Goal: Task Accomplishment & Management: Use online tool/utility

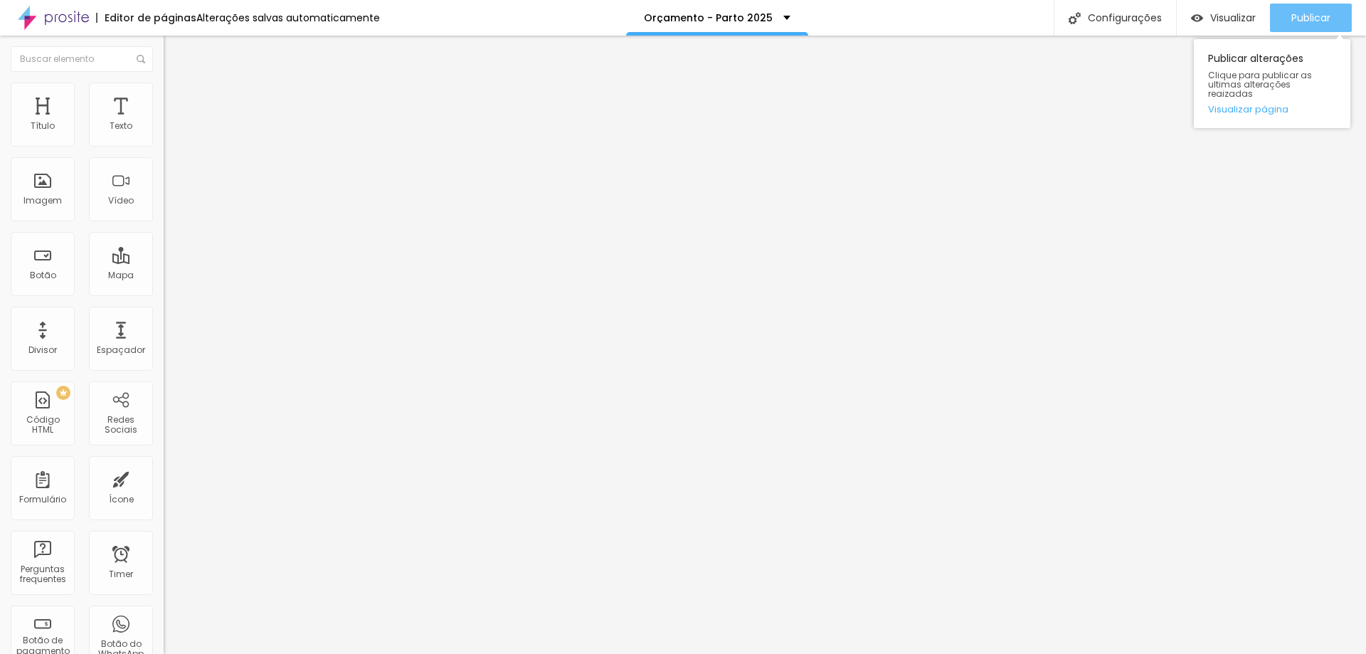
click at [1289, 14] on button "Publicar" at bounding box center [1311, 18] width 82 height 28
click at [164, 129] on span "Encaixotado" at bounding box center [191, 123] width 55 height 12
click at [164, 152] on span "Completo" at bounding box center [185, 145] width 43 height 12
click at [164, 150] on div "Completo" at bounding box center [246, 144] width 164 height 14
click at [164, 137] on div "Encaixotado" at bounding box center [246, 132] width 164 height 9
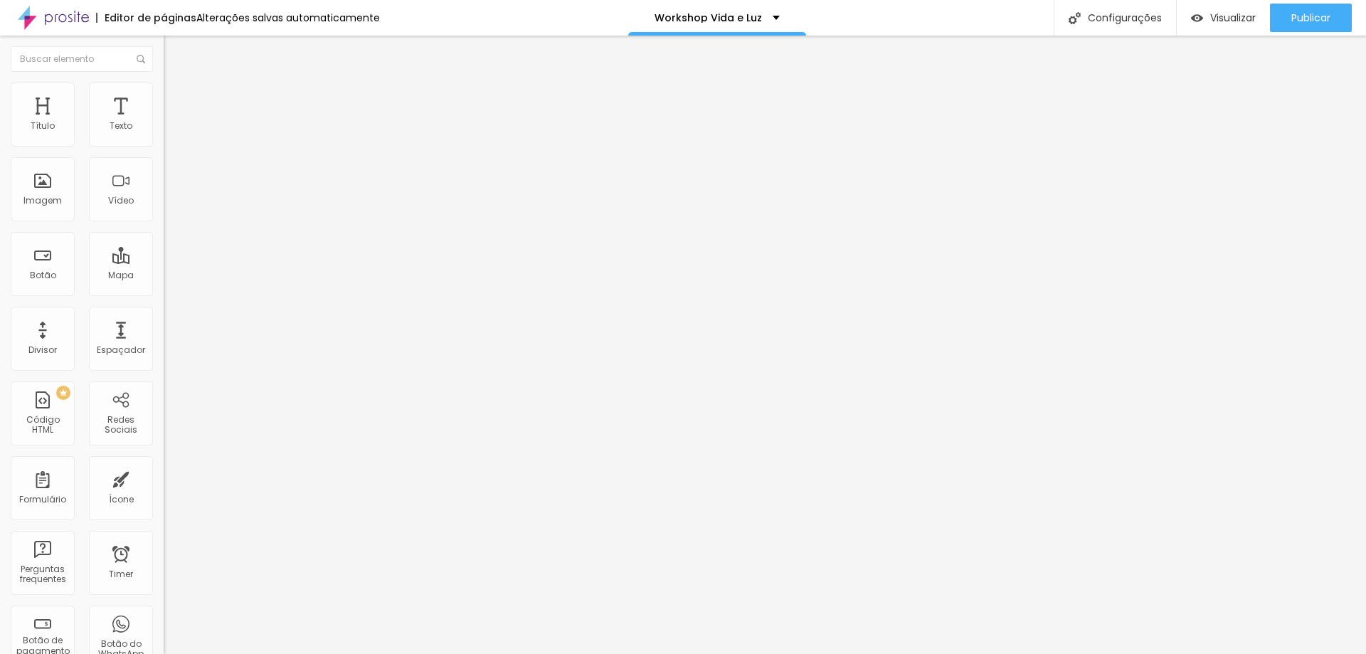
click at [176, 98] on span "Estilo" at bounding box center [187, 92] width 22 height 12
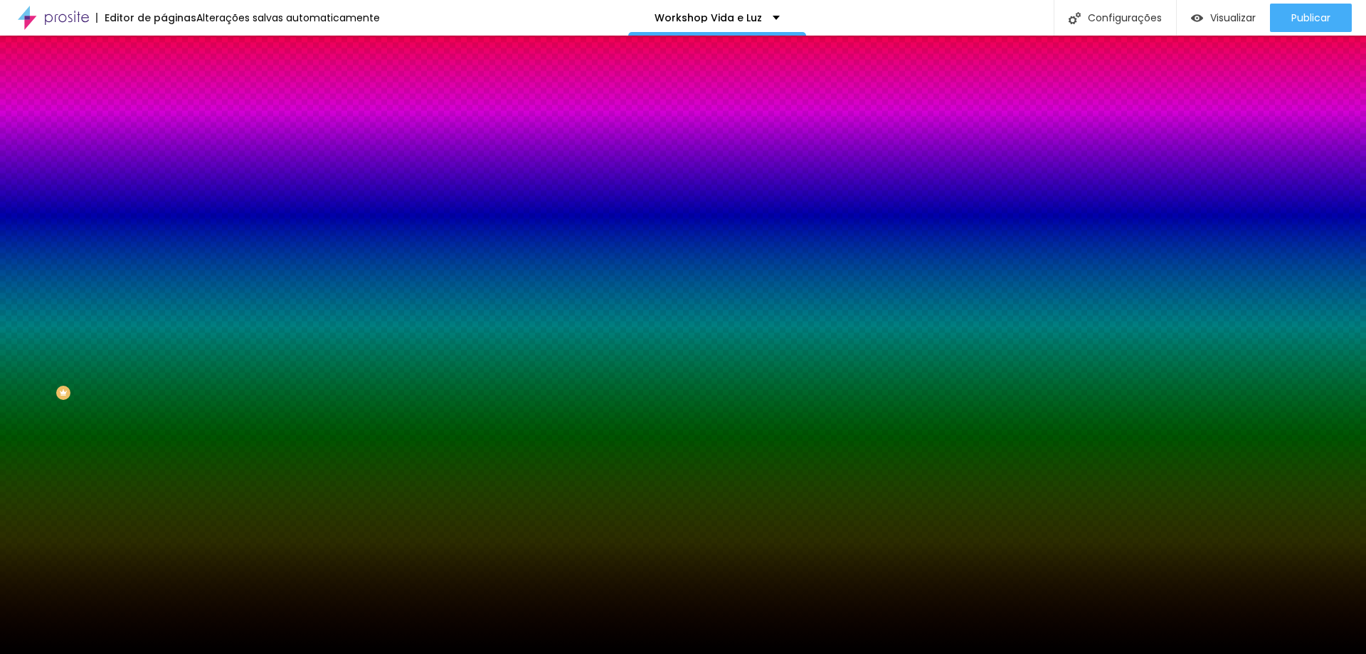
click at [164, 131] on span "Trocar imagem" at bounding box center [203, 125] width 78 height 12
click at [241, 128] on img at bounding box center [245, 123] width 9 height 9
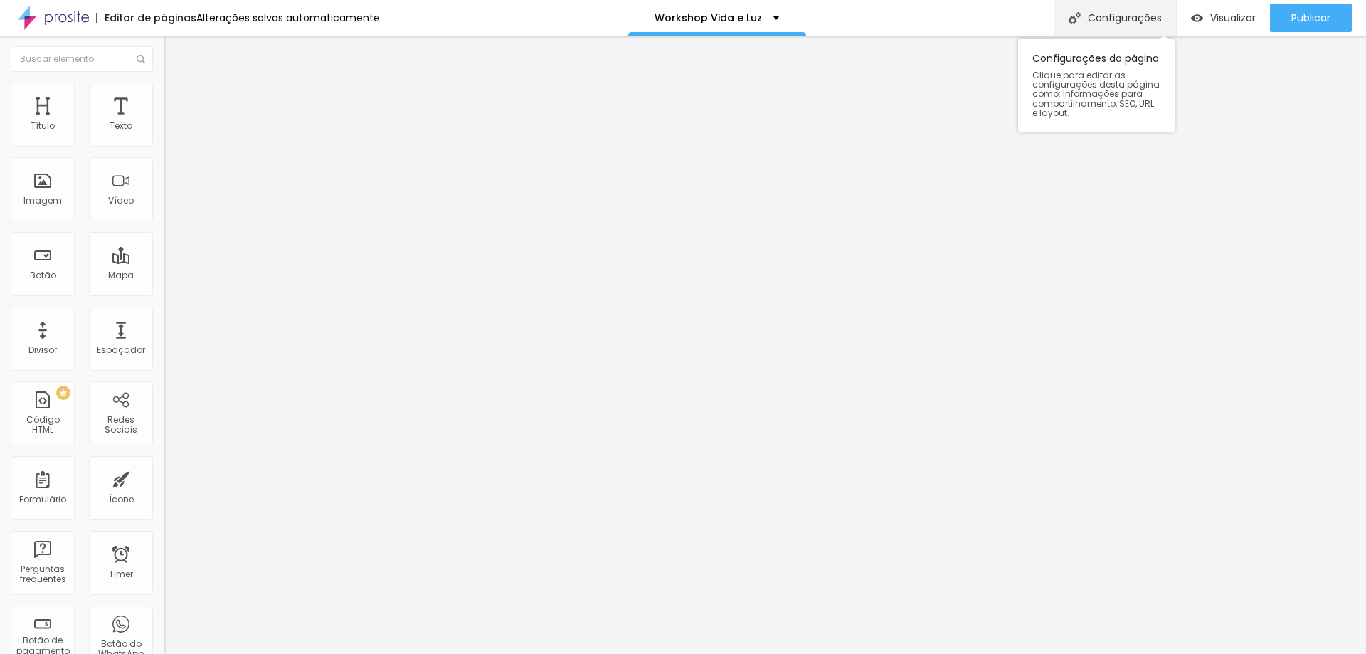
click at [1090, 10] on div "Configurações" at bounding box center [1114, 18] width 122 height 36
click at [174, 55] on img "button" at bounding box center [179, 51] width 11 height 11
click at [164, 97] on li "Estilo" at bounding box center [246, 90] width 164 height 14
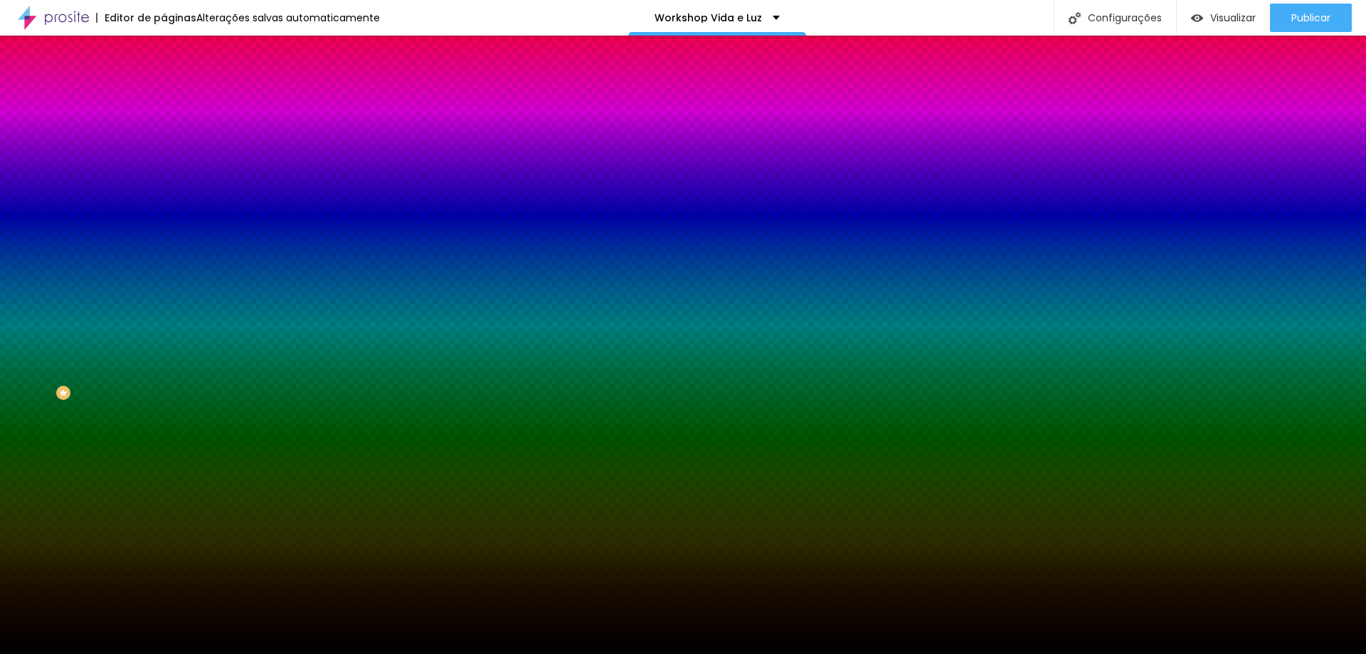
click at [164, 193] on div at bounding box center [246, 193] width 164 height 0
drag, startPoint x: 28, startPoint y: 317, endPoint x: 34, endPoint y: 382, distance: 65.0
click at [164, 395] on div "Editar Seção Conteúdo Estilo Avançado Imagem de fundo Adicionar imagem Efeito d…" at bounding box center [246, 345] width 164 height 618
click at [164, 193] on div at bounding box center [246, 193] width 164 height 0
click at [37, 374] on div at bounding box center [683, 327] width 1366 height 654
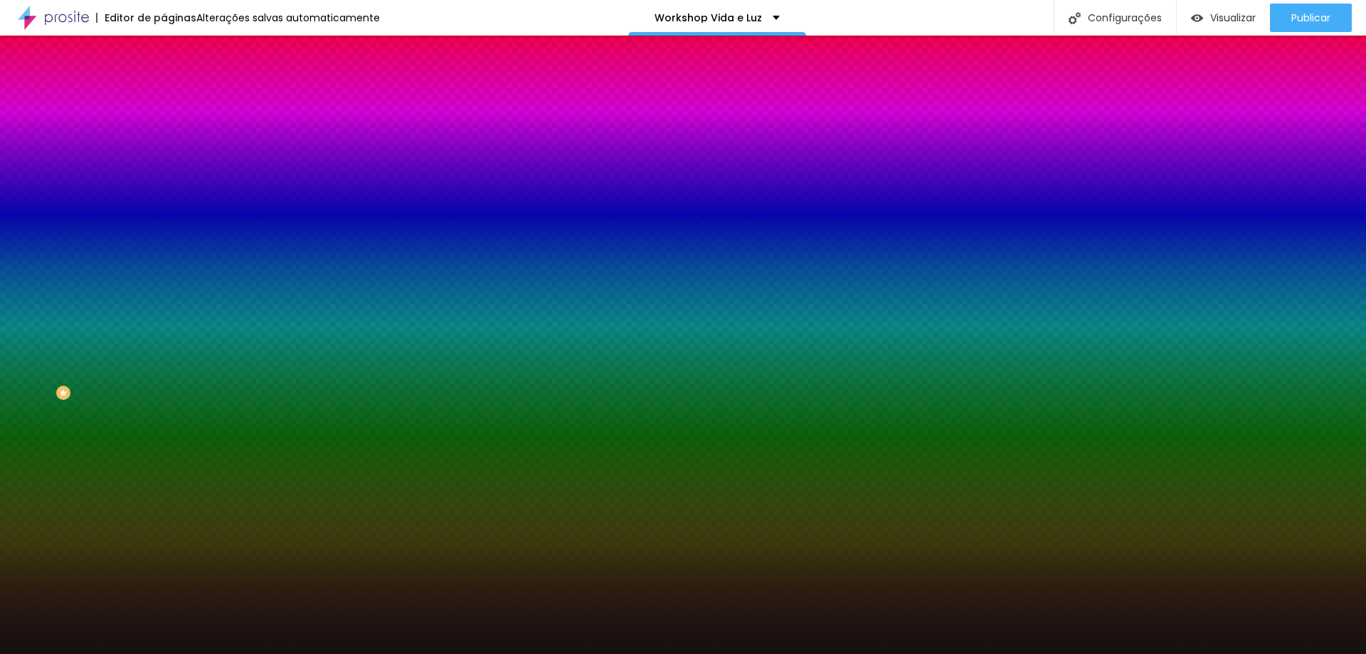
click at [164, 208] on input "#000000" at bounding box center [249, 200] width 171 height 14
click at [164, 208] on div "Cor de fundo Voltar ao padrão #000000" at bounding box center [246, 188] width 164 height 39
click at [164, 193] on button "Voltar ao padrão" at bounding box center [212, 185] width 97 height 16
click at [169, 189] on icon "button" at bounding box center [174, 184] width 10 height 10
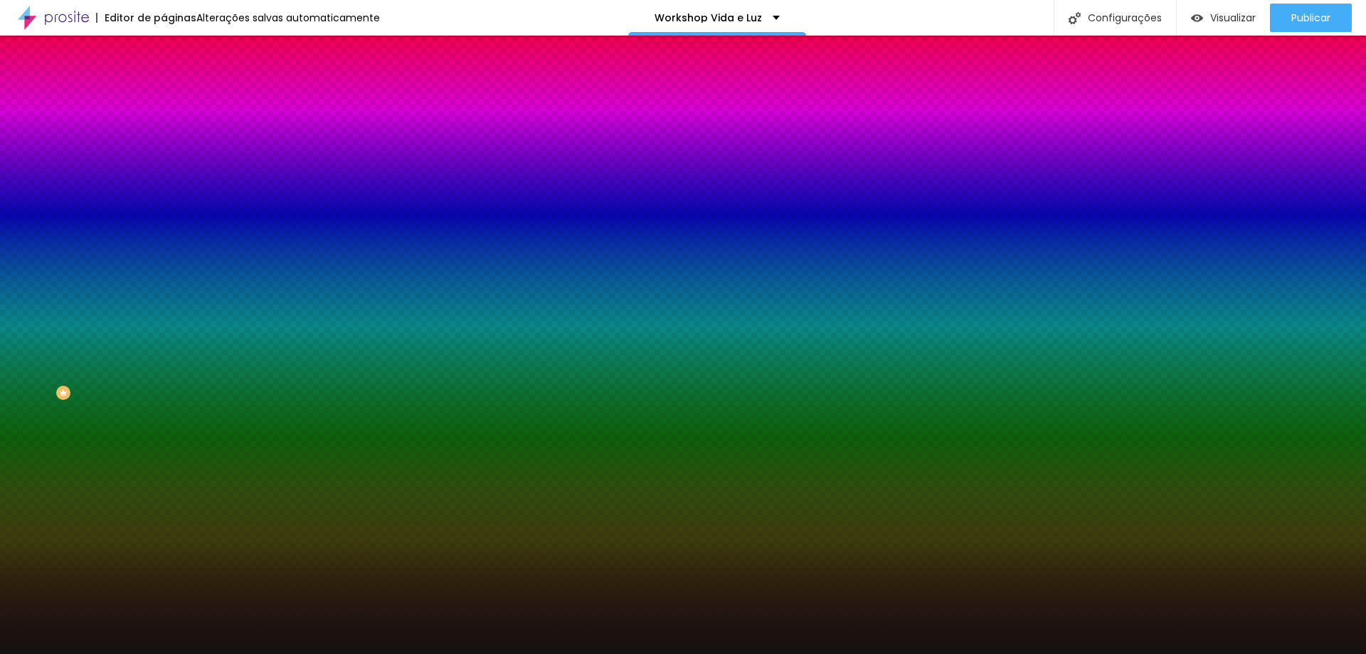
click at [169, 189] on icon "button" at bounding box center [174, 184] width 10 height 10
click at [164, 193] on div at bounding box center [246, 193] width 164 height 0
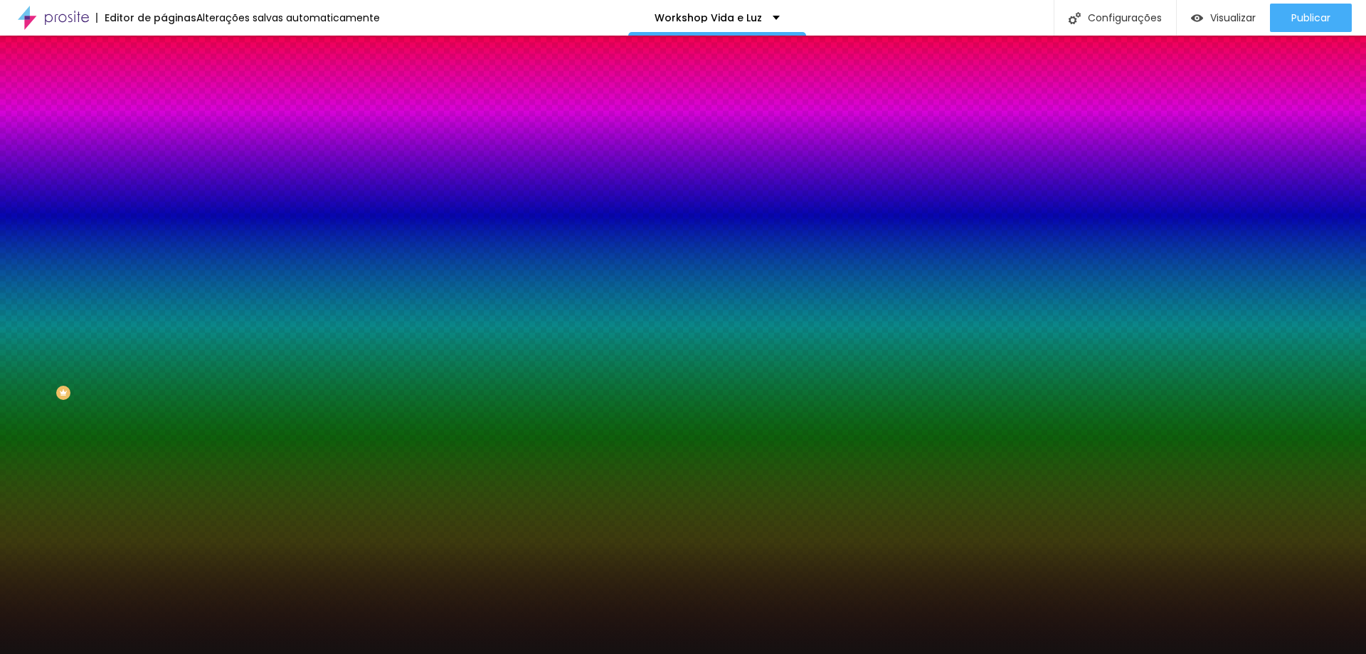
click at [107, 293] on div at bounding box center [683, 327] width 1366 height 654
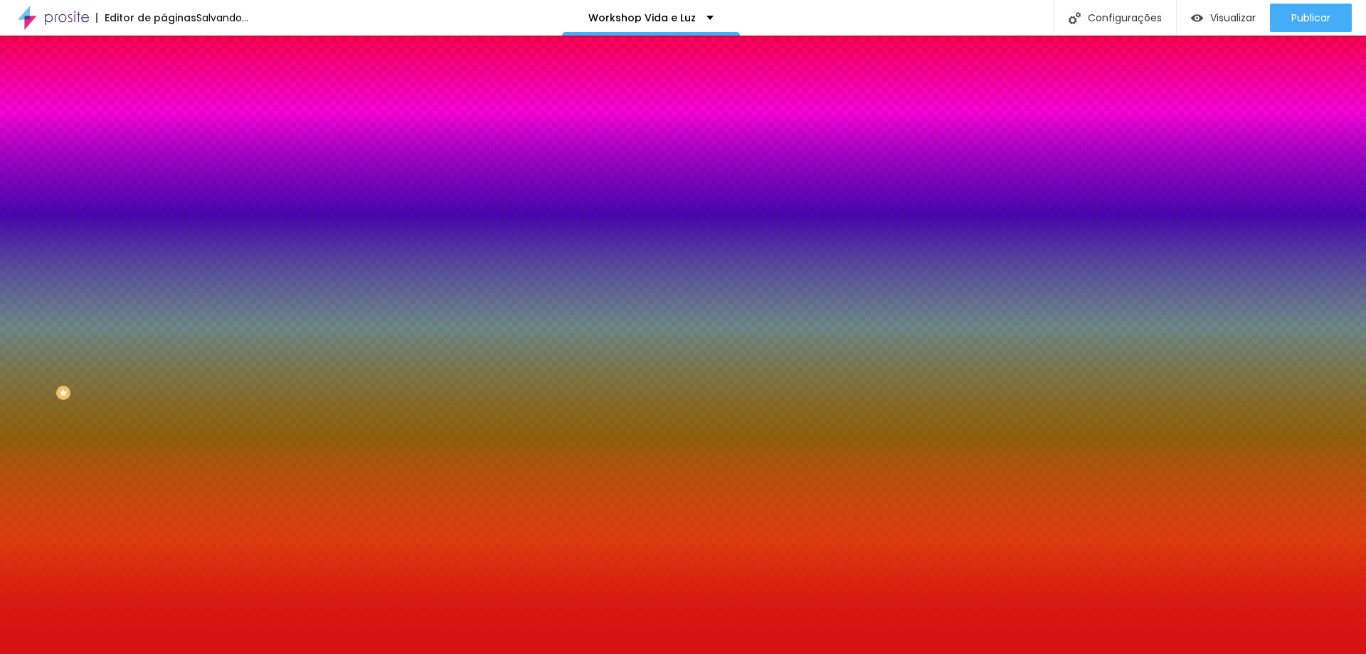
click at [92, 287] on div at bounding box center [683, 327] width 1366 height 654
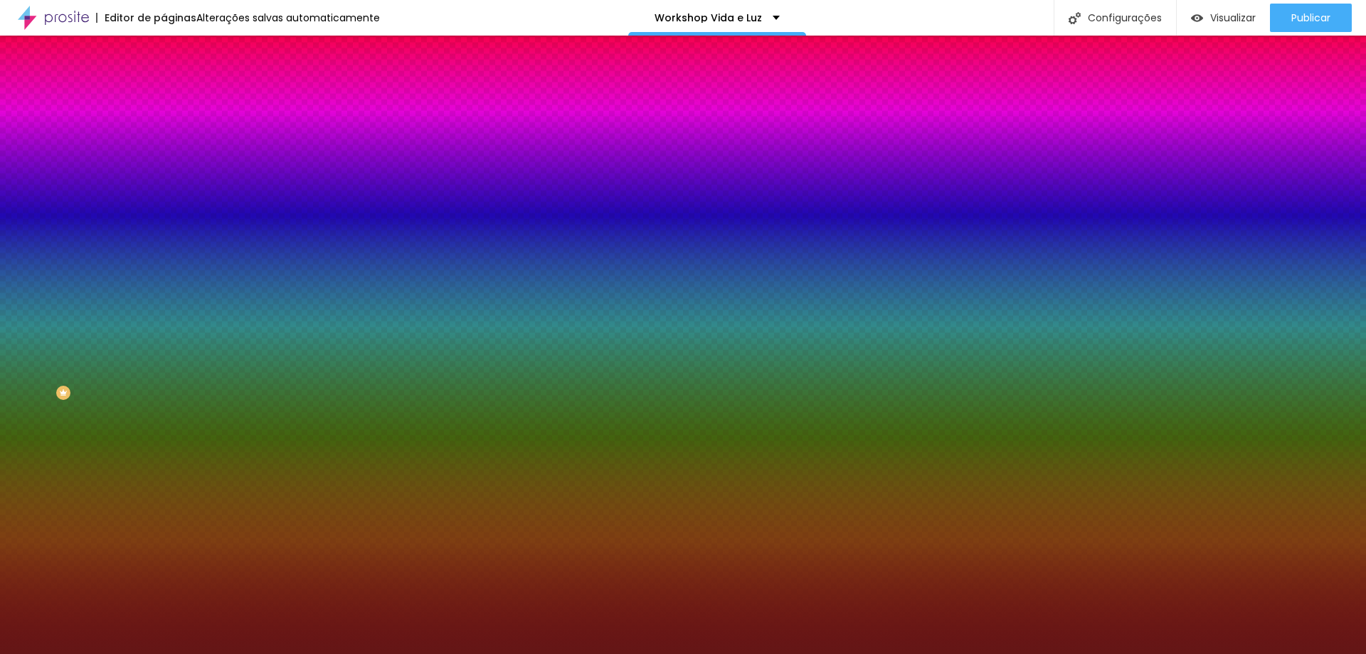
click at [95, 341] on div at bounding box center [683, 327] width 1366 height 654
click at [45, 361] on div at bounding box center [683, 327] width 1366 height 654
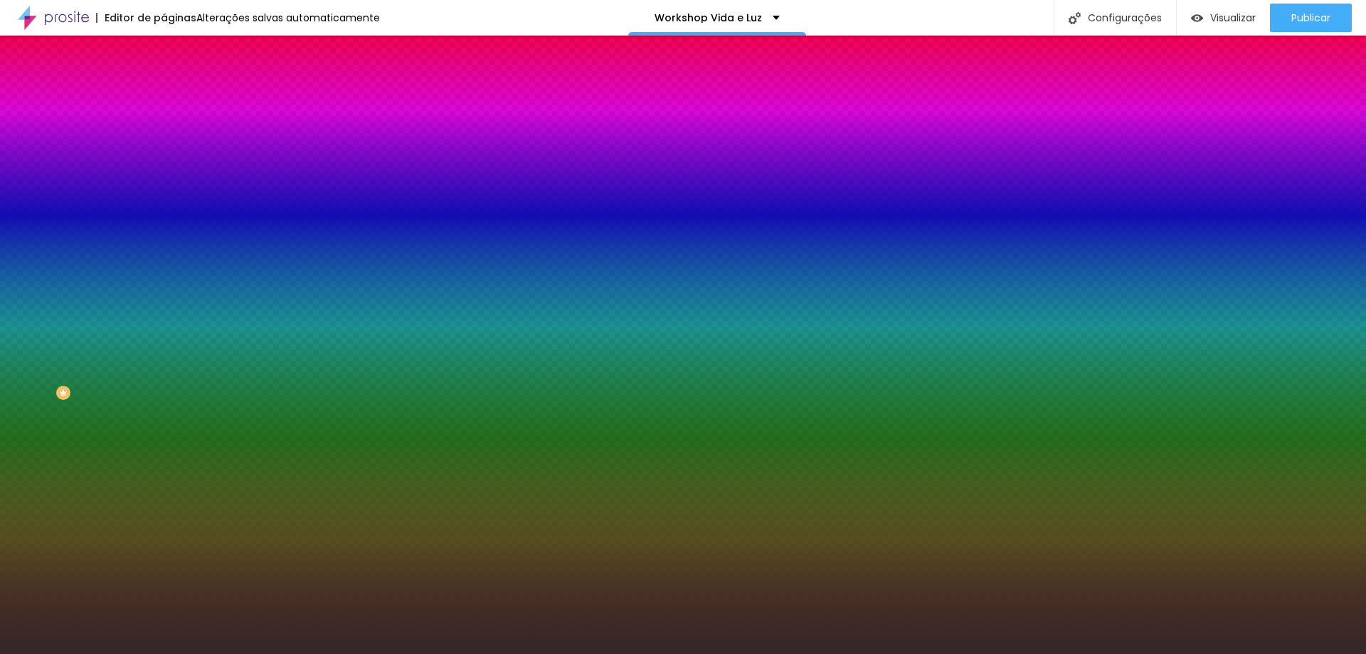
click at [164, 420] on div "Editar Seção Conteúdo Estilo Avançado Imagem de fundo Adicionar imagem Efeito d…" at bounding box center [246, 345] width 164 height 618
click at [164, 148] on span "Nenhum" at bounding box center [182, 142] width 37 height 12
click at [164, 193] on div at bounding box center [246, 193] width 164 height 0
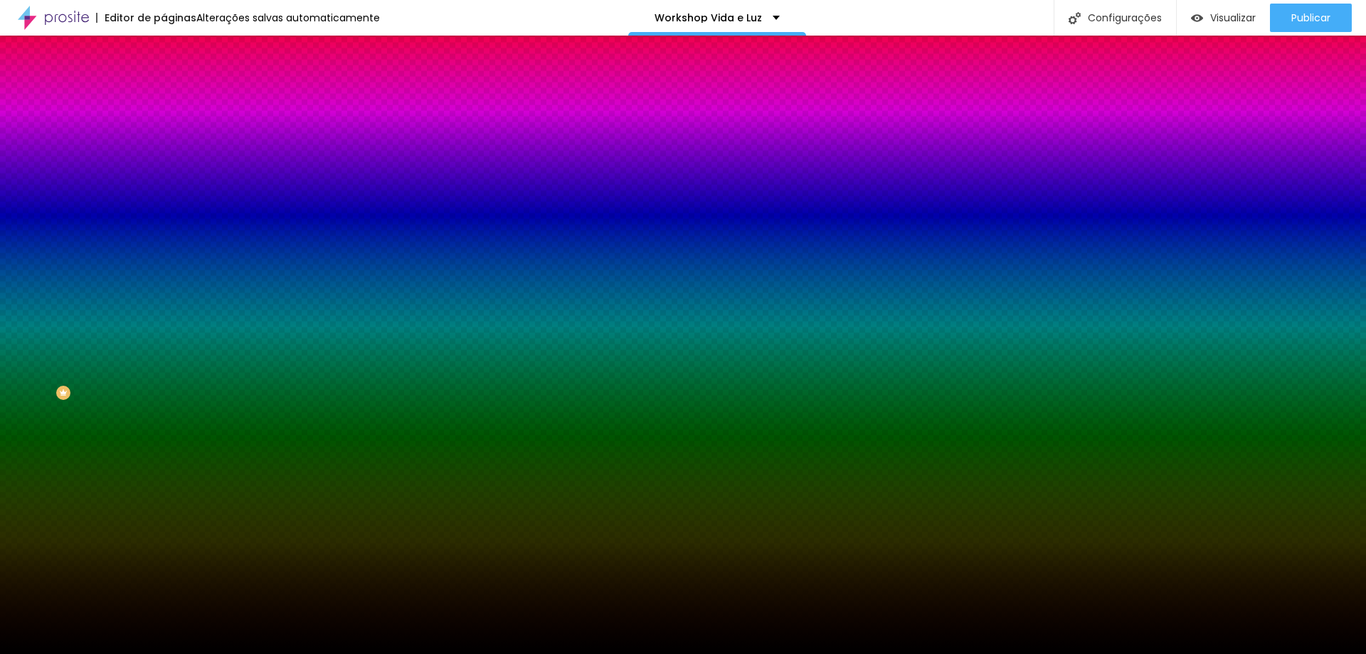
type input "#000000"
drag, startPoint x: 80, startPoint y: 356, endPoint x: 59, endPoint y: 400, distance: 48.7
click at [164, 400] on div "Editar Seção Conteúdo Estilo Avançado Imagem de fundo Adicionar imagem Efeito d…" at bounding box center [246, 345] width 164 height 618
click at [164, 424] on div "Editar Seção Conteúdo Estilo Avançado Imagem de fundo Adicionar imagem Efeito d…" at bounding box center [246, 345] width 164 height 618
click at [164, 208] on input "#000000" at bounding box center [249, 200] width 171 height 14
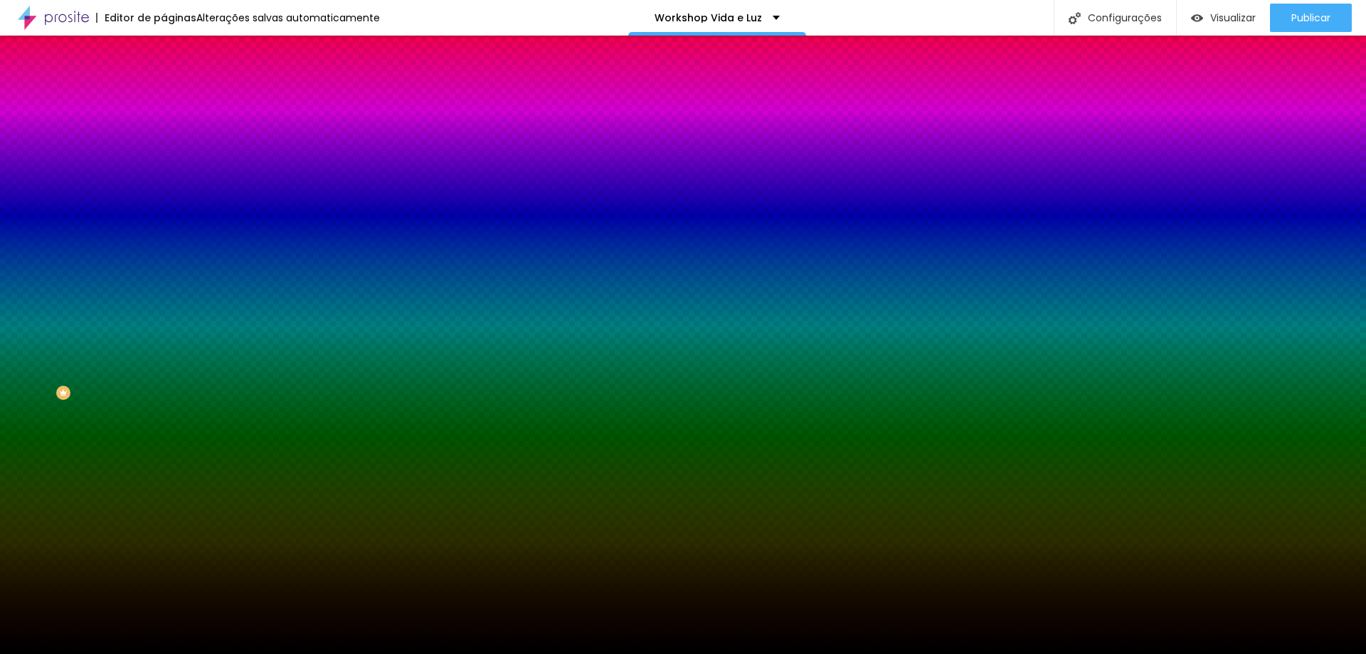
click at [164, 129] on div "Adicionar imagem" at bounding box center [246, 124] width 164 height 10
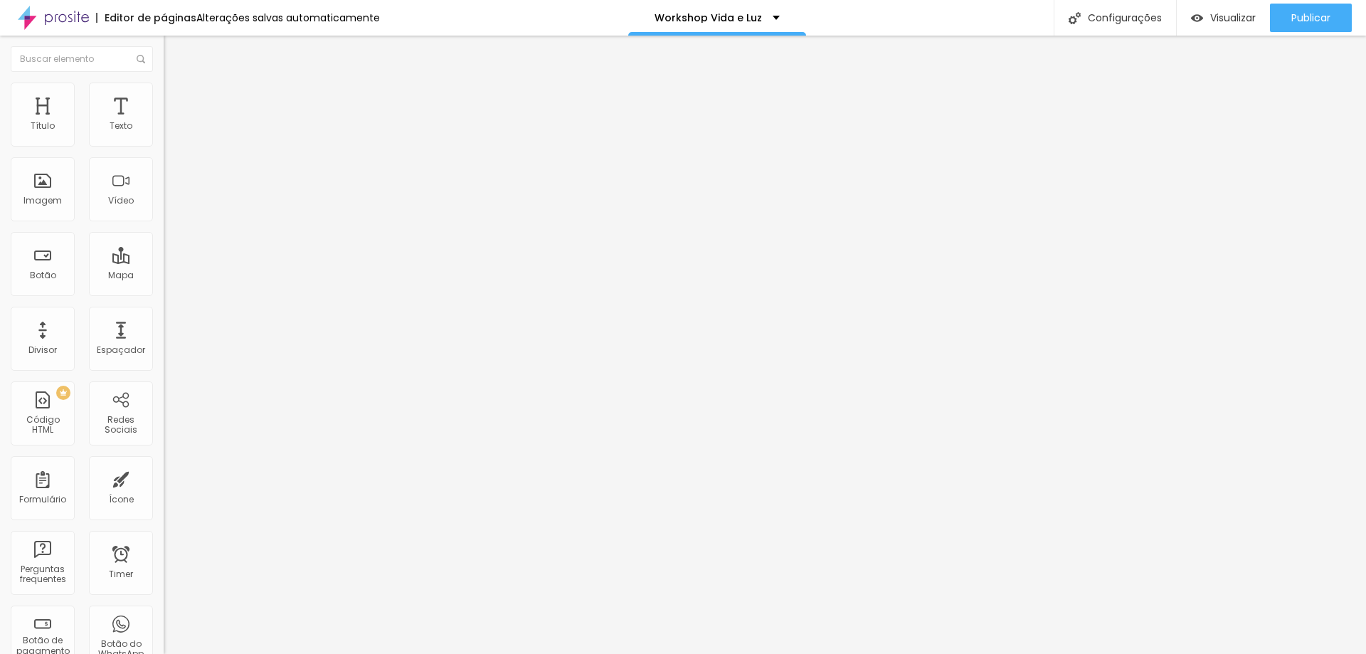
click at [164, 62] on button "Editar Seção" at bounding box center [246, 52] width 164 height 33
click at [16, 55] on input "text" at bounding box center [82, 59] width 142 height 26
click at [1129, 18] on div "Configurações" at bounding box center [1114, 18] width 122 height 36
drag, startPoint x: 63, startPoint y: 19, endPoint x: 80, endPoint y: 9, distance: 19.8
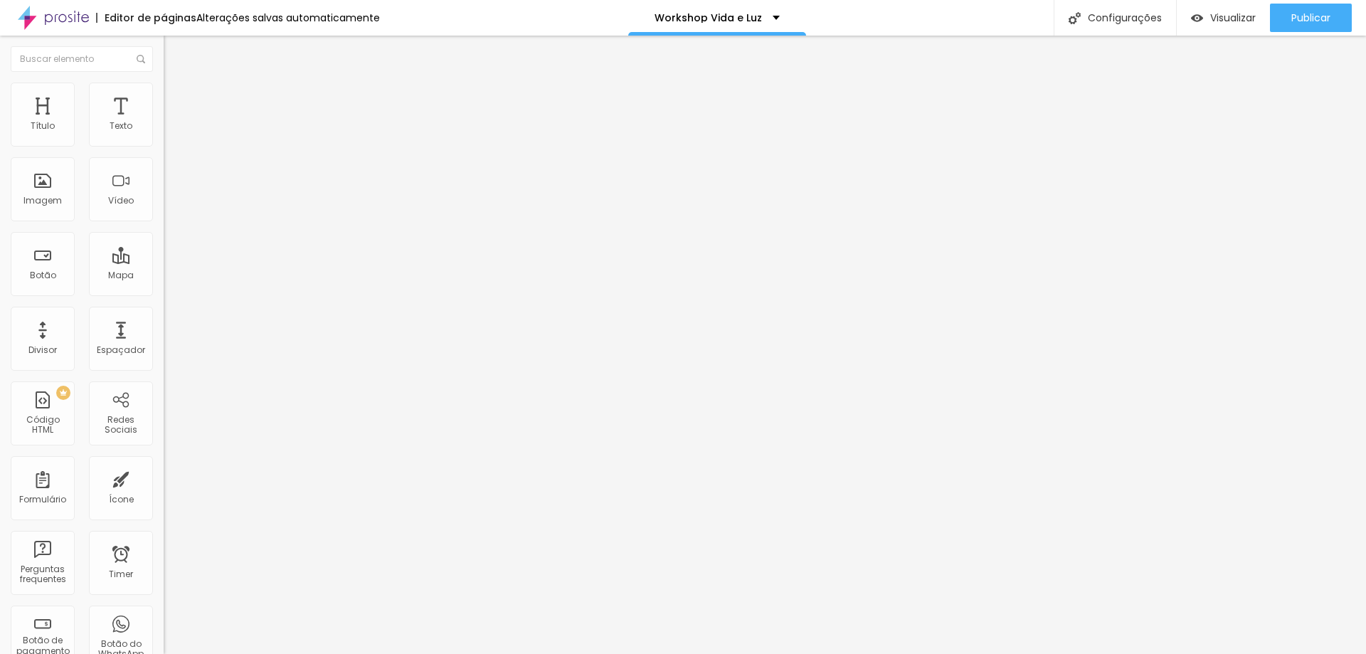
click at [64, 20] on img at bounding box center [53, 18] width 71 height 36
click at [176, 98] on span "Estilo" at bounding box center [187, 92] width 22 height 12
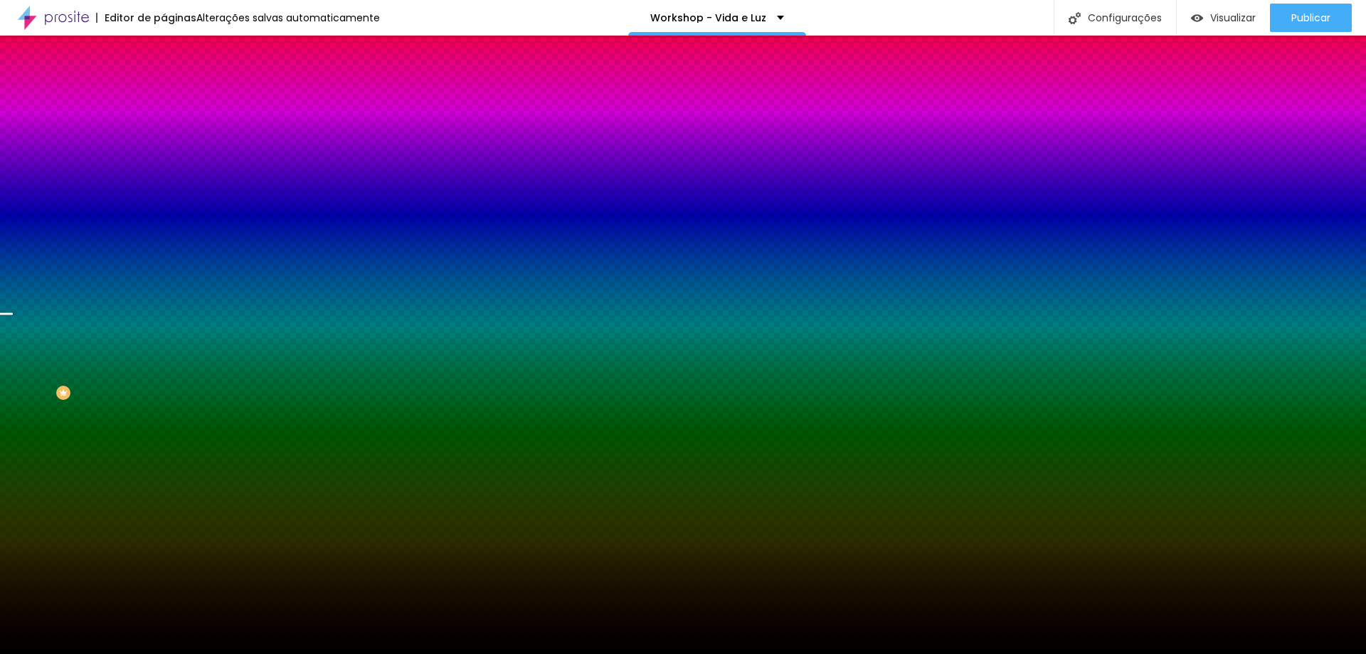
click at [164, 119] on div "Imagem de fundo Trocar imagem Efeito da Imagem Parallax Nenhum Parallax Cor de …" at bounding box center [246, 203] width 164 height 184
click at [164, 106] on li "Avançado" at bounding box center [246, 104] width 164 height 14
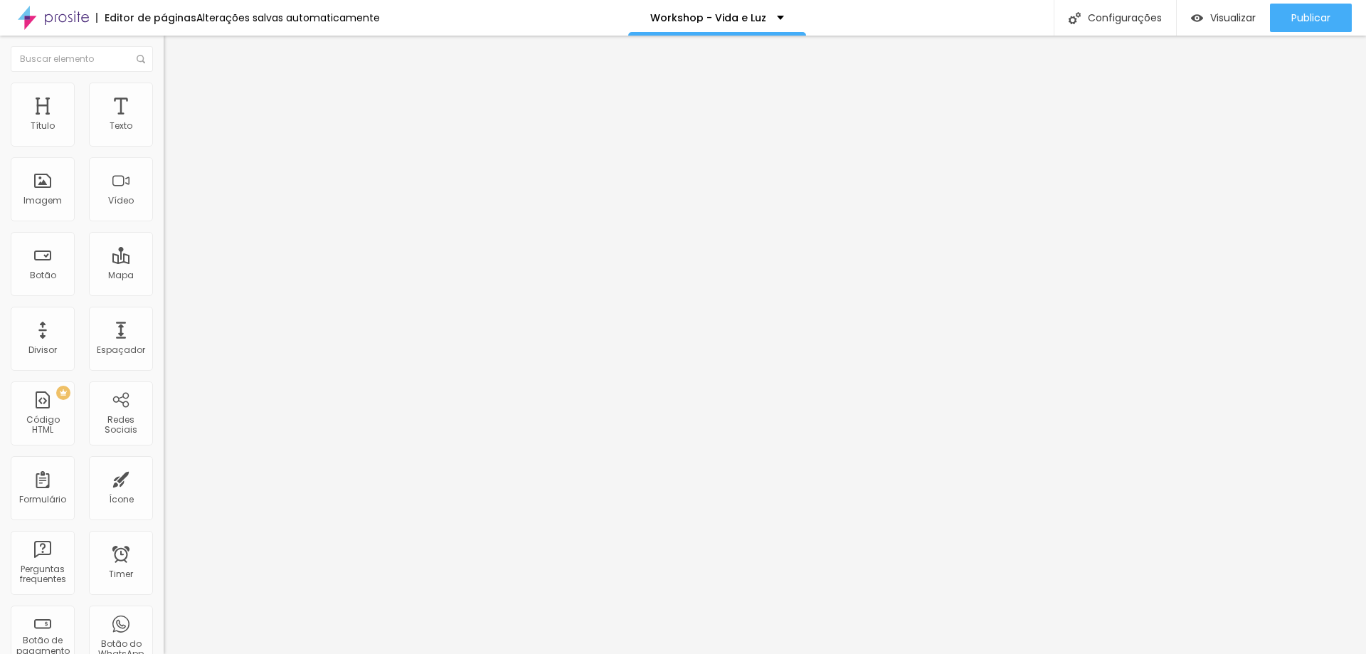
click at [176, 98] on span "Estilo" at bounding box center [187, 92] width 22 height 12
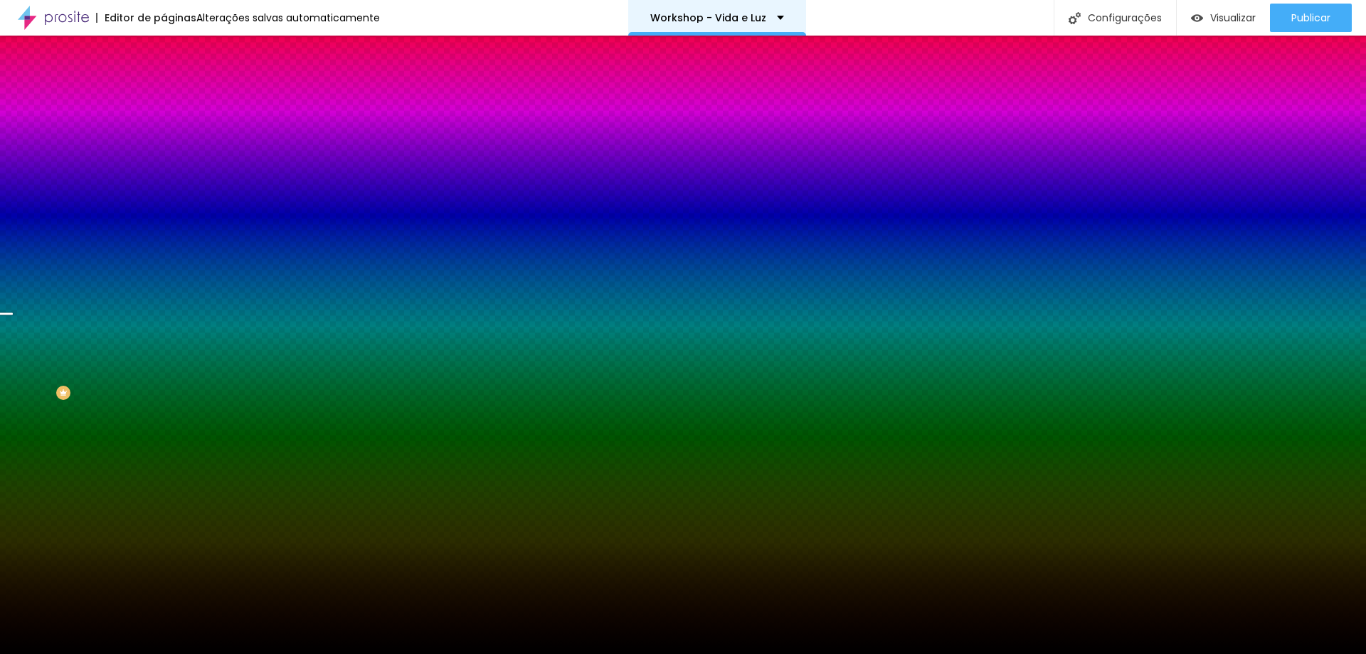
click at [724, 9] on div "Workshop - Vida e Luz" at bounding box center [717, 18] width 178 height 36
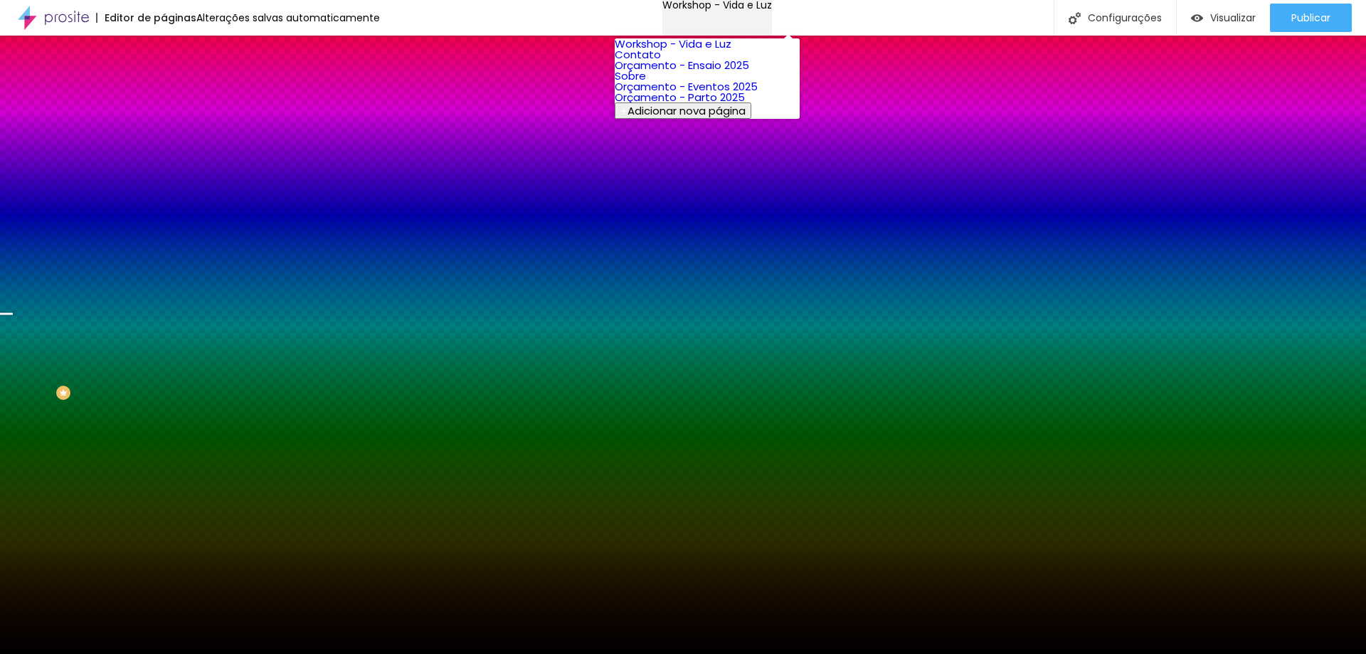
click at [721, 10] on div "Workshop - Vida e Luz" at bounding box center [717, 5] width 110 height 10
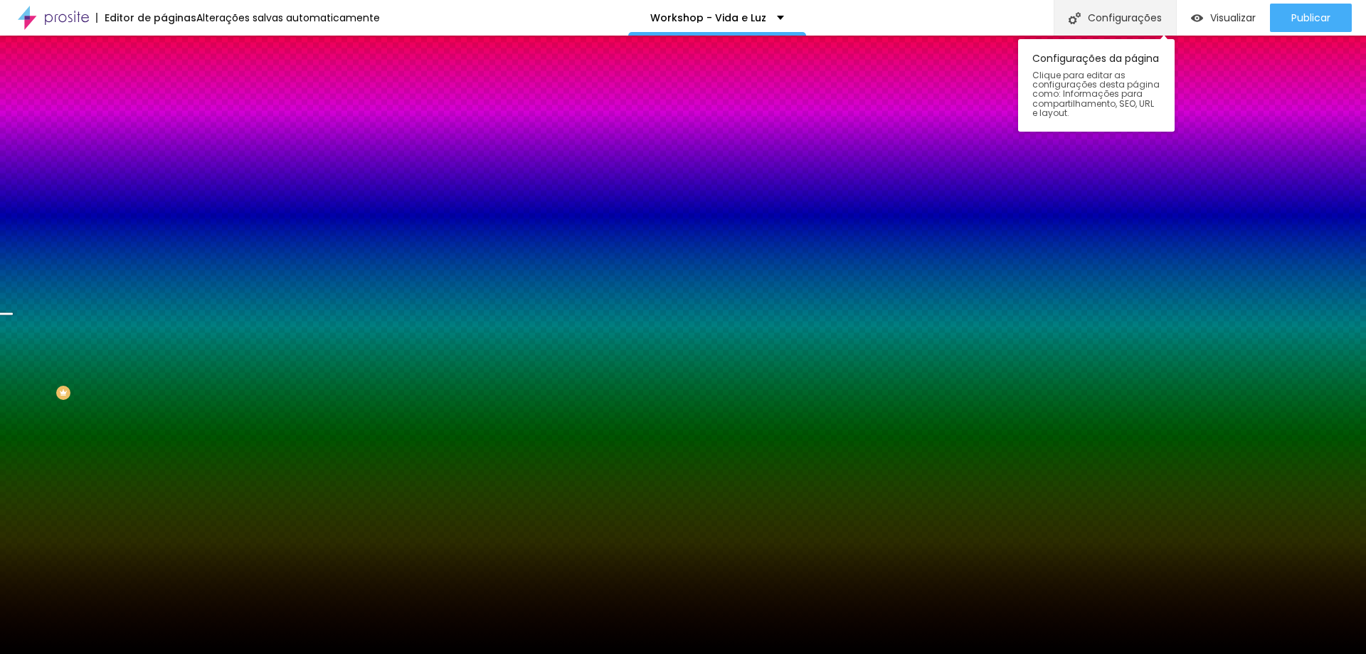
click at [1119, 15] on div "Configurações" at bounding box center [1114, 18] width 122 height 36
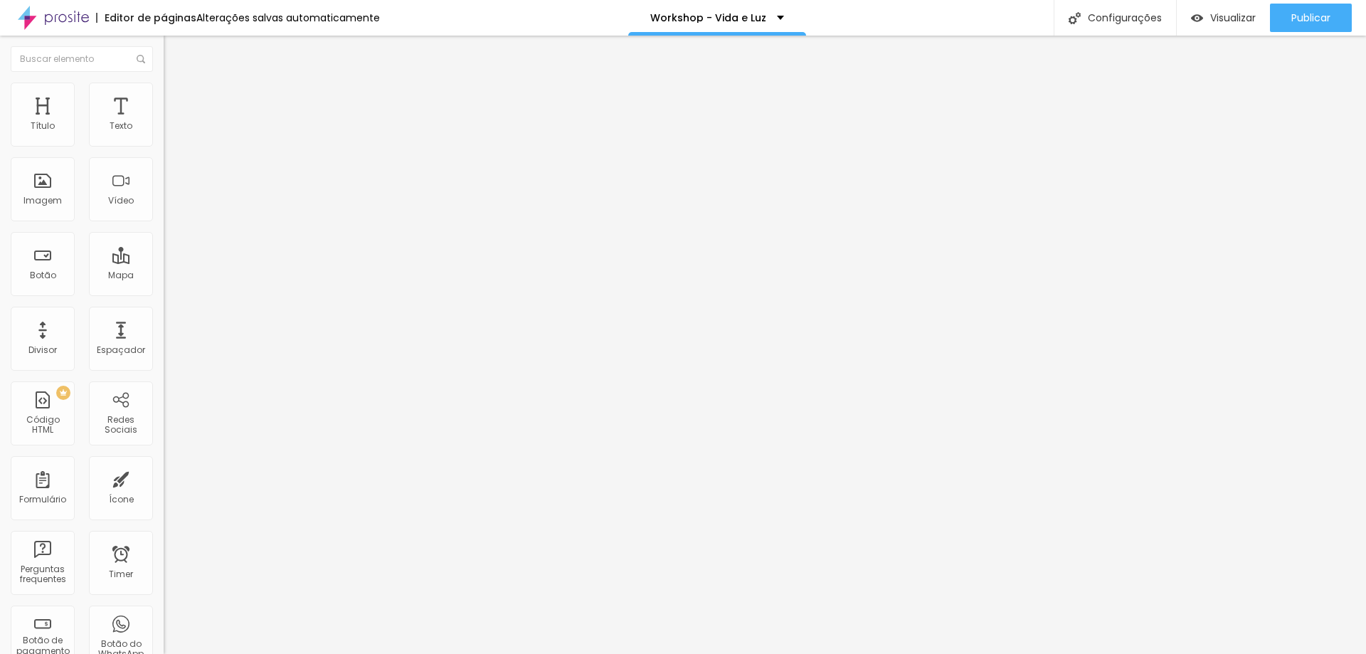
click at [164, 144] on input "text" at bounding box center [249, 136] width 171 height 14
click at [164, 144] on input "Vida e Luz" at bounding box center [249, 136] width 171 height 14
type input "Vida e Luz"
click at [241, 119] on img at bounding box center [245, 115] width 9 height 9
click at [1166, 36] on div "Configurações da página Clique para editar as configurações desta página como: …" at bounding box center [1096, 82] width 156 height 100
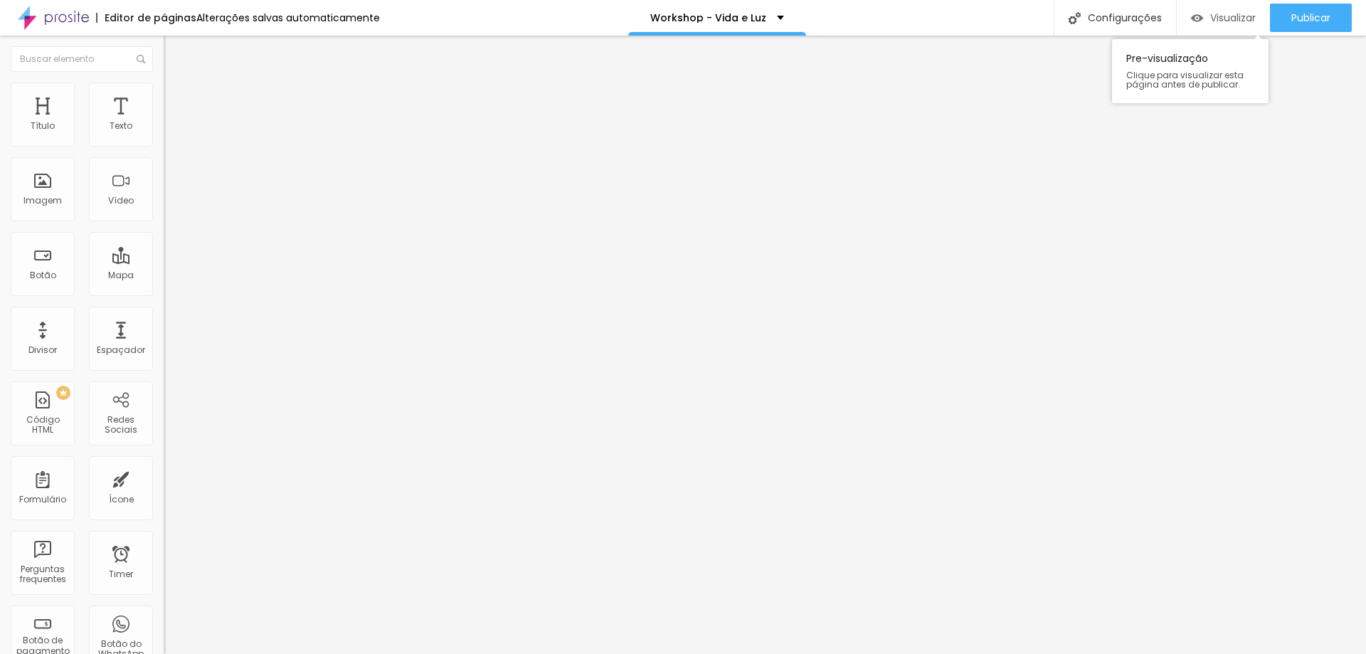
click at [1232, 17] on span "Visualizar" at bounding box center [1233, 17] width 46 height 11
click at [164, 129] on span "Encaixotado" at bounding box center [191, 123] width 55 height 12
click at [164, 150] on div "Completo" at bounding box center [246, 146] width 164 height 9
click at [164, 150] on div "Completo" at bounding box center [246, 144] width 164 height 14
click at [164, 138] on span "Encaixotado" at bounding box center [191, 132] width 55 height 12
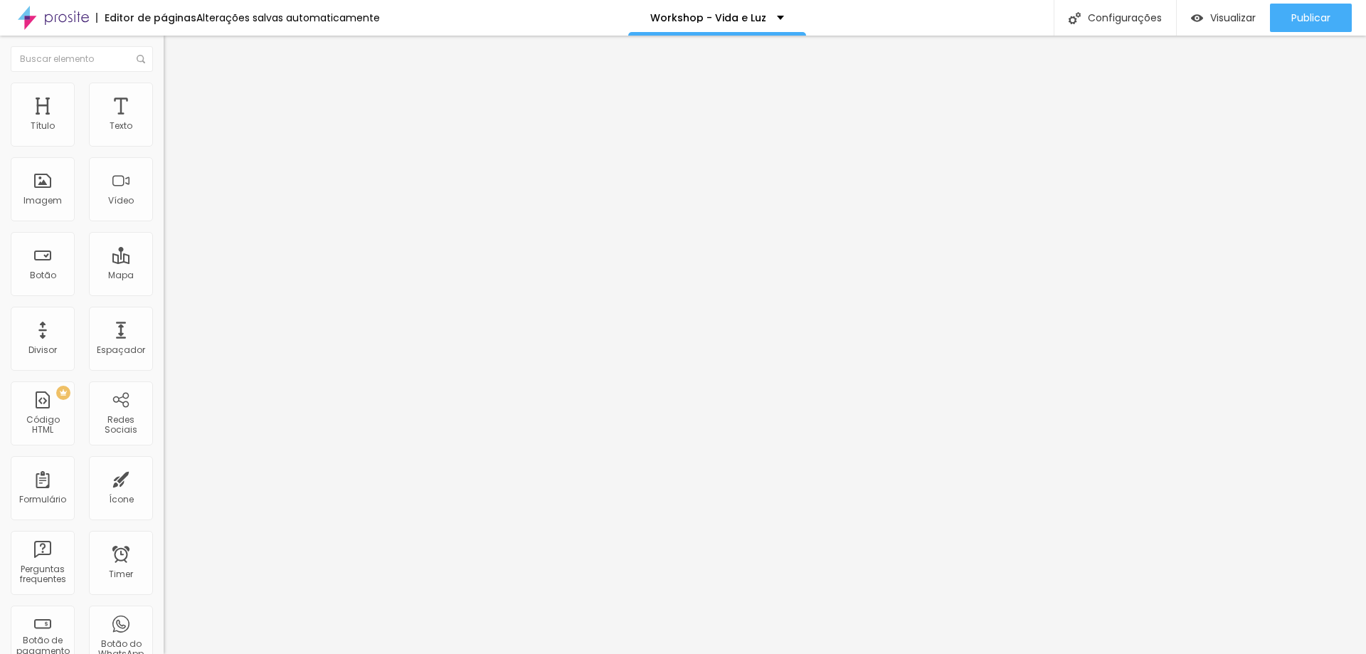
click at [164, 90] on ul "Conteúdo Estilo Avançado" at bounding box center [246, 89] width 164 height 43
click at [164, 91] on li "Estilo" at bounding box center [246, 90] width 164 height 14
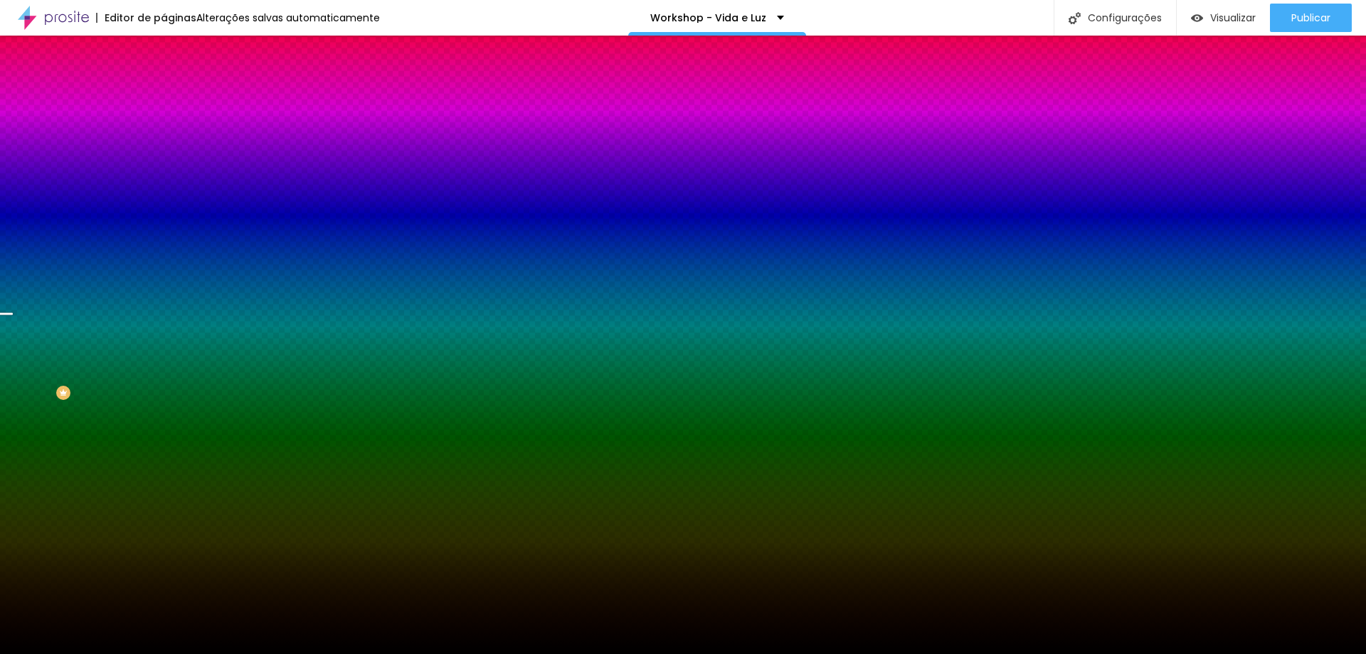
click at [164, 38] on button "Editar Seção" at bounding box center [246, 52] width 164 height 33
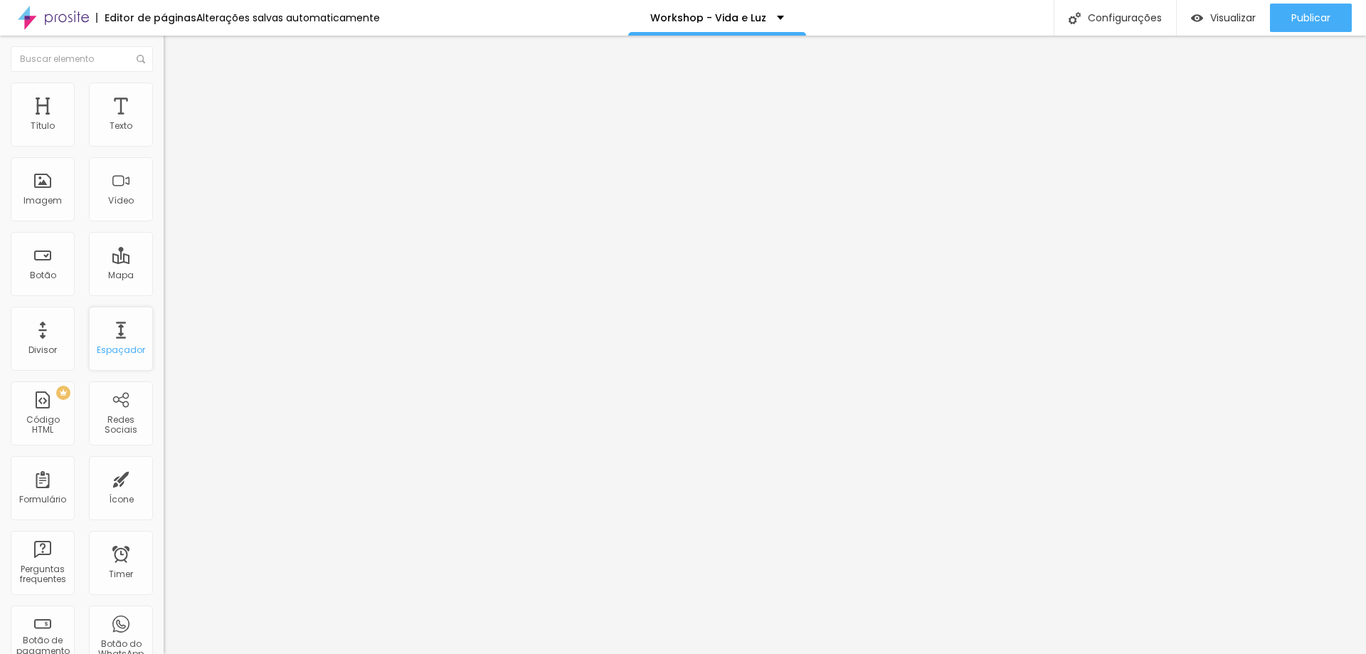
click at [124, 352] on div "Espaçador" at bounding box center [121, 350] width 48 height 10
click at [174, 51] on img "button" at bounding box center [179, 51] width 11 height 11
click at [103, 346] on div "Espaçador" at bounding box center [121, 350] width 48 height 10
click at [1116, 26] on div "Configurações" at bounding box center [1114, 18] width 122 height 36
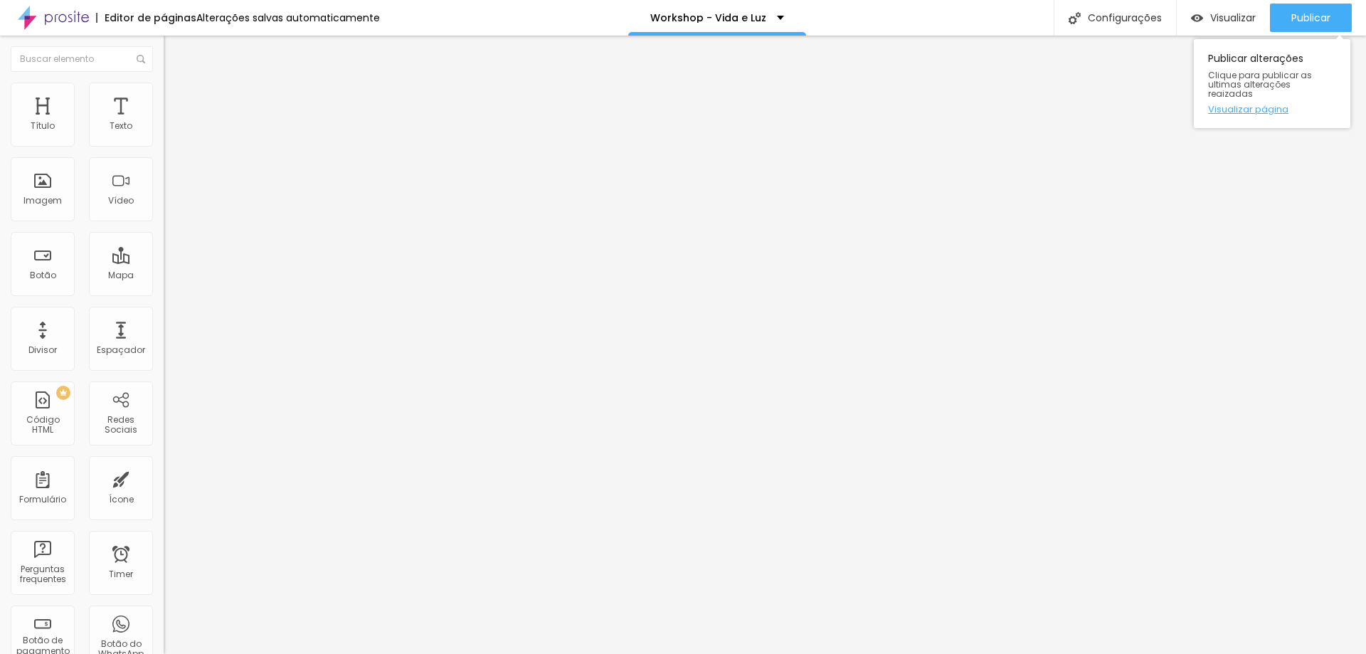
click at [1233, 105] on link "Visualizar página" at bounding box center [1272, 109] width 128 height 9
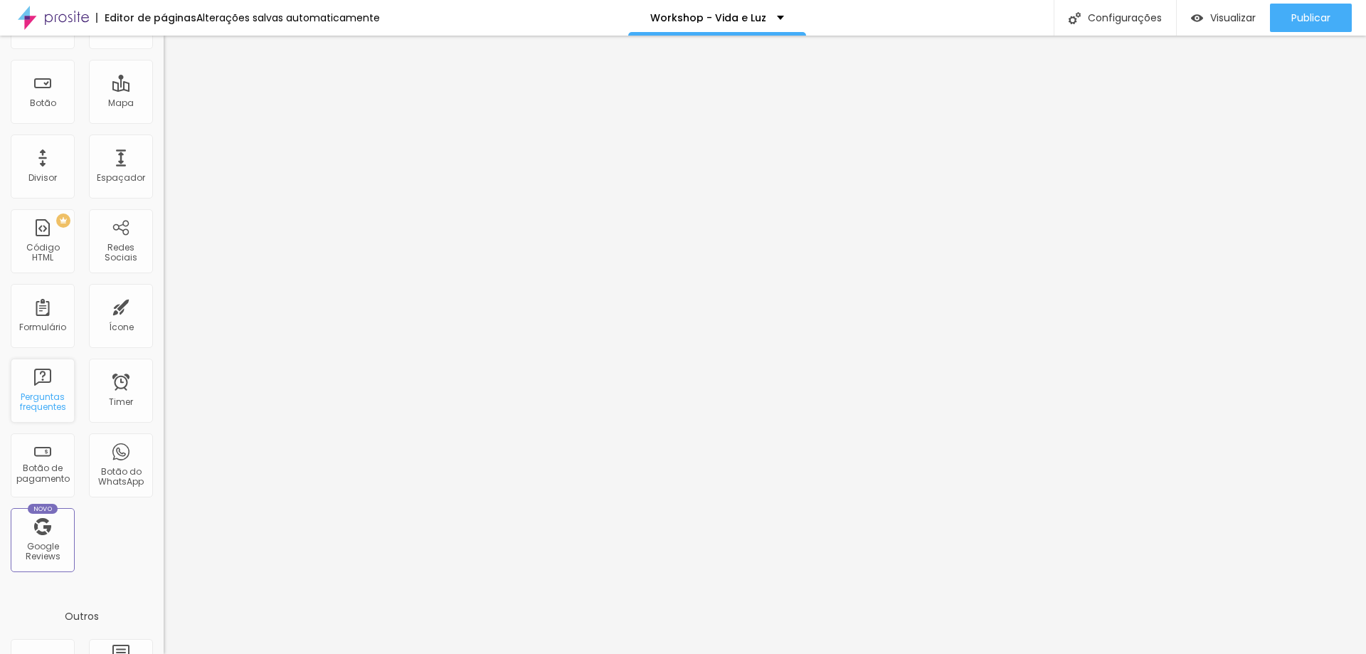
scroll to position [307, 0]
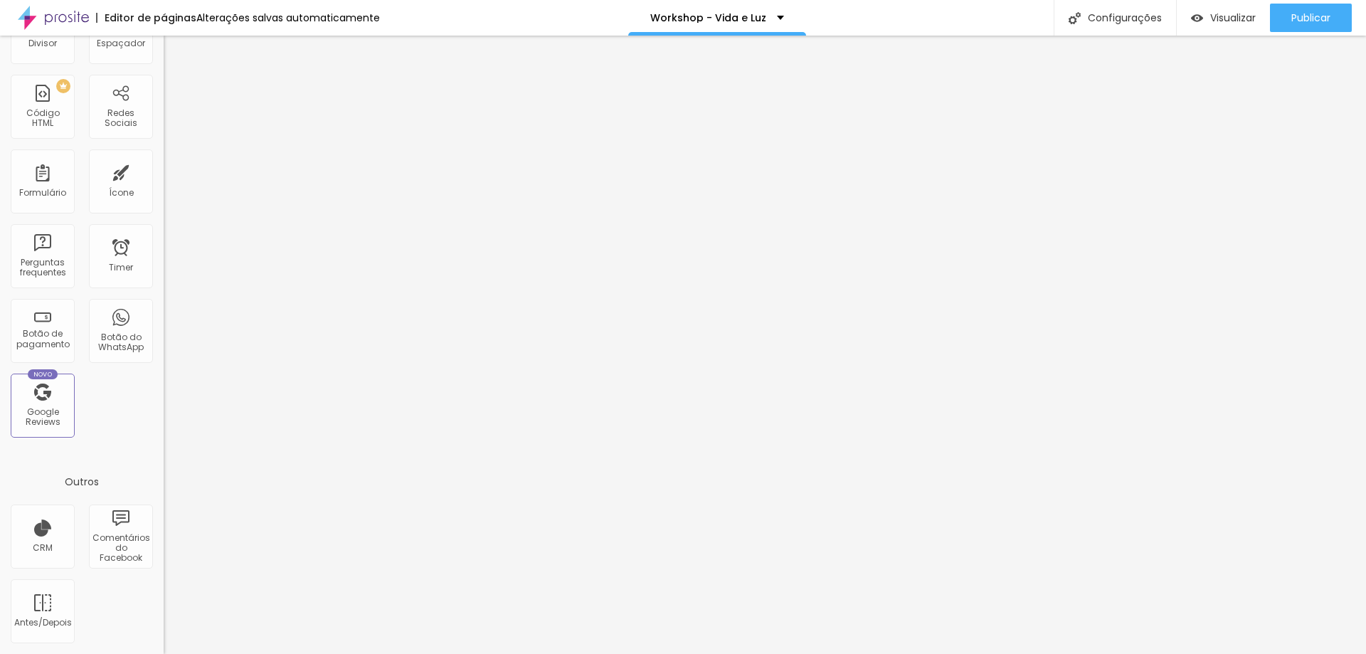
click at [119, 626] on div "CRM Comentários do Facebook Antes/Depois" at bounding box center [82, 578] width 164 height 149
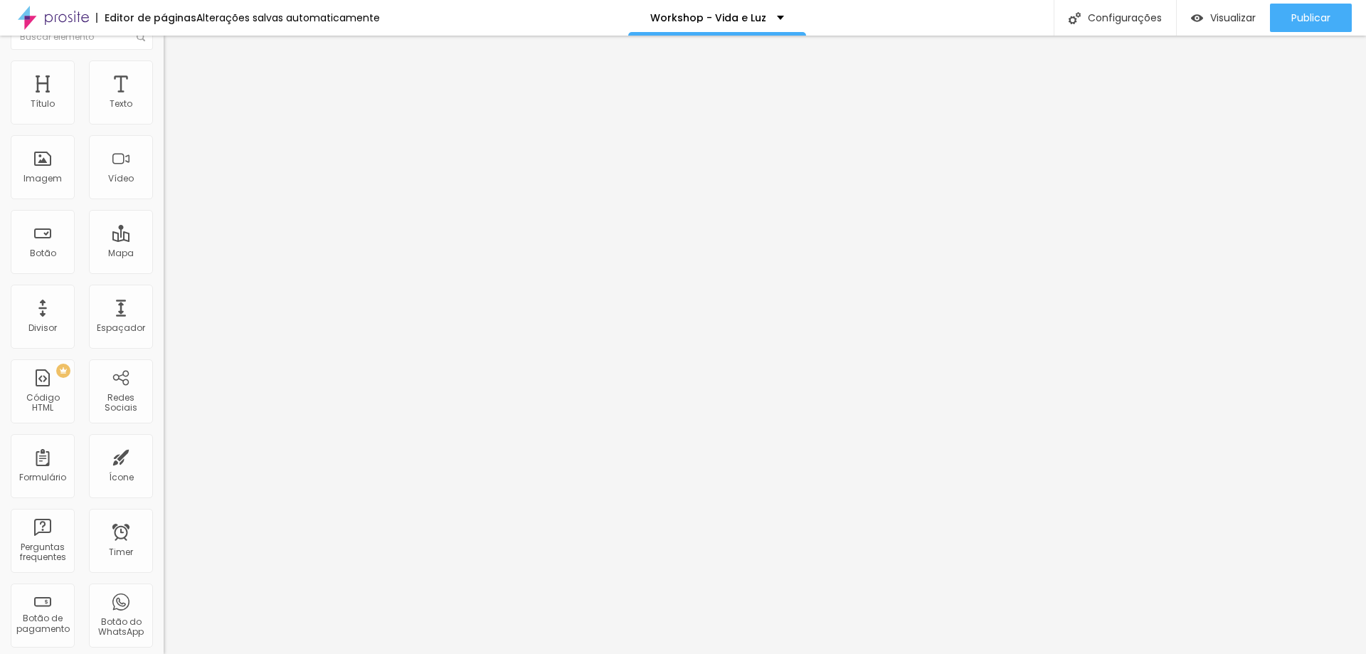
scroll to position [0, 0]
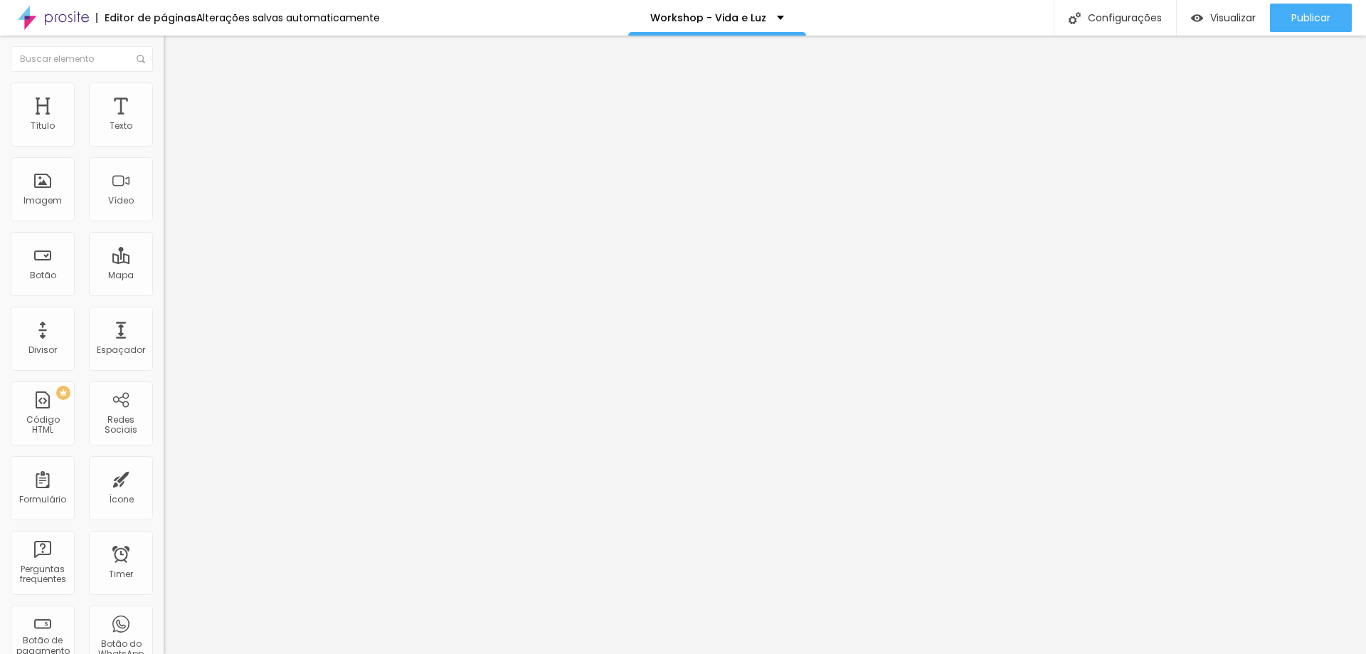
click at [287, 23] on div "Alterações salvas automaticamente" at bounding box center [288, 18] width 184 height 10
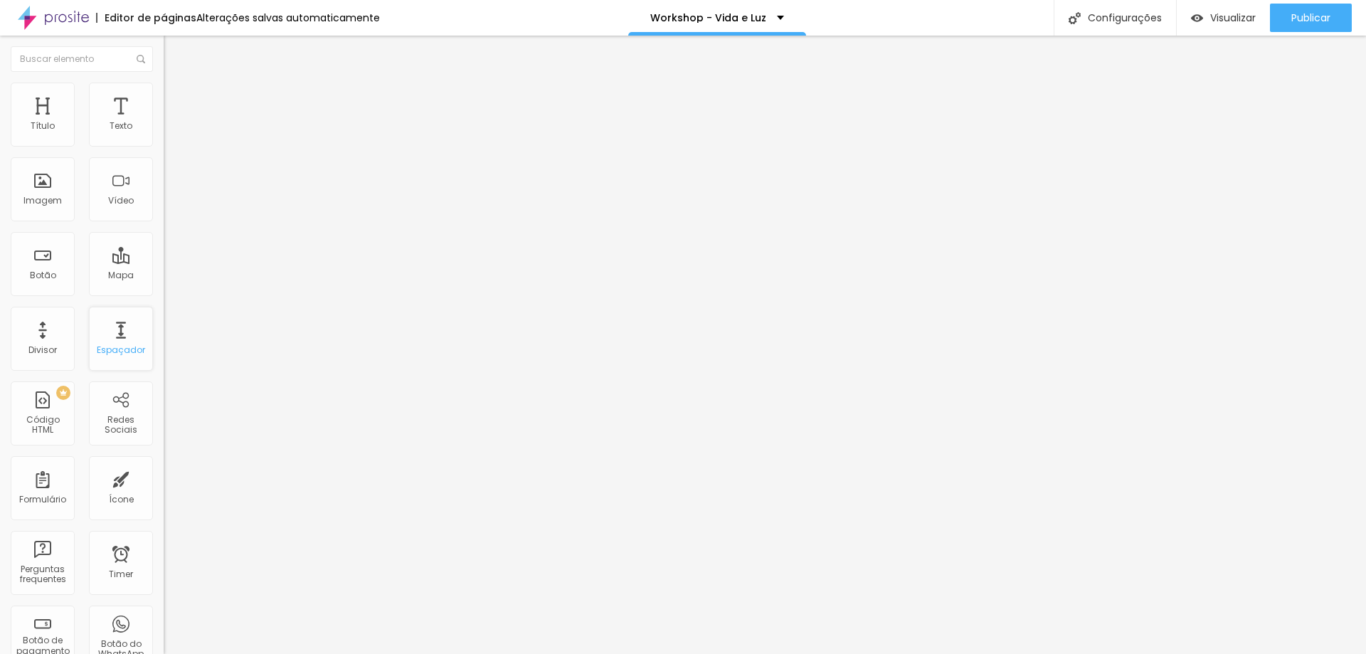
click at [107, 349] on div "Espaçador" at bounding box center [121, 350] width 48 height 10
click at [25, 16] on img at bounding box center [53, 18] width 71 height 36
click at [66, 13] on img at bounding box center [53, 18] width 71 height 36
click at [164, 122] on span "Trocar imagem" at bounding box center [203, 116] width 78 height 12
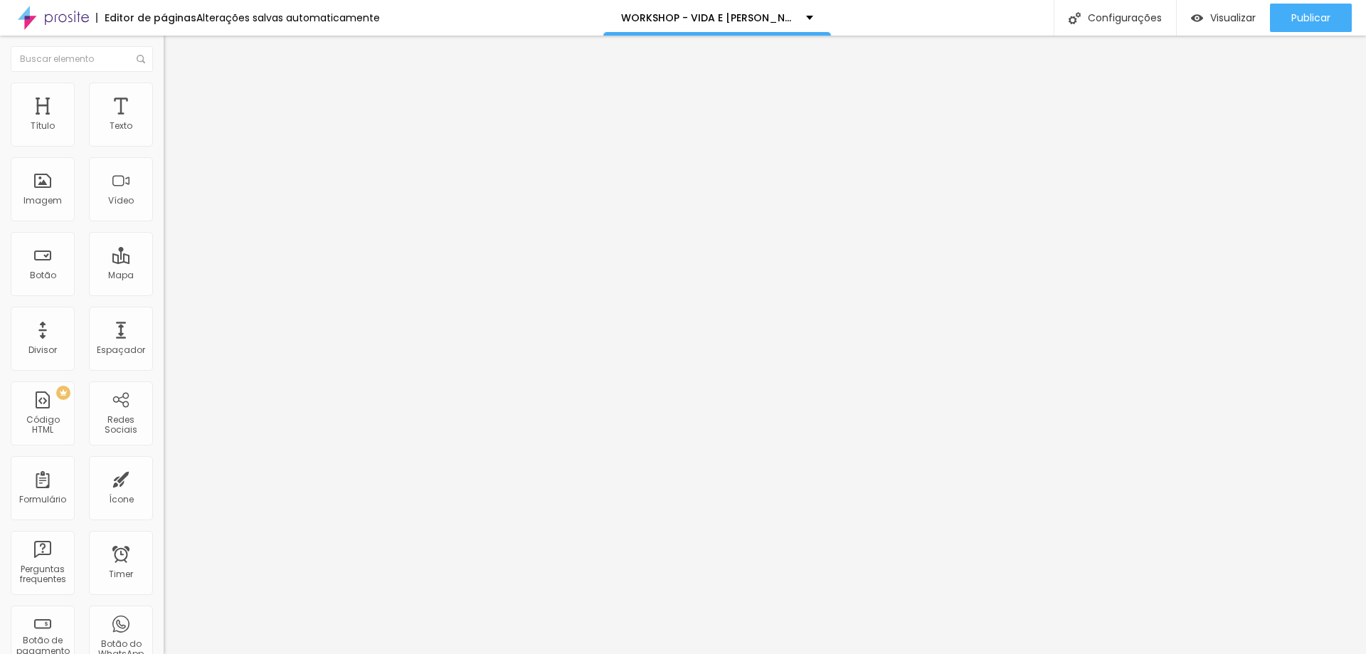
click at [164, 122] on span "Trocar imagem" at bounding box center [203, 116] width 78 height 12
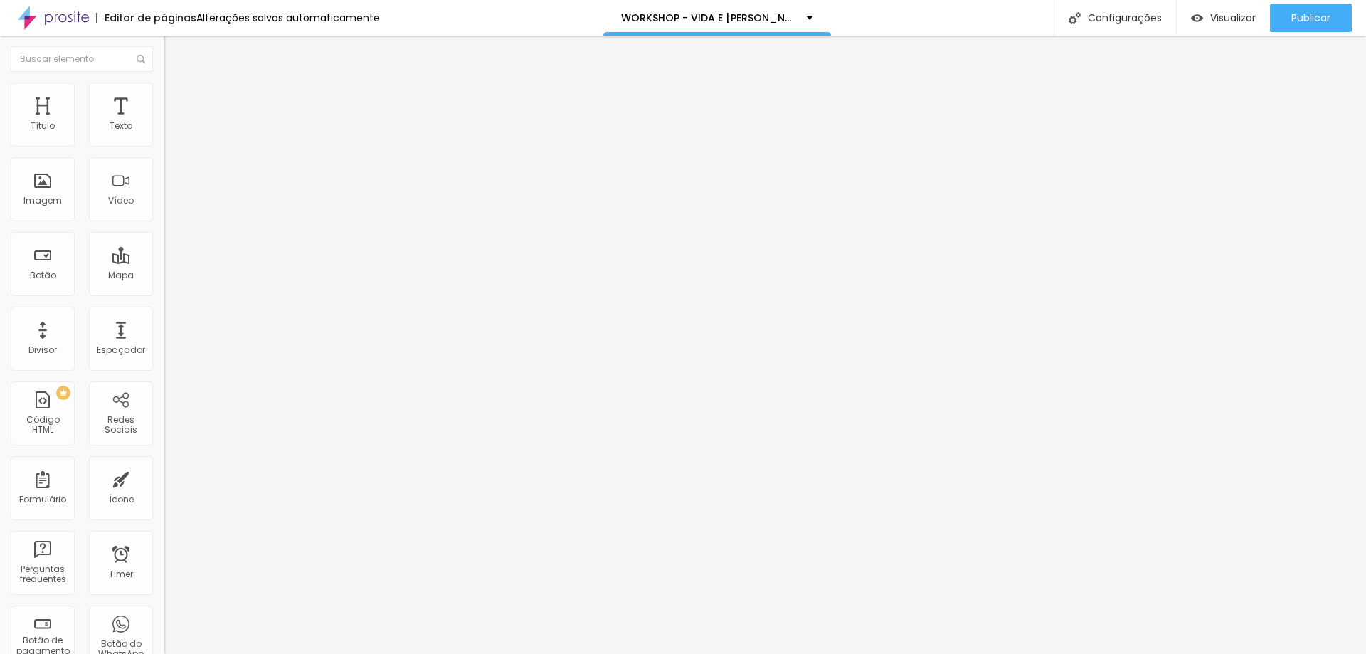
click at [164, 223] on span "Original" at bounding box center [181, 217] width 34 height 12
click at [164, 240] on span "Padrão" at bounding box center [180, 234] width 32 height 12
click at [164, 253] on span "Quadrado" at bounding box center [187, 247] width 46 height 12
click at [164, 260] on div "Original" at bounding box center [246, 256] width 164 height 9
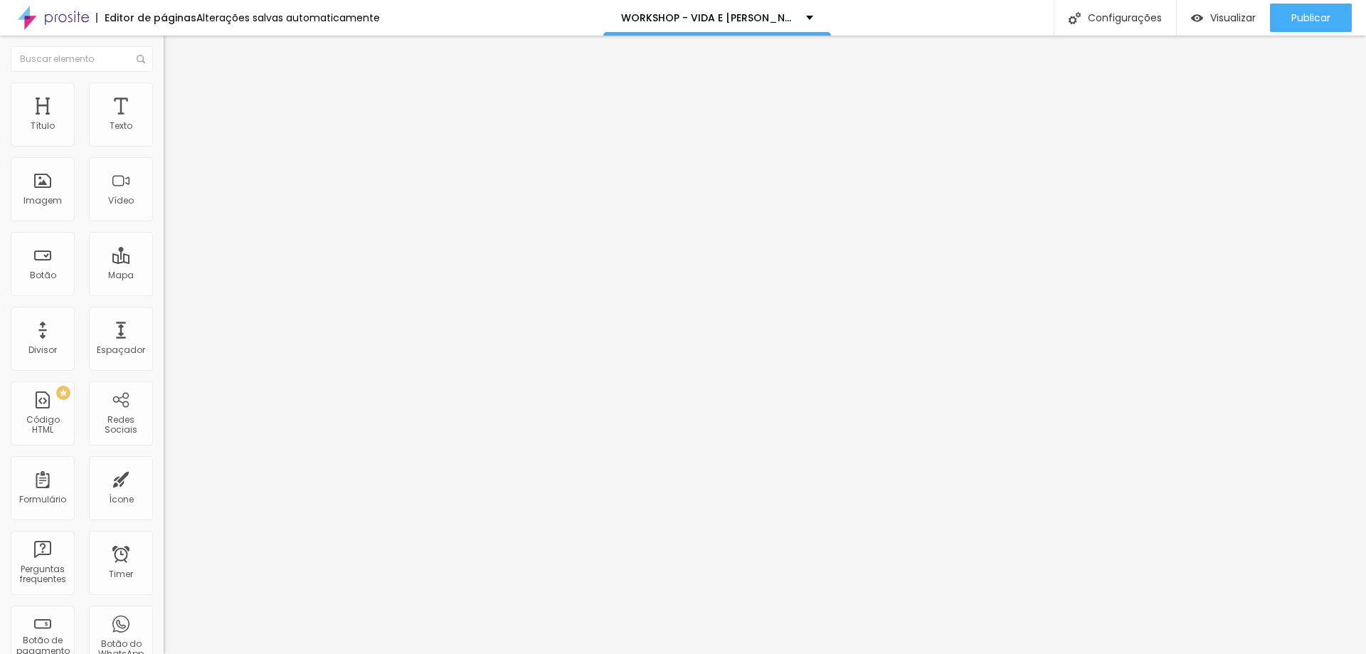
click at [164, 247] on div "Quadrado 1:1" at bounding box center [246, 242] width 164 height 9
click at [164, 240] on span "Padrão" at bounding box center [180, 234] width 32 height 12
click at [164, 231] on span "Cinema" at bounding box center [182, 225] width 36 height 12
click at [164, 262] on span "Original" at bounding box center [181, 256] width 34 height 12
click at [164, 248] on span "Quadrado" at bounding box center [187, 242] width 46 height 12
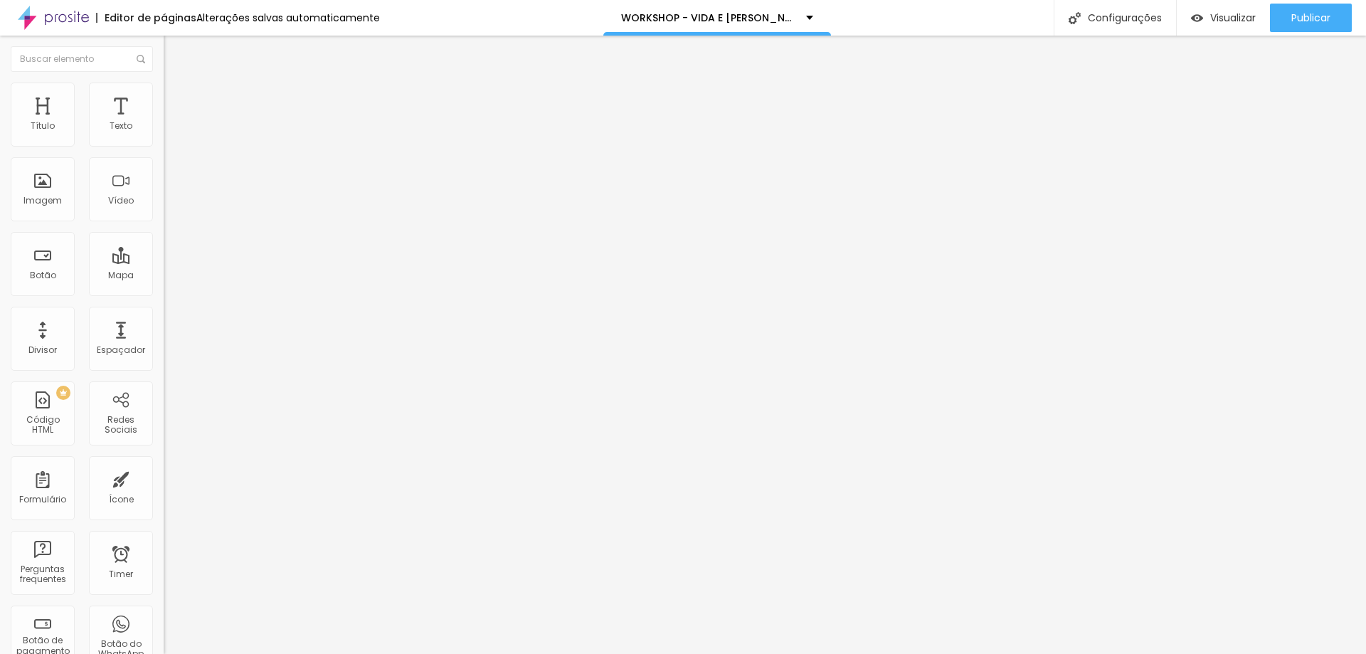
click at [164, 240] on span "Padrão" at bounding box center [180, 234] width 32 height 12
click at [164, 231] on span "Cinema" at bounding box center [182, 225] width 36 height 12
click at [164, 253] on span "Quadrado" at bounding box center [187, 247] width 46 height 12
click at [1228, 13] on span "Visualizar" at bounding box center [1233, 17] width 46 height 11
click at [176, 97] on span "Estilo" at bounding box center [187, 92] width 22 height 12
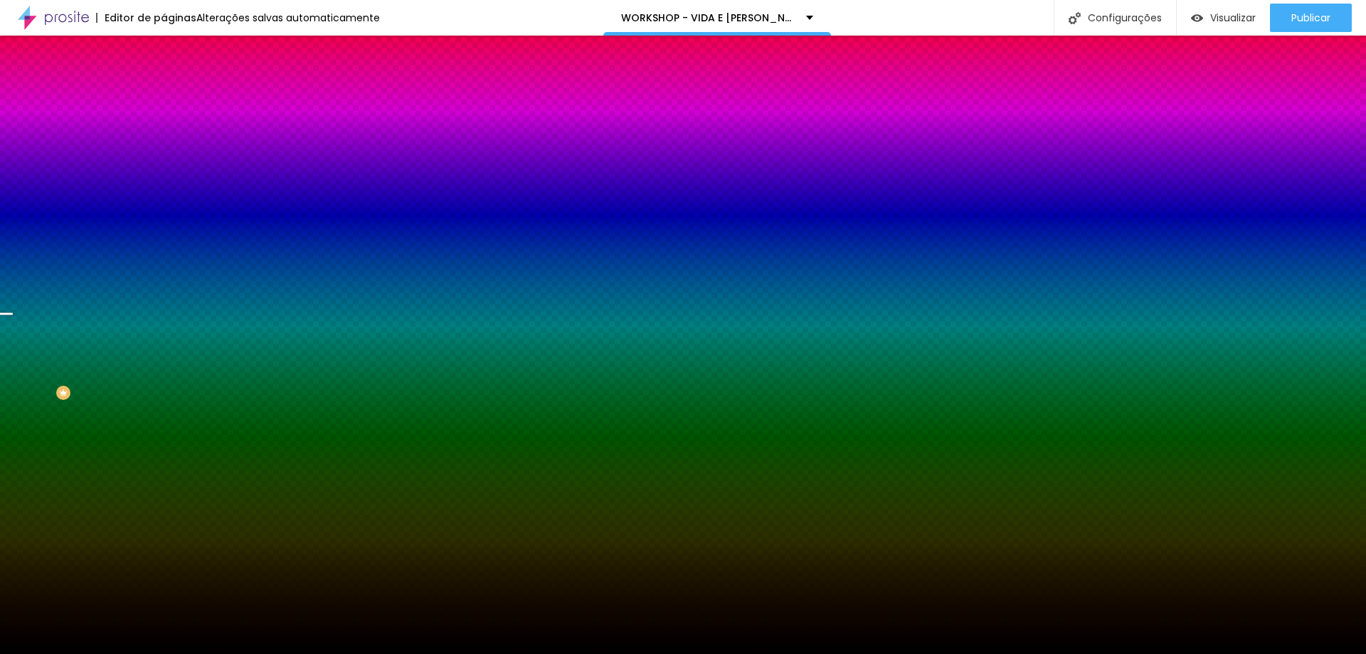
click at [241, 128] on img at bounding box center [245, 123] width 9 height 9
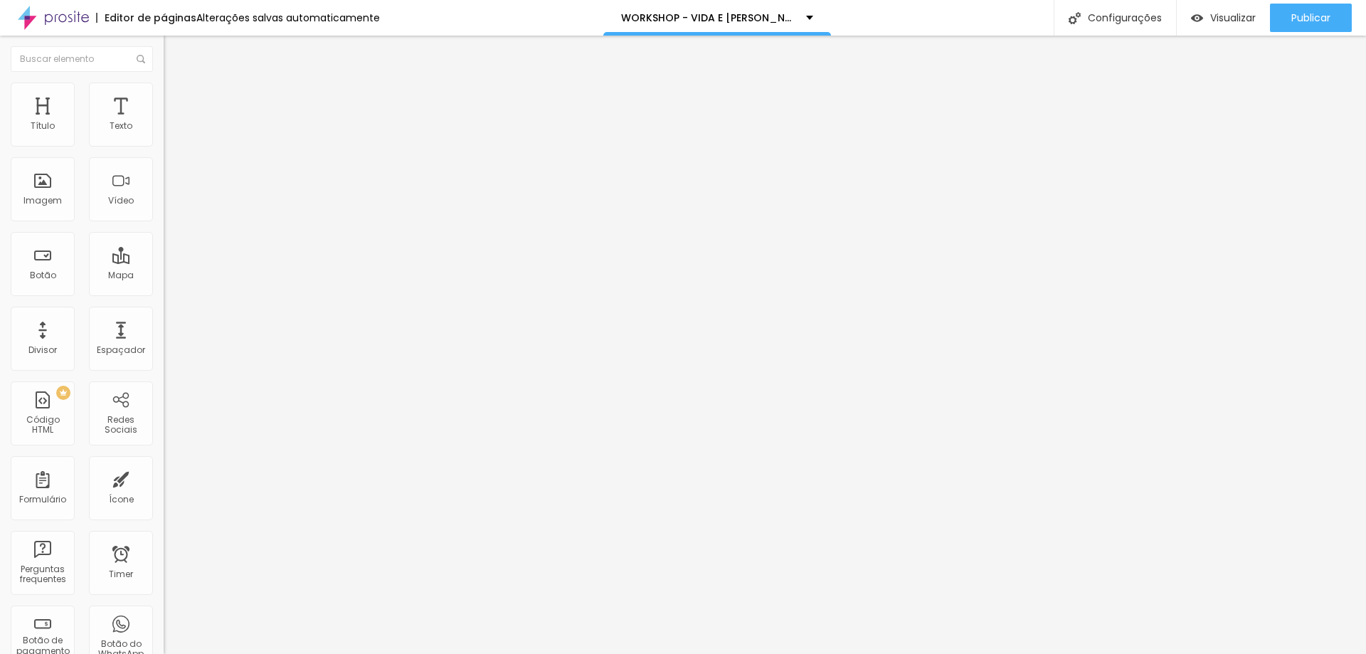
click at [164, 91] on li "Estilo" at bounding box center [246, 90] width 164 height 14
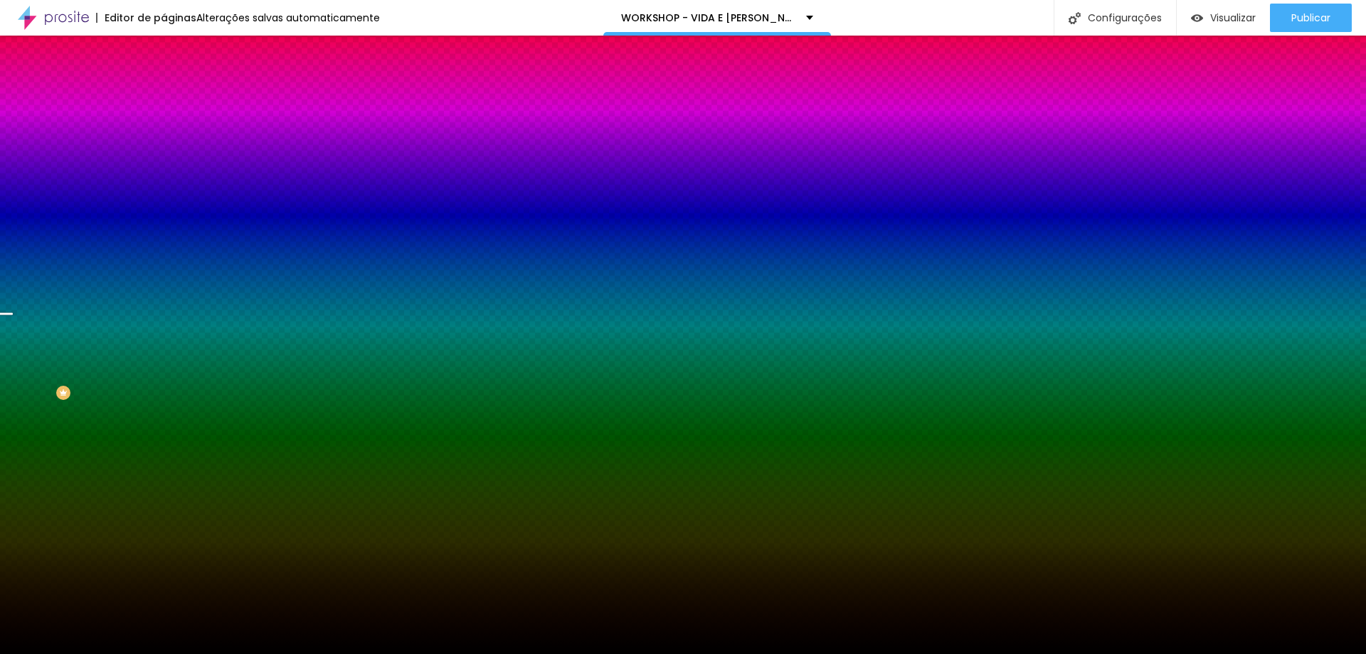
click at [164, 193] on div at bounding box center [246, 193] width 164 height 0
click at [91, 325] on div at bounding box center [683, 327] width 1366 height 654
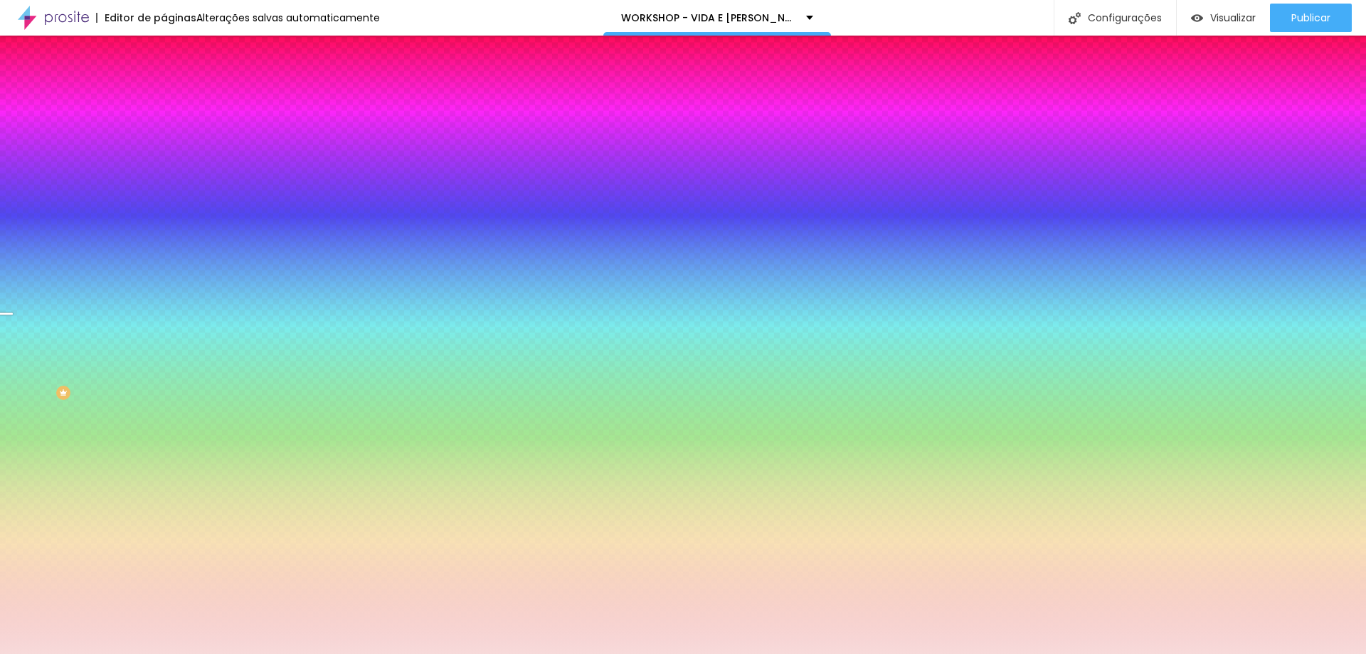
type input "#FFFFFF"
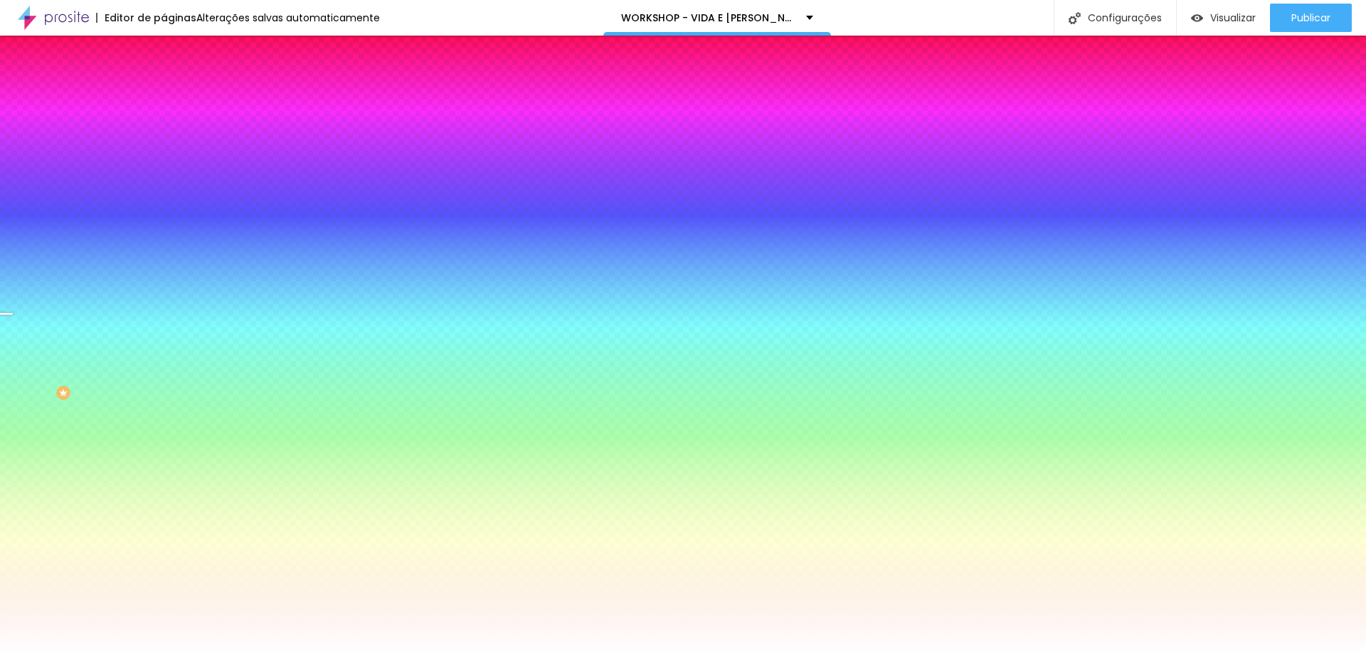
drag, startPoint x: 91, startPoint y: 324, endPoint x: 0, endPoint y: 272, distance: 105.2
click at [164, 272] on div "Imagem de fundo Adicionar imagem Efeito da Imagem Parallax Nenhum Parallax Cor …" at bounding box center [246, 203] width 164 height 184
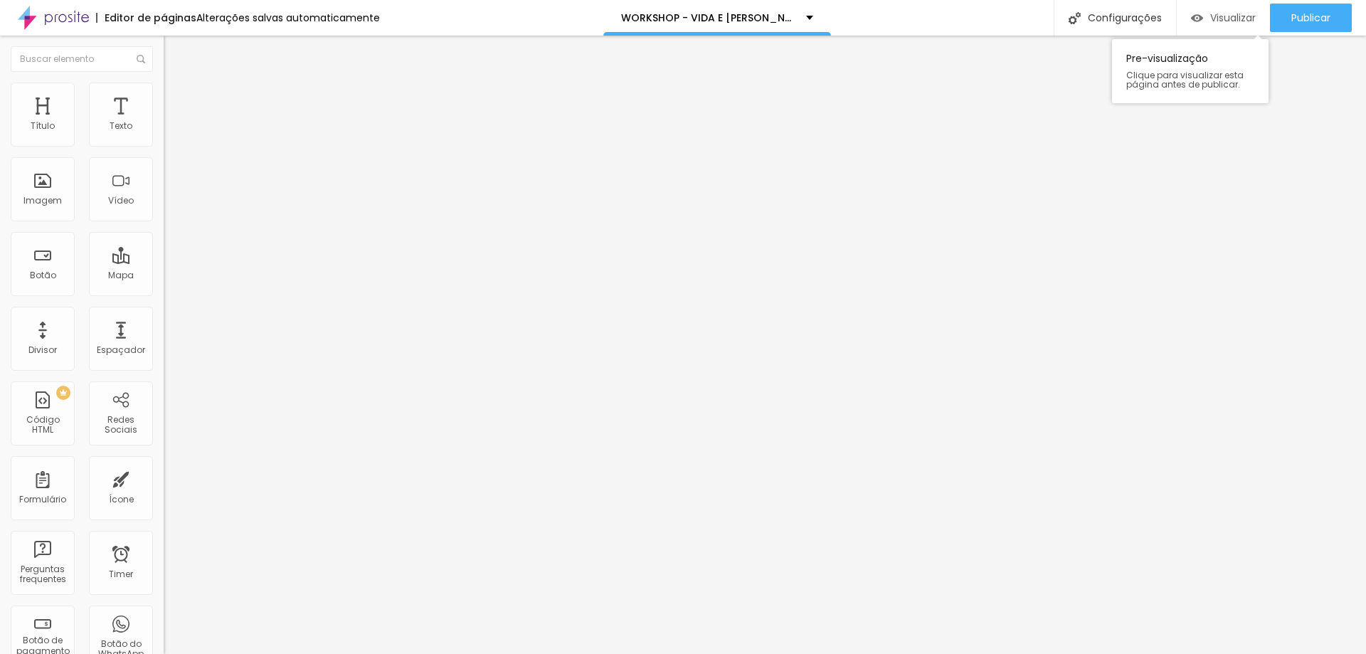
click at [1212, 12] on span "Visualizar" at bounding box center [1233, 17] width 46 height 11
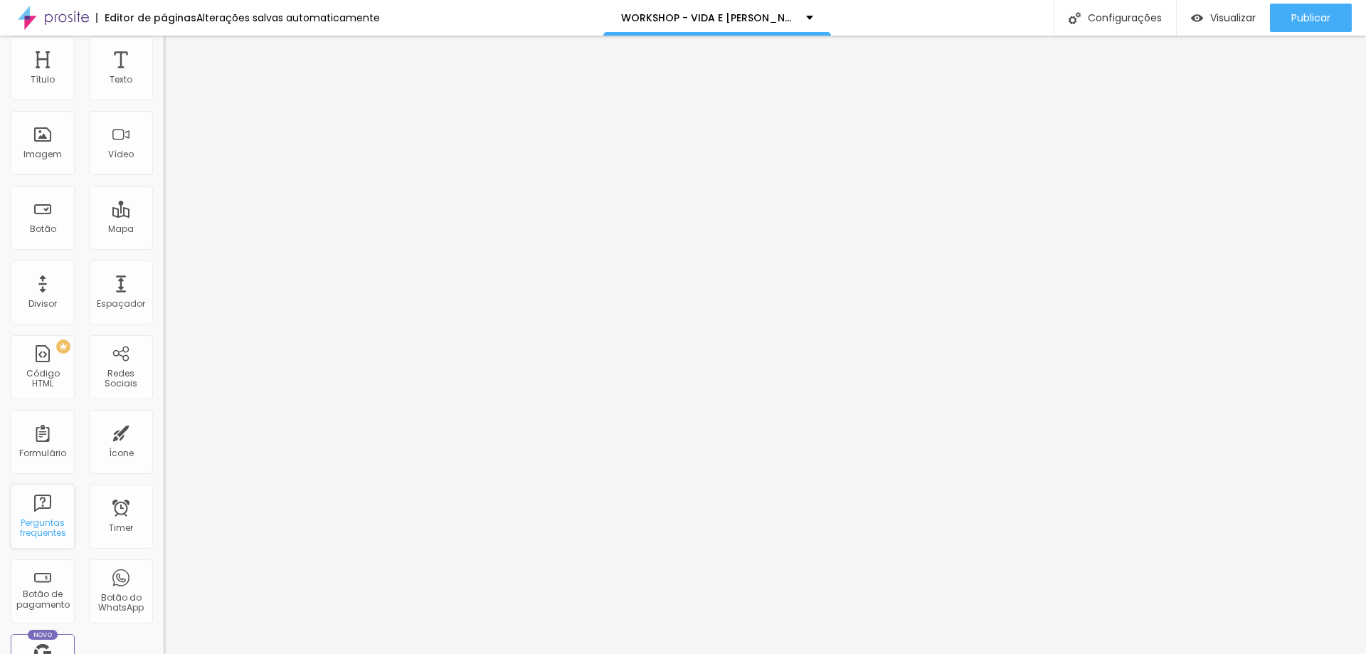
scroll to position [71, 0]
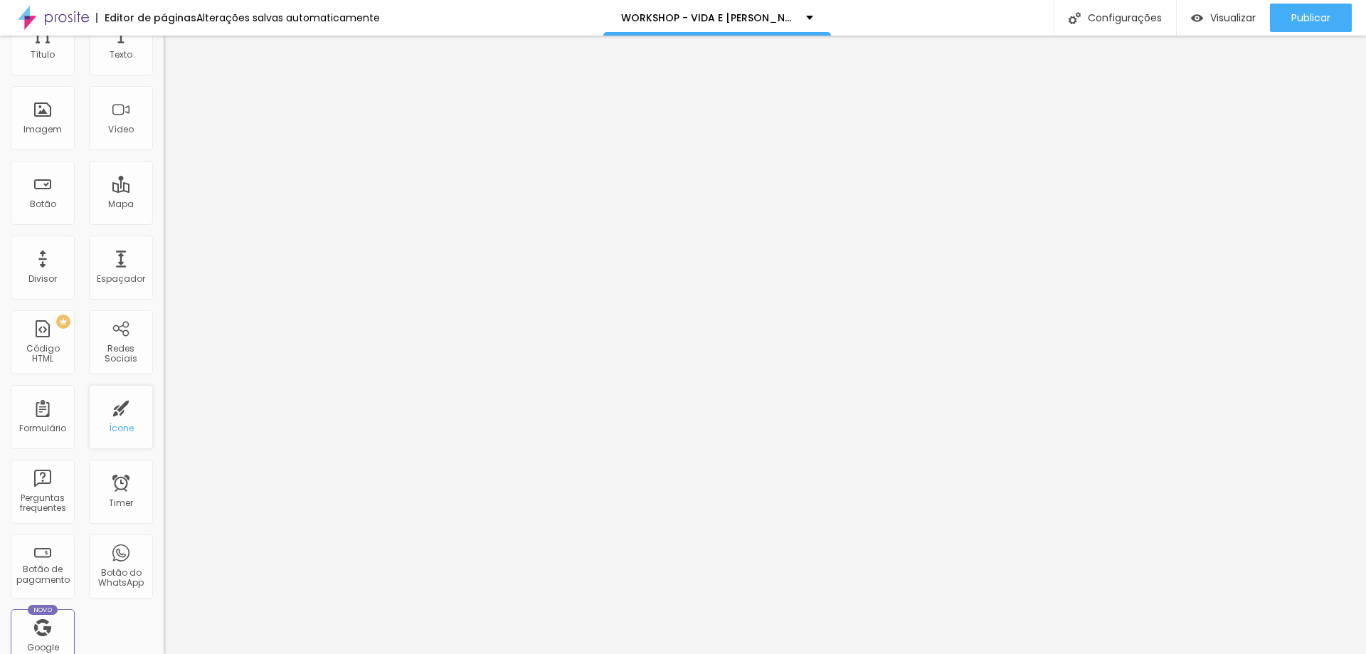
click at [108, 420] on div "Ícone" at bounding box center [121, 417] width 64 height 64
click at [109, 423] on div "Ícone" at bounding box center [121, 428] width 25 height 10
click at [112, 415] on div "Ícone" at bounding box center [121, 417] width 64 height 64
click at [176, 84] on span "Conteúdo" at bounding box center [198, 78] width 44 height 12
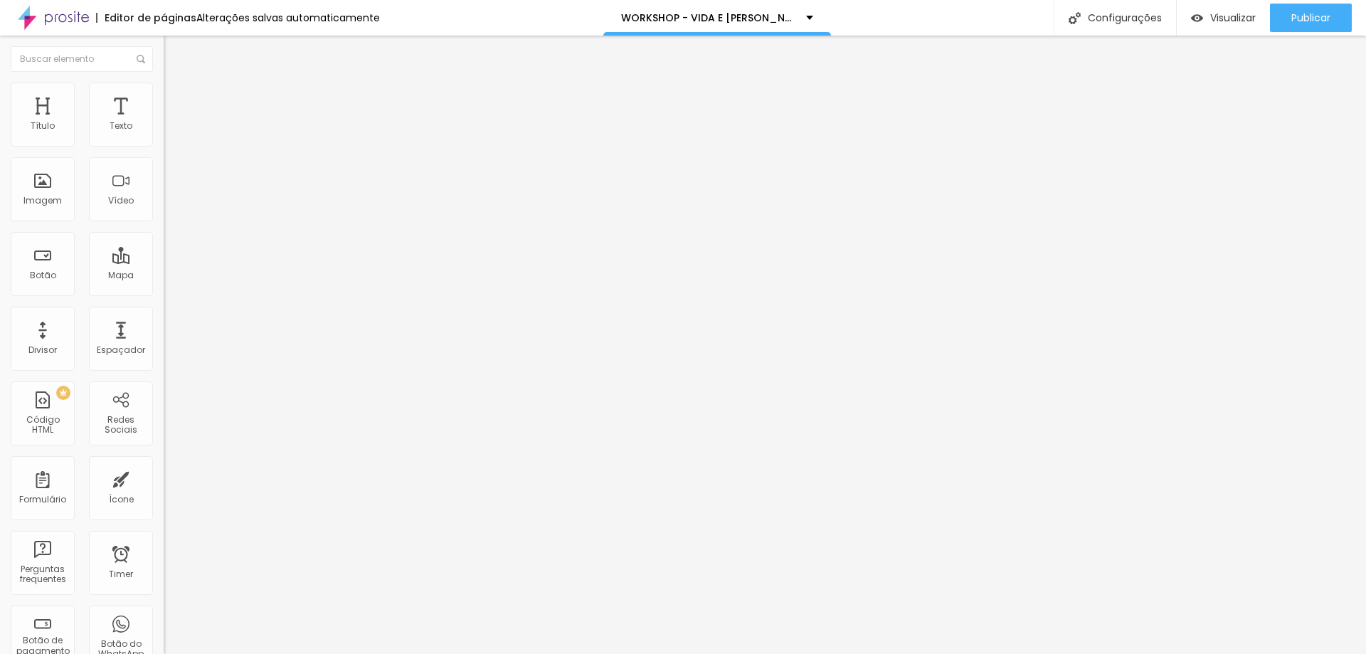
click at [174, 55] on img "button" at bounding box center [179, 51] width 11 height 11
click at [164, 59] on button "Editar Coluna" at bounding box center [246, 52] width 164 height 33
click at [38, 255] on div "Botão" at bounding box center [43, 264] width 64 height 64
click at [46, 267] on div "Botão" at bounding box center [43, 264] width 64 height 64
click at [164, 134] on input "Click me" at bounding box center [249, 126] width 171 height 14
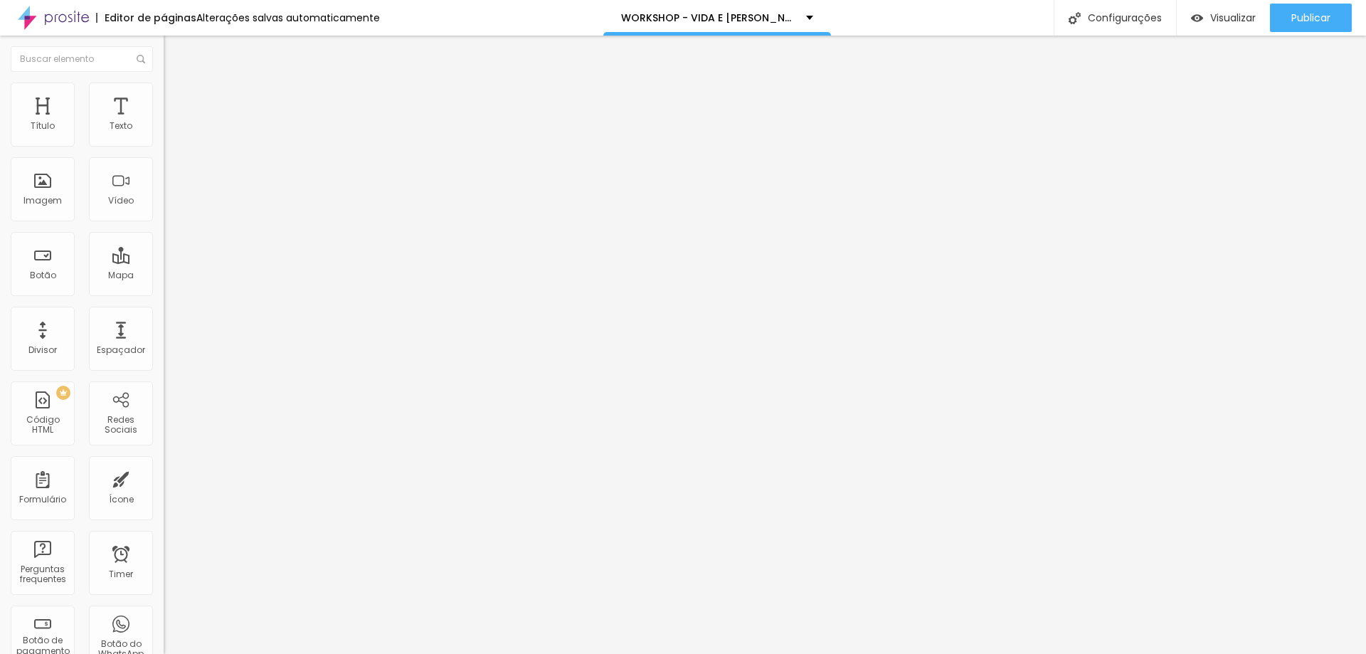
click at [164, 134] on input "Click me" at bounding box center [249, 126] width 171 height 14
type input "QUERO GARANTIR MINHA VAGA!"
click at [164, 227] on div "[GEOGRAPHIC_DATA]" at bounding box center [246, 230] width 164 height 48
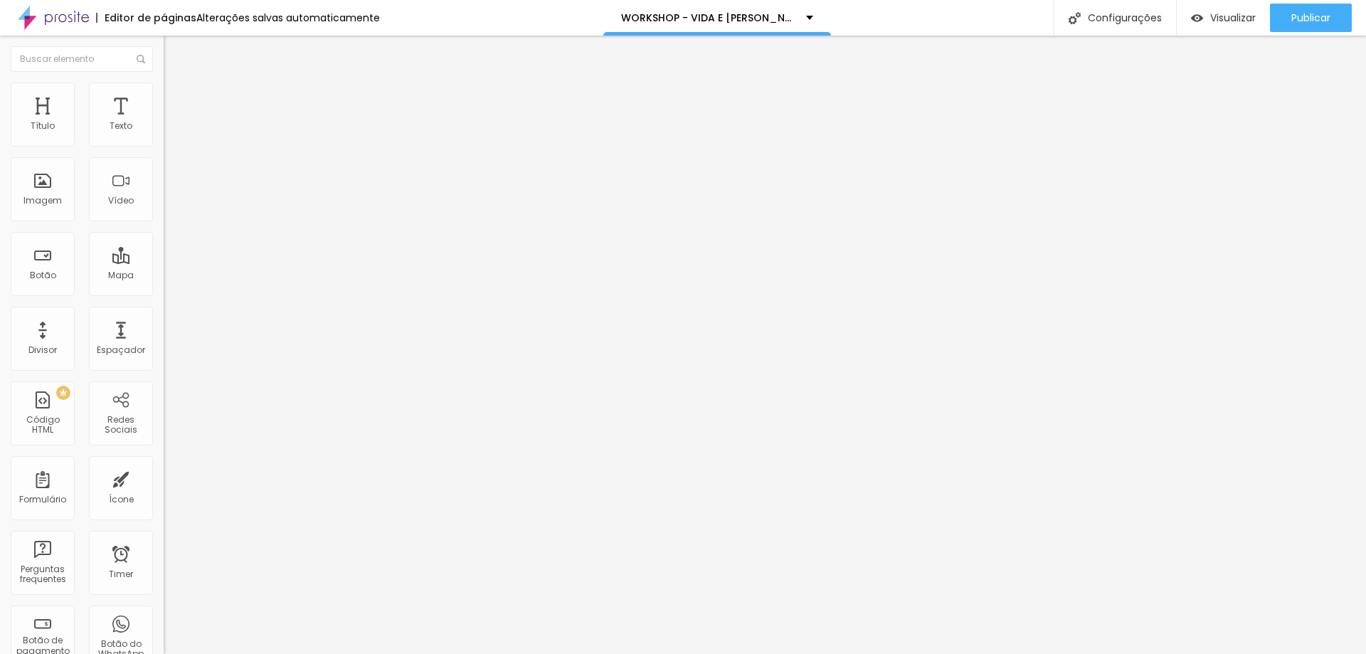
scroll to position [0, 0]
click at [164, 222] on span "Normal" at bounding box center [180, 218] width 32 height 12
click at [164, 293] on input "https://" at bounding box center [249, 286] width 171 height 14
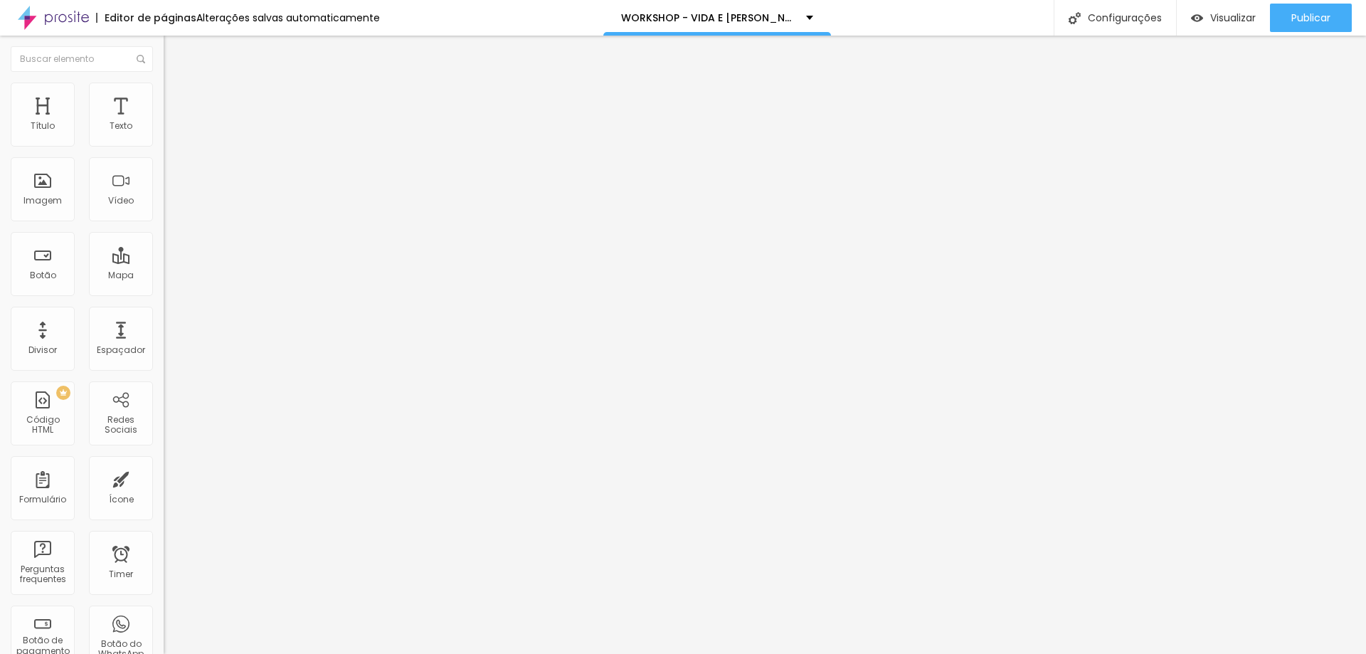
click at [164, 293] on input "https://" at bounding box center [249, 286] width 171 height 14
paste input "[URL][DOMAIN_NAME]"
drag, startPoint x: 97, startPoint y: 302, endPoint x: 0, endPoint y: 322, distance: 98.8
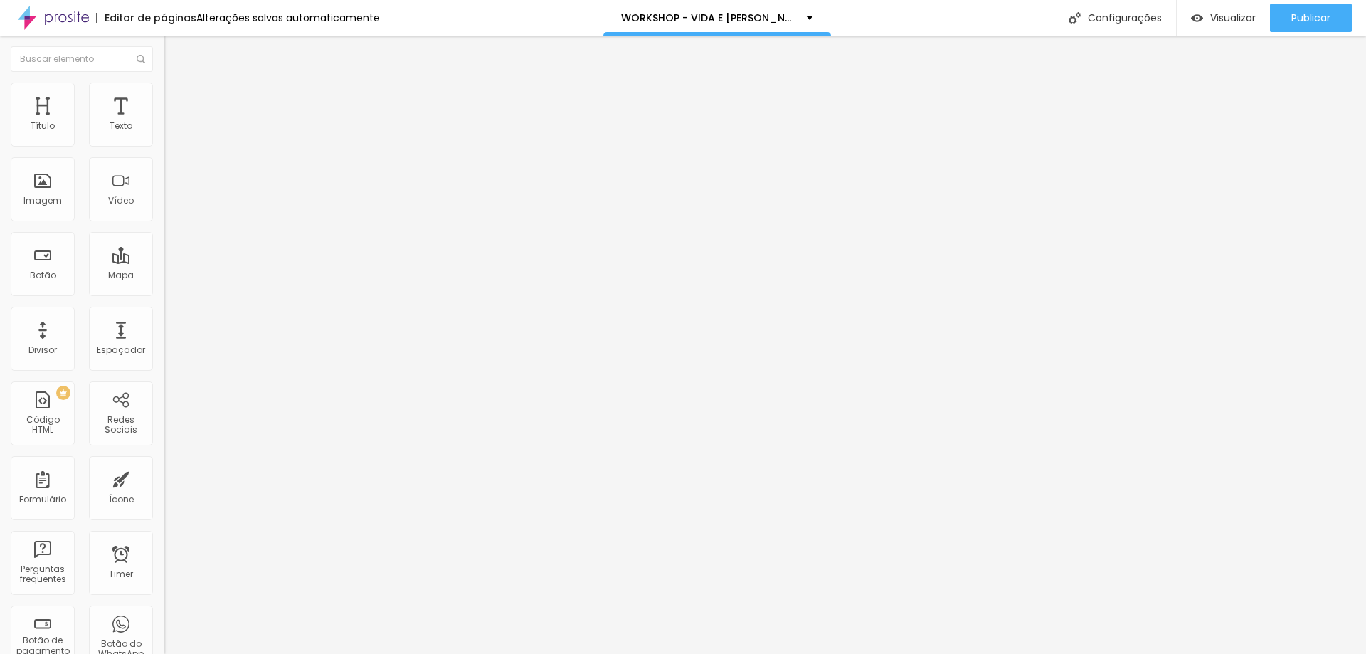
click at [164, 318] on div "Texto QUERO GARANTIR MINHA VAGA! [GEOGRAPHIC_DATA] Link URL https://[URL][DOMAI…" at bounding box center [246, 214] width 164 height 207
click at [164, 371] on div "Editar Botão Conteúdo Estilo Avançado Texto QUERO GARANTIR MINHA VAGA! [GEOGRAP…" at bounding box center [246, 345] width 164 height 618
drag, startPoint x: 48, startPoint y: 297, endPoint x: 0, endPoint y: 299, distance: 48.4
click at [164, 299] on div "Texto QUERO GARANTIR MINHA VAGA! [GEOGRAPHIC_DATA] Link URL https://[URL][DOMAI…" at bounding box center [246, 214] width 164 height 207
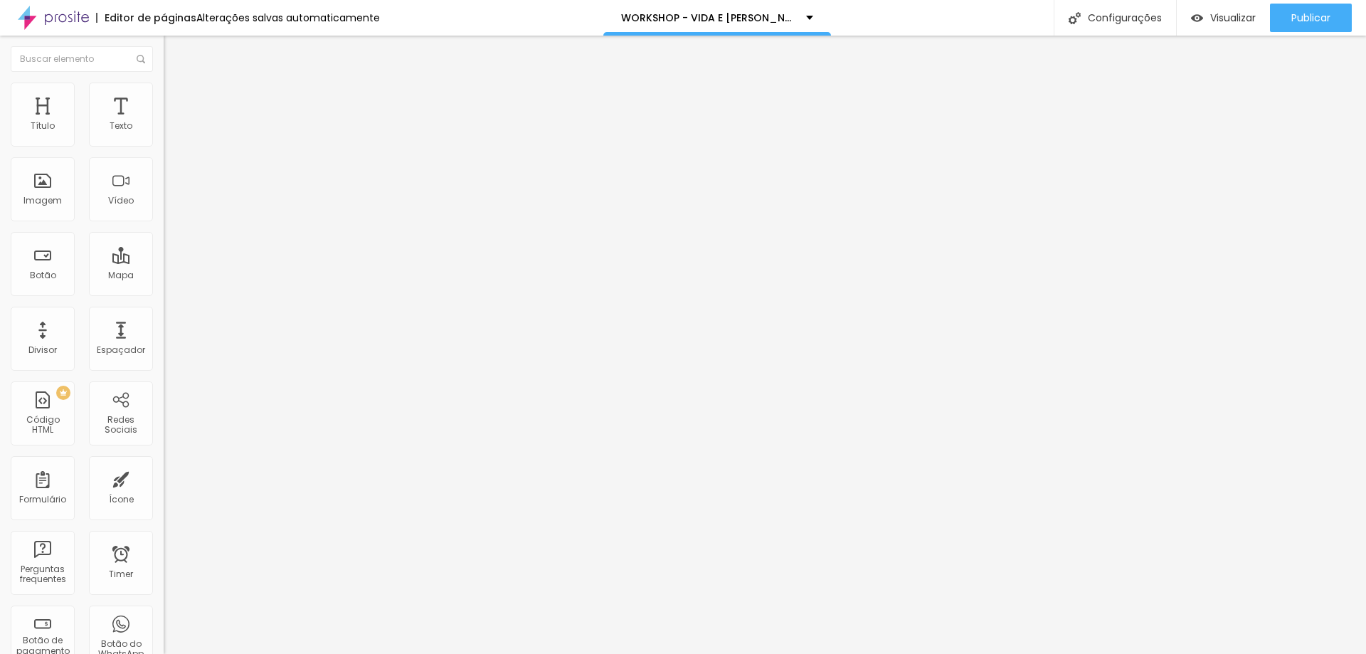
type input "[URL][DOMAIN_NAME]"
click at [164, 318] on div "Texto QUERO GARANTIR MINHA VAGA! [GEOGRAPHIC_DATA] Link URL [URL][DOMAIN_NAME] …" at bounding box center [246, 214] width 164 height 207
click at [164, 318] on div "Abrir em uma nova aba" at bounding box center [246, 314] width 164 height 7
click at [176, 98] on span "Estilo" at bounding box center [187, 92] width 22 height 12
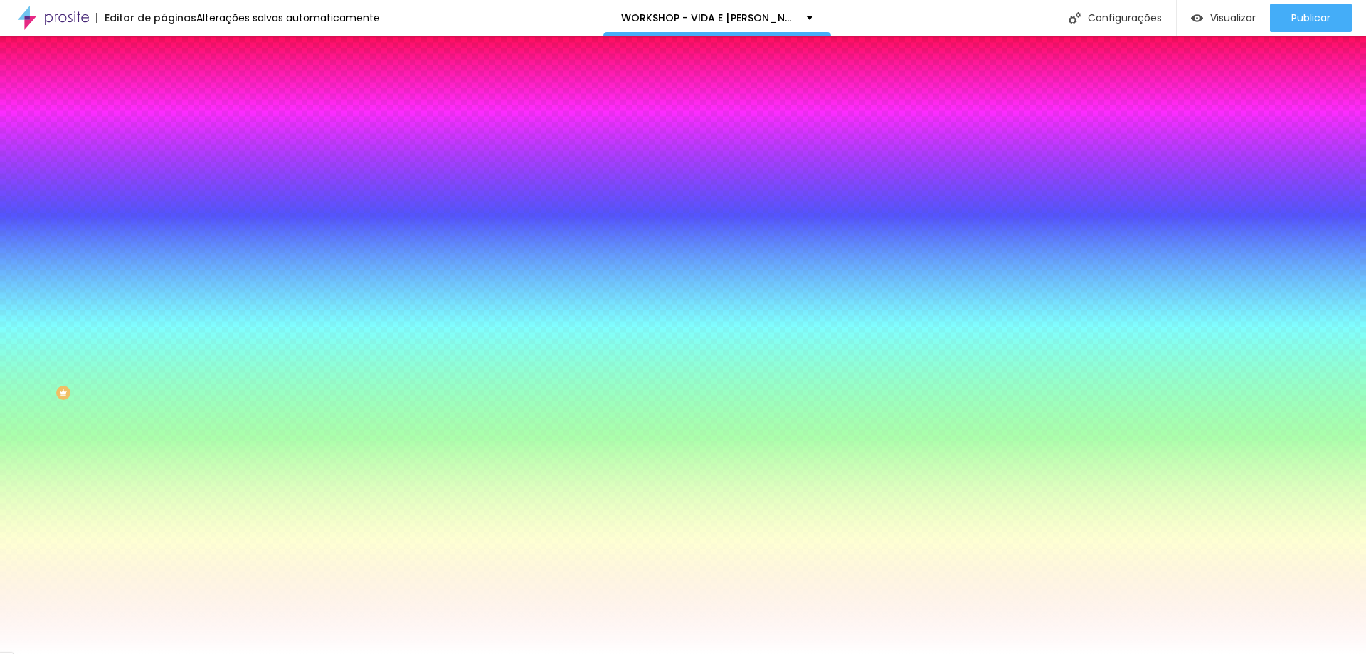
click at [169, 181] on icon "button" at bounding box center [173, 180] width 9 height 9
click at [144, 653] on div at bounding box center [683, 654] width 1366 height 0
click at [164, 523] on div at bounding box center [246, 523] width 164 height 0
drag, startPoint x: 126, startPoint y: 358, endPoint x: 126, endPoint y: 349, distance: 8.5
click at [164, 498] on div "Cor do texto Voltar ao padrão #FFFFFF" at bounding box center [246, 517] width 164 height 39
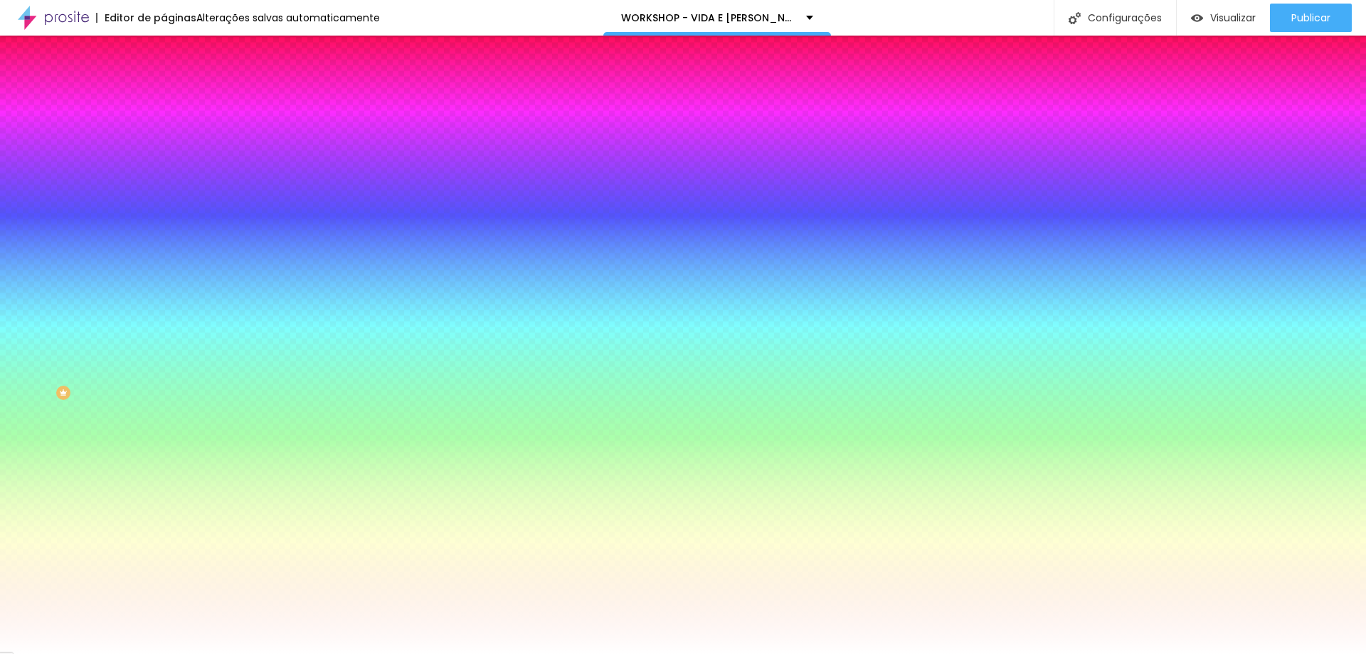
click at [164, 523] on input "#FFFFFF" at bounding box center [249, 530] width 171 height 14
click at [169, 509] on icon "button" at bounding box center [174, 514] width 10 height 10
click at [164, 523] on div at bounding box center [246, 523] width 164 height 0
drag, startPoint x: 119, startPoint y: 359, endPoint x: 127, endPoint y: 454, distance: 94.9
click at [164, 537] on div at bounding box center [246, 537] width 164 height 0
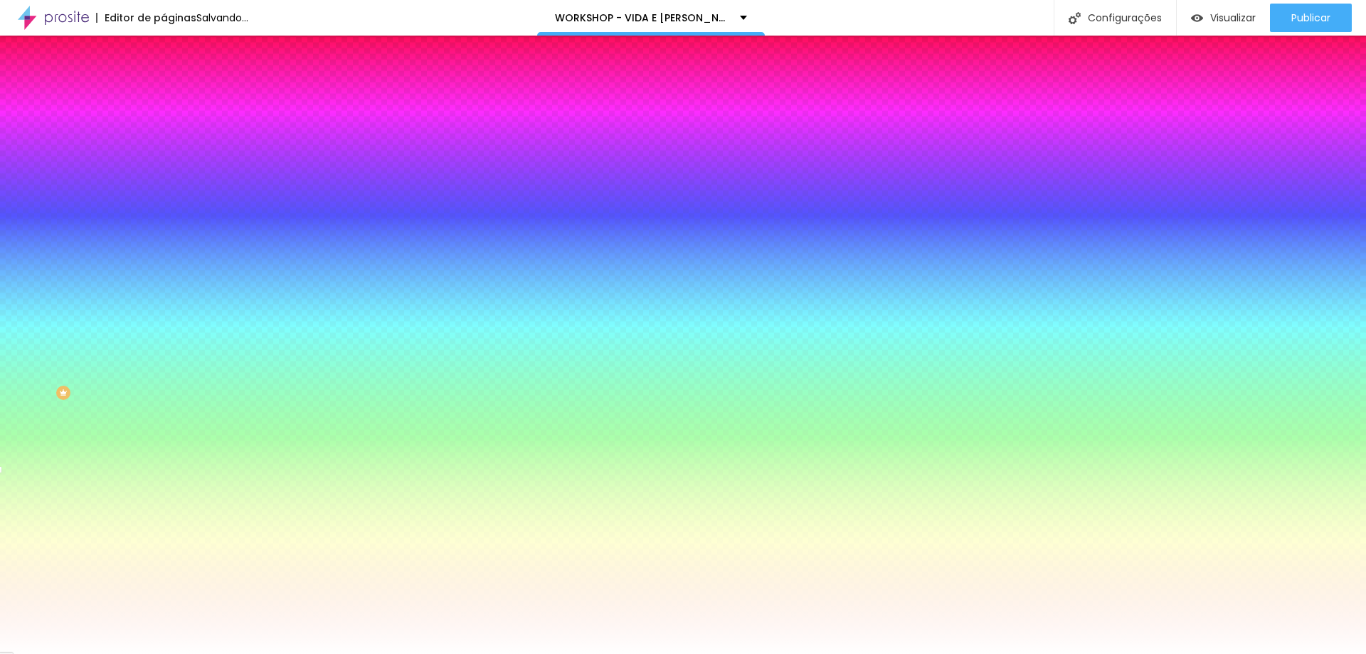
drag, startPoint x: 119, startPoint y: 435, endPoint x: 119, endPoint y: 442, distance: 7.1
click at [164, 444] on div "Editar Botão Conteúdo Estilo Avançado Cor de fundo Voltar ao padrão #FFFFFF Tip…" at bounding box center [246, 345] width 164 height 618
click at [164, 523] on input "#FFFFFF" at bounding box center [249, 530] width 171 height 14
click at [164, 506] on button "Voltar ao padrão" at bounding box center [212, 514] width 97 height 16
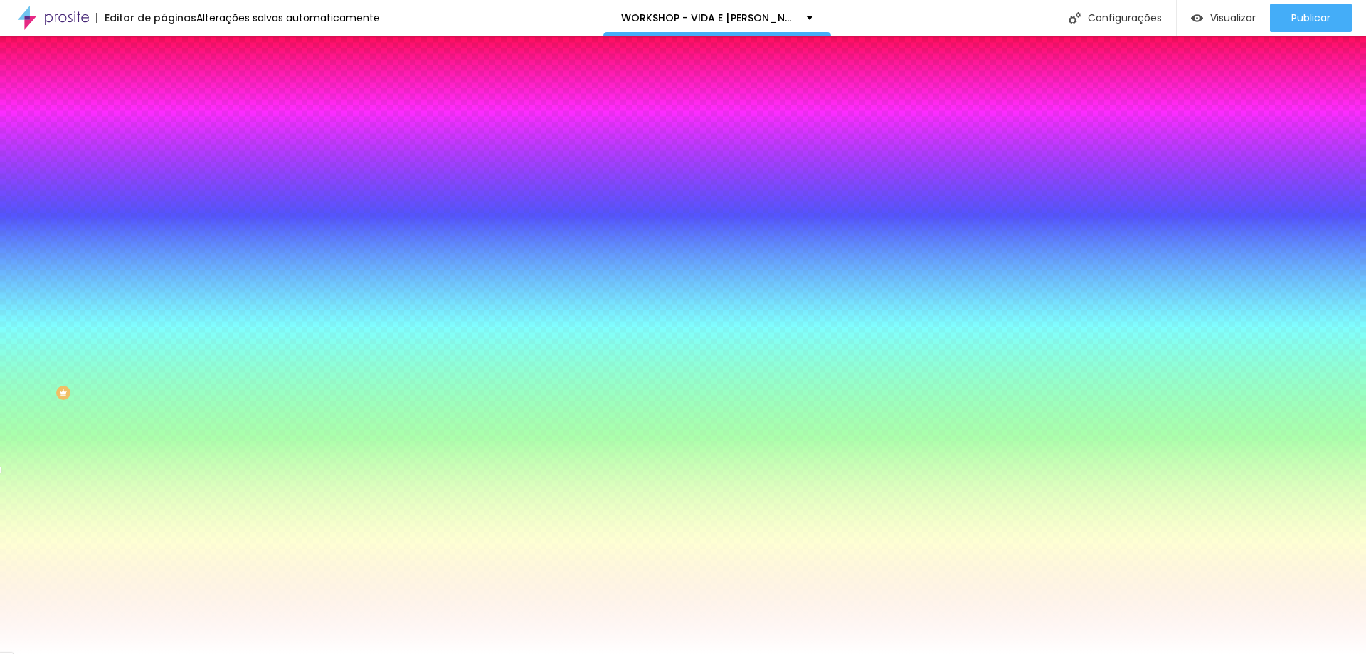
click at [164, 523] on input "#FFFFFF" at bounding box center [249, 530] width 171 height 14
click at [164, 561] on button "button" at bounding box center [174, 568] width 20 height 15
type input "1"
type input "2"
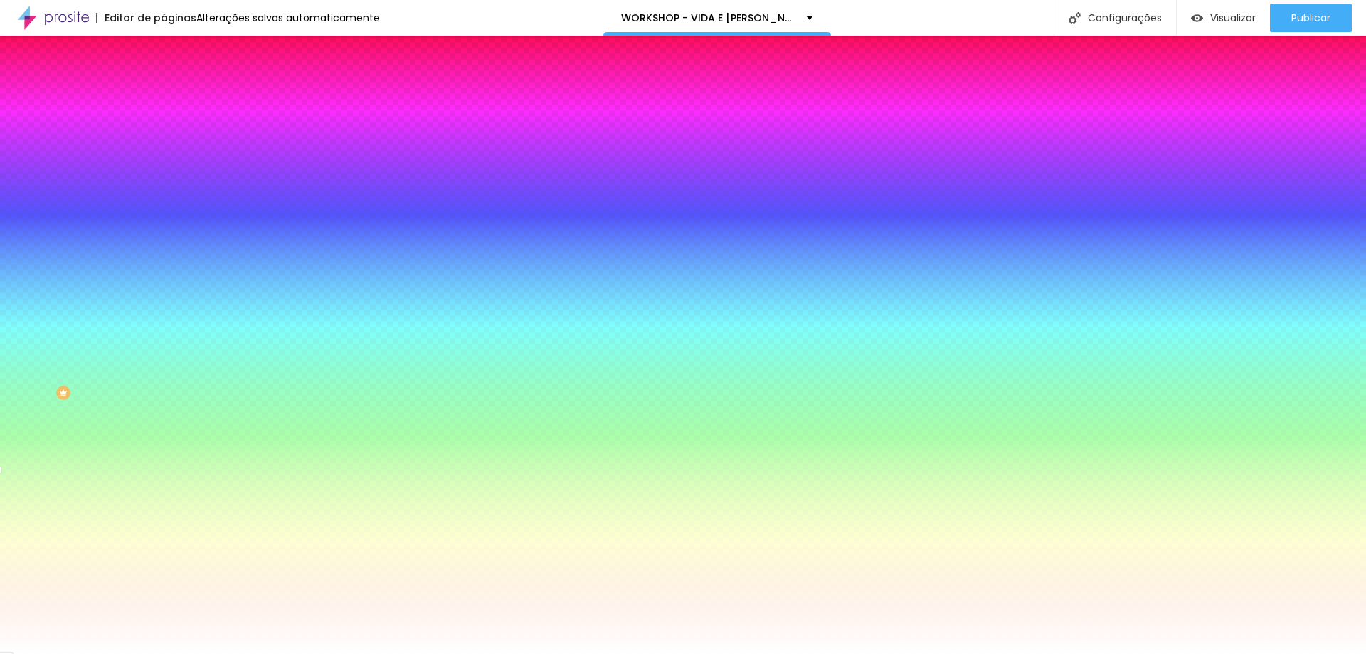
type input "2"
type input "3"
type input "4"
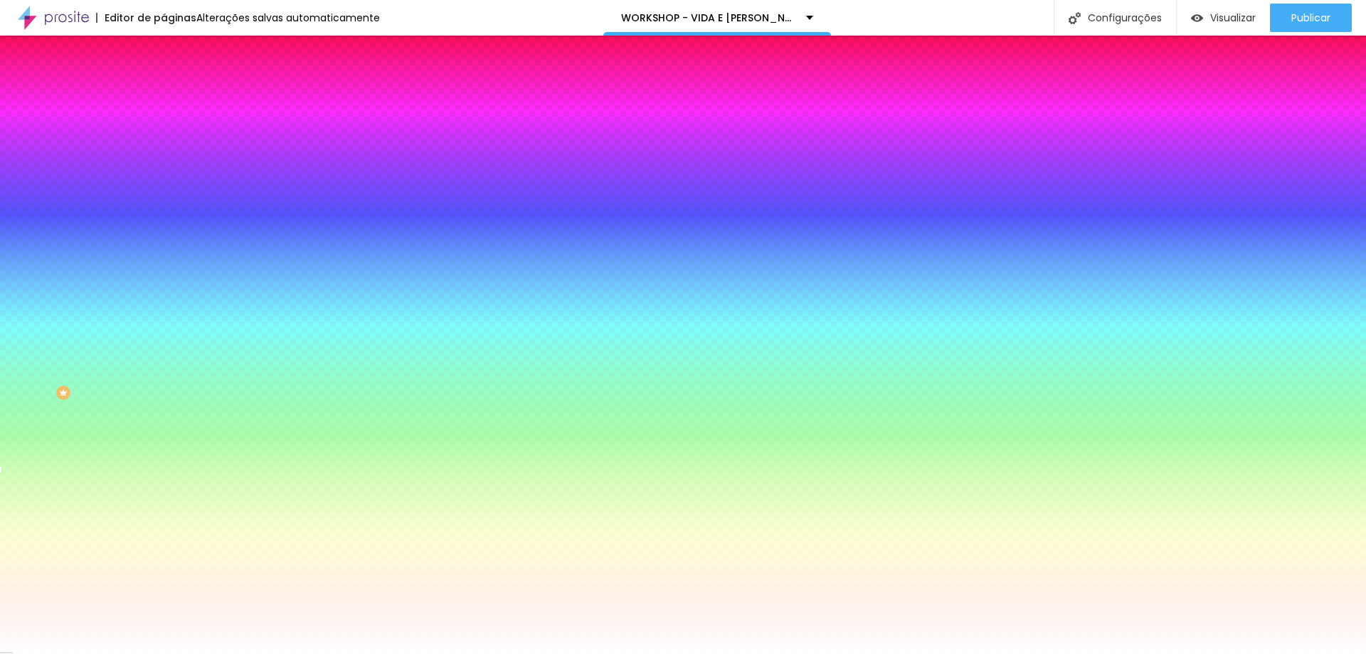
type input "5"
type input "4"
type input "2"
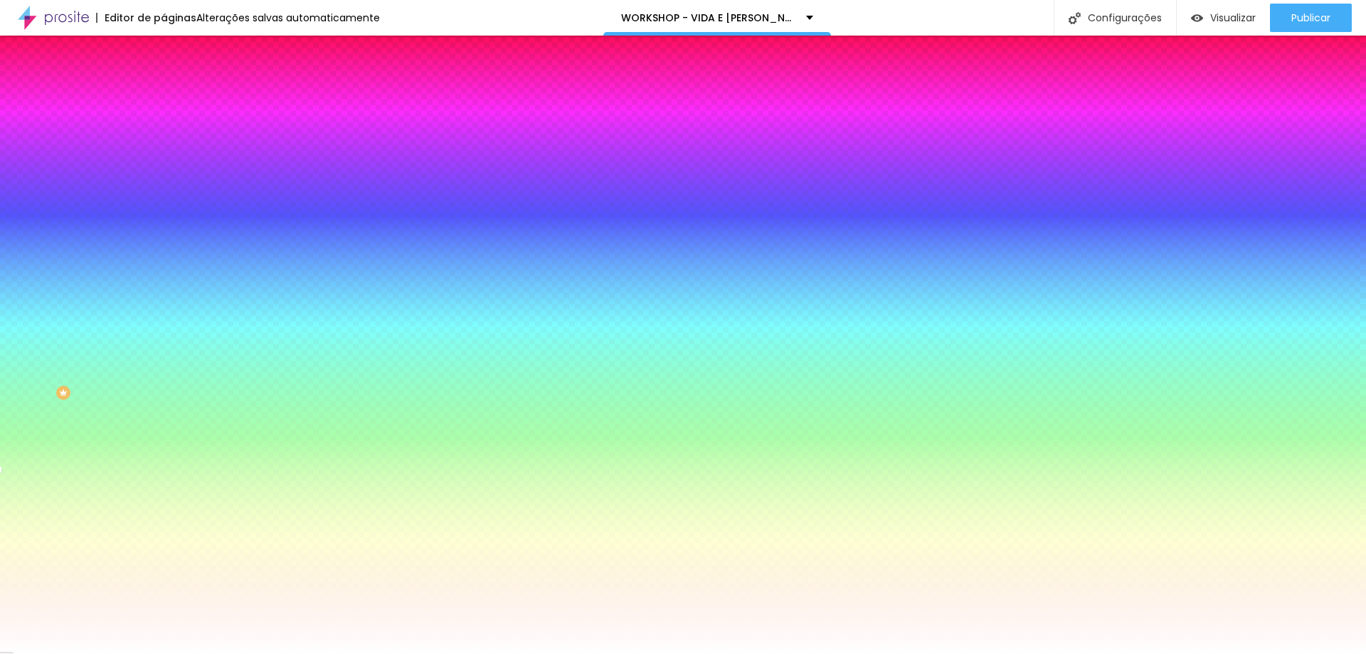
type input "2"
type input "3"
type input "4"
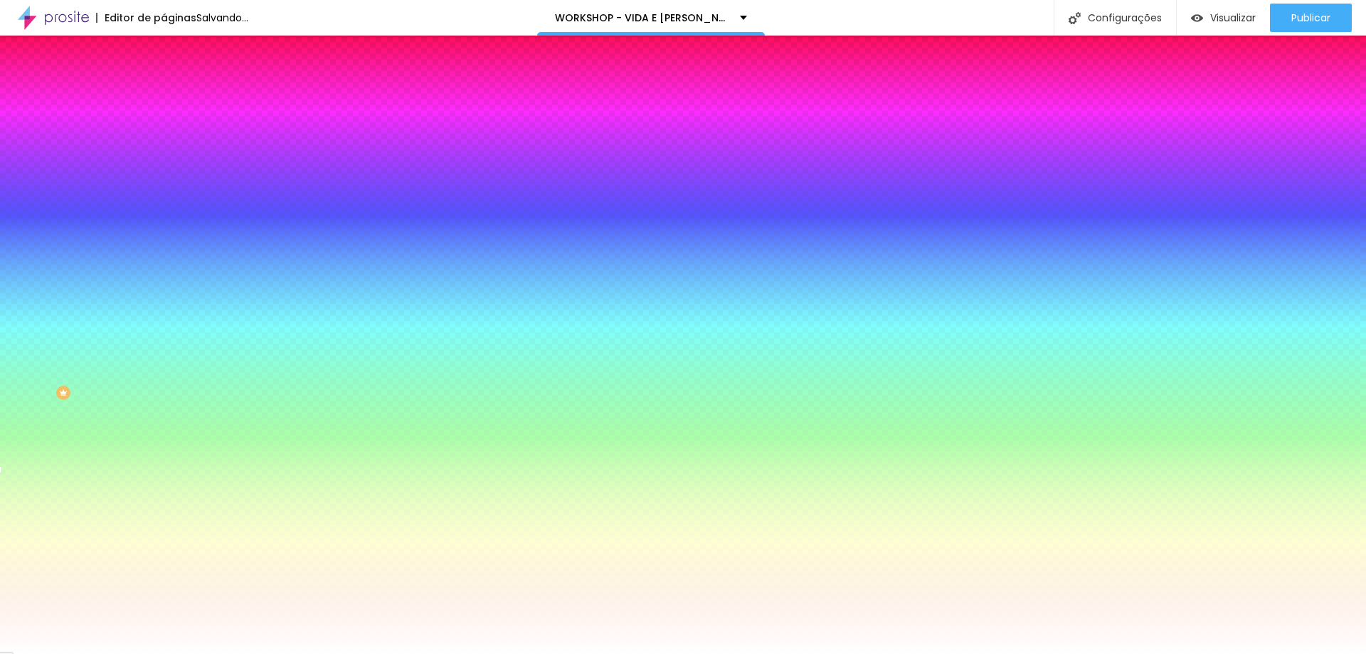
type input "3"
type input "2"
drag, startPoint x: 152, startPoint y: 425, endPoint x: 217, endPoint y: 444, distance: 67.5
type input "2"
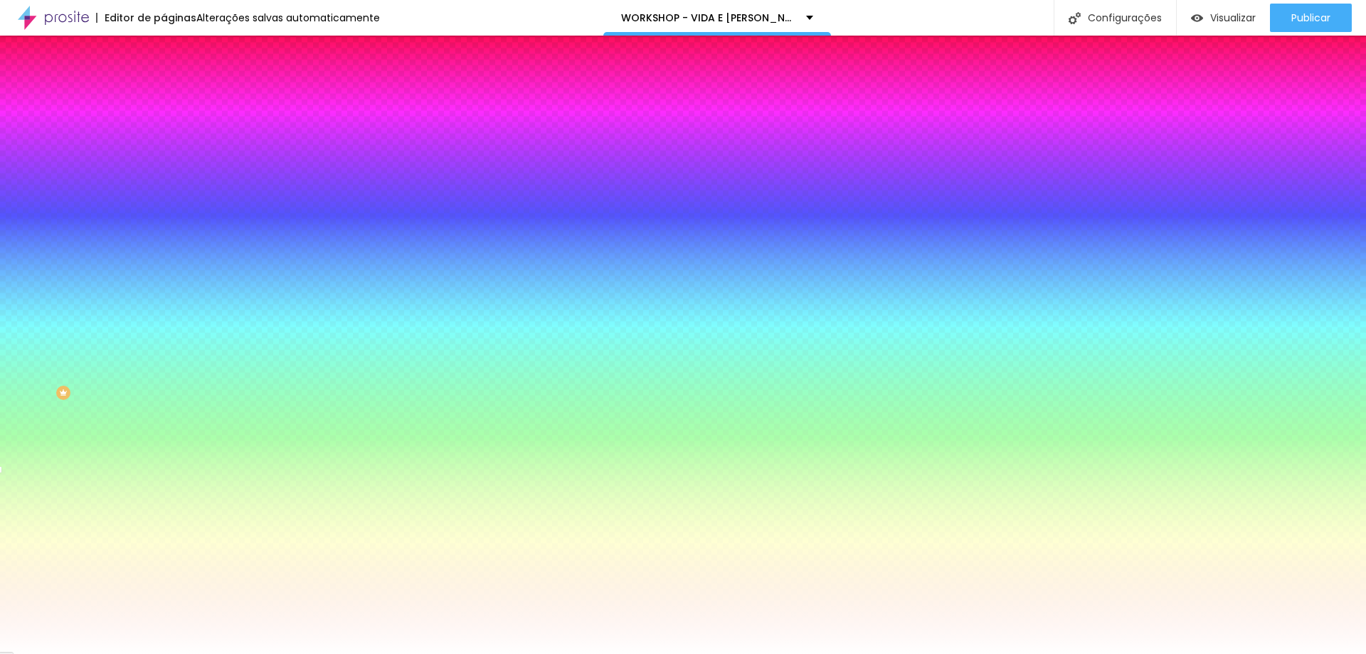
click at [100, 653] on div at bounding box center [683, 654] width 1366 height 0
click at [164, 523] on input "#FFFFFF" at bounding box center [249, 530] width 171 height 14
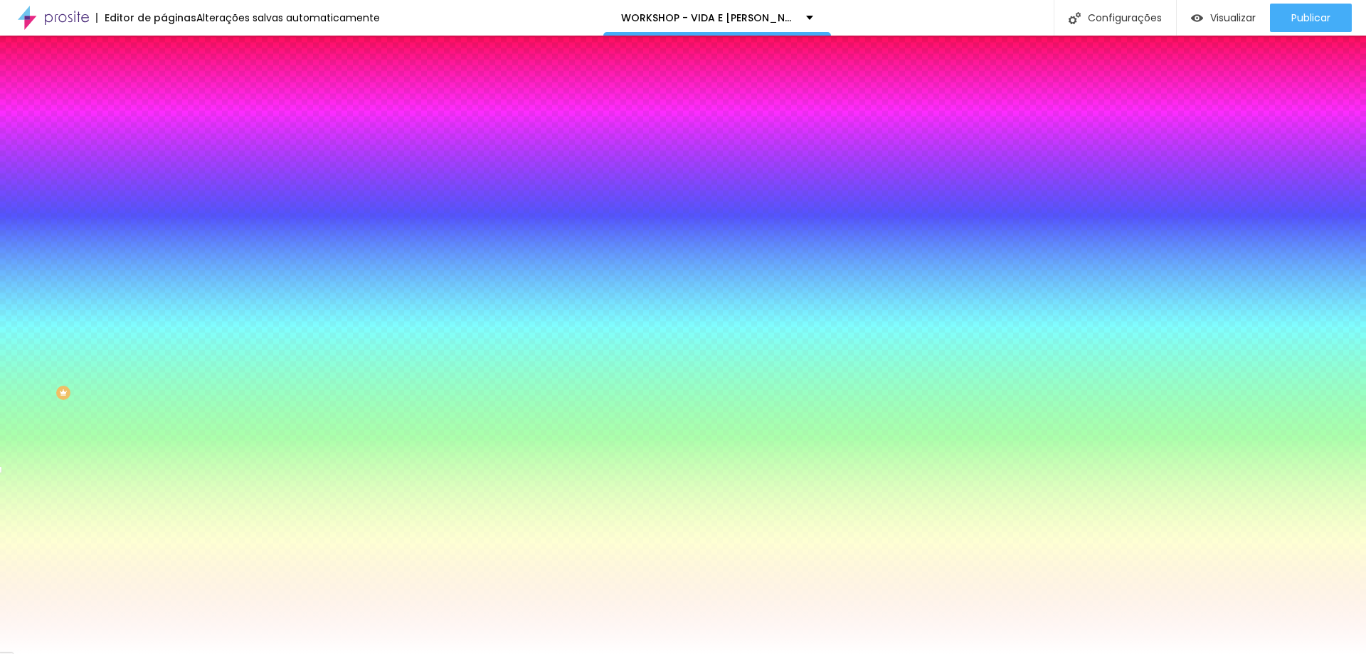
drag, startPoint x: 107, startPoint y: 337, endPoint x: 93, endPoint y: 337, distance: 13.5
click at [164, 523] on div at bounding box center [246, 523] width 164 height 0
click at [164, 537] on div at bounding box center [246, 537] width 164 height 0
drag, startPoint x: 117, startPoint y: 432, endPoint x: 142, endPoint y: 465, distance: 40.7
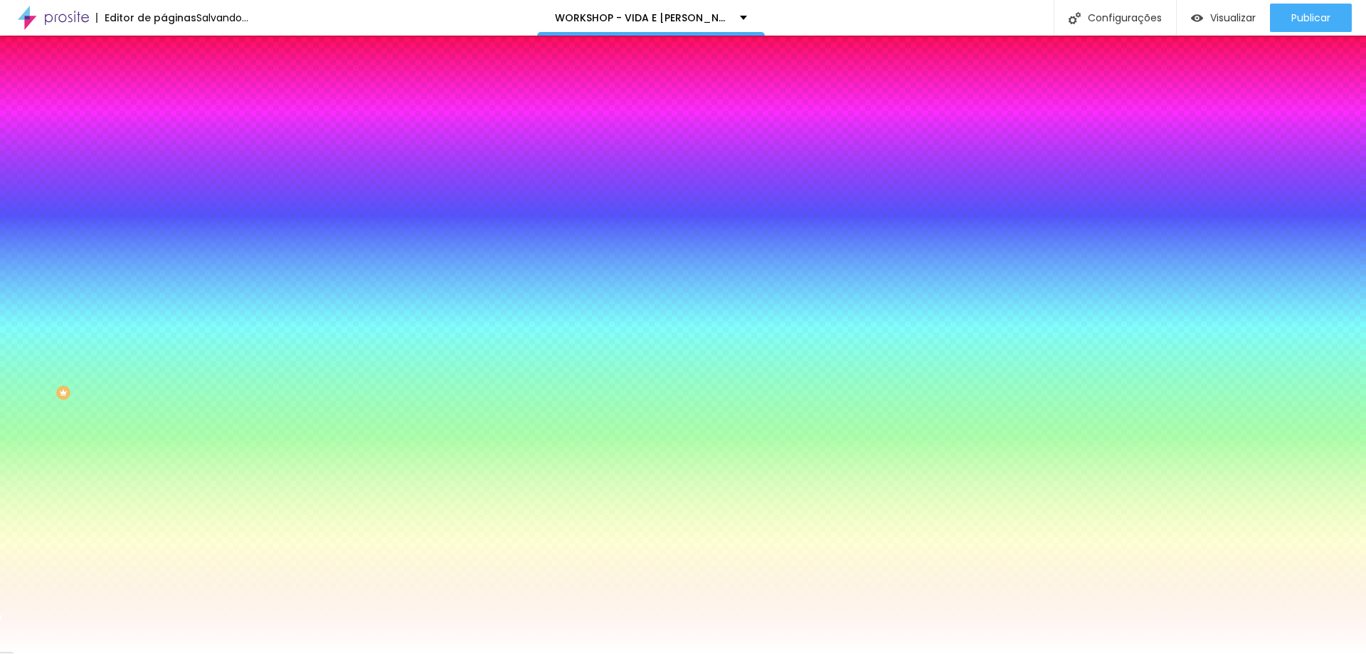
click at [164, 537] on div at bounding box center [246, 537] width 164 height 0
drag, startPoint x: 159, startPoint y: 417, endPoint x: 147, endPoint y: 440, distance: 26.1
click at [13, 516] on div at bounding box center [6, 517] width 14 height 2
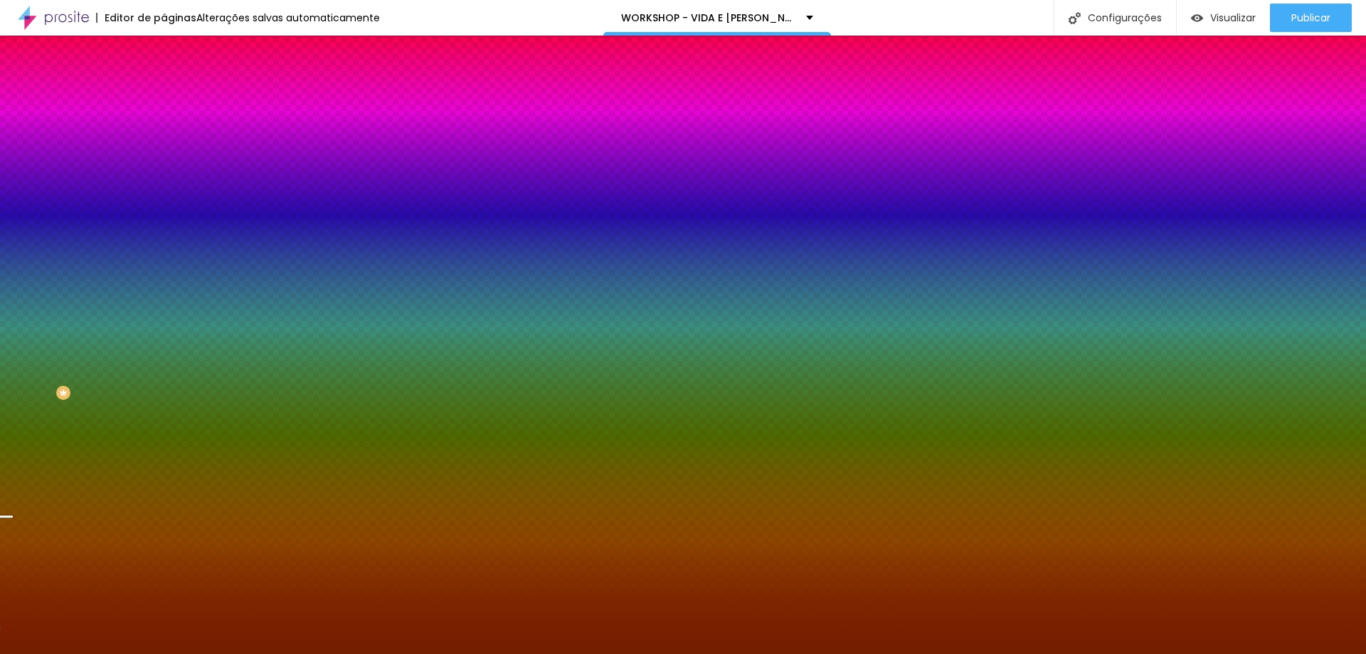
drag, startPoint x: 80, startPoint y: 366, endPoint x: 118, endPoint y: 414, distance: 61.8
click at [164, 537] on div at bounding box center [246, 537] width 164 height 0
type input "#741F00"
drag, startPoint x: 142, startPoint y: 440, endPoint x: 139, endPoint y: 480, distance: 39.9
click at [164, 480] on div "Editar Botão Conteúdo Estilo Avançado Cor de fundo Voltar ao padrão #FFFFFF Tip…" at bounding box center [246, 345] width 164 height 618
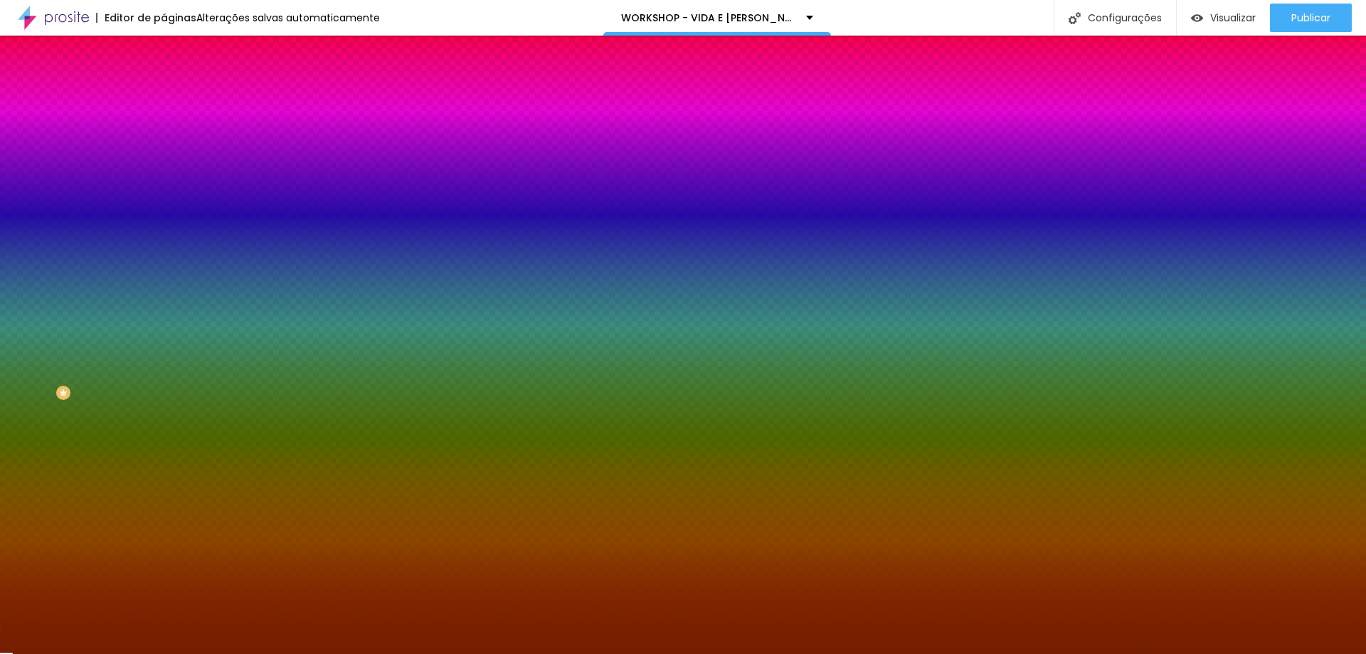
click at [164, 484] on input "#FFFFFF" at bounding box center [249, 491] width 171 height 14
click at [164, 484] on div at bounding box center [246, 484] width 164 height 0
drag, startPoint x: 124, startPoint y: 410, endPoint x: 139, endPoint y: 411, distance: 14.2
click at [164, 498] on div at bounding box center [246, 498] width 164 height 0
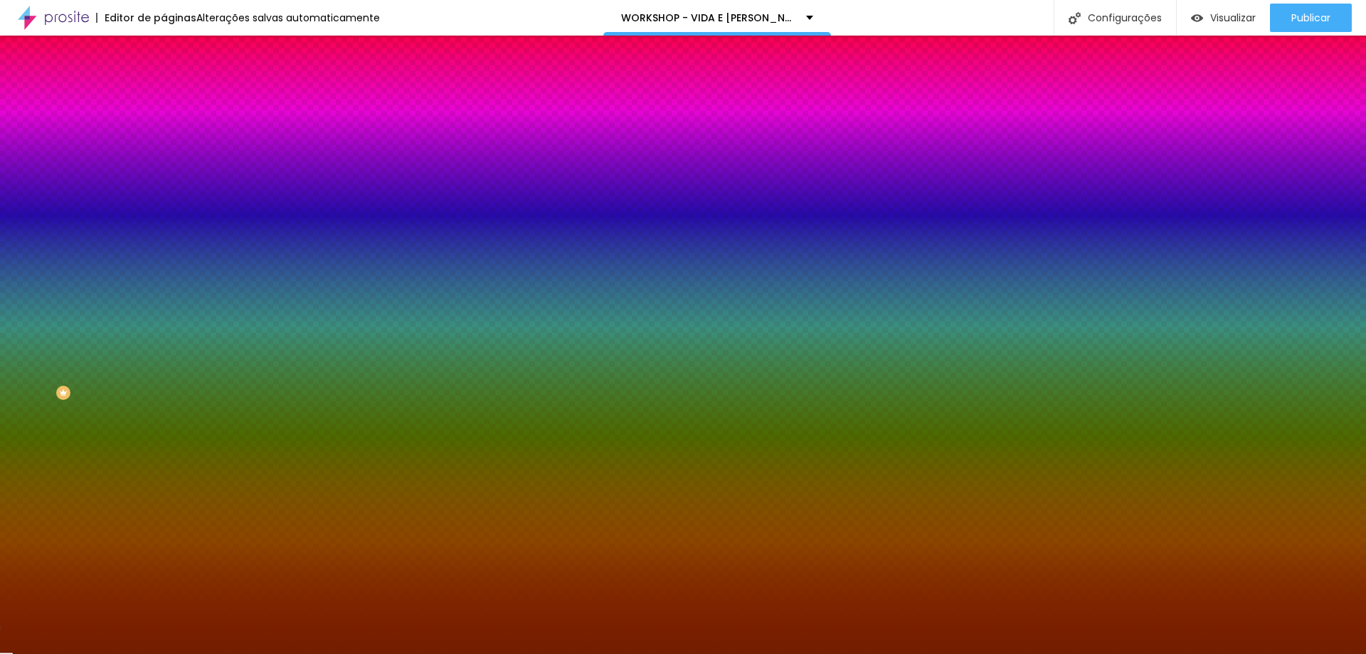
drag, startPoint x: 122, startPoint y: 415, endPoint x: 130, endPoint y: 415, distance: 7.9
click at [130, 415] on div at bounding box center [683, 327] width 1366 height 654
drag, startPoint x: 142, startPoint y: 381, endPoint x: 142, endPoint y: 373, distance: 7.9
click at [13, 308] on div at bounding box center [6, 307] width 14 height 2
type input "#C5A336"
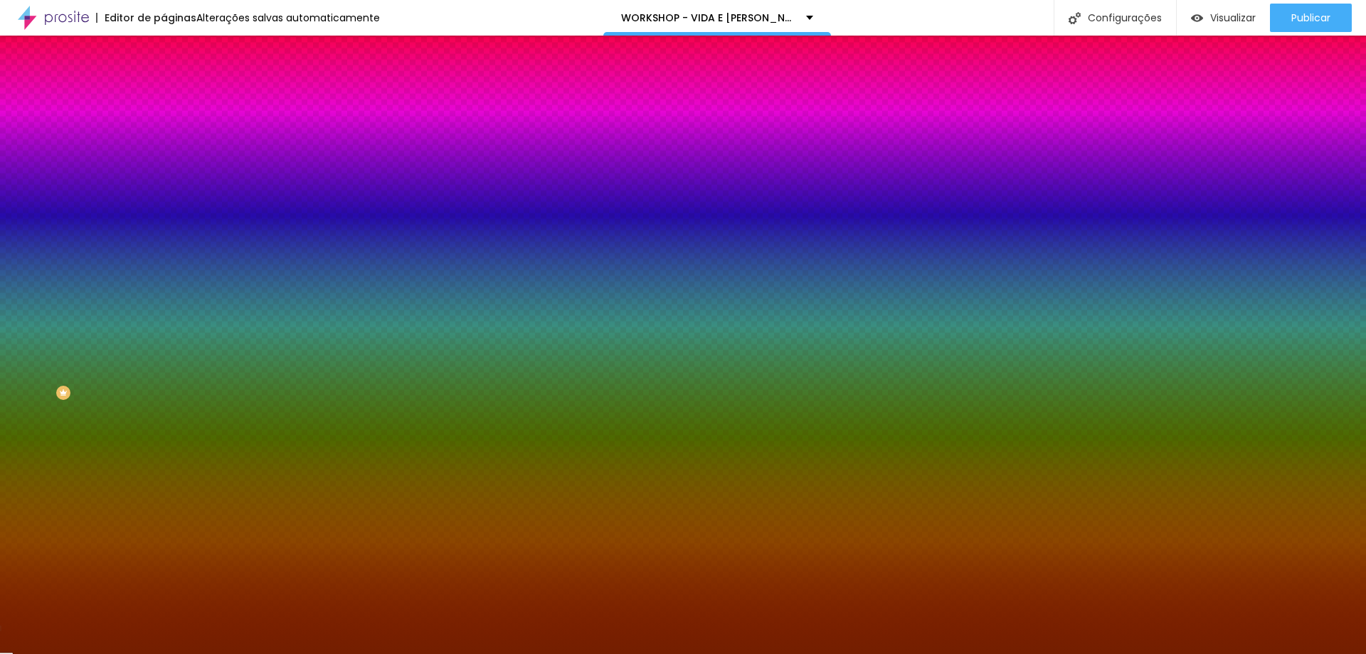
drag, startPoint x: 78, startPoint y: 346, endPoint x: 88, endPoint y: 344, distance: 10.8
click at [88, 344] on div at bounding box center [683, 327] width 1366 height 654
click at [164, 512] on div "Editar Botão Conteúdo Estilo Avançado Cor de fundo Voltar ao padrão #FFFFFF Tip…" at bounding box center [246, 345] width 164 height 618
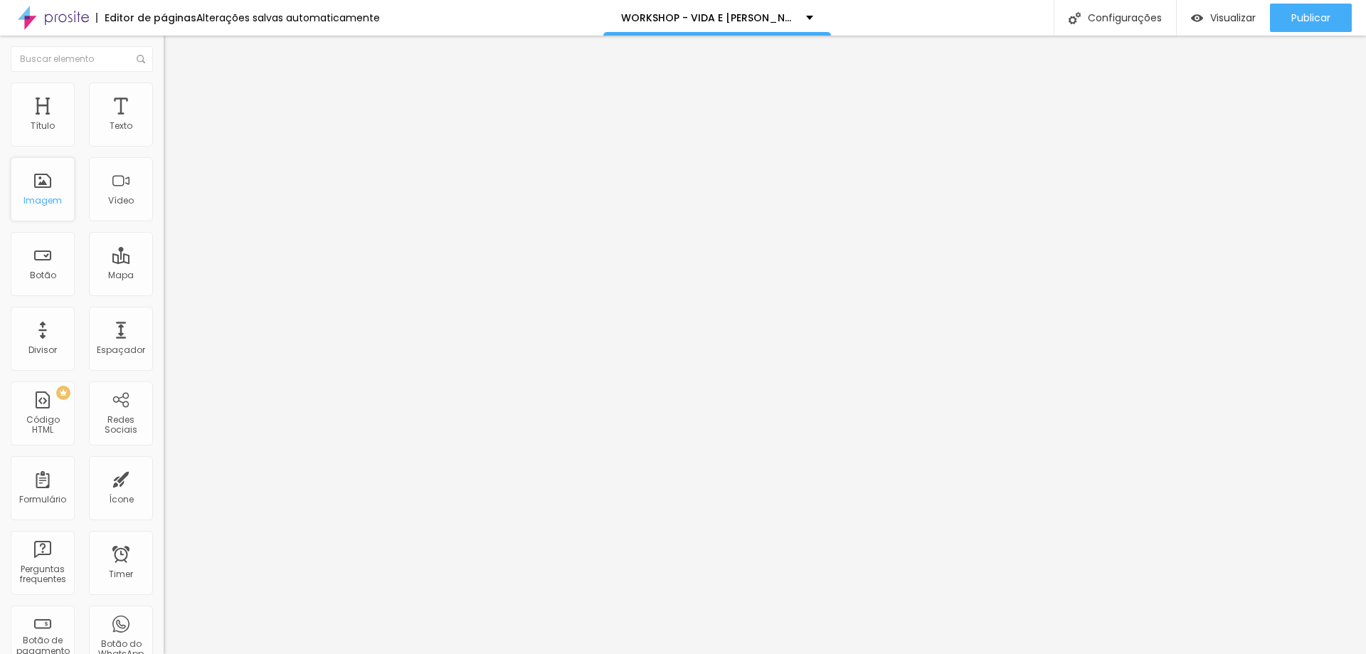
click at [44, 184] on div "Imagem" at bounding box center [43, 189] width 64 height 64
click at [47, 203] on div "Imagem" at bounding box center [42, 201] width 38 height 10
click at [164, 122] on span "Trocar imagem" at bounding box center [203, 116] width 78 height 12
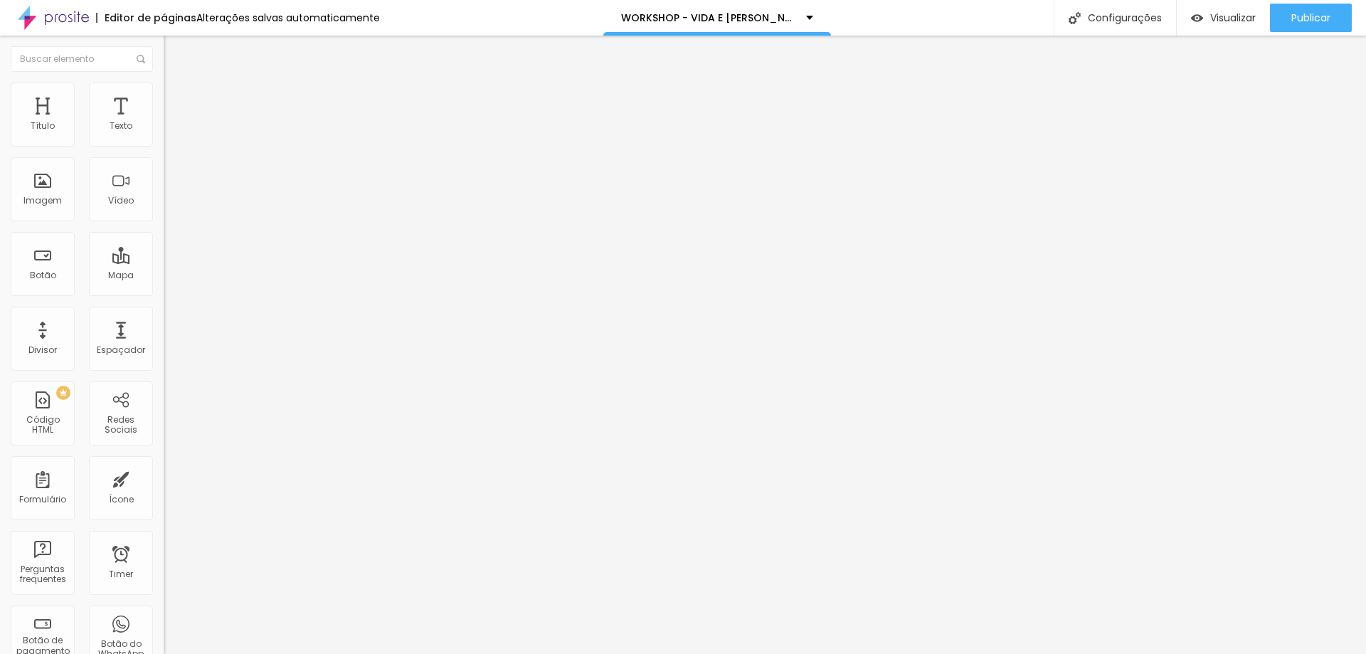
click at [164, 122] on span "Trocar imagem" at bounding box center [203, 116] width 78 height 12
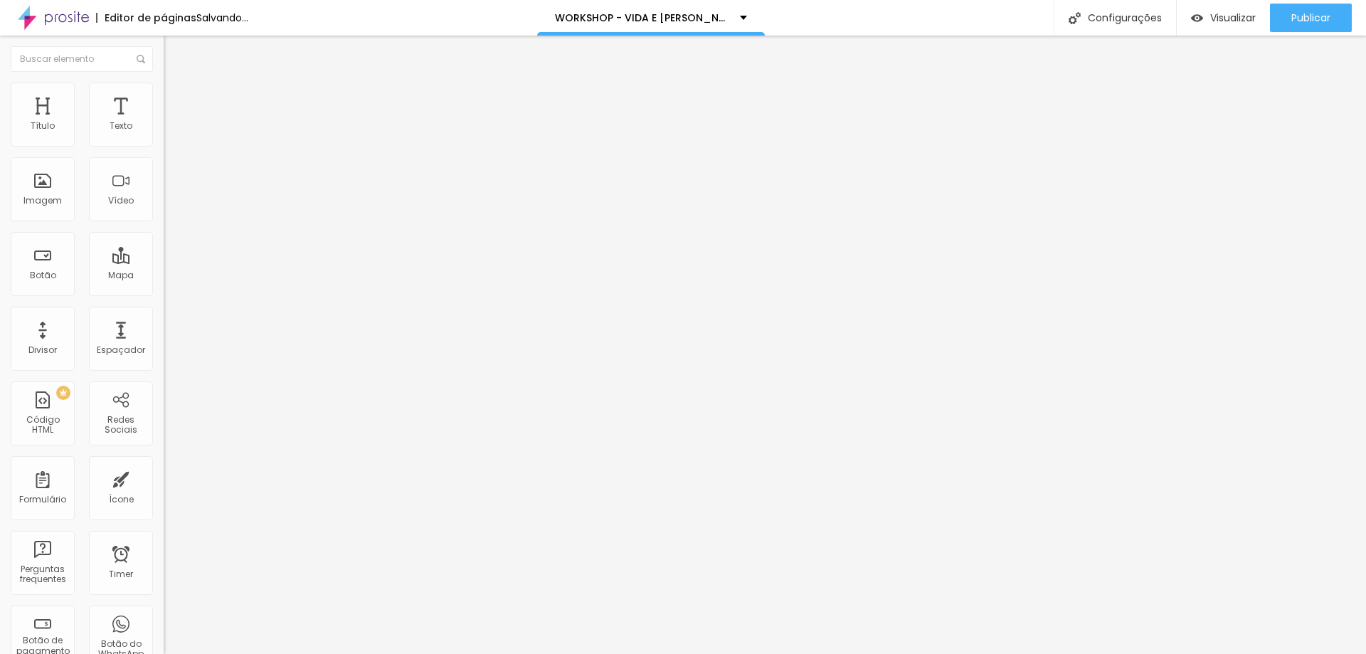
click at [164, 122] on span "Trocar imagem" at bounding box center [203, 116] width 78 height 12
click at [164, 223] on span "Original" at bounding box center [181, 217] width 34 height 12
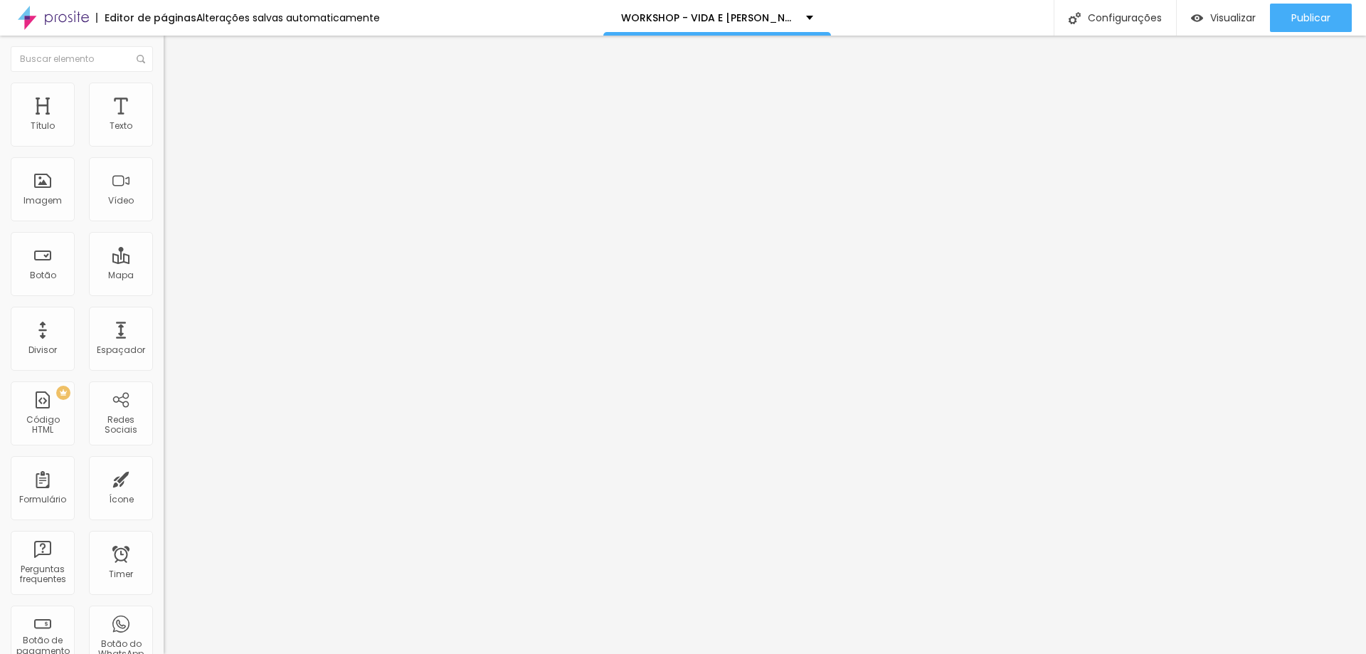
click at [164, 248] on span "Quadrado" at bounding box center [187, 242] width 46 height 12
click at [164, 240] on span "Padrão" at bounding box center [180, 234] width 32 height 12
click at [164, 231] on span "Cinema" at bounding box center [182, 225] width 36 height 12
click at [164, 253] on span "Quadrado" at bounding box center [187, 247] width 46 height 12
click at [164, 121] on div "Trocar imagem" at bounding box center [246, 116] width 164 height 10
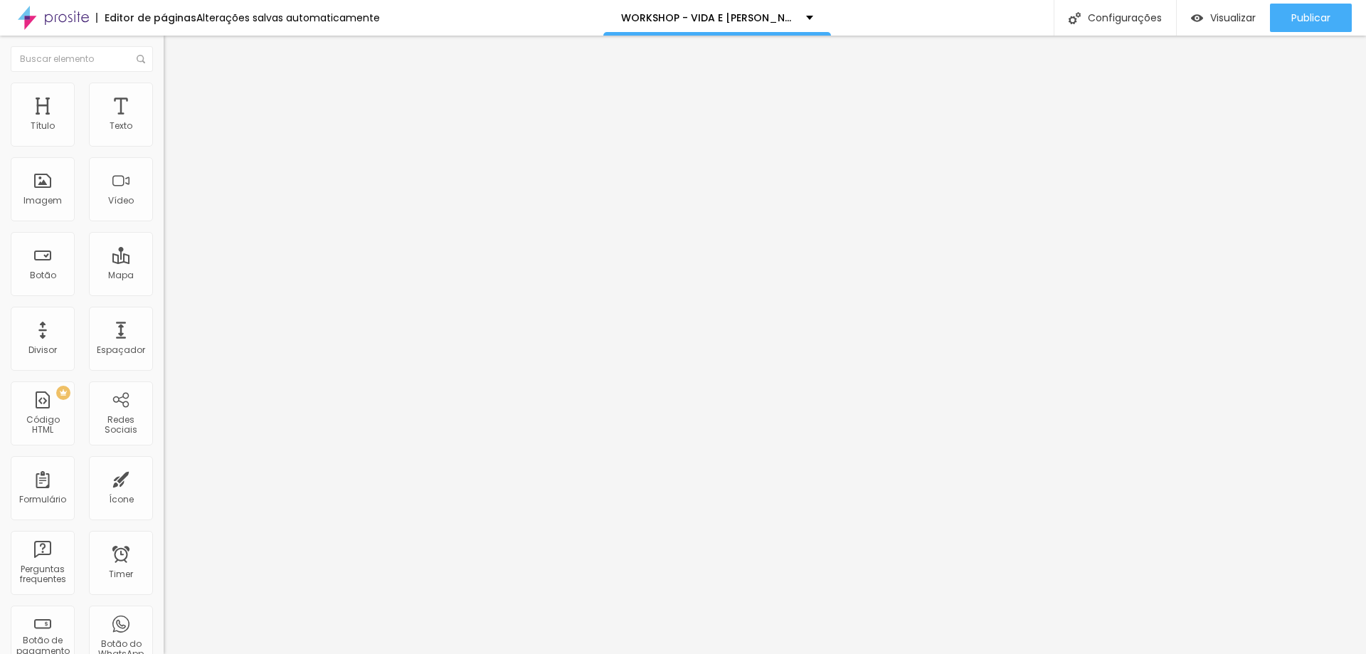
drag, startPoint x: 87, startPoint y: 164, endPoint x: 96, endPoint y: 211, distance: 47.8
click at [164, 121] on div "Trocar imagem" at bounding box center [246, 116] width 164 height 10
click at [164, 86] on img at bounding box center [170, 89] width 13 height 13
type input "95"
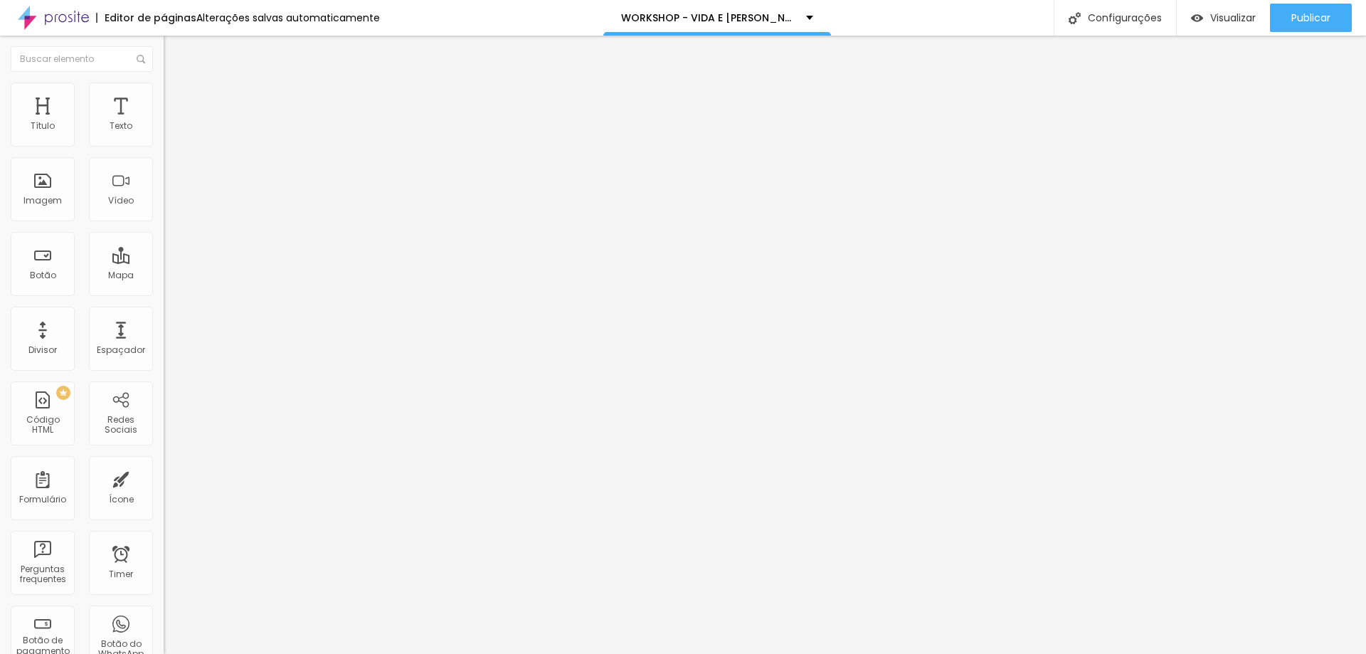
type input "85"
type input "65"
type input "60"
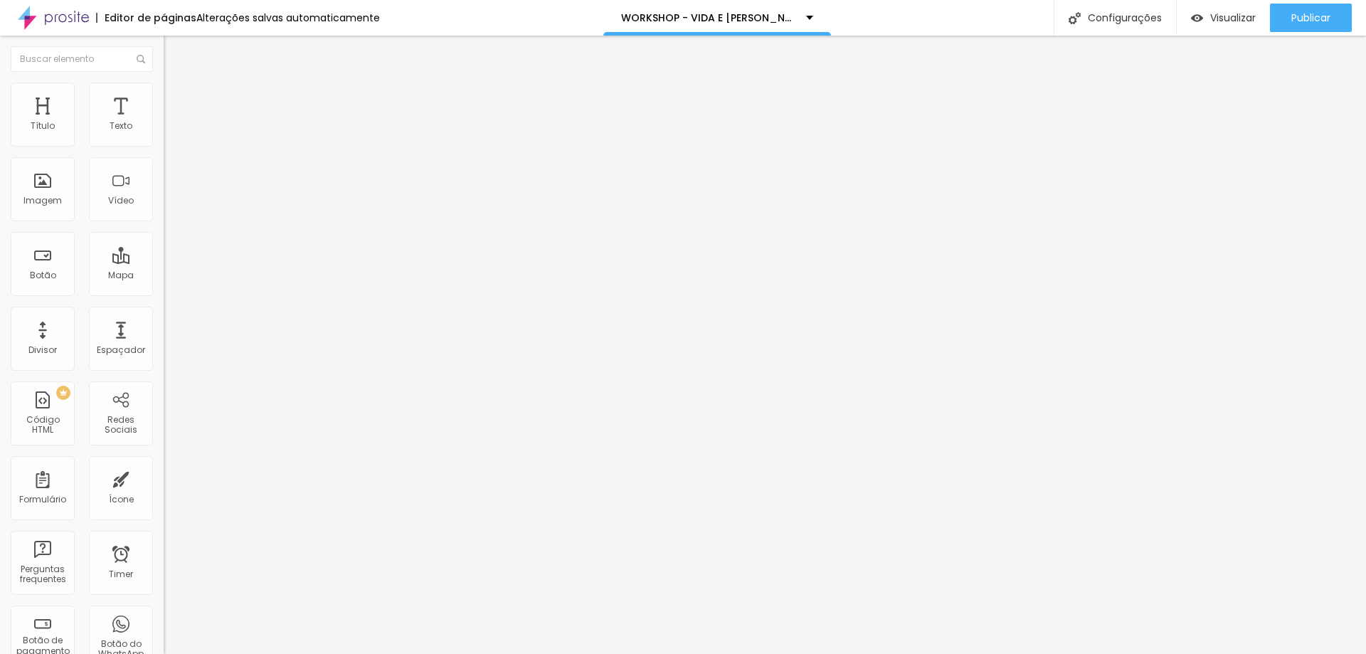
type input "60"
type input "55"
type input "65"
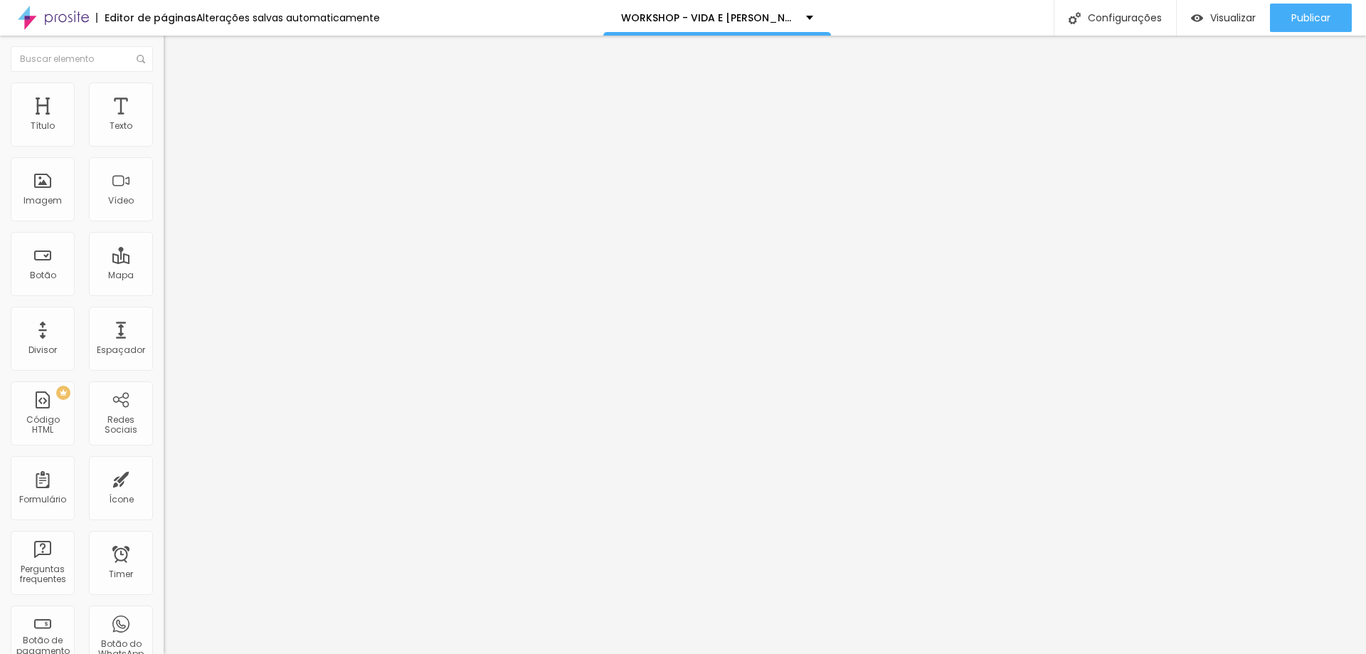
type input "80"
type input "95"
type input "100"
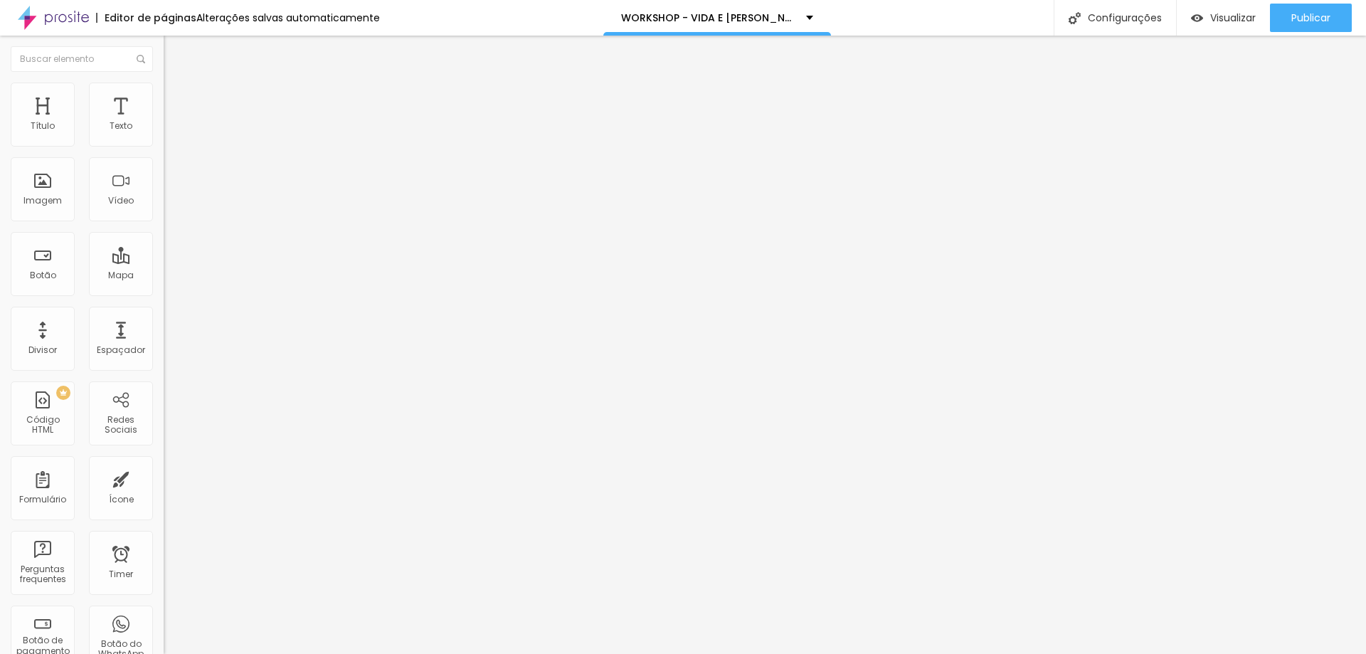
type input "100"
drag, startPoint x: 142, startPoint y: 152, endPoint x: 159, endPoint y: 171, distance: 25.7
click at [164, 146] on input "range" at bounding box center [210, 139] width 92 height 11
click at [164, 97] on img at bounding box center [170, 103] width 13 height 13
click at [164, 97] on li "Estilo" at bounding box center [246, 90] width 164 height 14
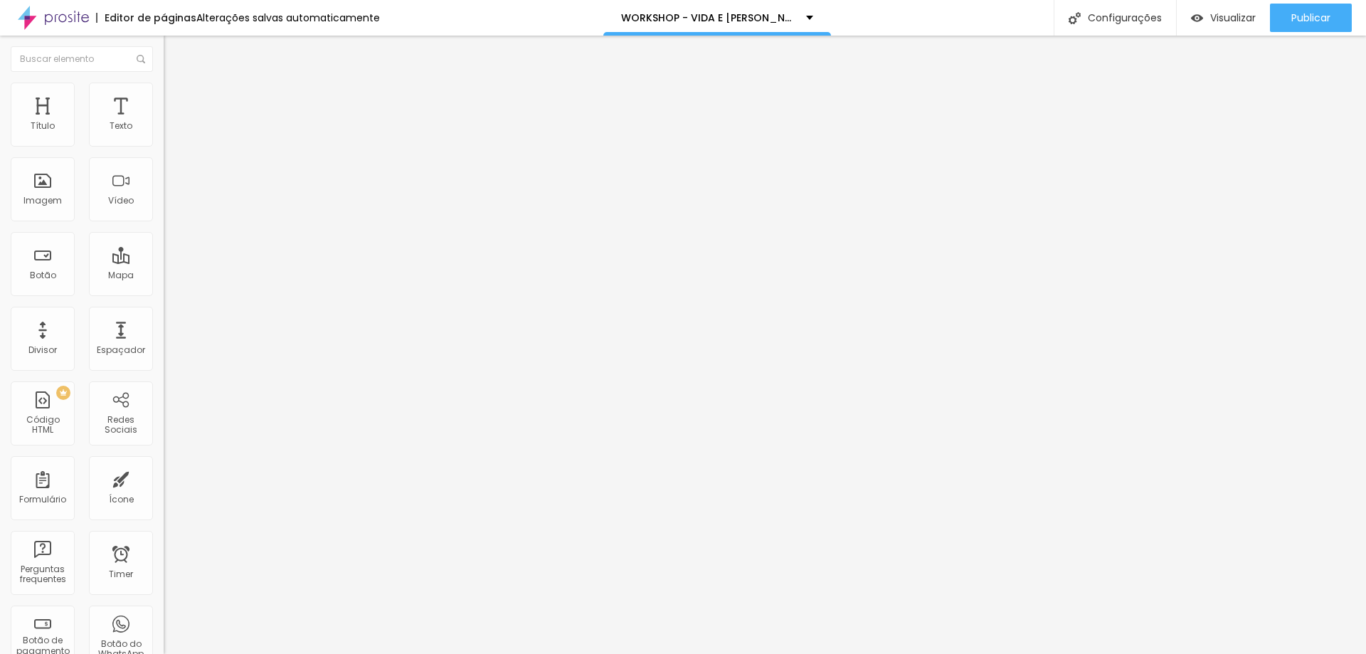
click at [176, 84] on span "Conteúdo" at bounding box center [198, 78] width 44 height 12
click at [164, 121] on div "Trocar imagem" at bounding box center [246, 116] width 164 height 10
click at [164, 223] on span "1:1 Quadrado" at bounding box center [192, 217] width 56 height 12
click at [164, 240] on span "Padrão" at bounding box center [180, 234] width 32 height 12
click at [164, 231] on span "Cinema" at bounding box center [182, 225] width 36 height 12
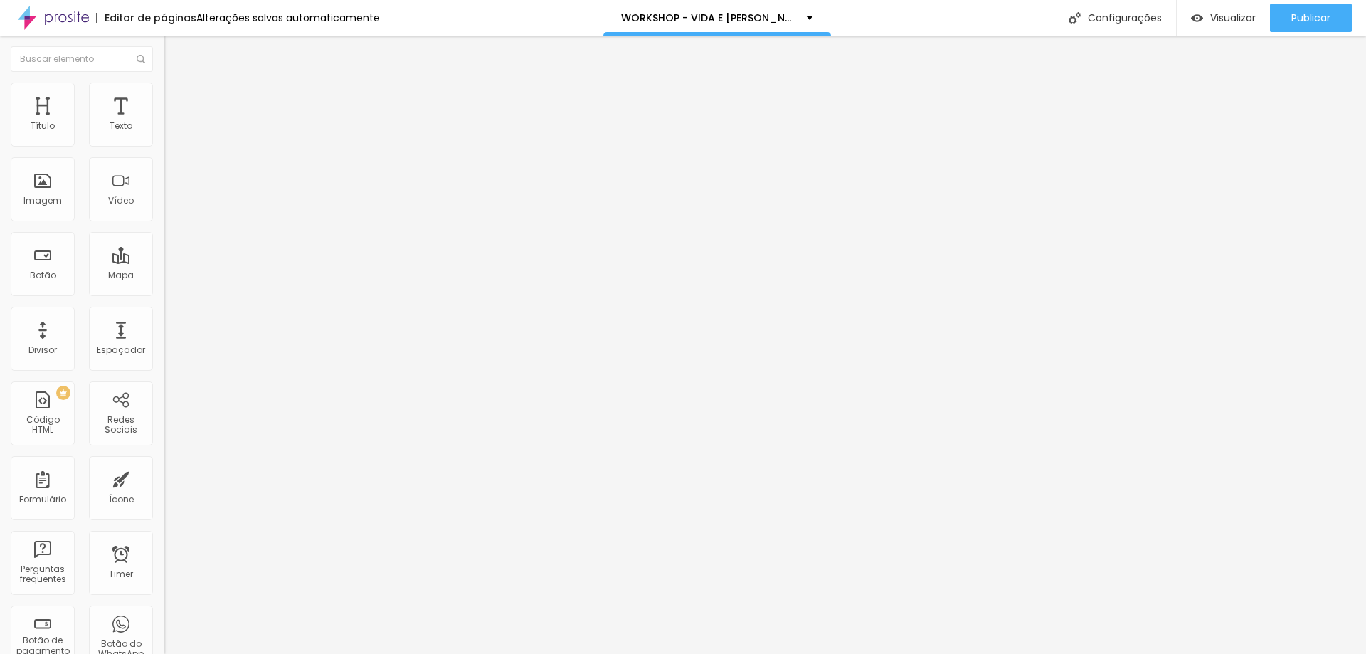
click at [164, 262] on span "Original" at bounding box center [181, 256] width 34 height 12
click at [164, 92] on ul "Conteúdo Estilo Avançado" at bounding box center [246, 89] width 164 height 43
click at [164, 90] on img at bounding box center [170, 89] width 13 height 13
click at [176, 84] on span "Conteúdo" at bounding box center [198, 78] width 44 height 12
click at [1210, 19] on span "Visualizar" at bounding box center [1233, 17] width 46 height 11
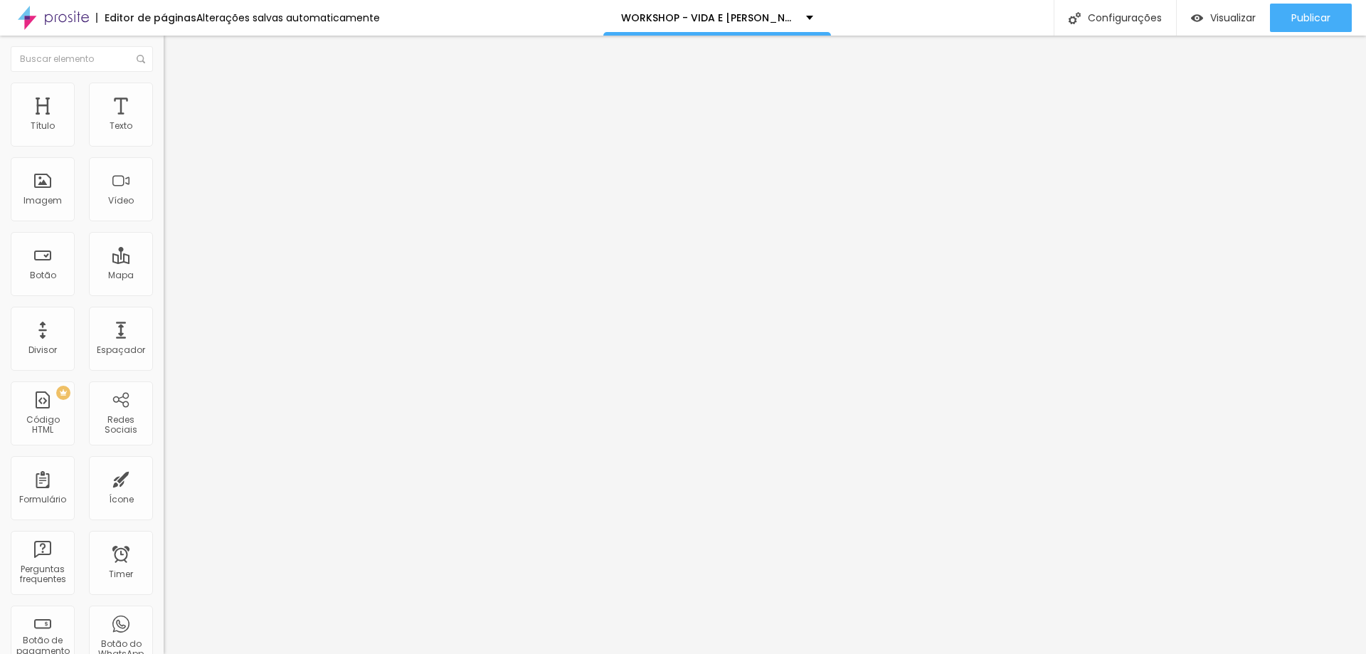
click at [174, 131] on span "Trocar icone" at bounding box center [205, 125] width 63 height 12
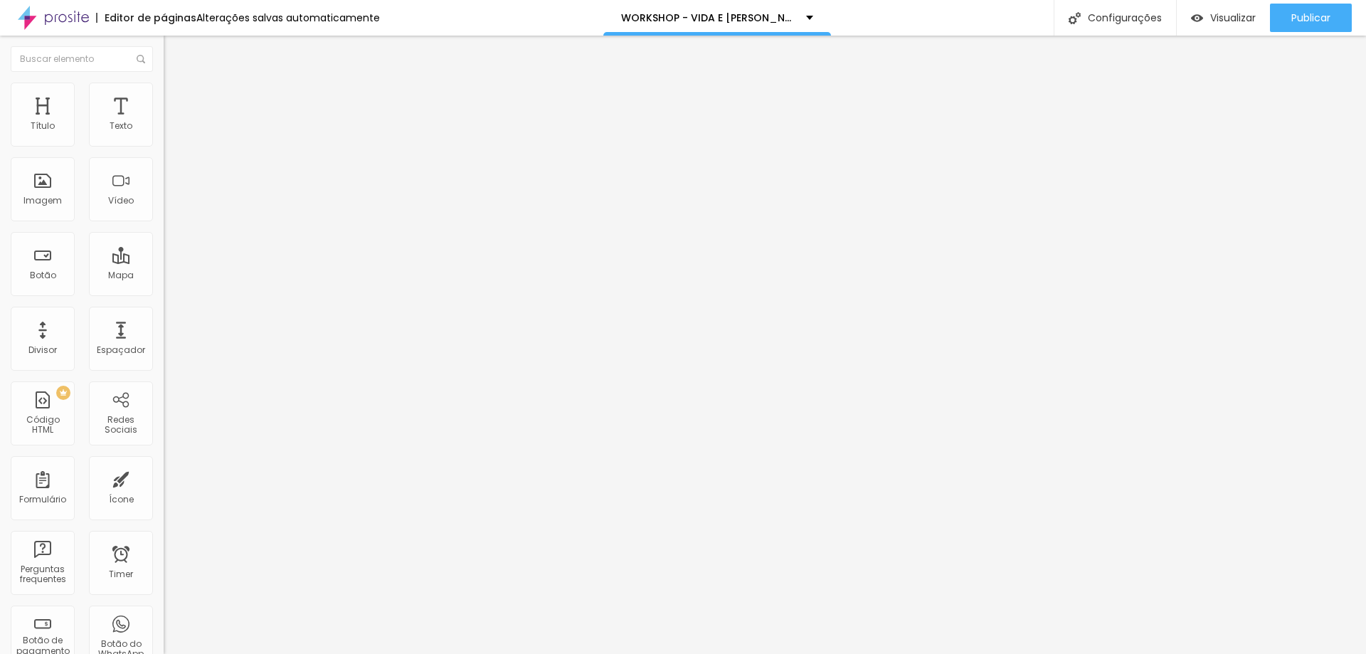
scroll to position [0, 0]
type input "pessoa"
click at [174, 131] on span "Trocar icone" at bounding box center [205, 125] width 63 height 12
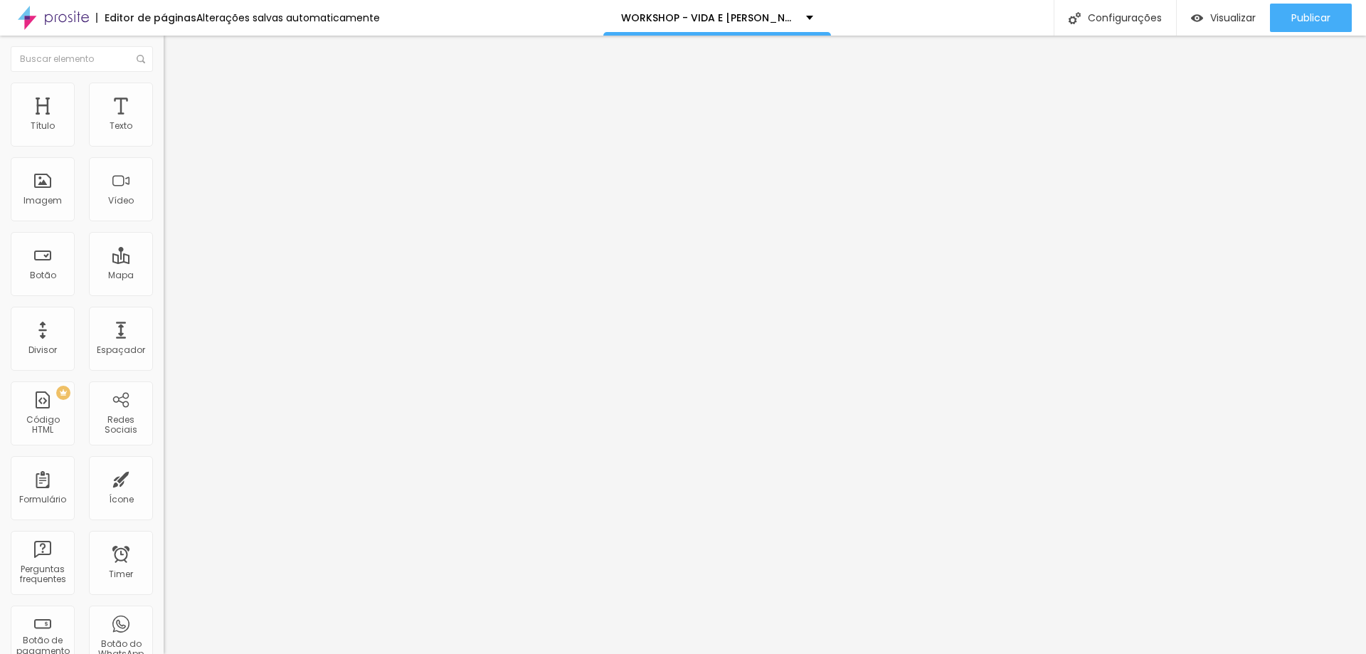
scroll to position [387, 558]
type input "e"
type input "a"
type input "cane"
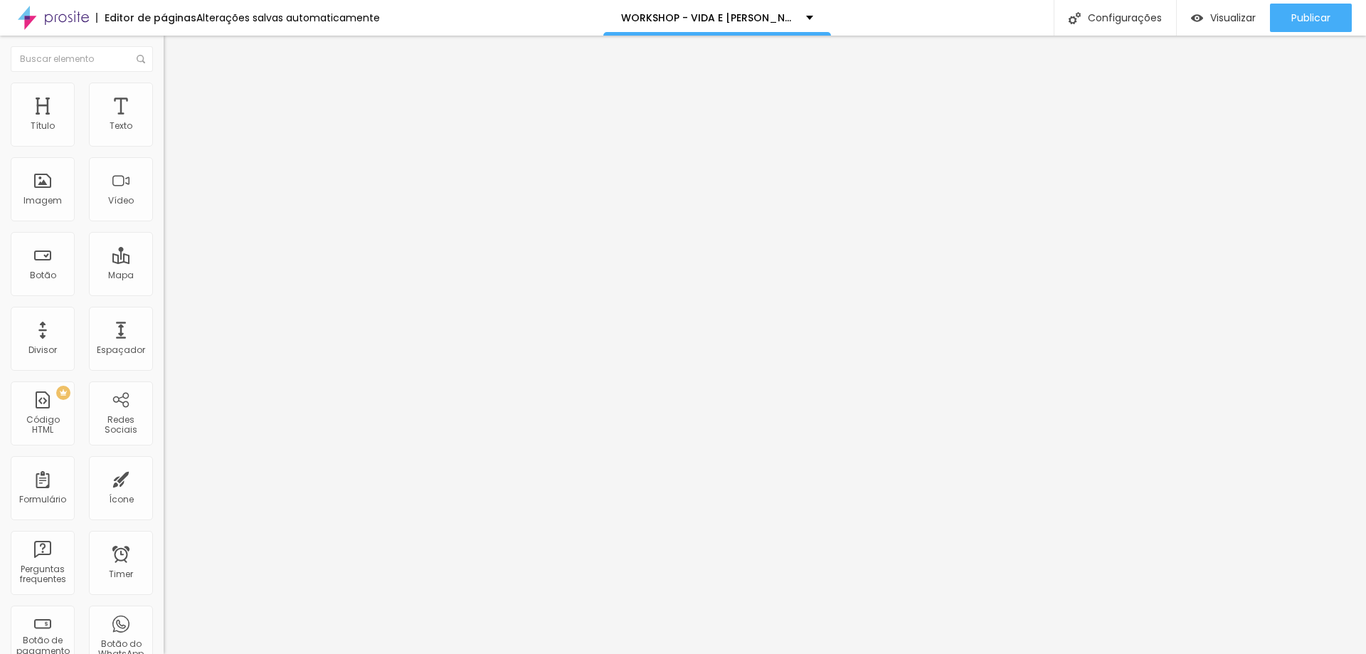
click at [174, 131] on span "Trocar icone" at bounding box center [205, 125] width 63 height 12
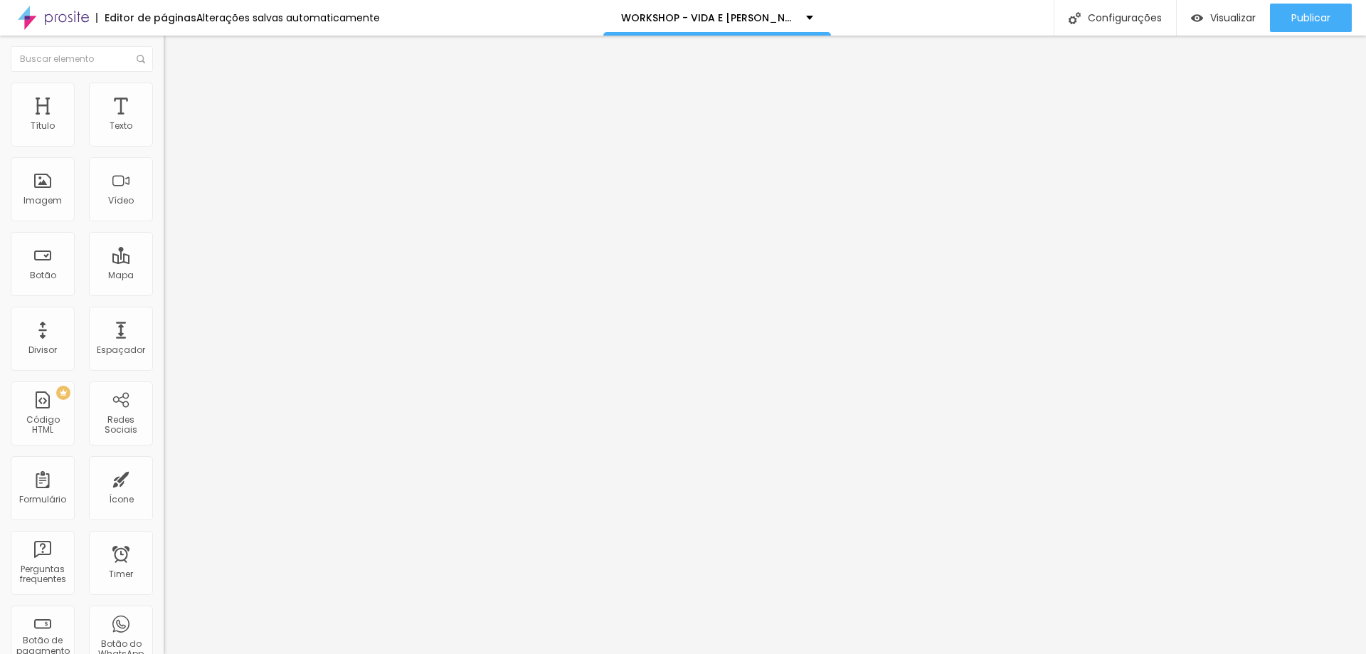
drag, startPoint x: 448, startPoint y: 110, endPoint x: 447, endPoint y: 125, distance: 15.7
type input "pessoas"
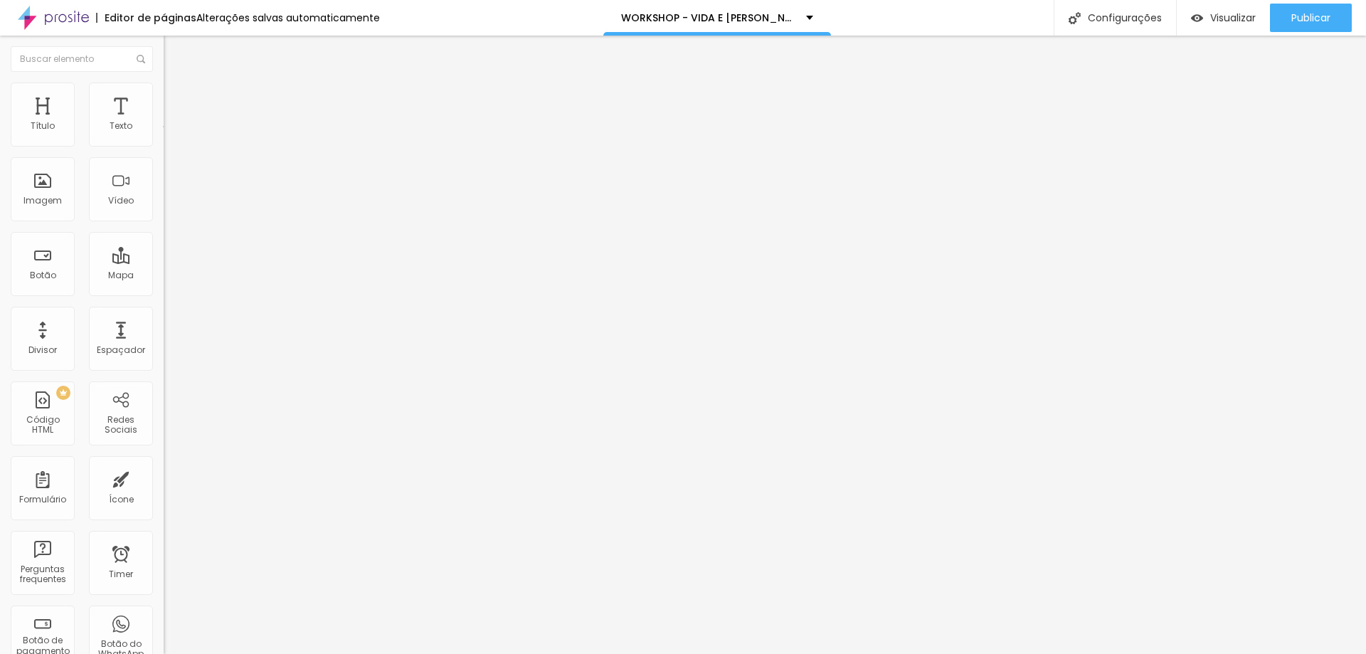
click at [168, 128] on img at bounding box center [172, 123] width 9 height 9
type input "pess"
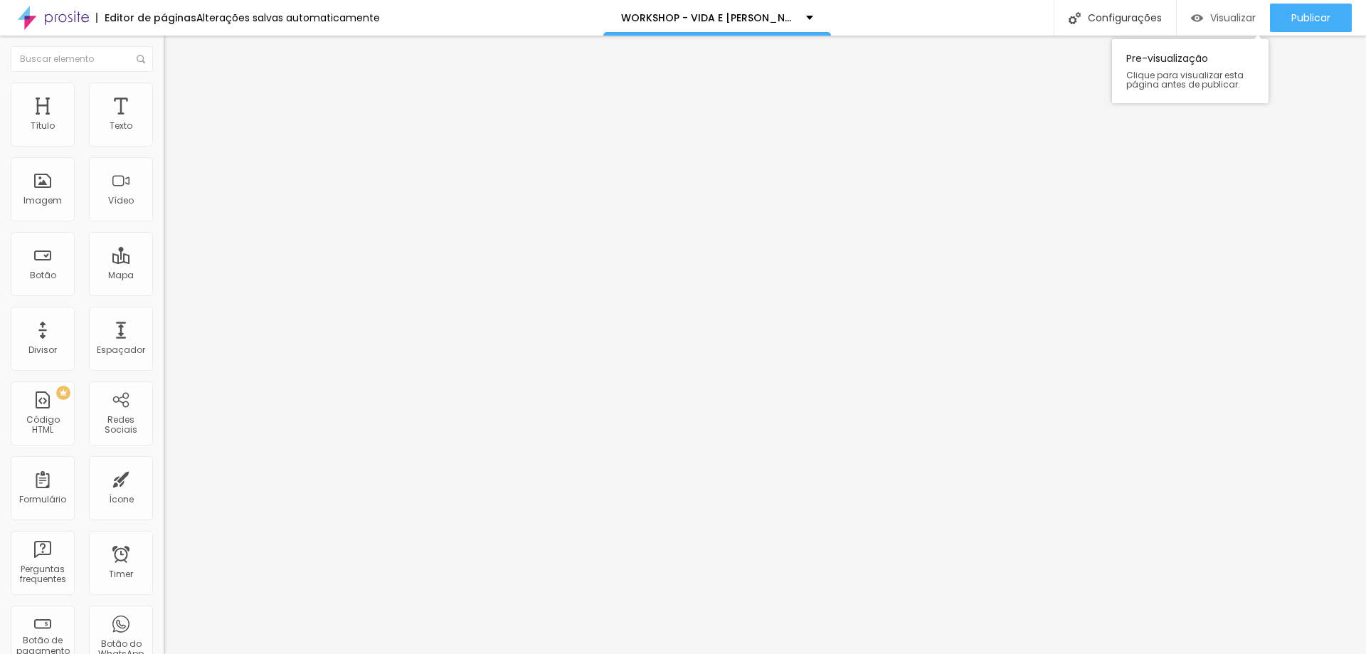
click at [1233, 16] on span "Visualizar" at bounding box center [1233, 17] width 46 height 11
click at [1240, 16] on span "Visualizar" at bounding box center [1233, 17] width 46 height 11
click at [164, 223] on span "Original" at bounding box center [181, 217] width 34 height 12
click at [164, 240] on span "Padrão" at bounding box center [180, 234] width 32 height 12
click at [164, 231] on span "Cinema" at bounding box center [182, 225] width 36 height 12
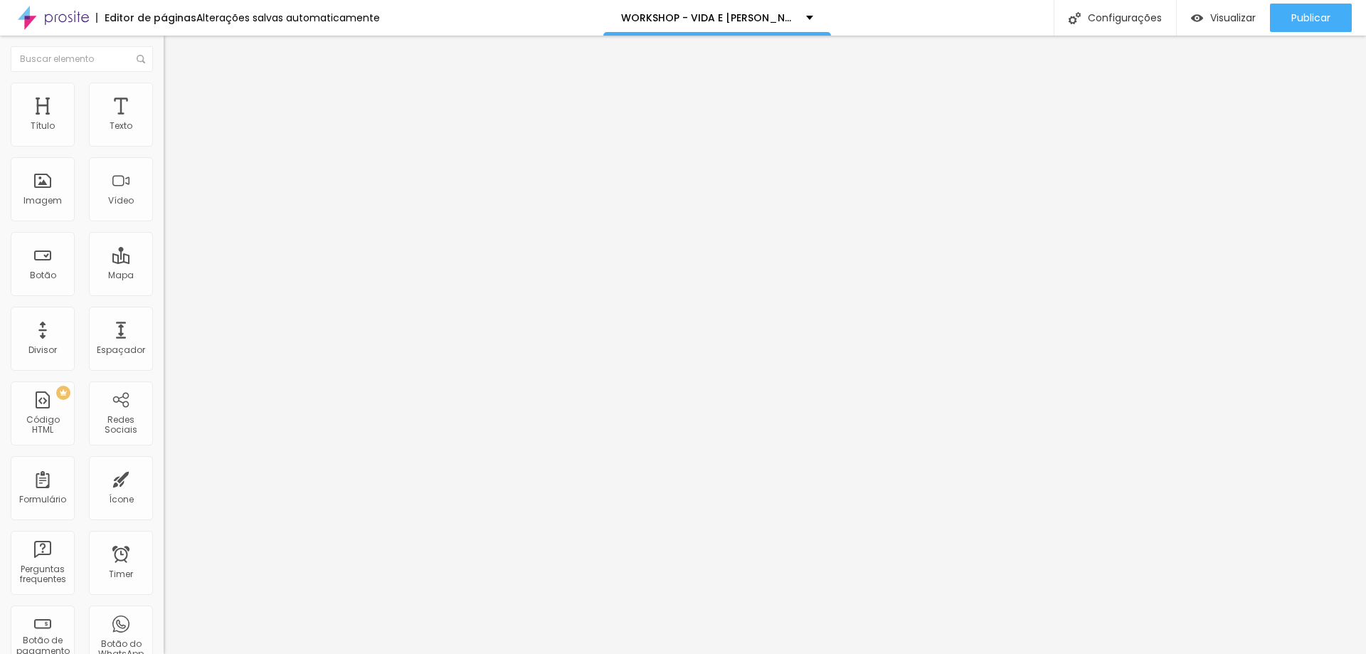
click at [164, 122] on span "Trocar imagem" at bounding box center [203, 116] width 78 height 12
click at [164, 204] on div "Alinhamento" at bounding box center [246, 182] width 164 height 43
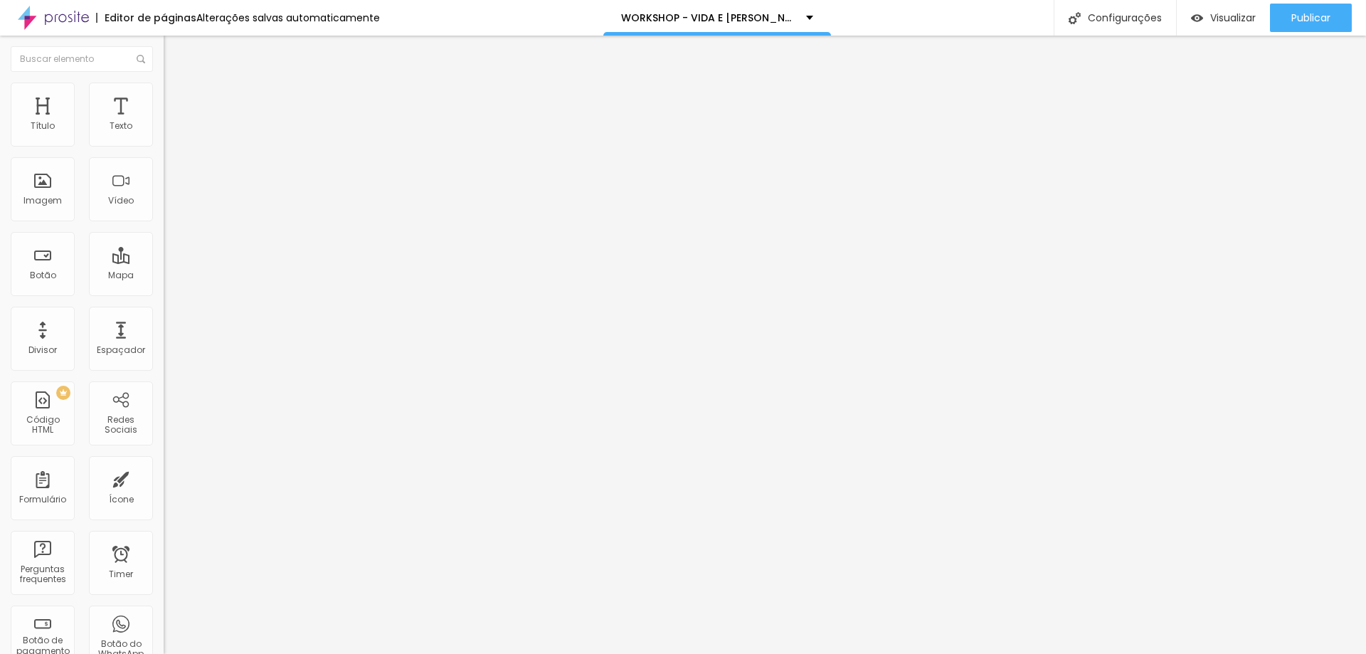
click at [164, 203] on img at bounding box center [169, 198] width 10 height 10
click at [164, 191] on img at bounding box center [169, 186] width 10 height 10
click at [164, 269] on div "Link" at bounding box center [246, 264] width 164 height 9
click at [164, 317] on img at bounding box center [167, 312] width 7 height 7
click at [164, 121] on div "Trocar imagem" at bounding box center [246, 116] width 164 height 10
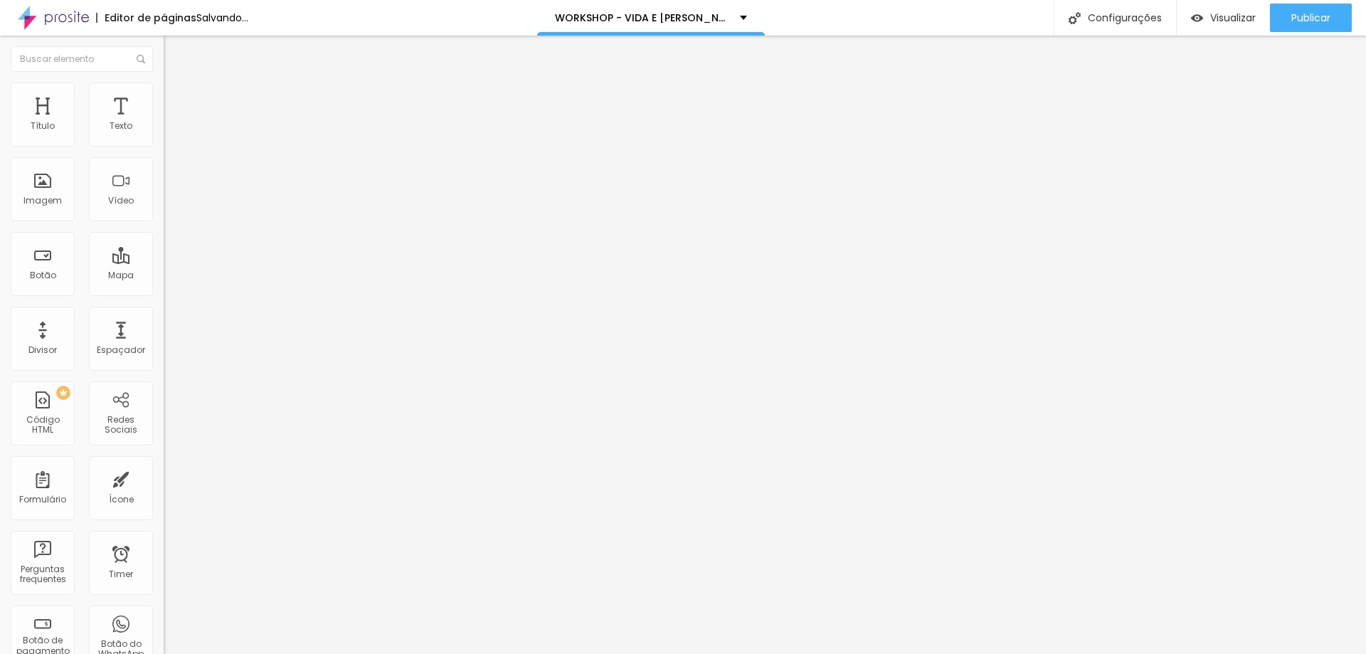
click at [164, 121] on div "Trocar imagem" at bounding box center [246, 116] width 164 height 10
click at [164, 90] on li "Estilo" at bounding box center [246, 90] width 164 height 14
type input "20"
type input "15"
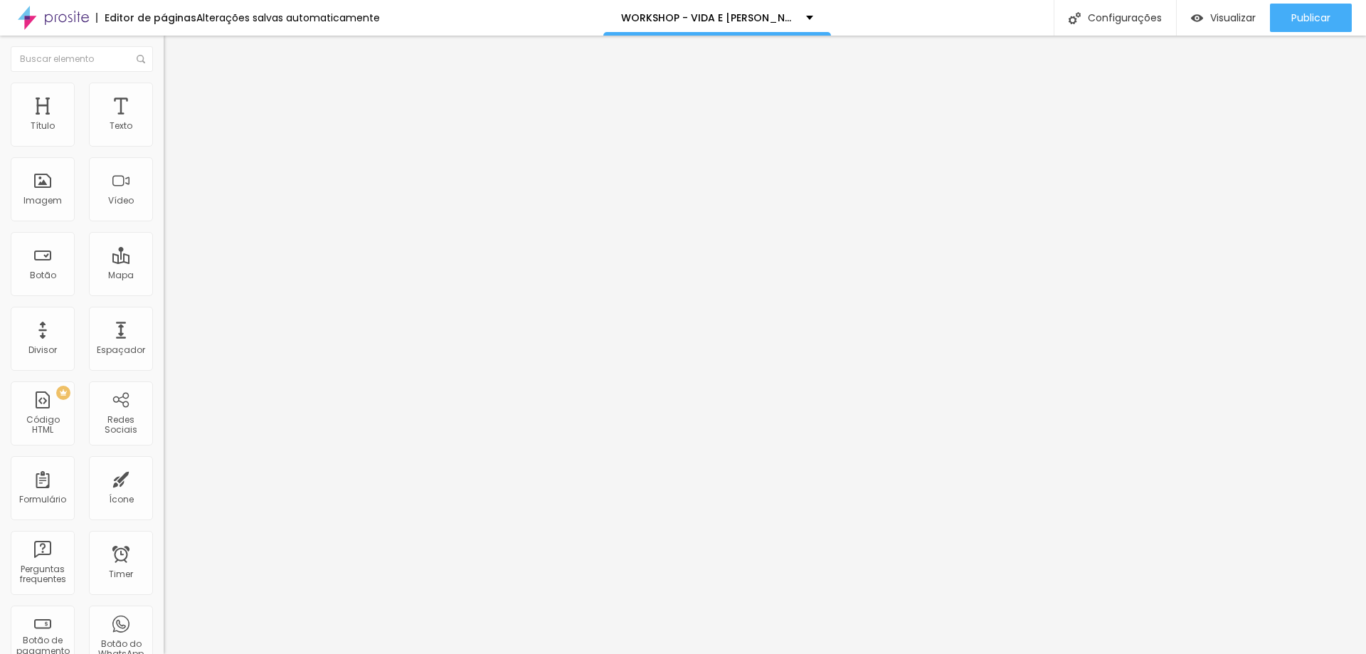
type input "15"
type input "10"
type input "25"
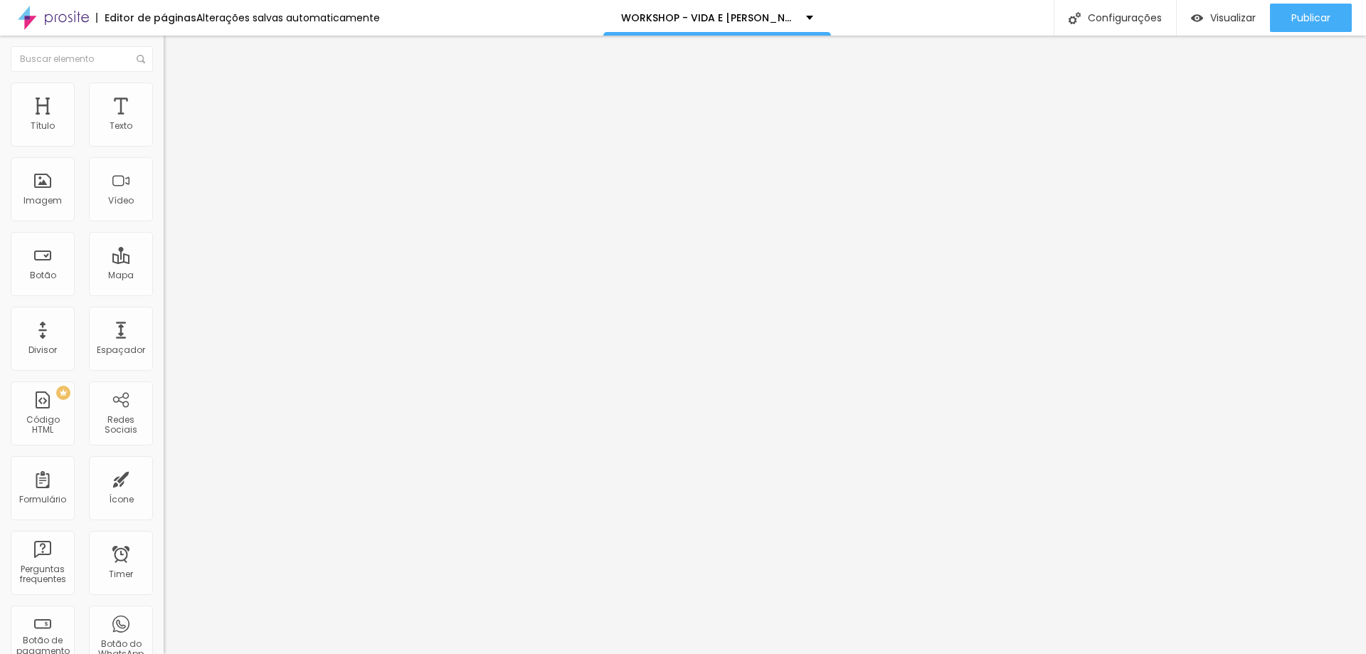
type input "35"
type input "100"
type input "95"
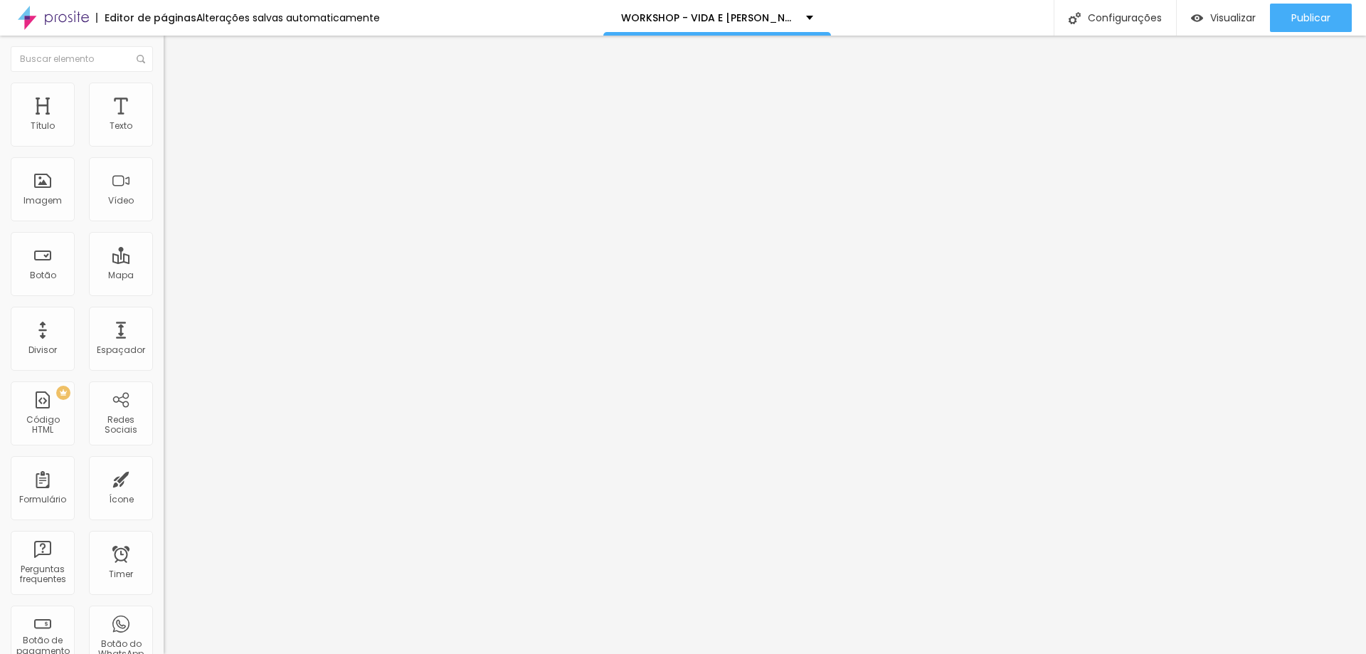
type input "95"
type input "90"
type input "85"
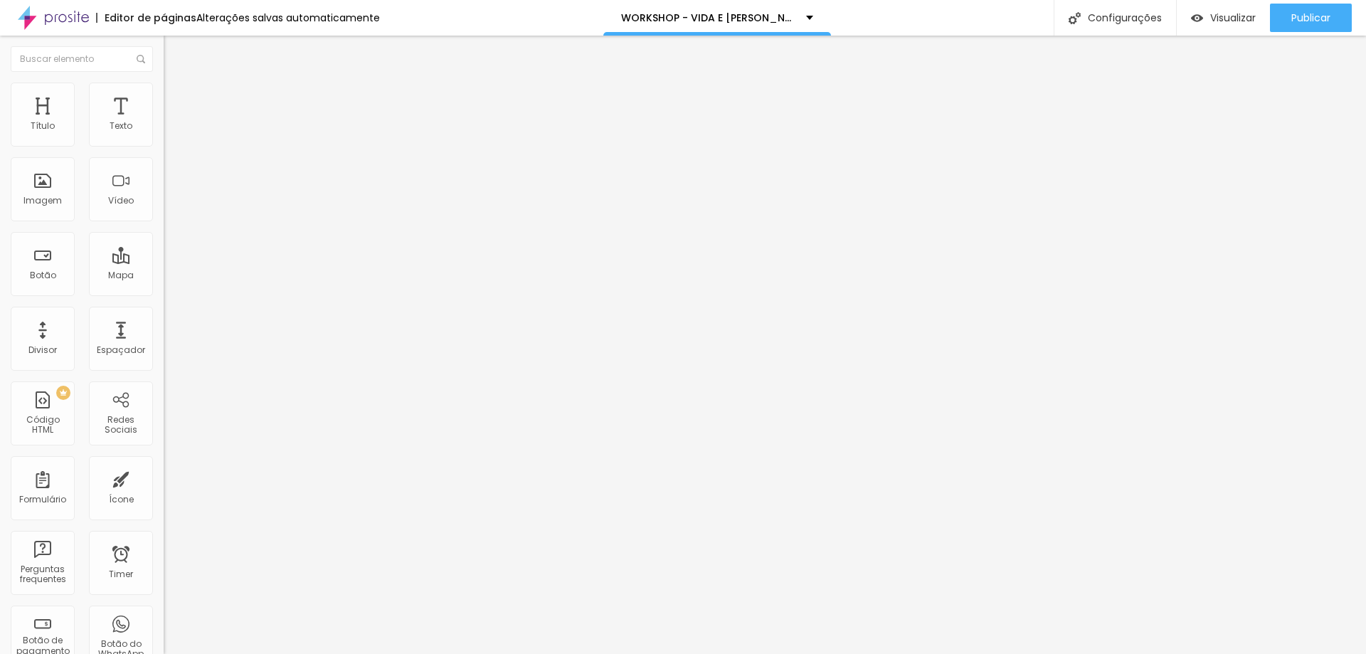
type input "80"
type input "85"
type input "100"
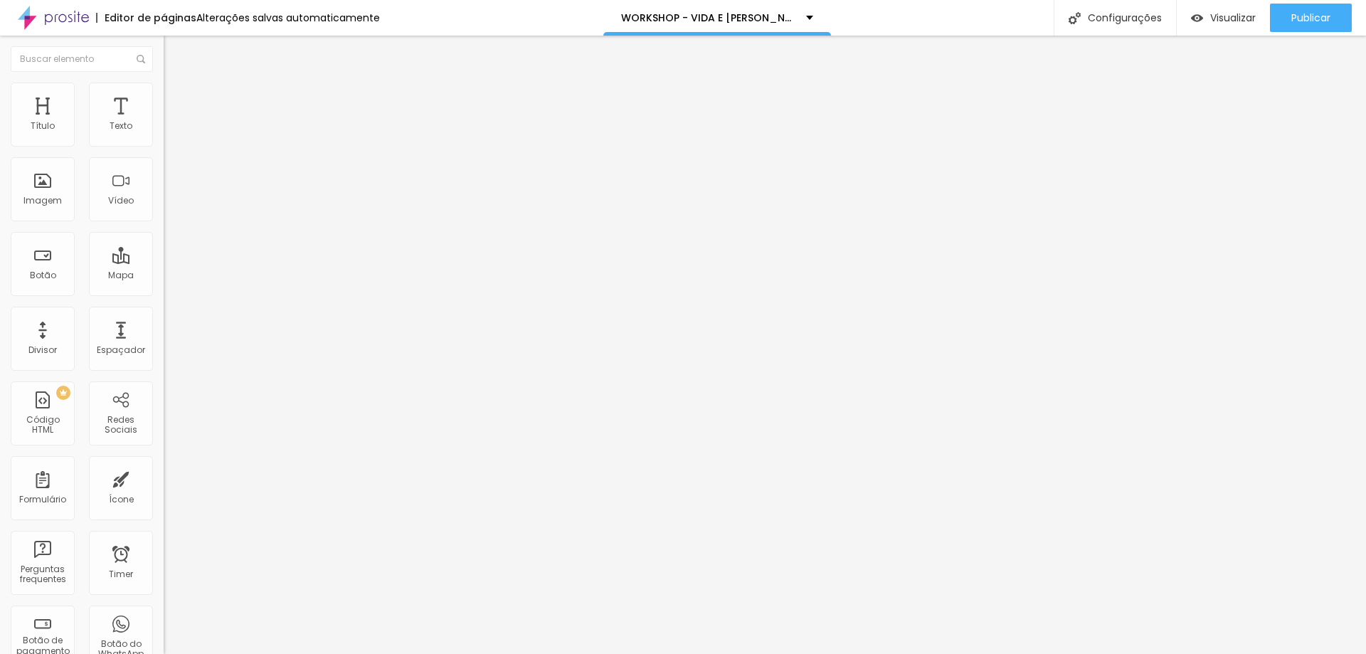
type input "100"
type input "95"
type input "90"
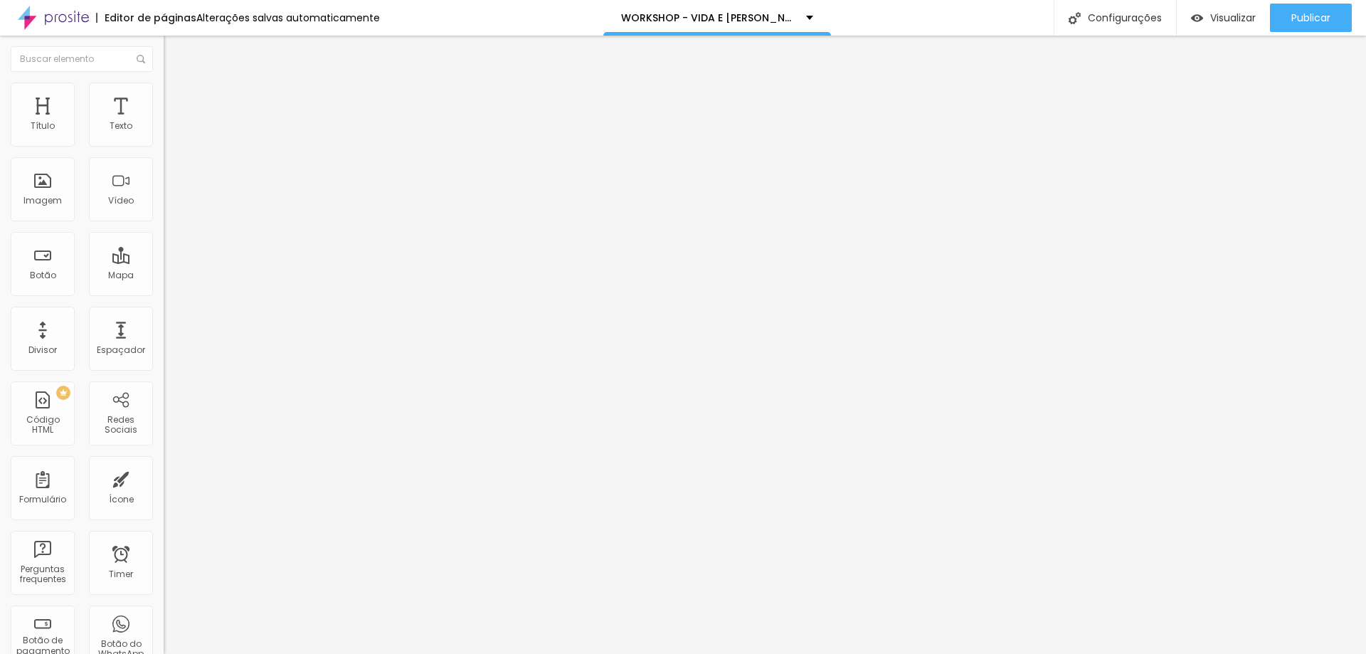
type input "85"
type input "80"
type input "85"
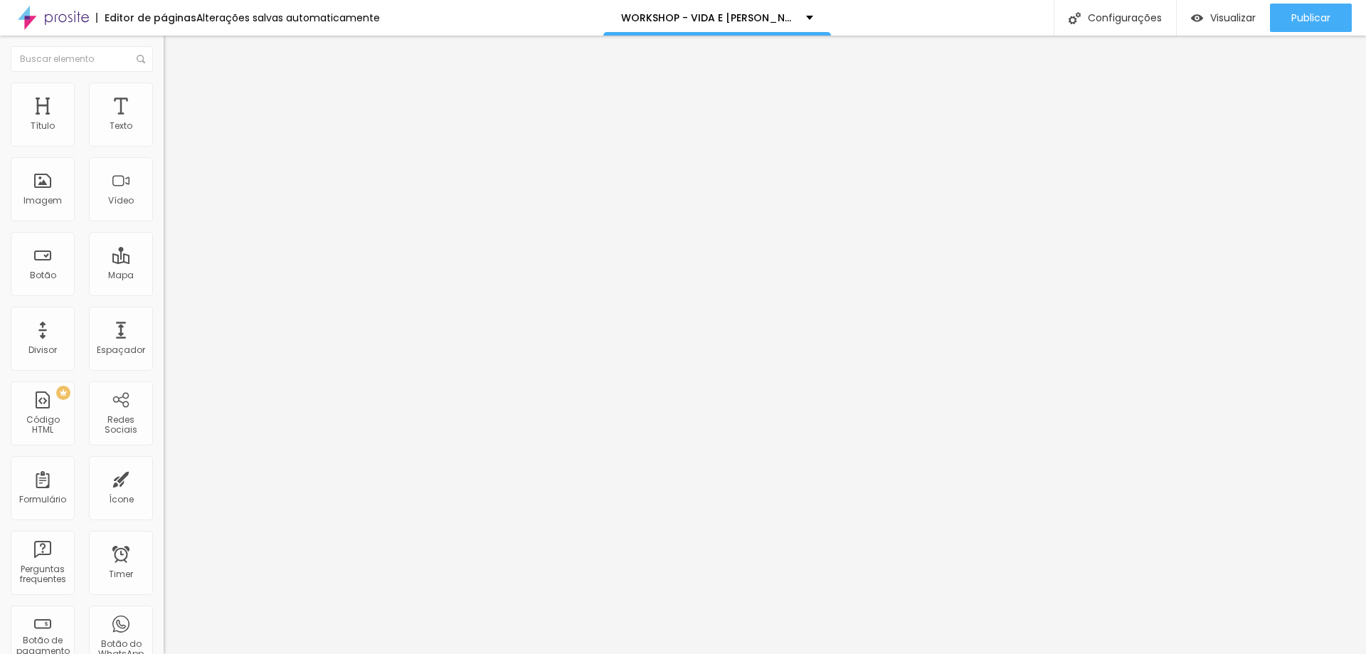
type input "85"
type input "90"
type input "95"
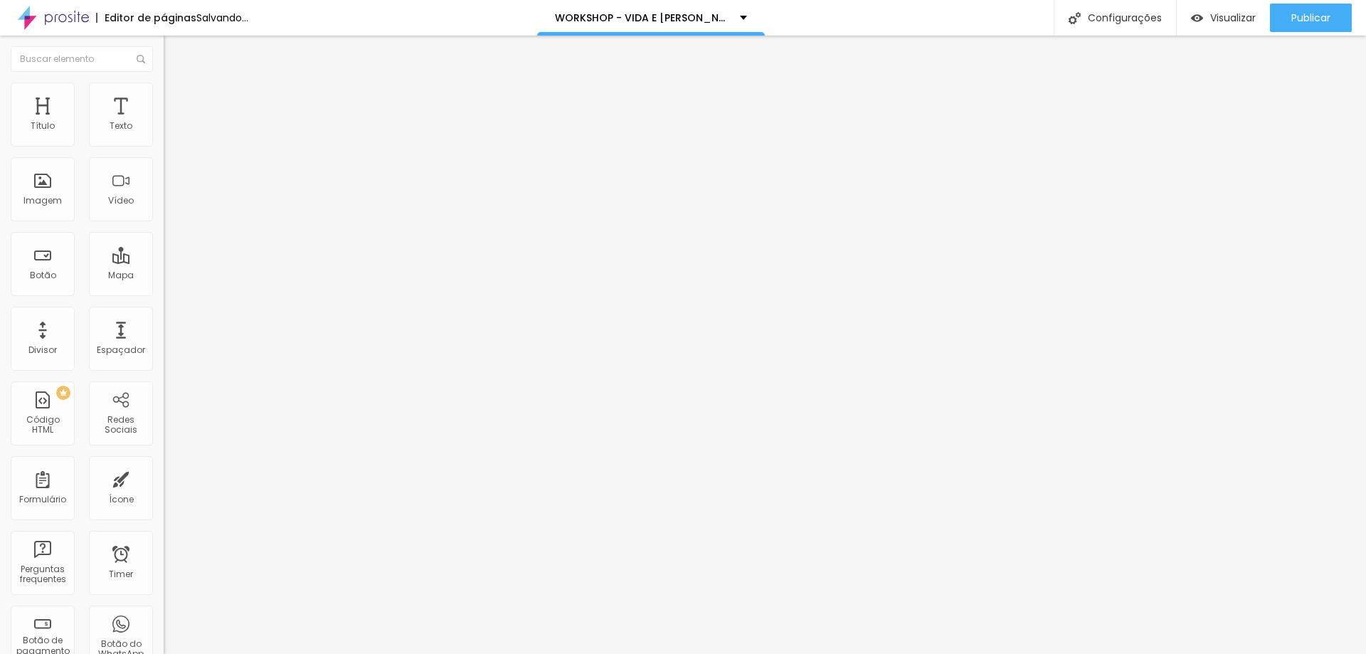
type input "90"
drag, startPoint x: 146, startPoint y: 150, endPoint x: 130, endPoint y: 196, distance: 48.8
type input "90"
click at [164, 146] on input "range" at bounding box center [210, 139] width 92 height 11
type input "195"
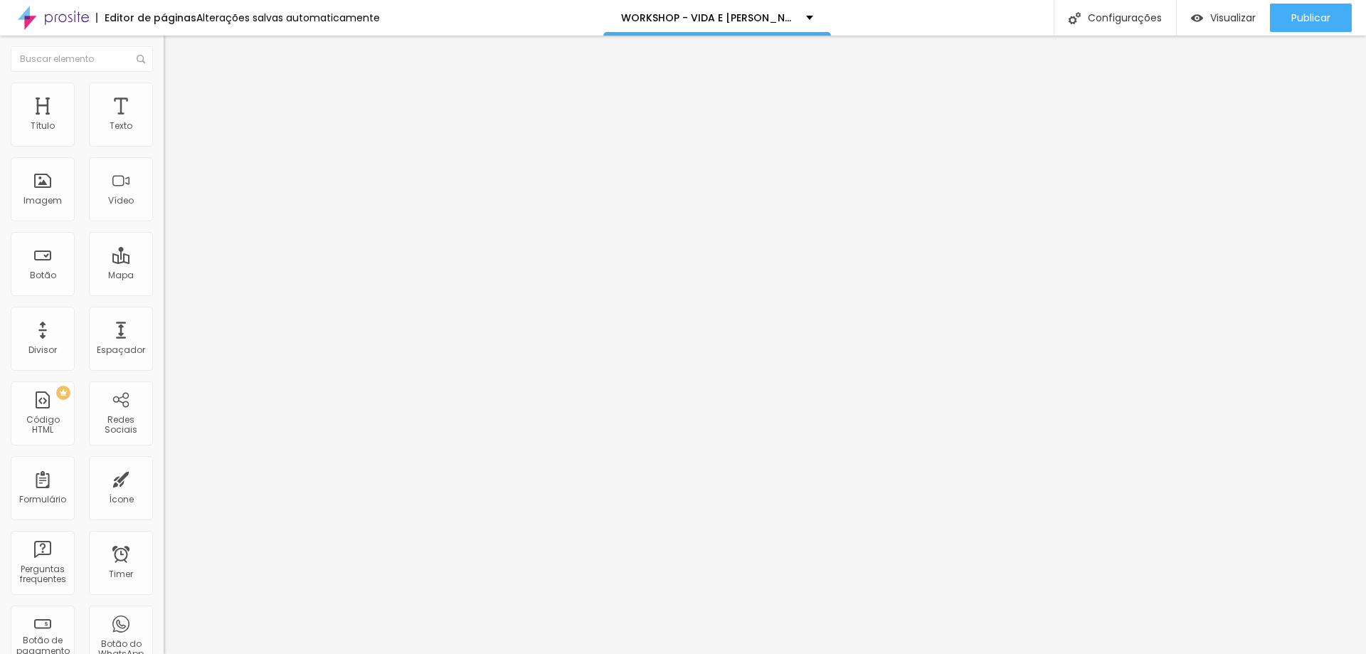
type input "195"
type input "200"
type input "115"
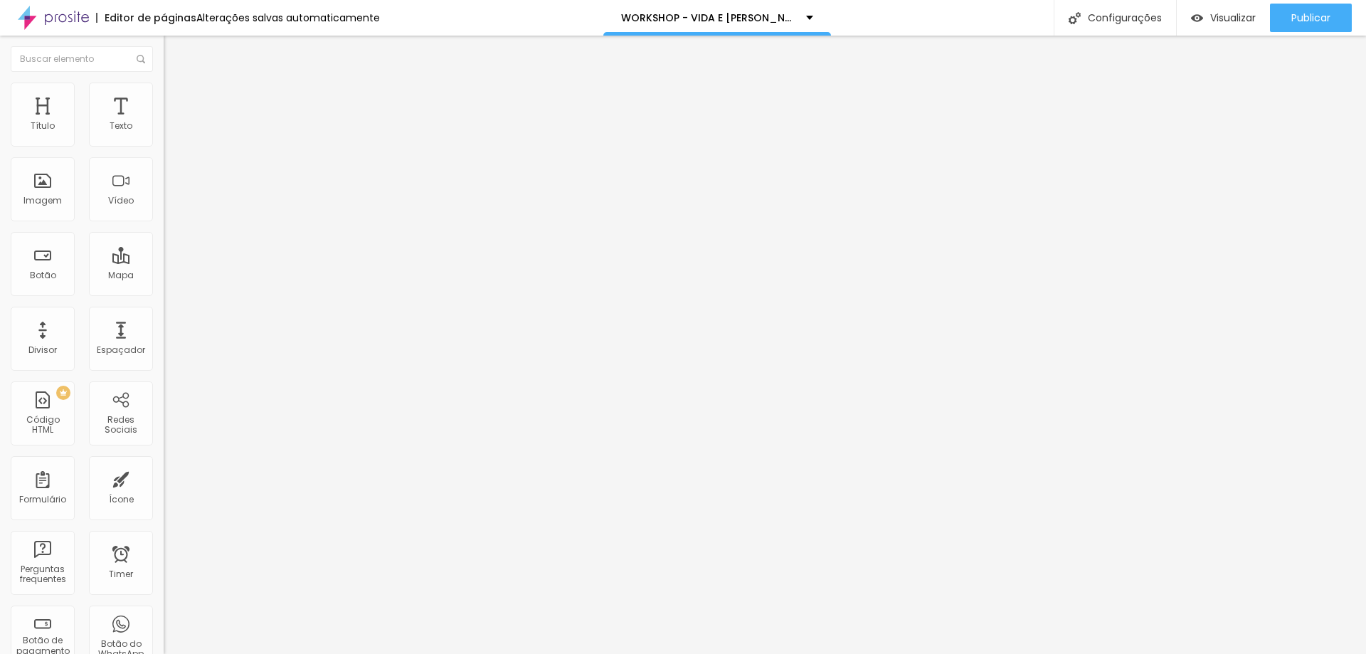
type input "0"
drag, startPoint x: 41, startPoint y: 178, endPoint x: 0, endPoint y: 188, distance: 41.7
click at [164, 312] on input "range" at bounding box center [210, 317] width 92 height 11
type input "95"
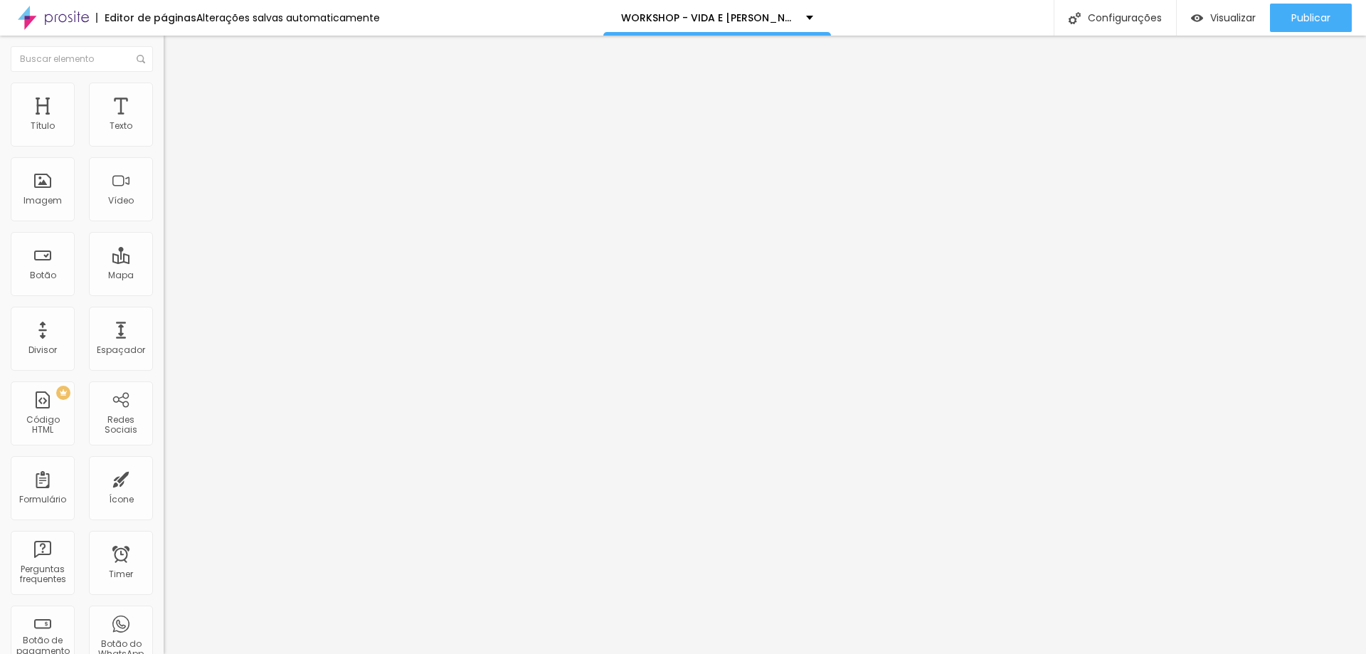
type input "95"
type input "100"
drag, startPoint x: 144, startPoint y: 157, endPoint x: 161, endPoint y: 160, distance: 17.3
type input "100"
click at [164, 146] on input "range" at bounding box center [210, 139] width 92 height 11
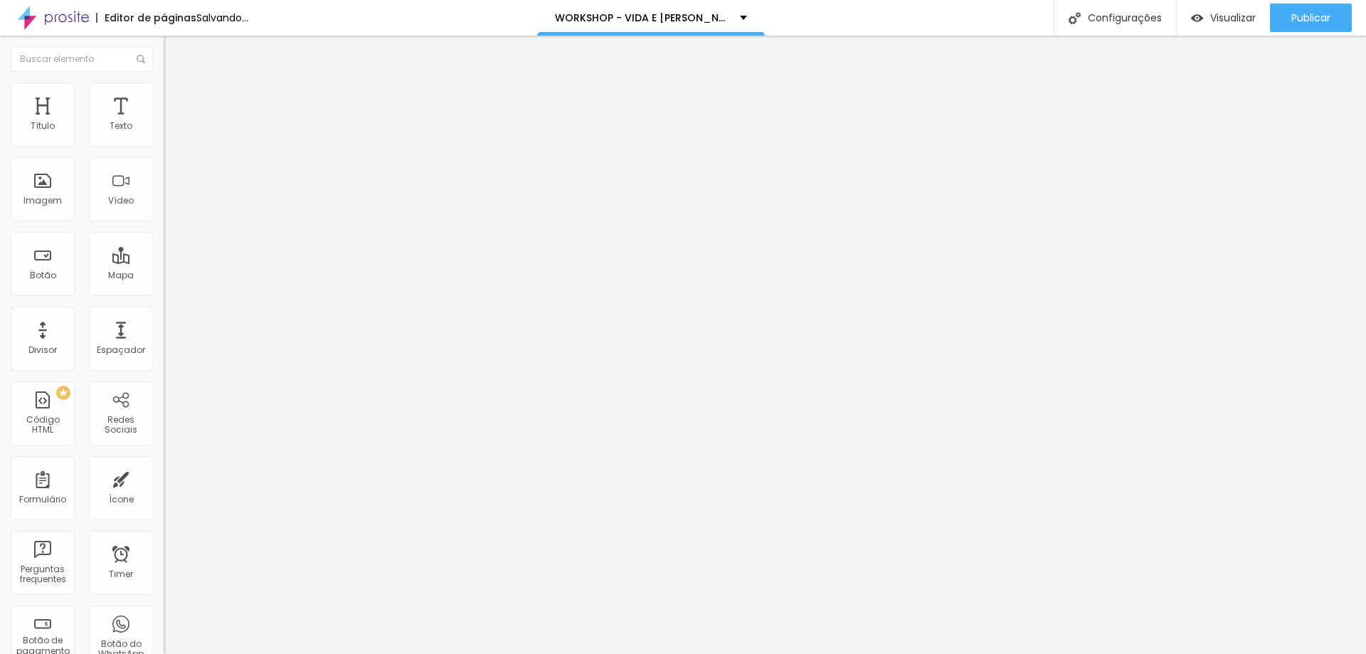
click at [176, 100] on span "Avançado" at bounding box center [199, 106] width 47 height 12
type input "30"
type input "45"
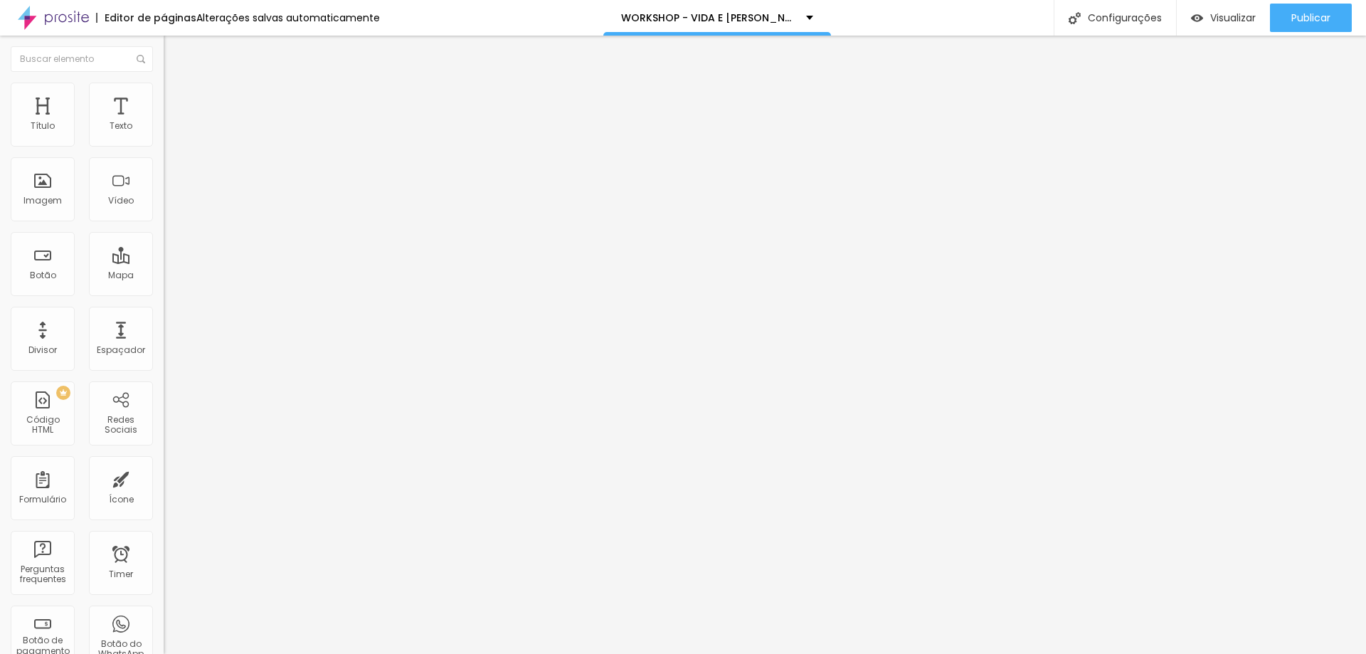
type input "51"
type input "57"
type input "63"
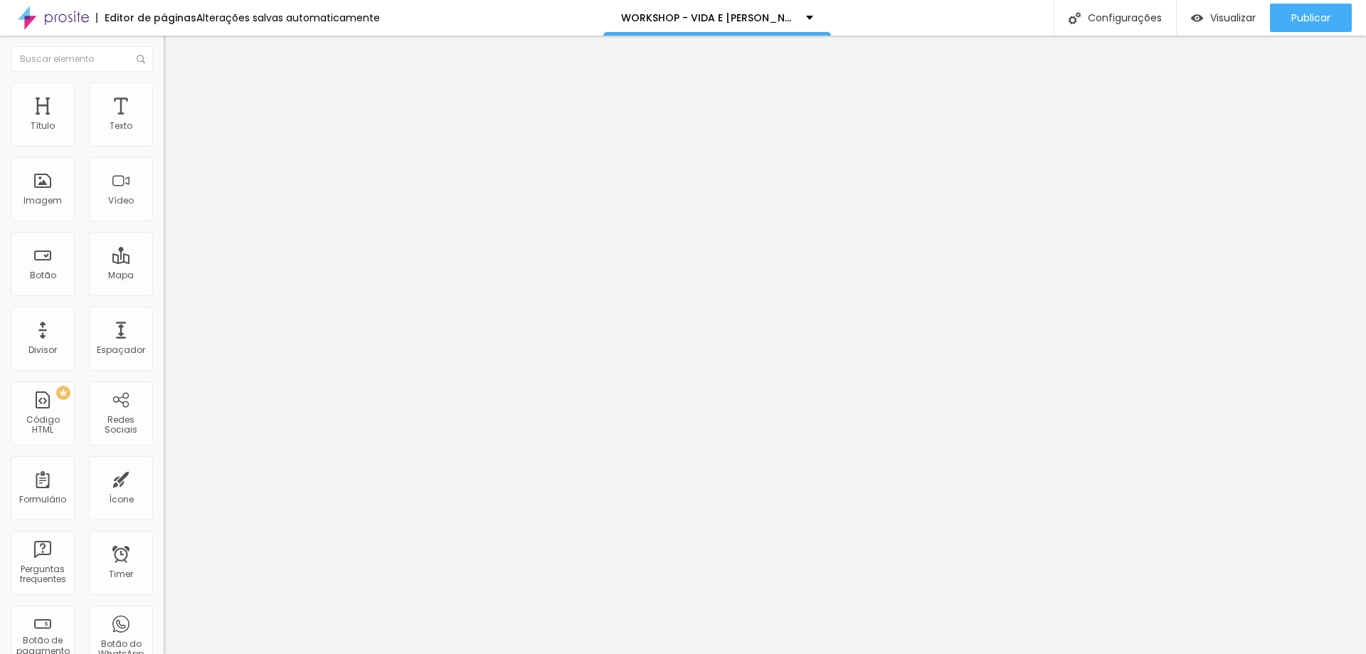
type input "63"
type input "77"
type input "85"
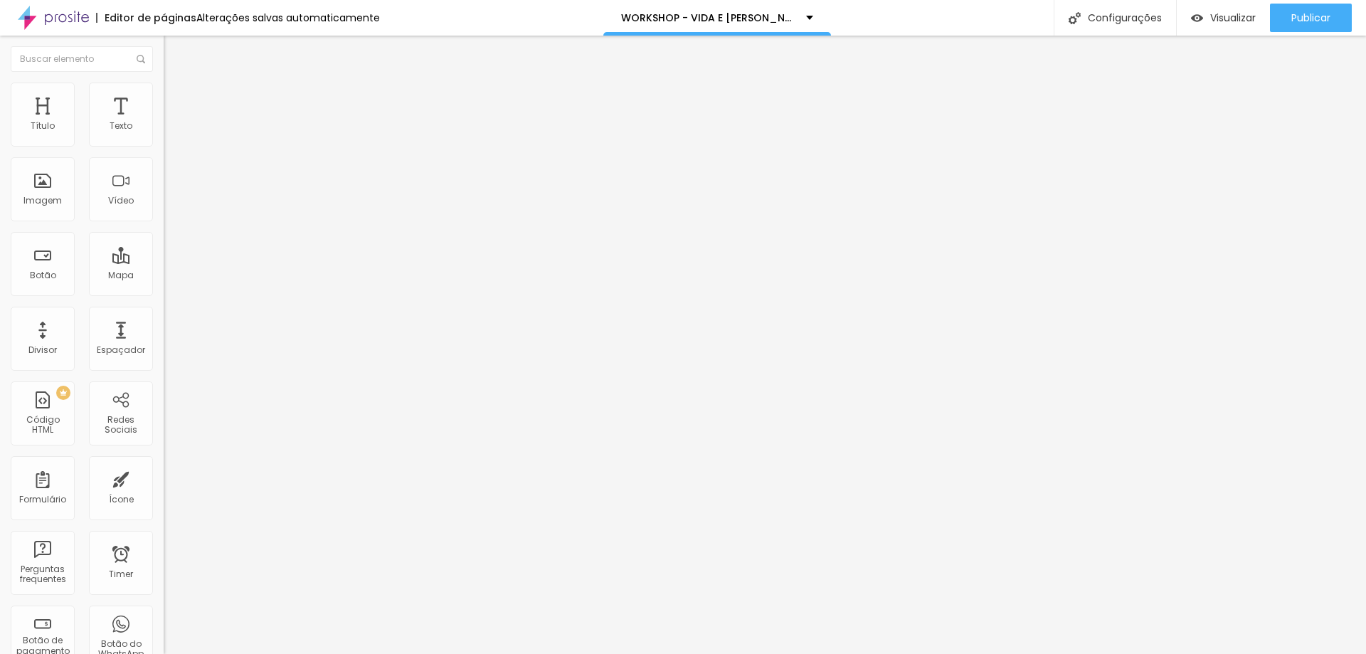
type input "63"
type input "0"
type input "1"
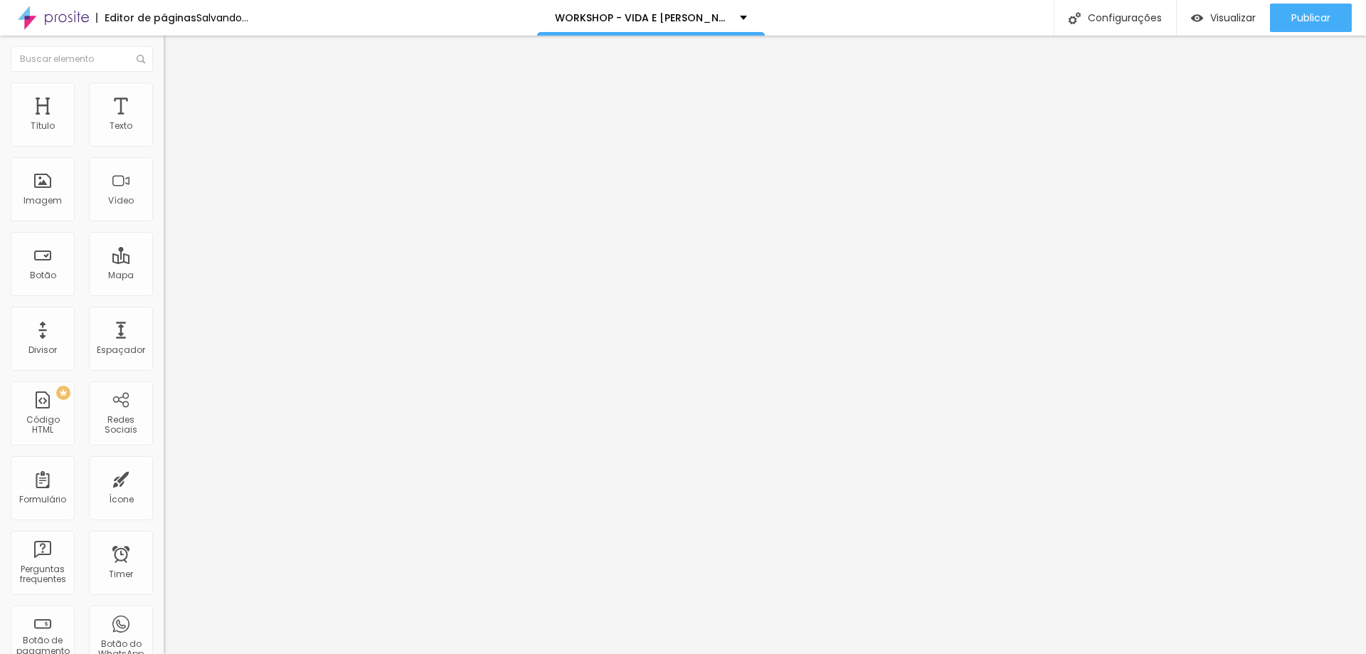
type input "1"
type input "5"
type input "13"
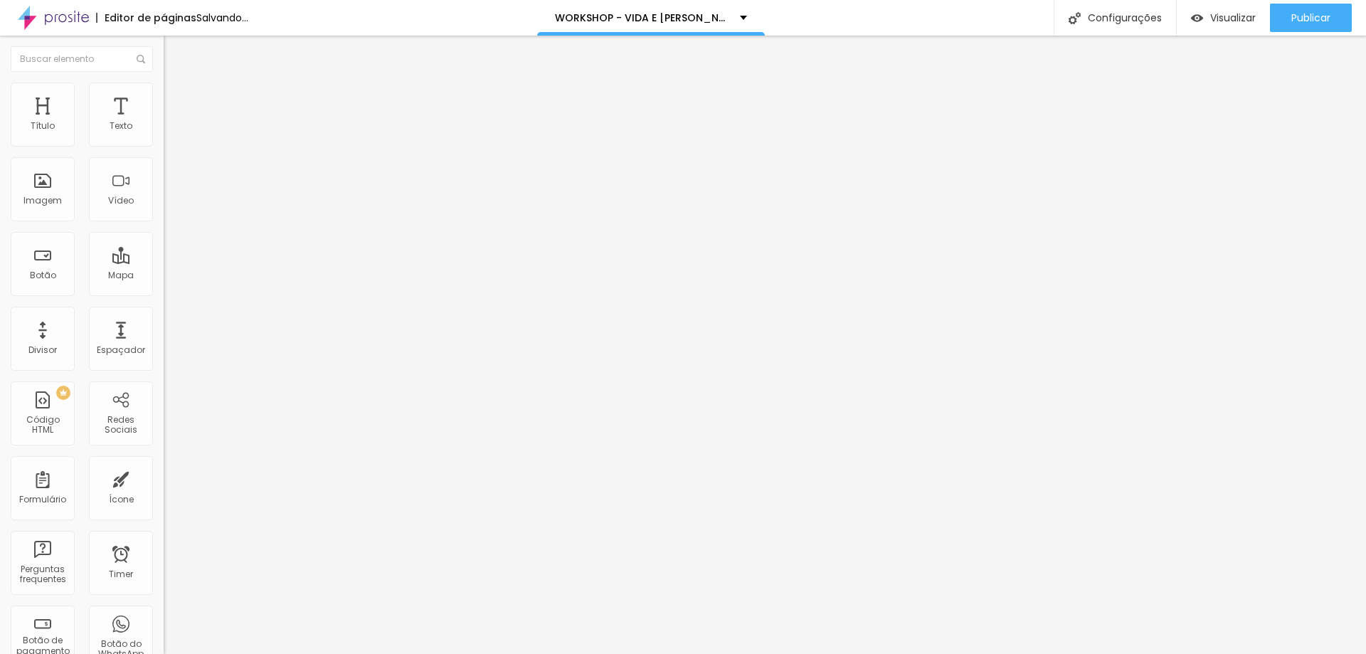
type input "16"
type input "17"
type input "18"
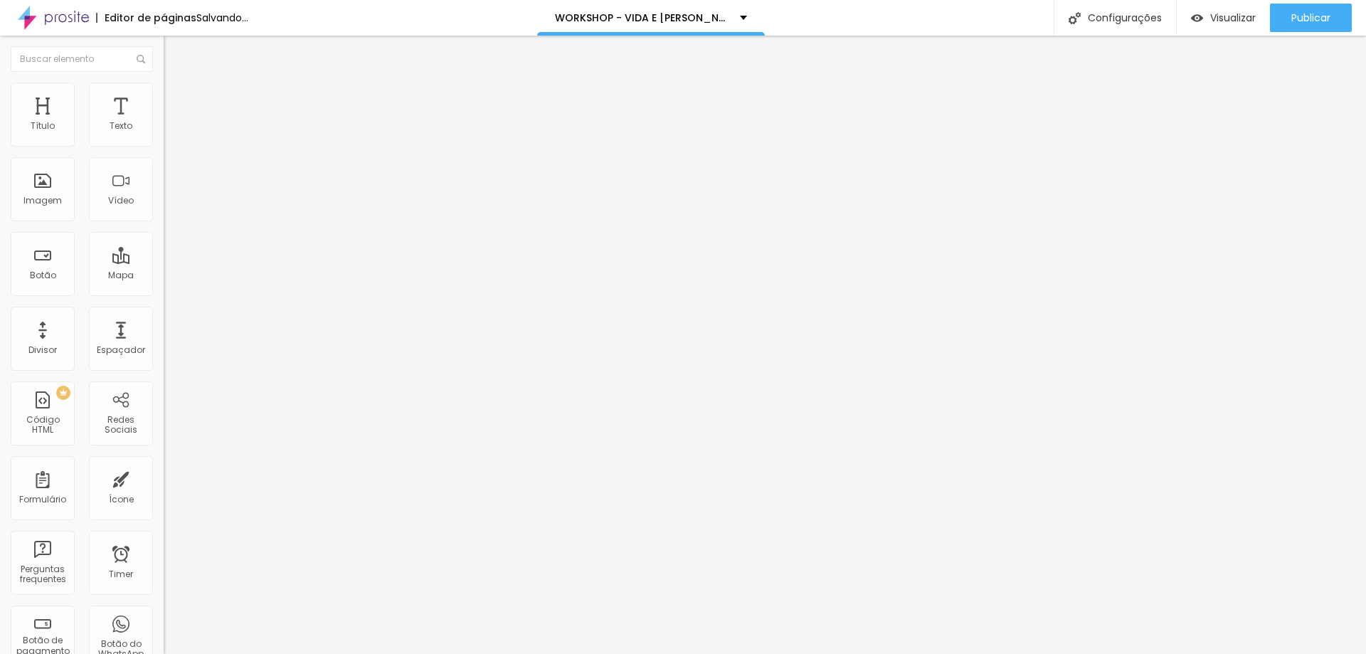
type input "18"
type input "16"
type input "13"
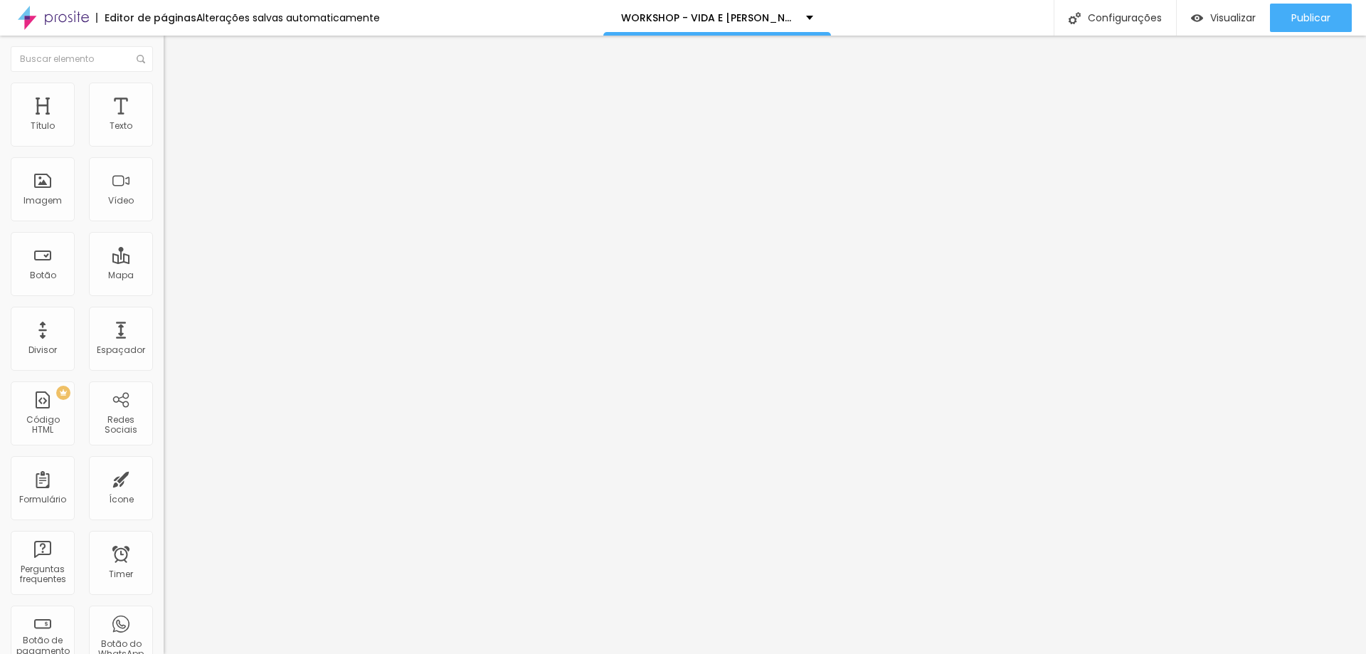
type input "12"
type input "11"
type input "10"
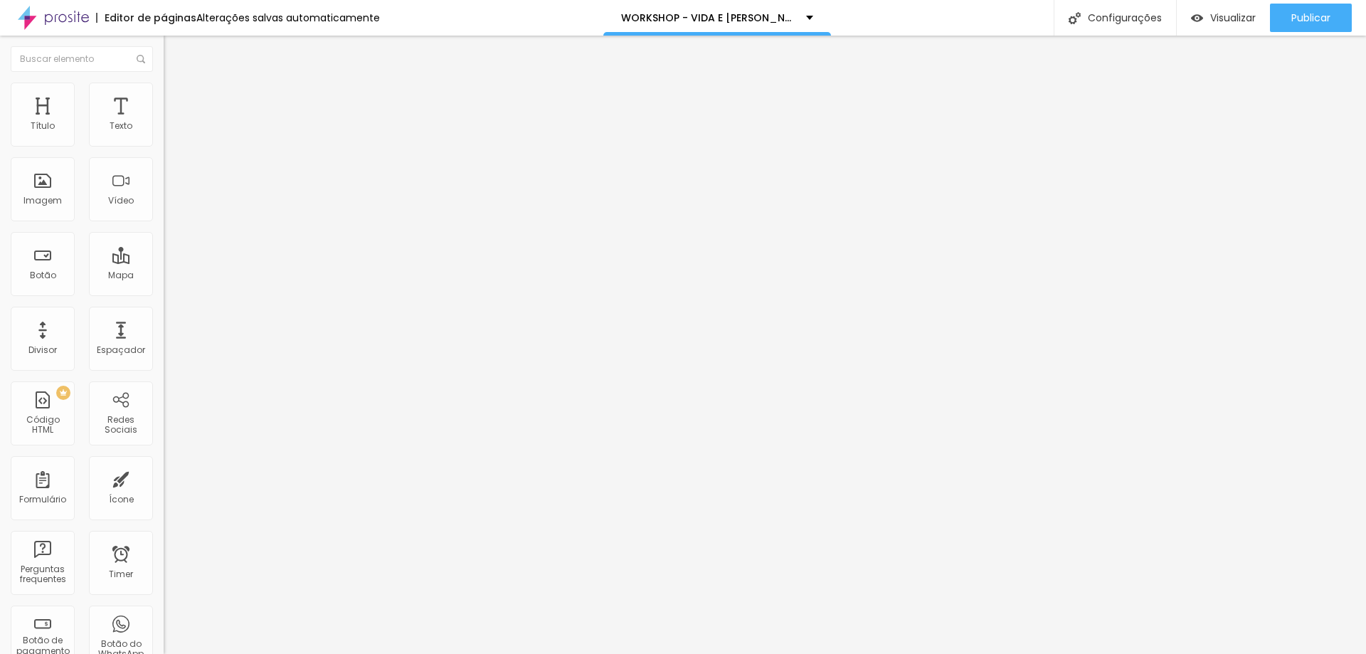
type input "10"
type input "9"
click at [164, 276] on input "range" at bounding box center [210, 281] width 92 height 11
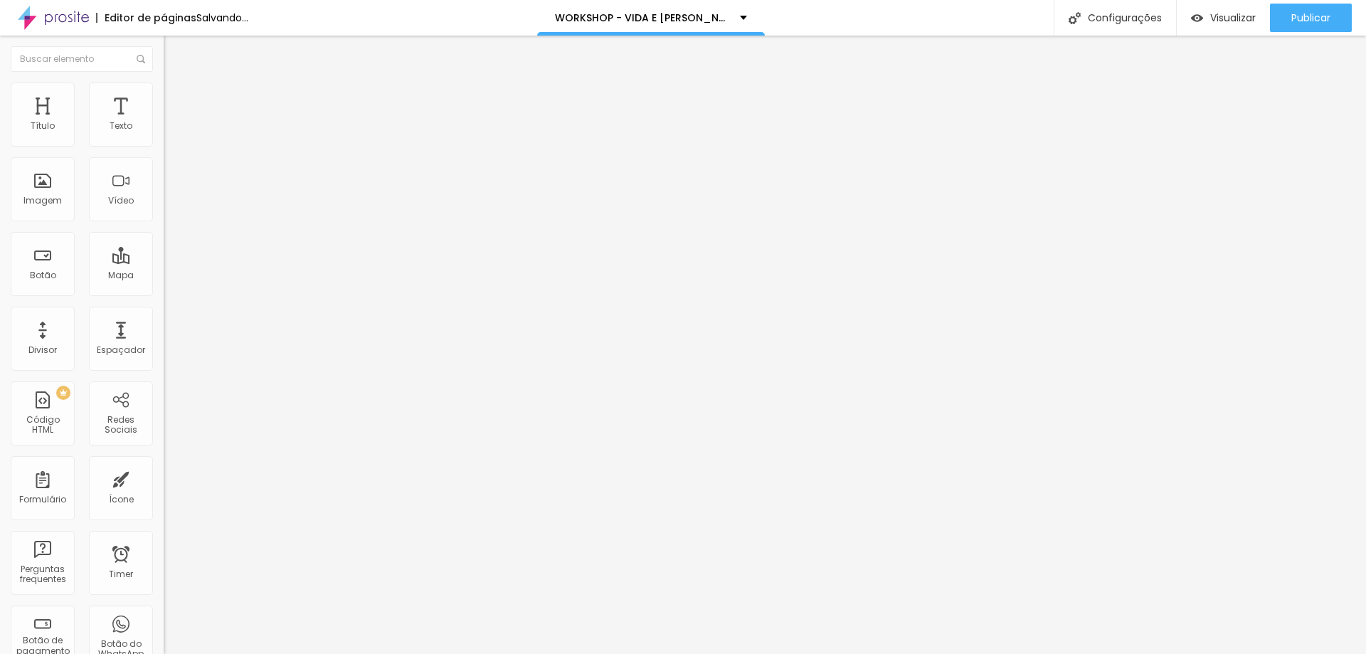
click at [174, 51] on img "button" at bounding box center [179, 51] width 11 height 11
click at [43, 185] on div "Imagem" at bounding box center [43, 189] width 64 height 64
click at [174, 57] on img "button" at bounding box center [179, 51] width 11 height 11
click at [1198, 27] on div "Visualizar" at bounding box center [1223, 18] width 65 height 28
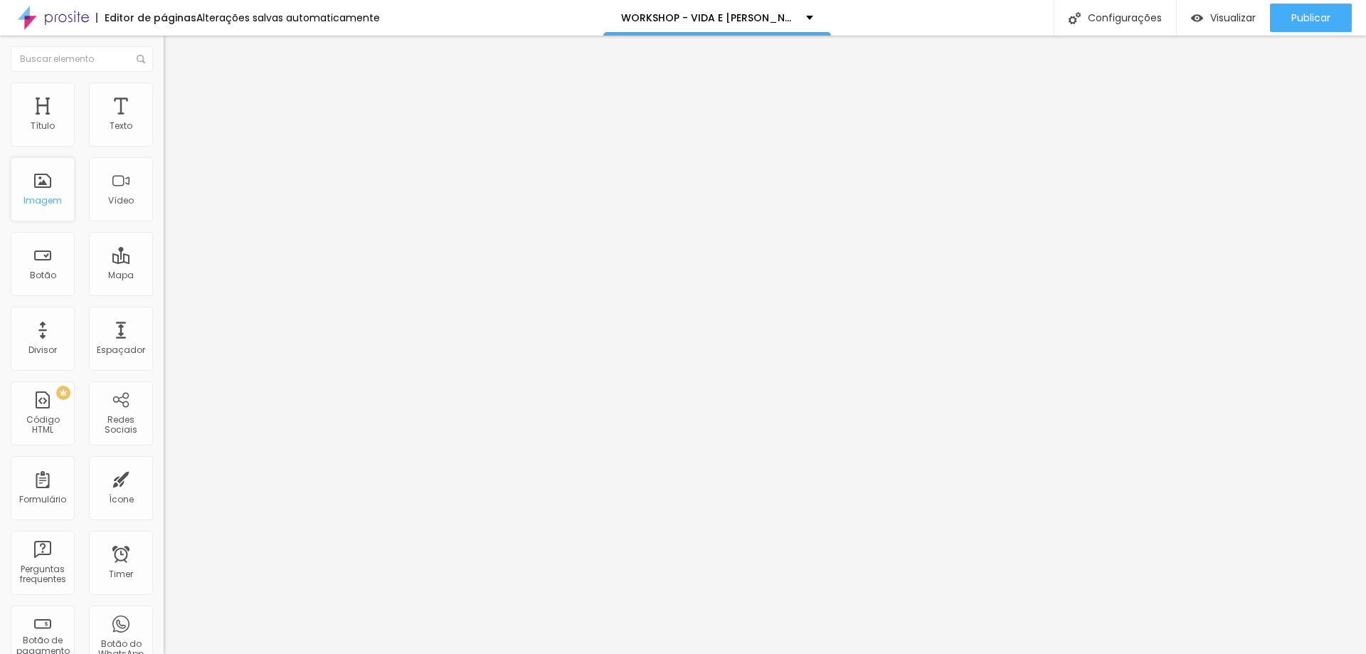
click at [27, 186] on div "Imagem" at bounding box center [43, 189] width 64 height 64
click at [164, 121] on div "Trocar imagem" at bounding box center [246, 116] width 164 height 10
click at [164, 119] on img at bounding box center [168, 115] width 9 height 9
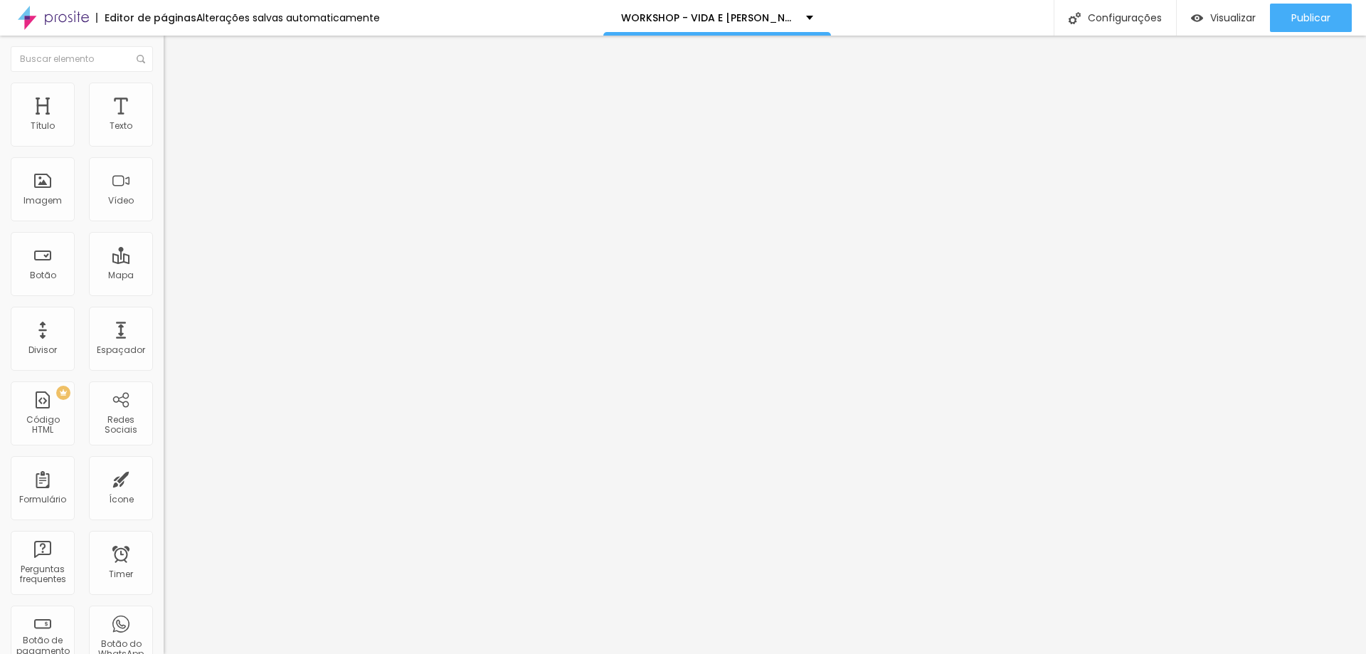
click at [65, 207] on div "Imagem" at bounding box center [43, 189] width 64 height 64
click at [1221, 26] on div "Visualizar" at bounding box center [1223, 18] width 65 height 28
click at [43, 188] on div "Imagem" at bounding box center [43, 189] width 64 height 64
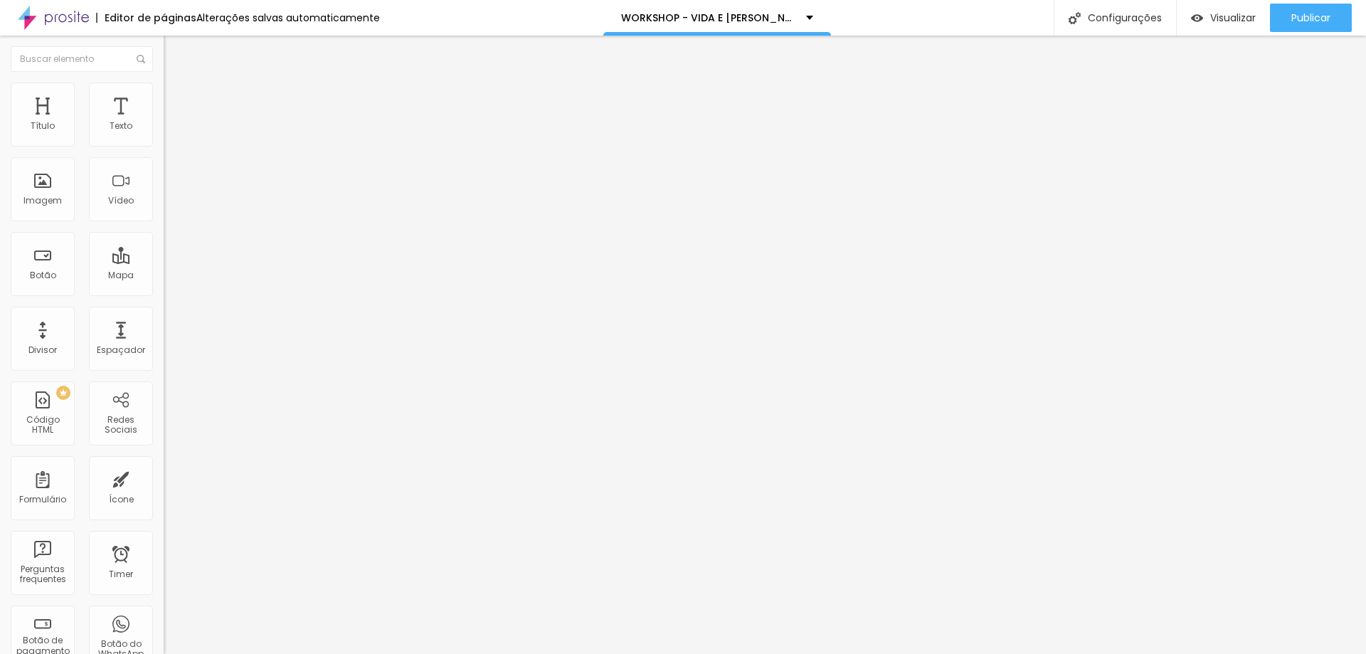
click at [164, 122] on span "Adicionar imagem" at bounding box center [210, 116] width 92 height 12
click at [164, 121] on div "Adicionar imagem" at bounding box center [246, 116] width 164 height 10
click at [164, 122] on span "Adicionar imagem" at bounding box center [210, 116] width 92 height 12
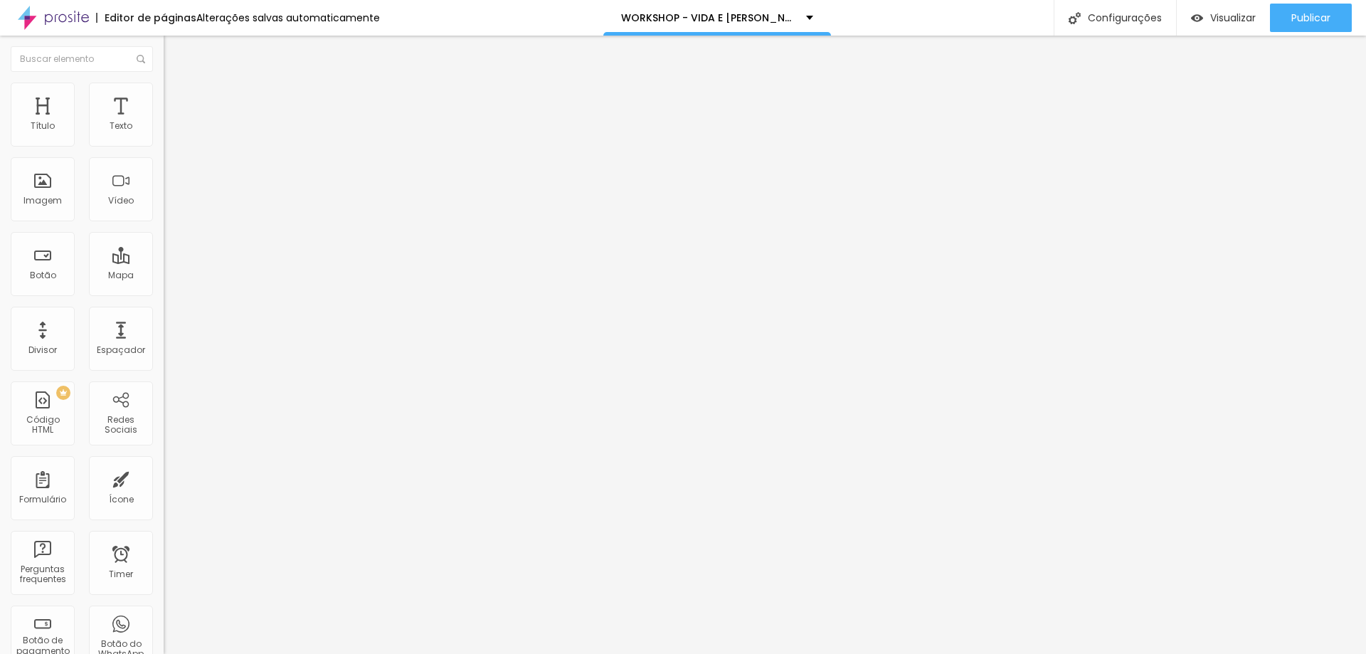
scroll to position [277, 0]
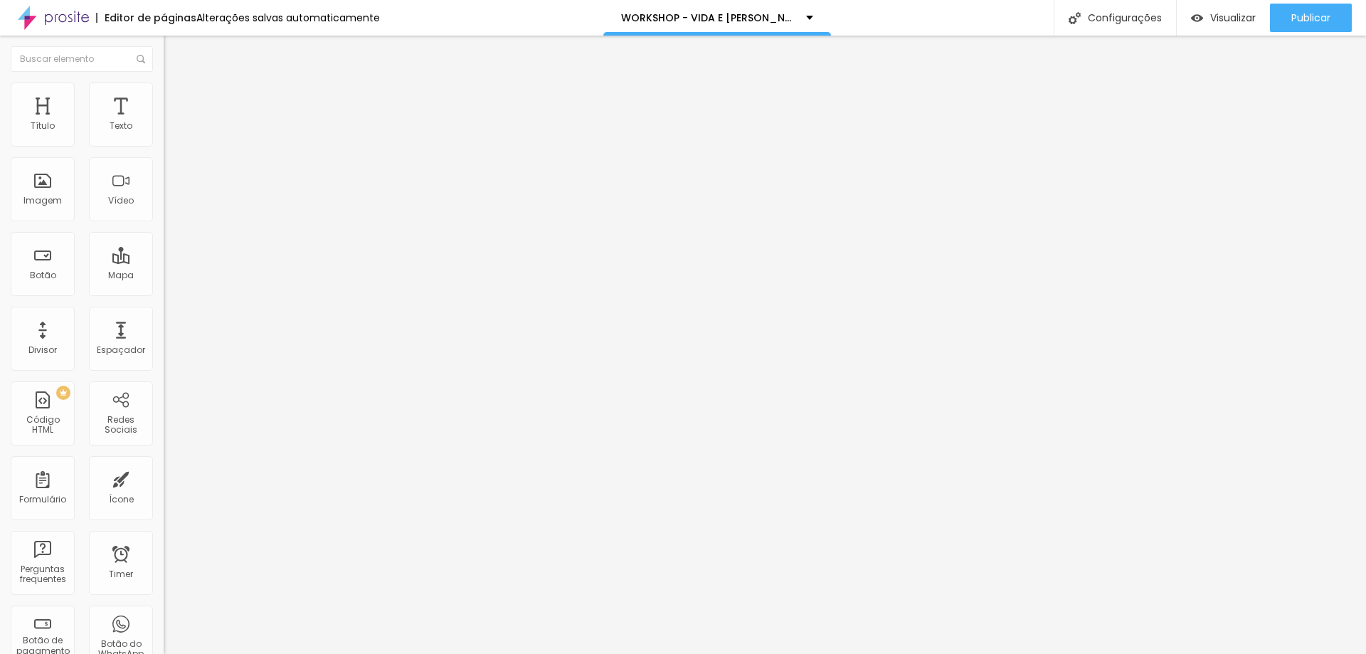
click at [164, 223] on span "Original" at bounding box center [181, 217] width 34 height 12
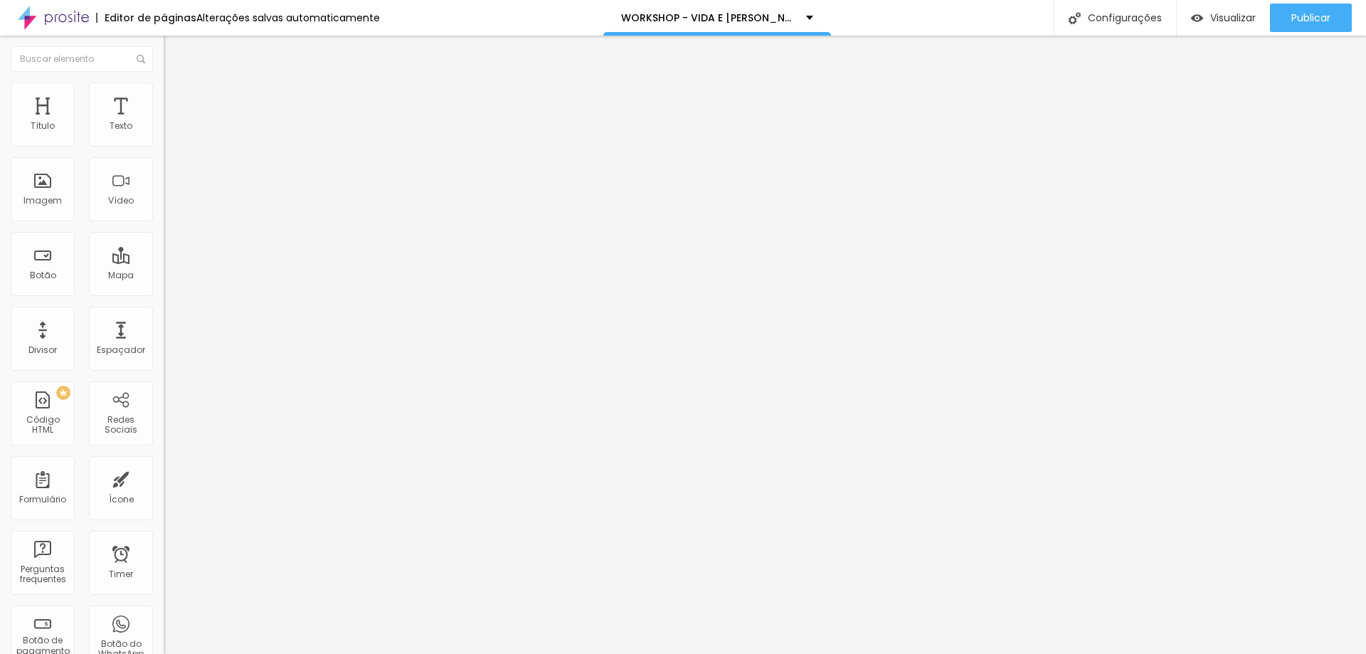
click at [164, 231] on span "Cinema" at bounding box center [182, 225] width 36 height 12
click at [164, 235] on div "Cinema 16:9" at bounding box center [246, 228] width 164 height 14
click at [164, 245] on span "Padrão" at bounding box center [180, 239] width 32 height 12
click at [164, 253] on span "Quadrado" at bounding box center [187, 247] width 46 height 12
click at [164, 262] on span "Original" at bounding box center [181, 256] width 34 height 12
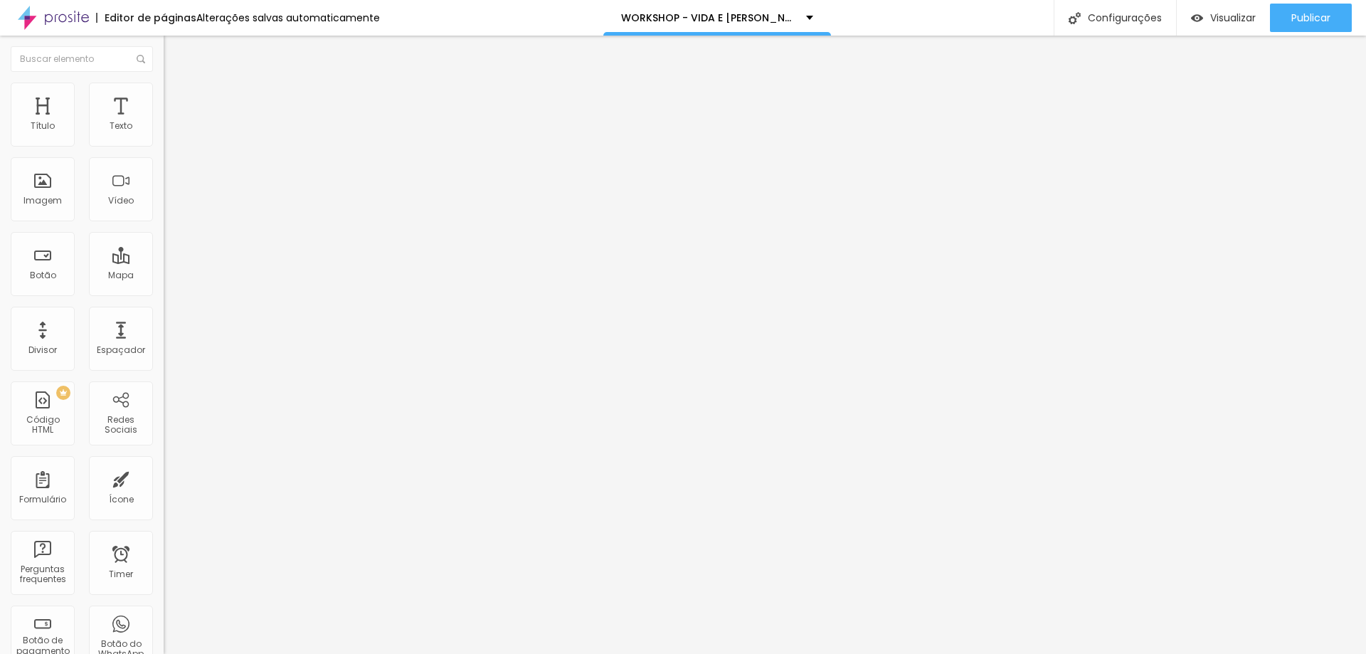
click at [164, 248] on span "Quadrado" at bounding box center [187, 242] width 46 height 12
drag, startPoint x: 75, startPoint y: 152, endPoint x: 84, endPoint y: 150, distance: 8.7
click at [164, 121] on div "Trocar imagem" at bounding box center [246, 116] width 164 height 10
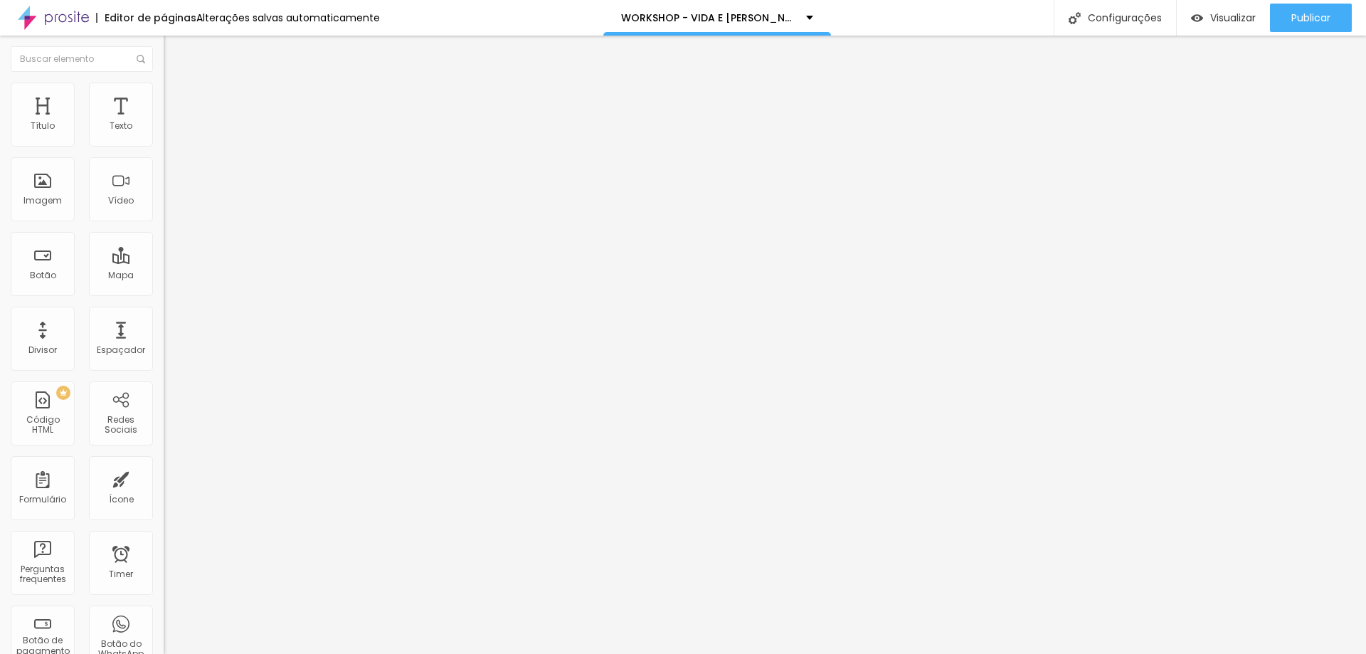
click at [164, 87] on img at bounding box center [170, 89] width 13 height 13
drag, startPoint x: 101, startPoint y: 153, endPoint x: 84, endPoint y: 152, distance: 17.1
click at [164, 147] on div at bounding box center [246, 140] width 164 height 13
drag, startPoint x: 72, startPoint y: 149, endPoint x: 46, endPoint y: 152, distance: 25.8
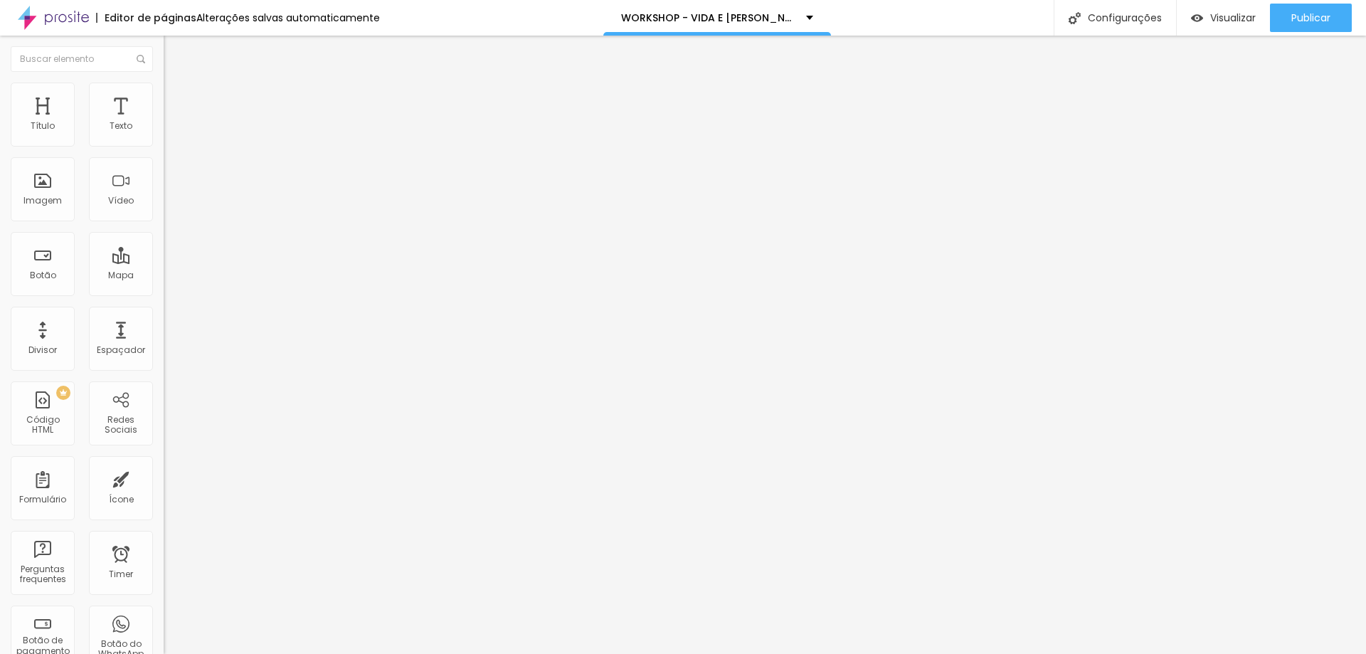
click at [164, 147] on div at bounding box center [246, 140] width 164 height 13
type input "60"
type input "10"
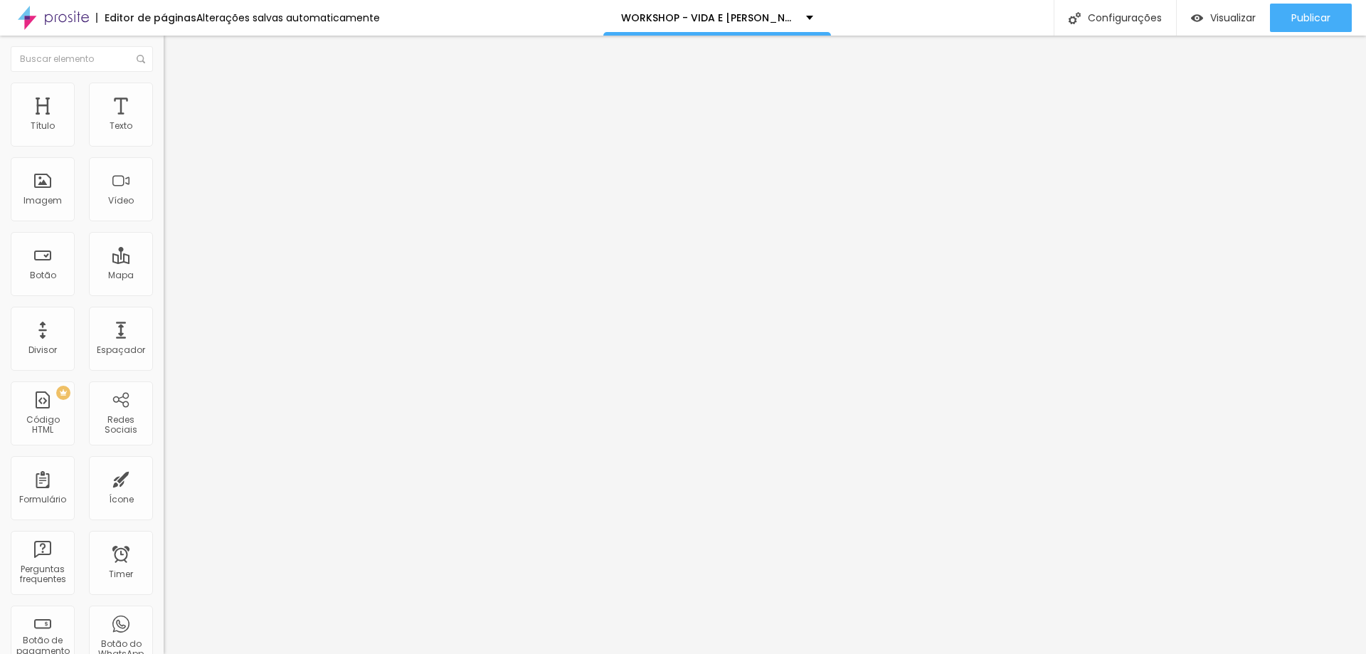
type input "15"
type input "30"
type input "75"
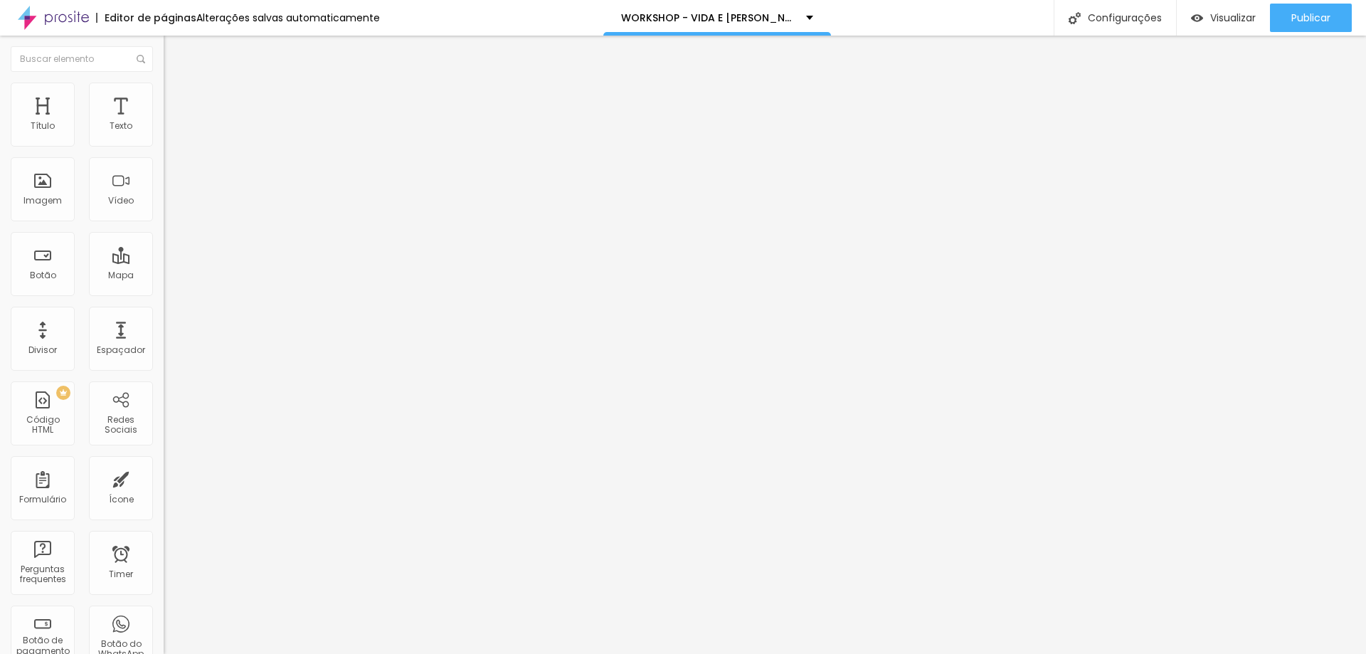
type input "75"
type input "100"
type input "85"
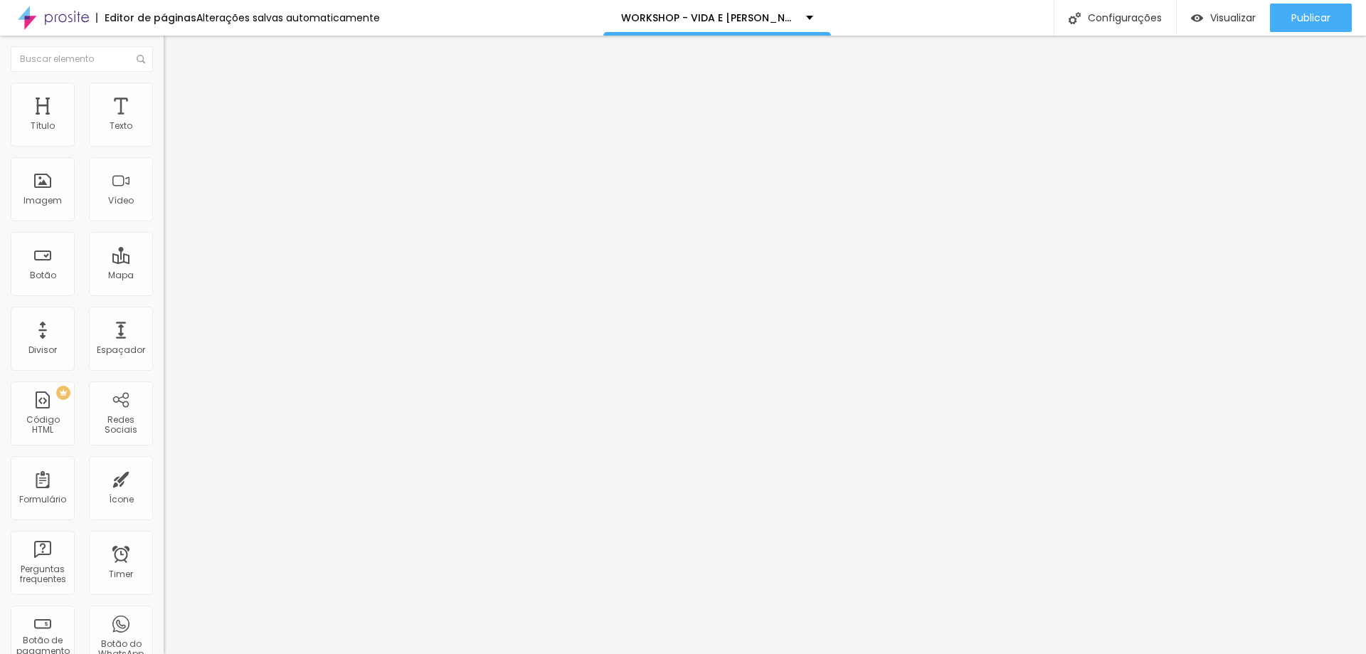
type input "80"
type input "60"
drag, startPoint x: 149, startPoint y: 149, endPoint x: 90, endPoint y: 158, distance: 59.8
type input "60"
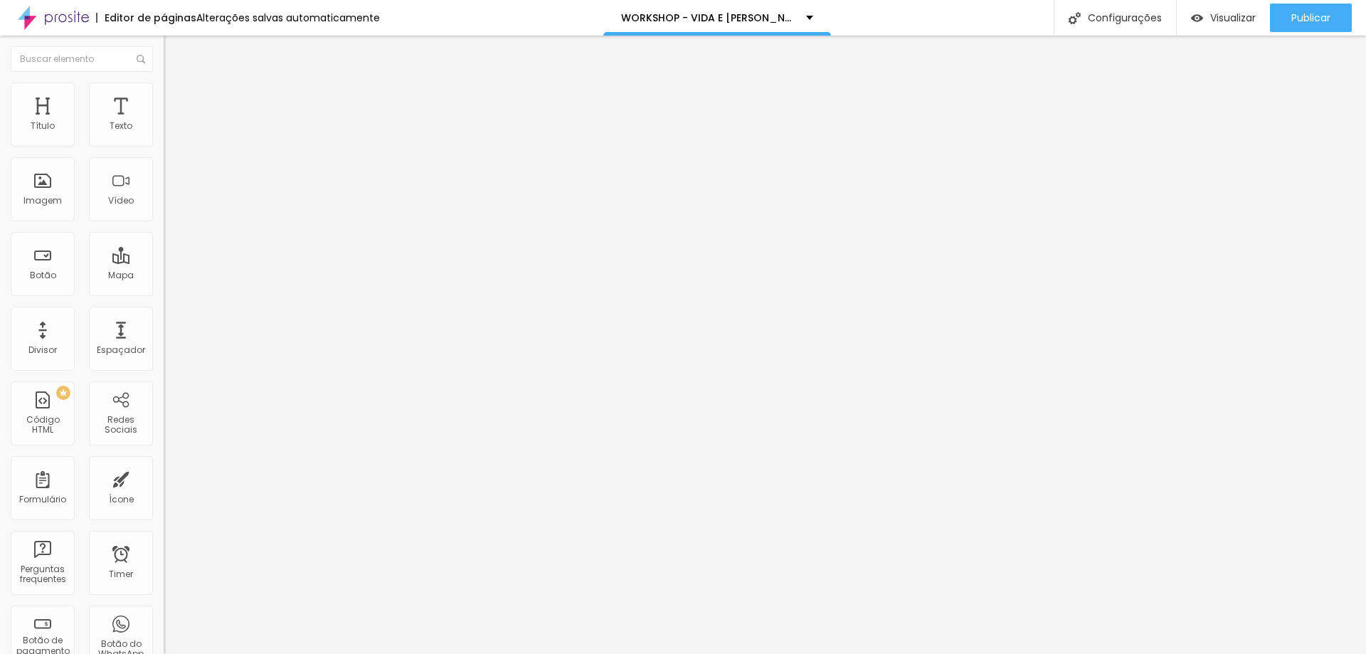
click at [164, 146] on input "range" at bounding box center [210, 139] width 92 height 11
click at [164, 83] on li "Conteúdo" at bounding box center [246, 75] width 164 height 14
click at [164, 260] on div "Proporção 1:1 Quadrado Cinema 16:9 Padrão 4:3 Quadrado 1:1 Original" at bounding box center [246, 232] width 164 height 56
click at [164, 223] on span "1:1 Quadrado" at bounding box center [192, 217] width 56 height 12
click at [164, 262] on span "Original" at bounding box center [181, 256] width 34 height 12
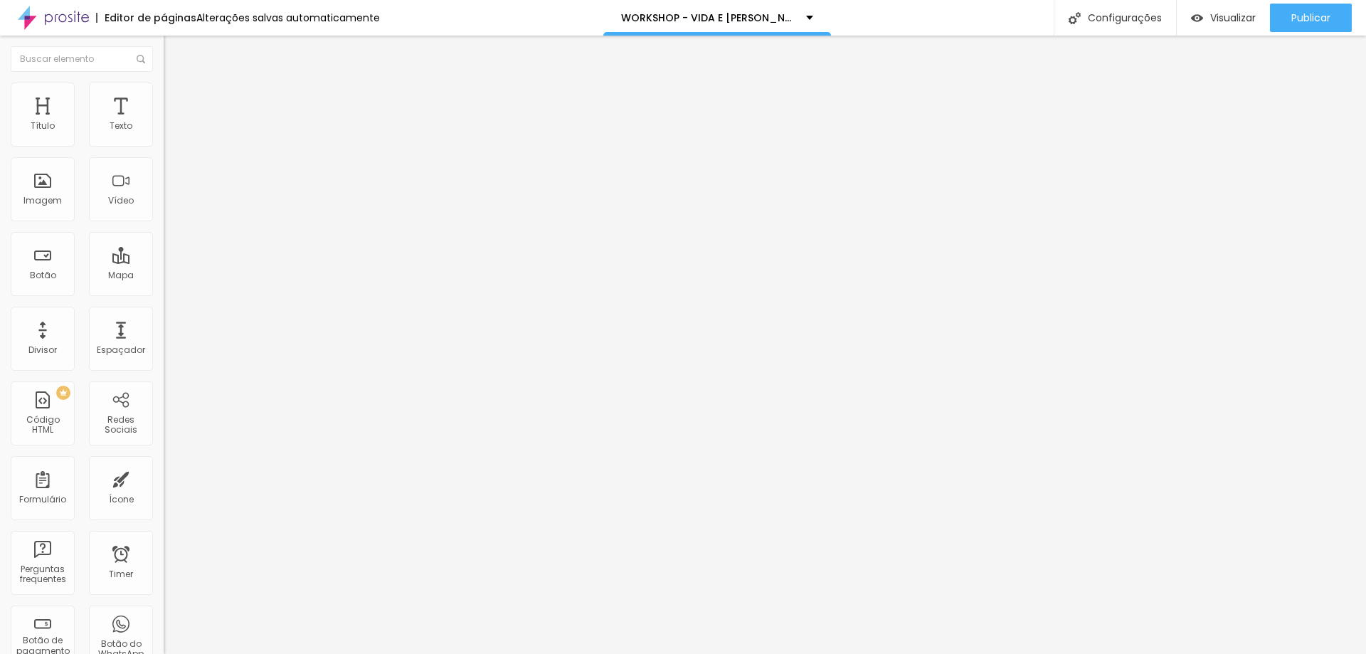
click at [164, 248] on span "Quadrado" at bounding box center [187, 242] width 46 height 12
click at [176, 98] on span "Estilo" at bounding box center [187, 92] width 22 height 12
type input "55"
type input "40"
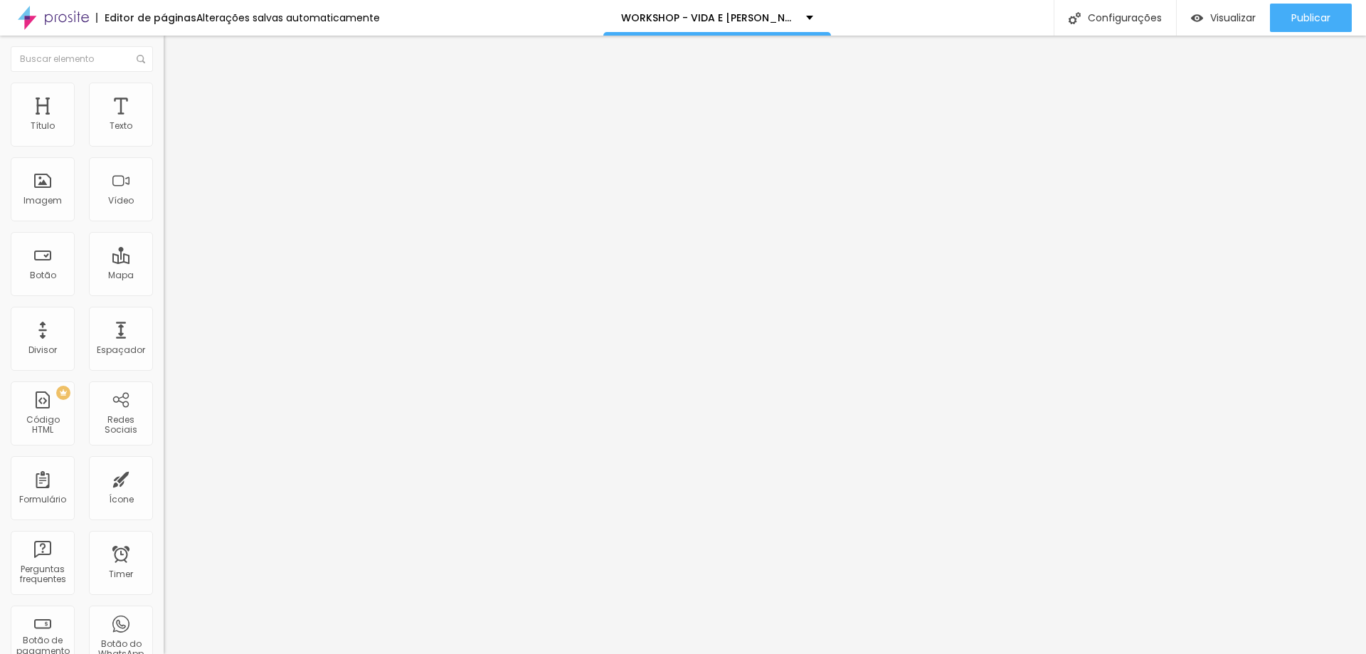
type input "40"
type input "35"
type input "30"
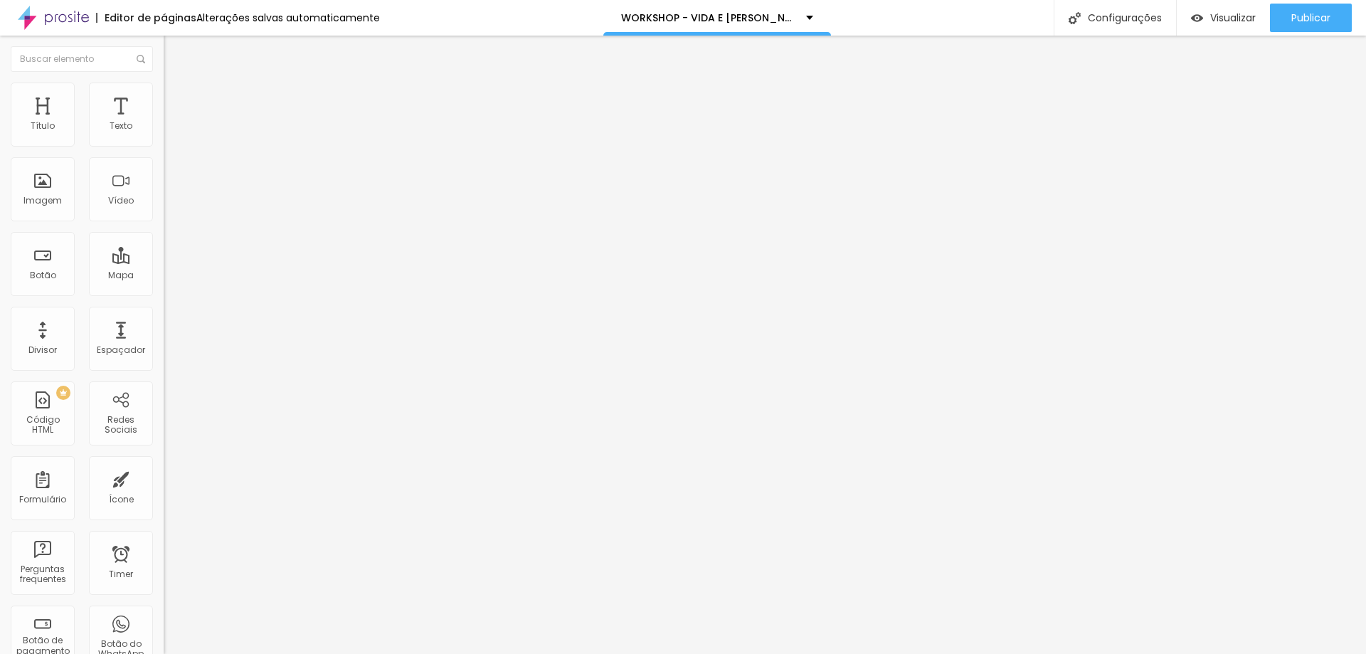
type input "35"
type input "85"
type input "90"
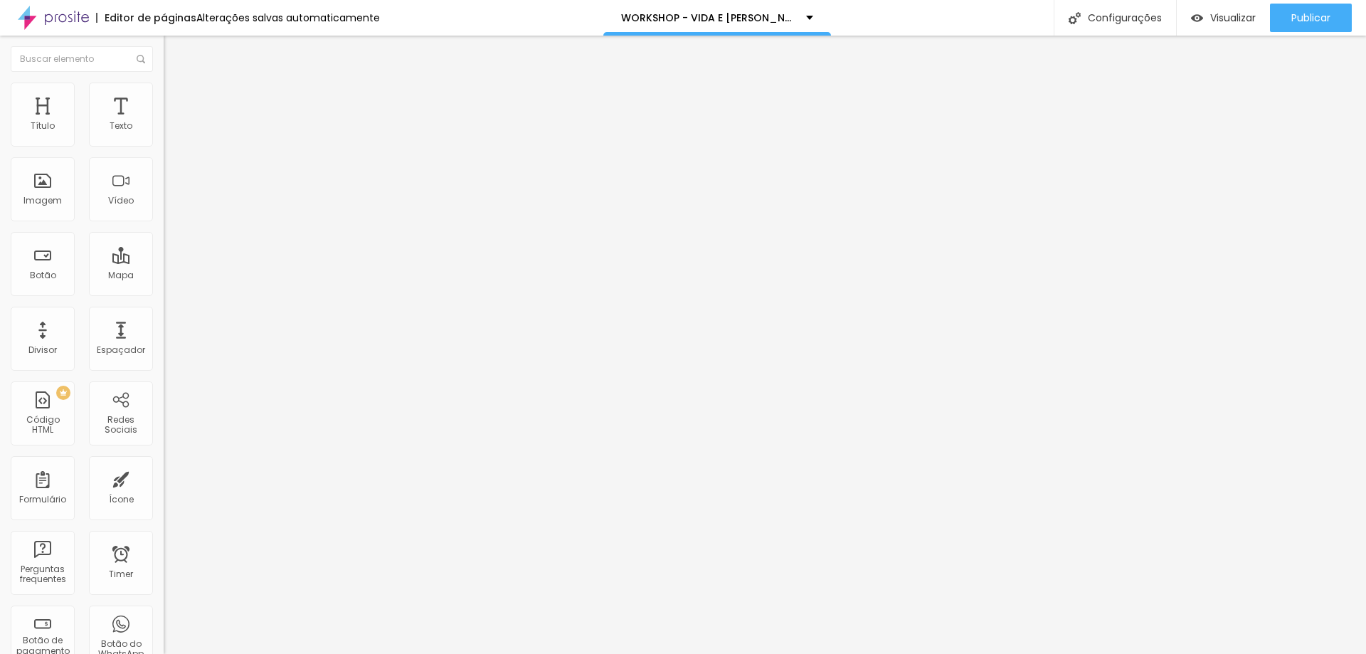
type input "90"
type input "95"
type input "100"
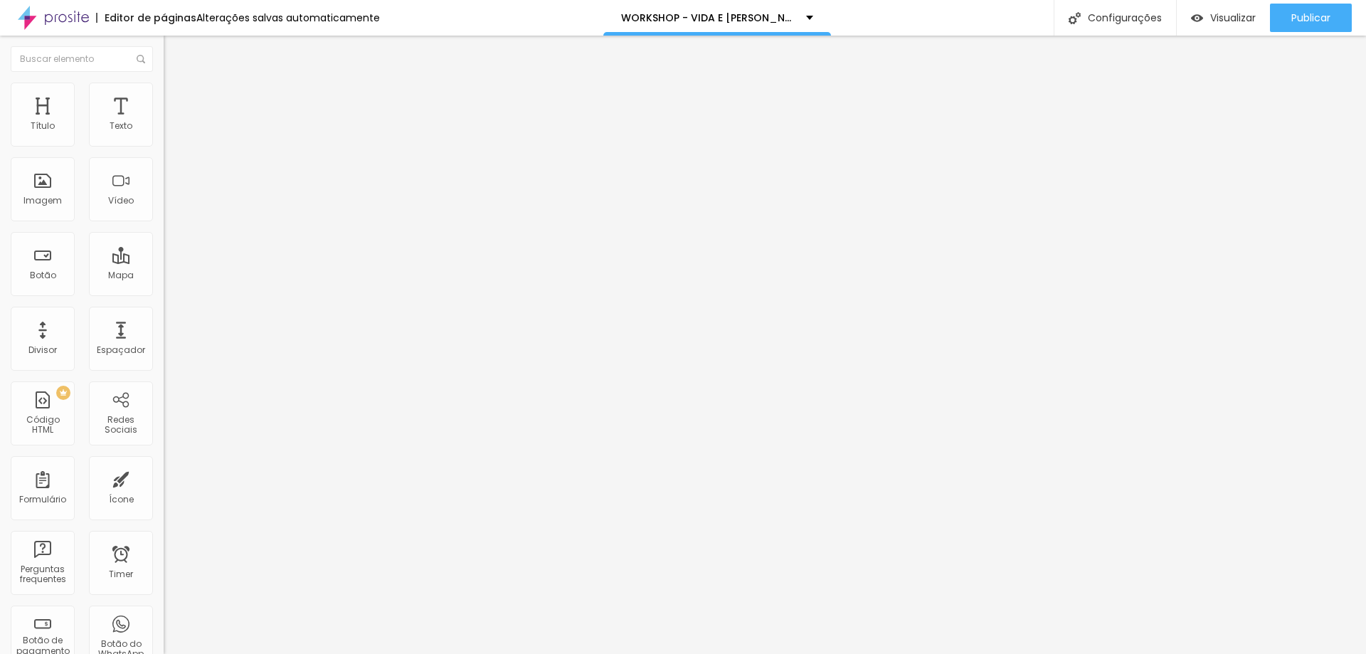
type input "95"
type input "90"
type input "85"
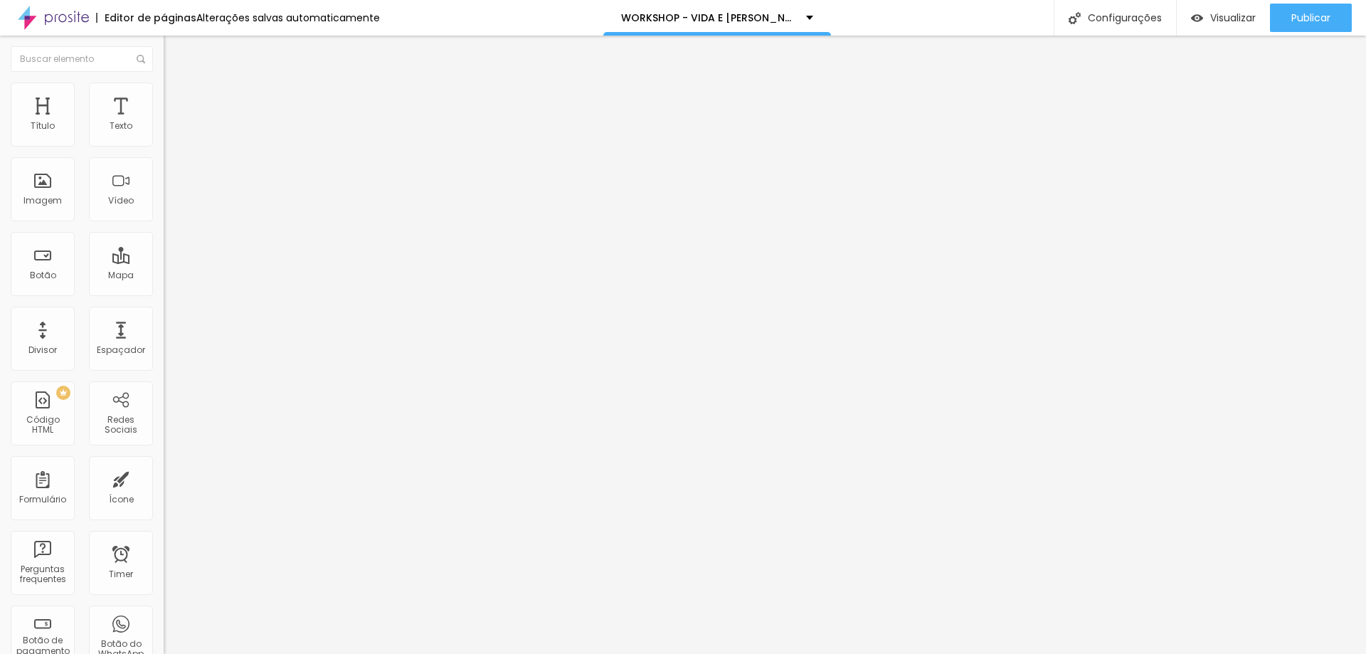
type input "85"
type input "95"
type input "100"
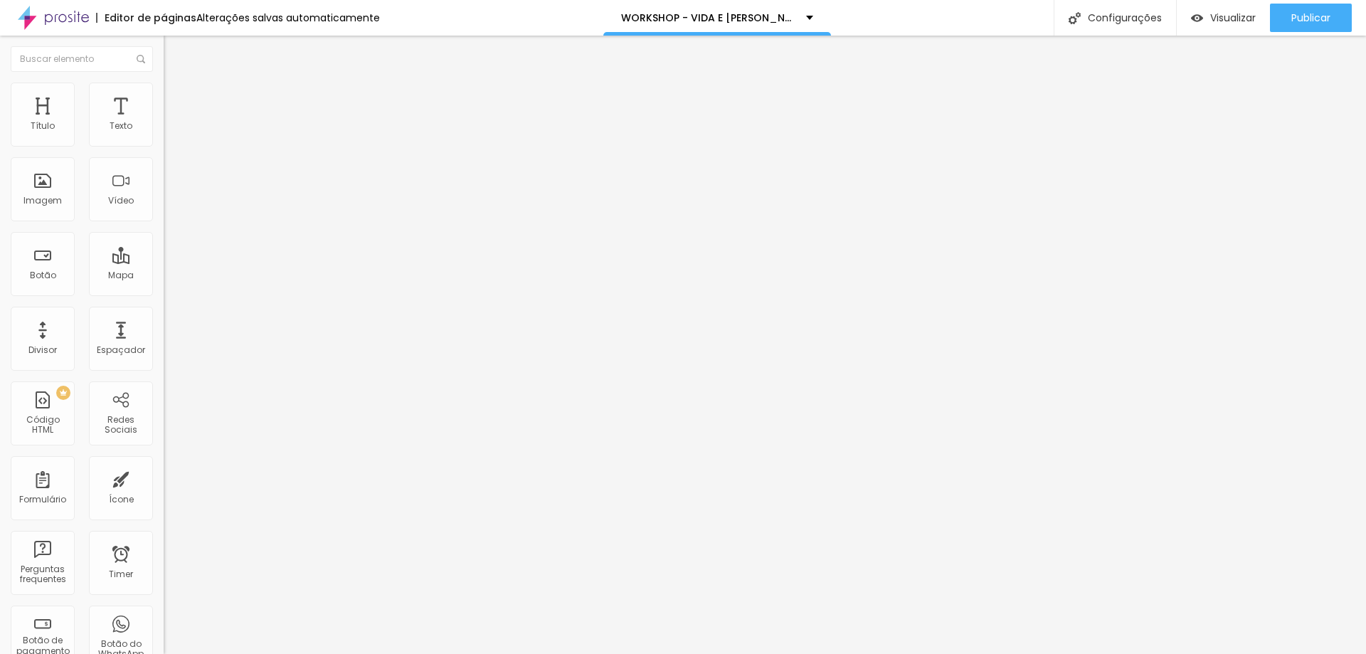
type input "90"
type input "55"
type input "50"
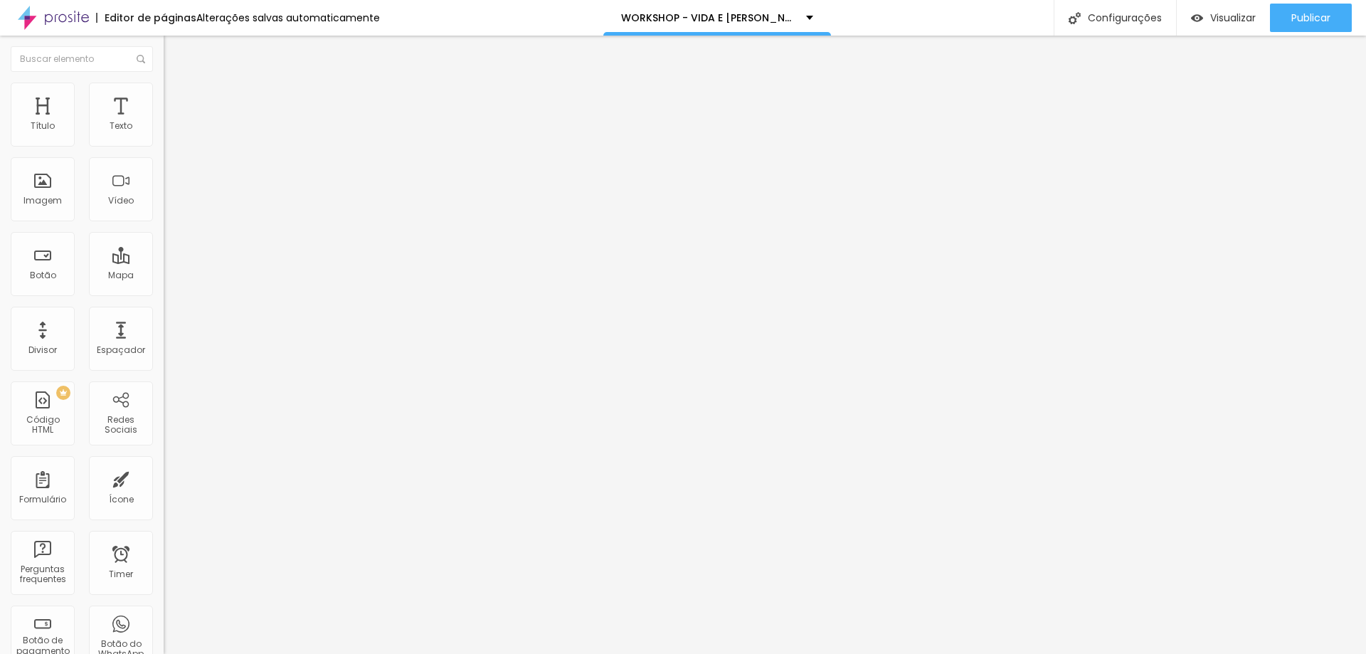
type input "50"
type input "55"
drag, startPoint x: 90, startPoint y: 150, endPoint x: 93, endPoint y: 179, distance: 29.4
click at [164, 146] on input "range" at bounding box center [210, 139] width 92 height 11
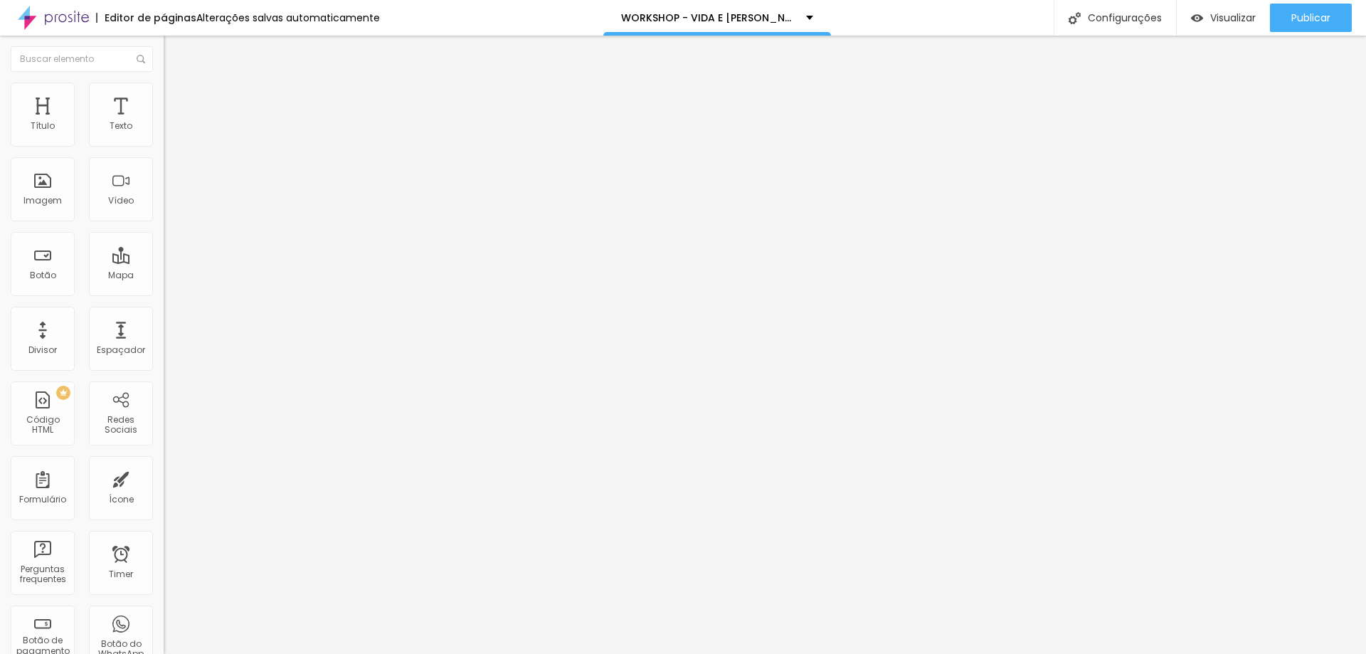
click at [164, 107] on li "Avançado" at bounding box center [246, 104] width 164 height 14
click at [164, 81] on img at bounding box center [170, 74] width 13 height 13
click at [164, 223] on span "1:1 Quadrado" at bounding box center [192, 217] width 56 height 12
click at [176, 253] on span "Quadrado" at bounding box center [199, 247] width 46 height 12
click at [164, 230] on div "Cinema 16:9" at bounding box center [246, 225] width 164 height 9
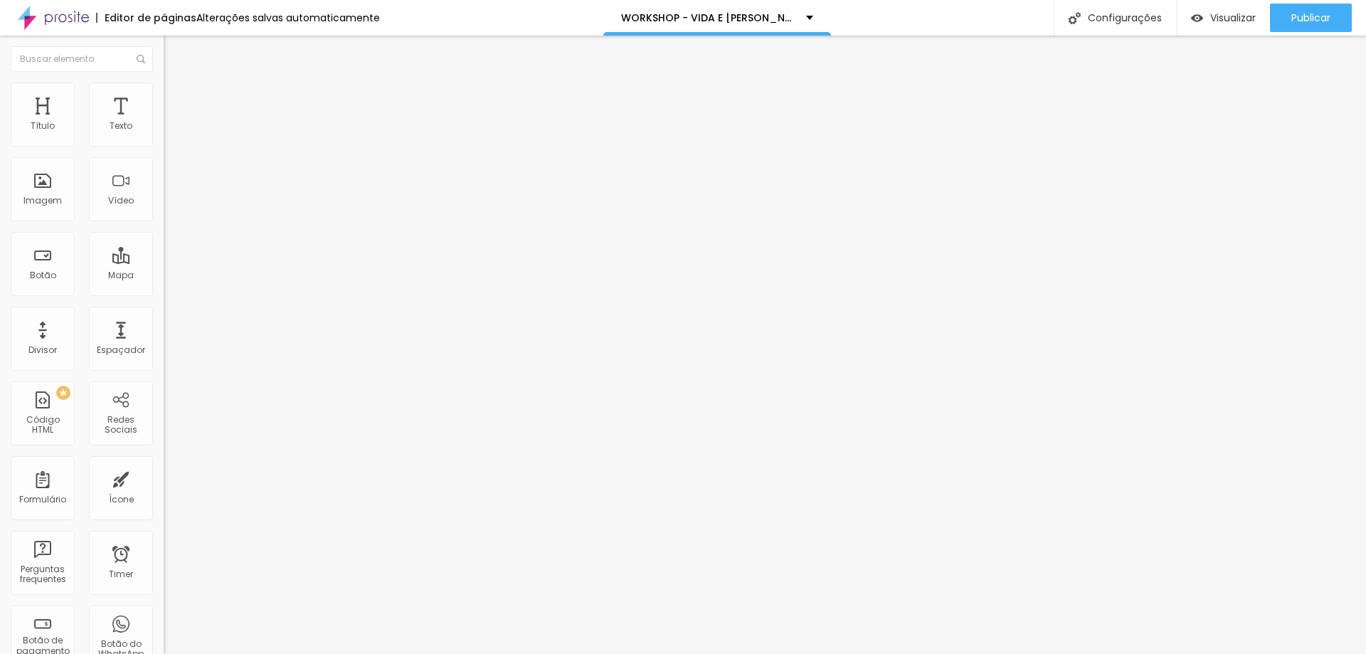
click at [164, 245] on span "Padrão" at bounding box center [180, 239] width 32 height 12
click at [164, 253] on span "Quadrado" at bounding box center [187, 247] width 46 height 12
click at [164, 262] on span "Original" at bounding box center [181, 256] width 34 height 12
click at [164, 247] on div "Quadrado 1:1" at bounding box center [246, 242] width 164 height 9
click at [164, 100] on ul "Conteúdo Estilo Avançado" at bounding box center [246, 89] width 164 height 43
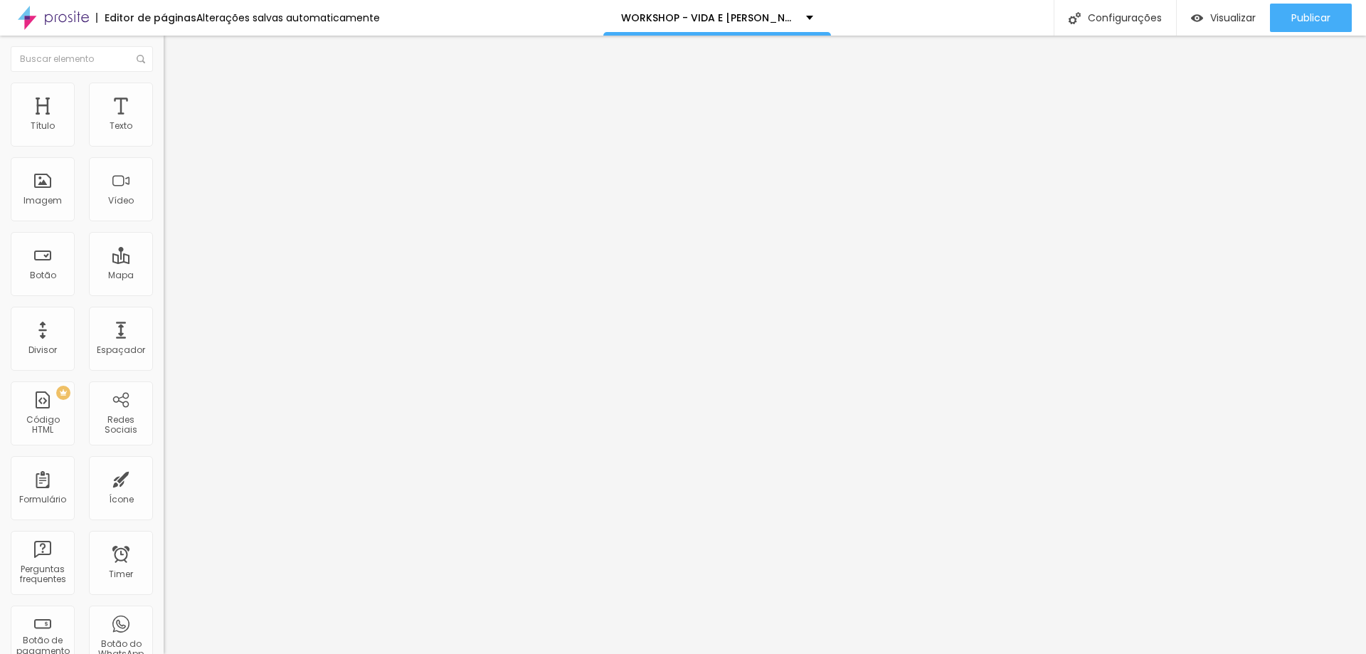
click at [176, 98] on span "Estilo" at bounding box center [187, 92] width 22 height 12
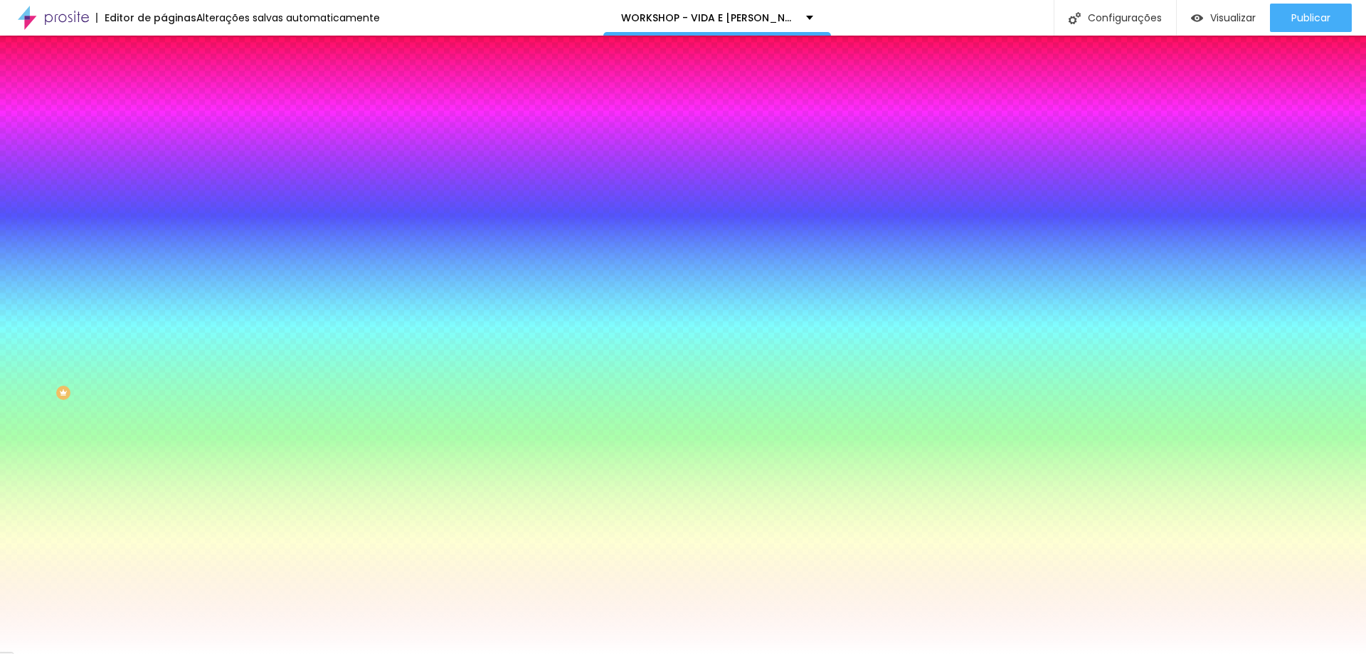
click at [164, 81] on img at bounding box center [170, 74] width 13 height 13
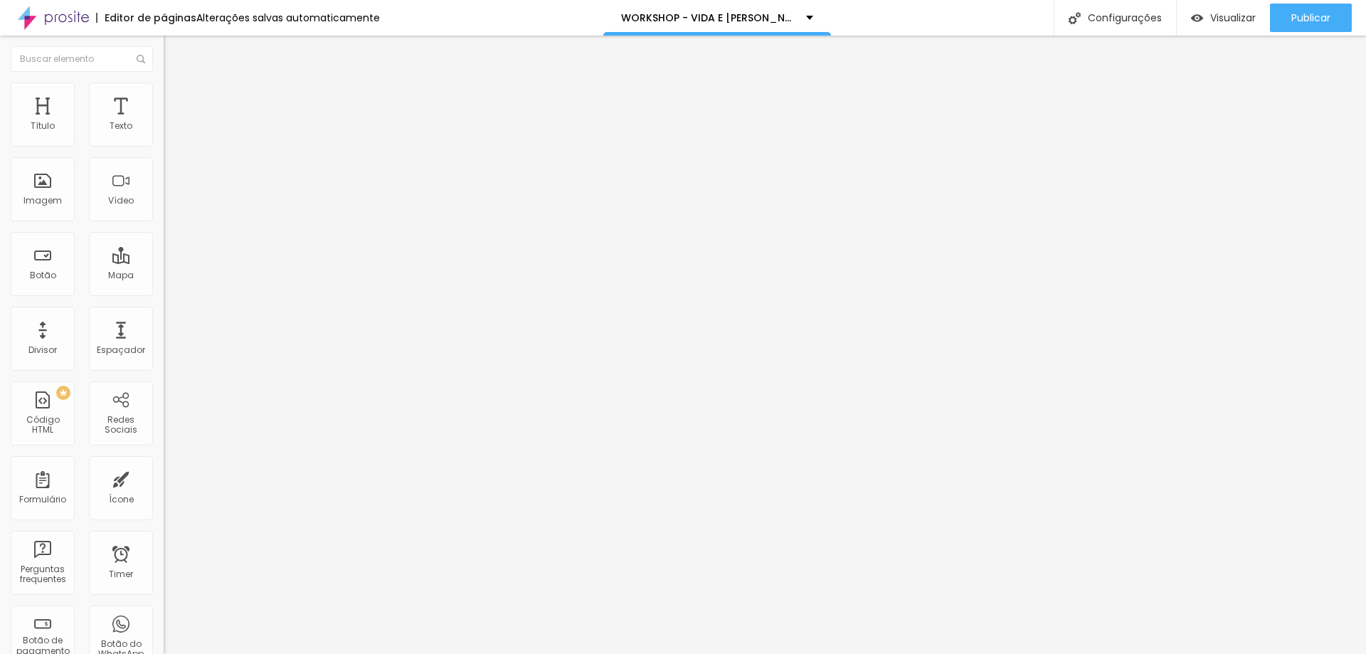
click at [164, 223] on span "1:1 Quadrado" at bounding box center [192, 217] width 56 height 12
click at [164, 260] on div "Original" at bounding box center [246, 256] width 164 height 9
click at [176, 98] on span "Estilo" at bounding box center [187, 92] width 22 height 12
drag, startPoint x: 92, startPoint y: 155, endPoint x: 73, endPoint y: 164, distance: 21.7
click at [164, 146] on input "range" at bounding box center [210, 139] width 92 height 11
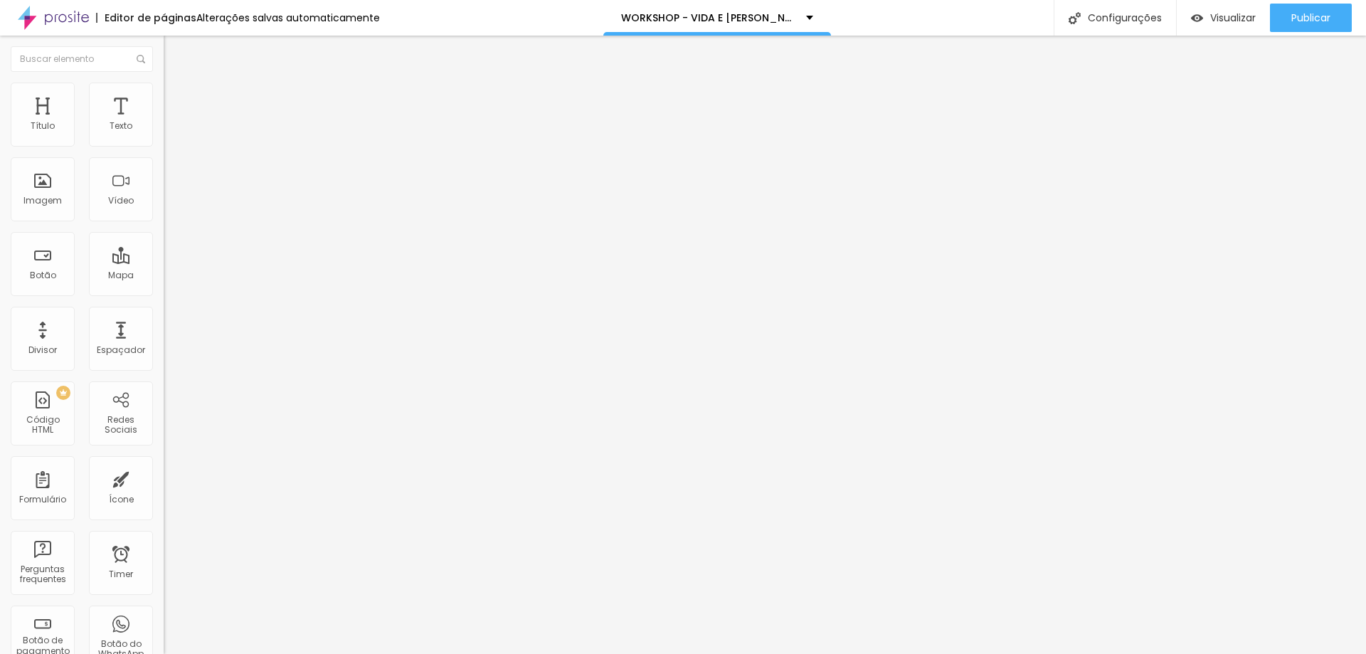
click at [164, 81] on img at bounding box center [170, 74] width 13 height 13
click at [164, 223] on span "Original" at bounding box center [181, 217] width 34 height 12
click at [164, 248] on span "Quadrado" at bounding box center [187, 242] width 46 height 12
click at [1221, 27] on div "Visualizar" at bounding box center [1223, 18] width 65 height 28
click at [1218, 10] on div "Visualizar" at bounding box center [1223, 18] width 65 height 28
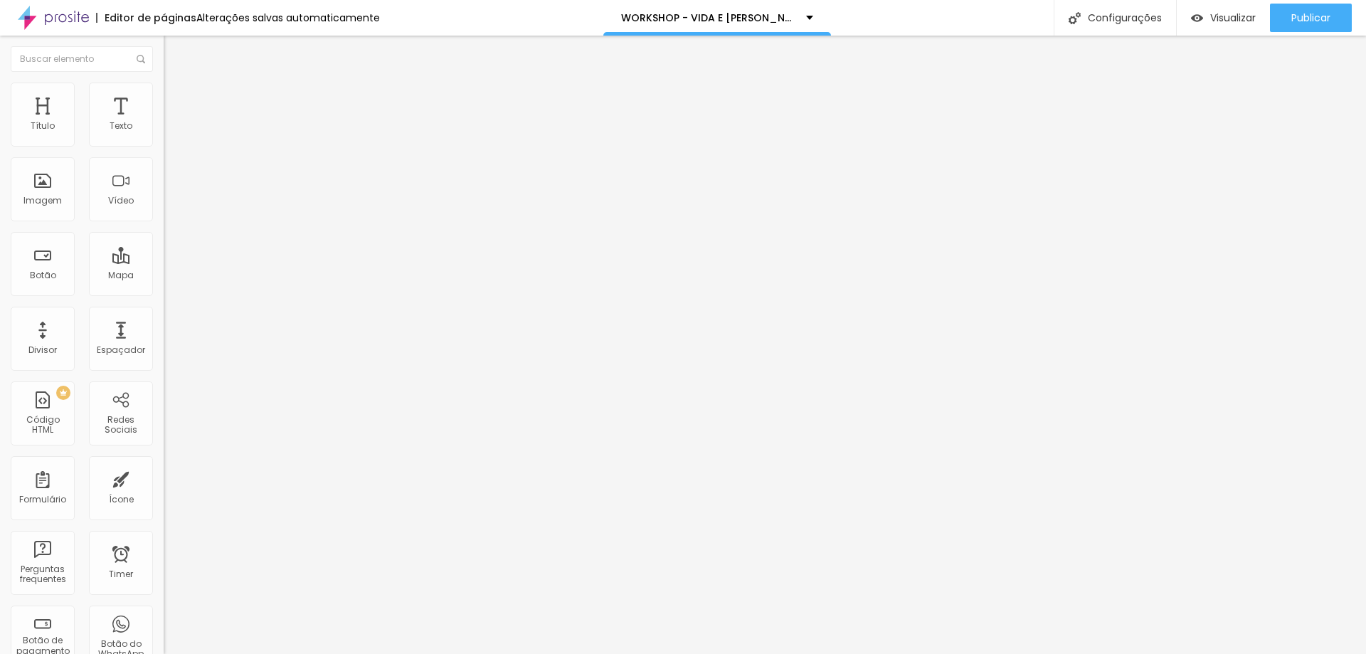
click at [176, 98] on span "Avançado" at bounding box center [199, 92] width 47 height 12
click at [164, 97] on ul "Estilo Avançado" at bounding box center [246, 82] width 164 height 28
click at [164, 83] on li "Estilo" at bounding box center [246, 75] width 164 height 14
drag, startPoint x: 63, startPoint y: 142, endPoint x: 72, endPoint y: 139, distance: 9.5
click at [164, 262] on input "range" at bounding box center [210, 267] width 92 height 11
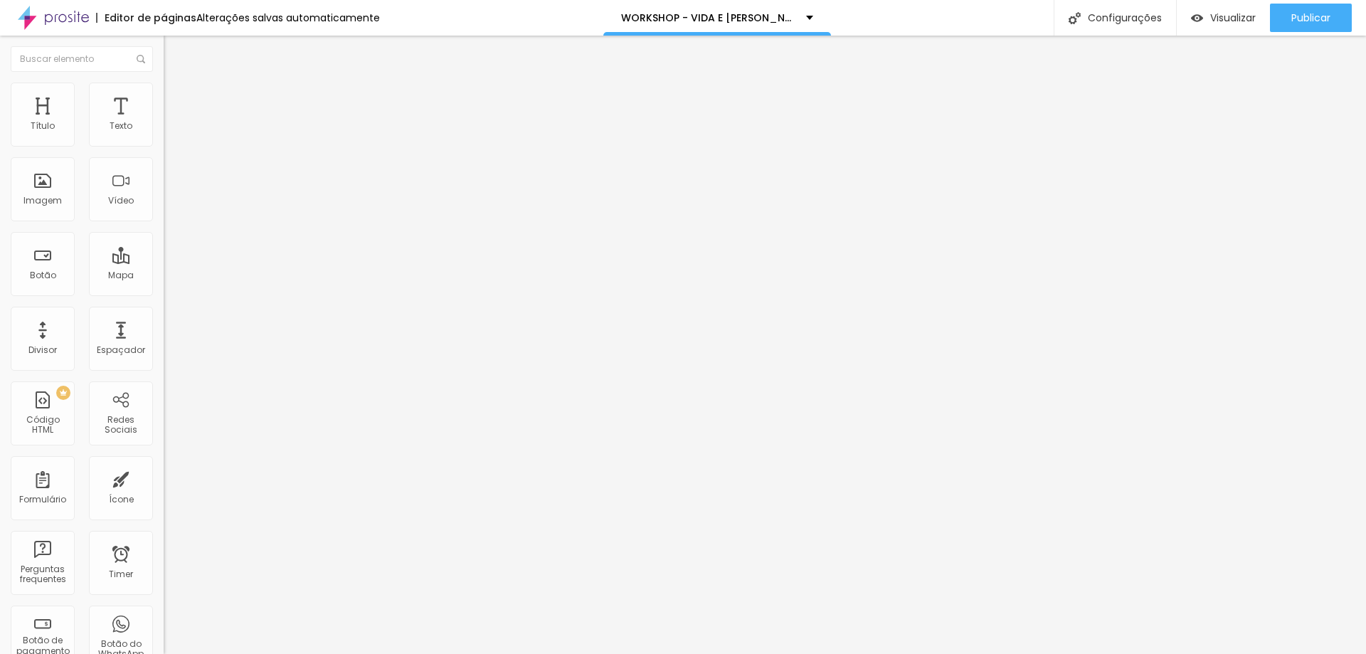
click at [164, 463] on input "range" at bounding box center [210, 468] width 92 height 11
drag, startPoint x: 36, startPoint y: 223, endPoint x: 23, endPoint y: 222, distance: 12.9
click at [1199, 18] on img "button" at bounding box center [1197, 18] width 12 height 12
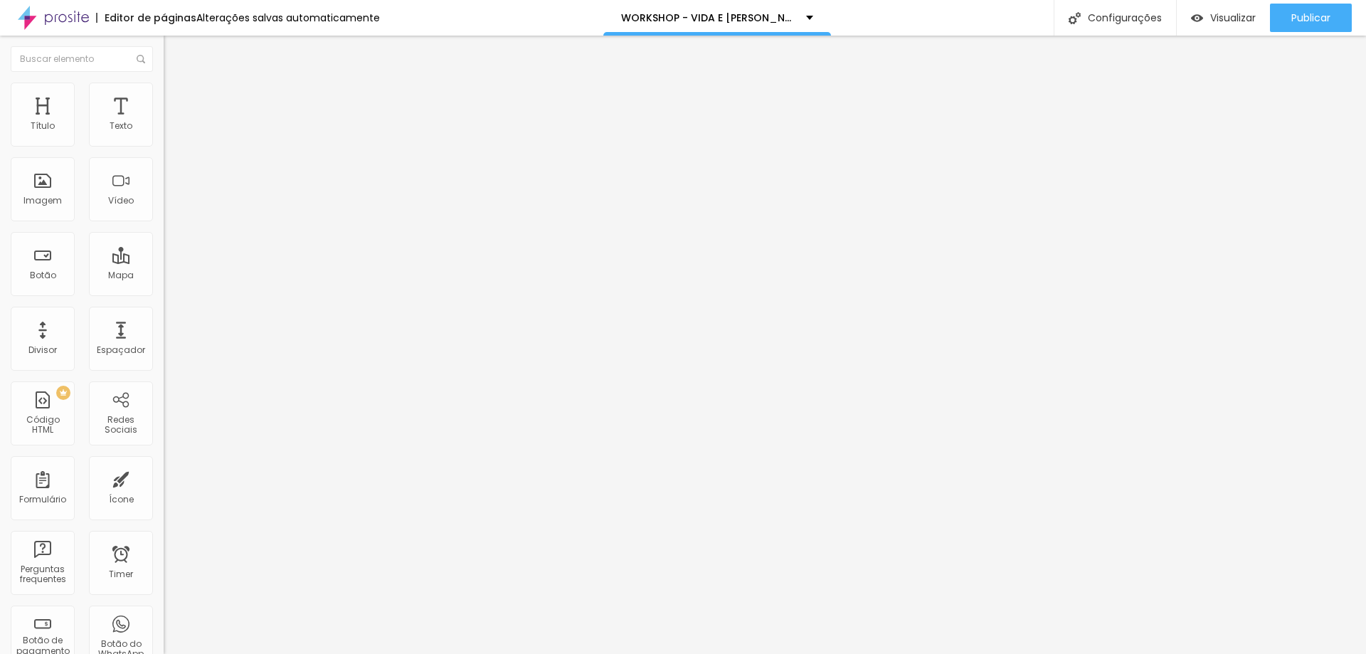
click at [164, 46] on button "Editar Coluna" at bounding box center [246, 52] width 164 height 33
click at [164, 122] on span "Adicionar imagem" at bounding box center [210, 116] width 92 height 12
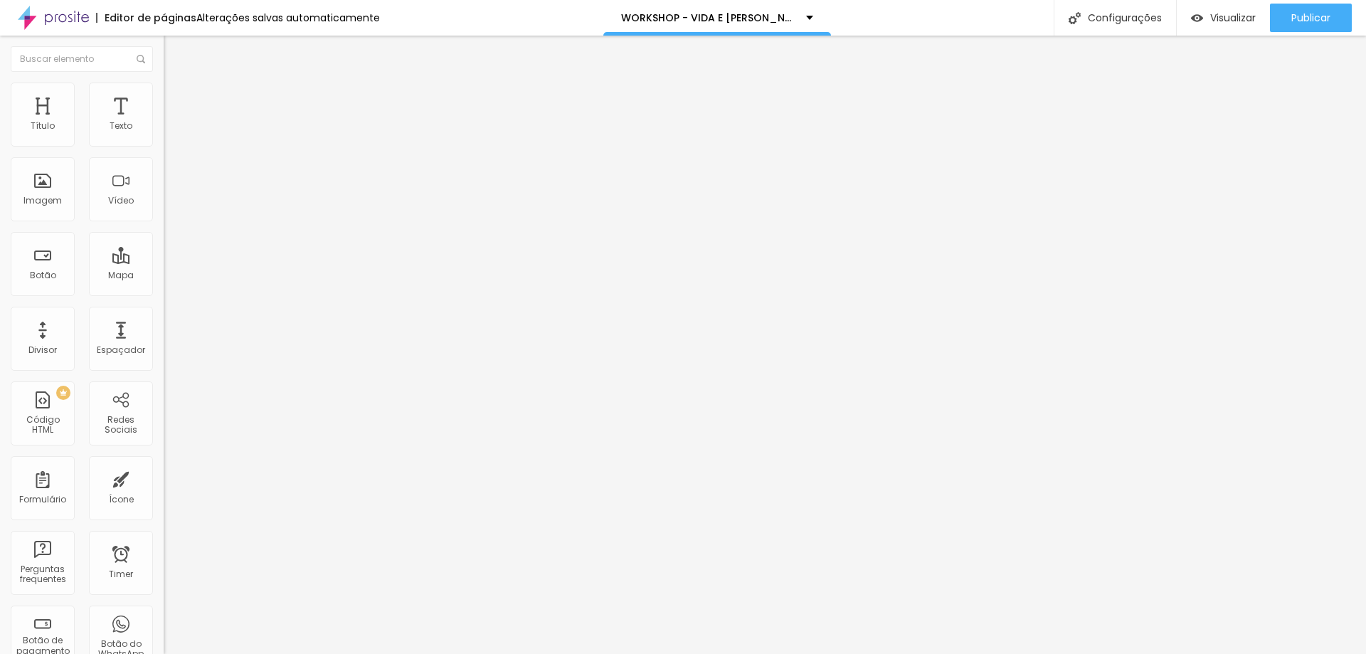
click at [176, 97] on span "Estilo" at bounding box center [187, 92] width 22 height 12
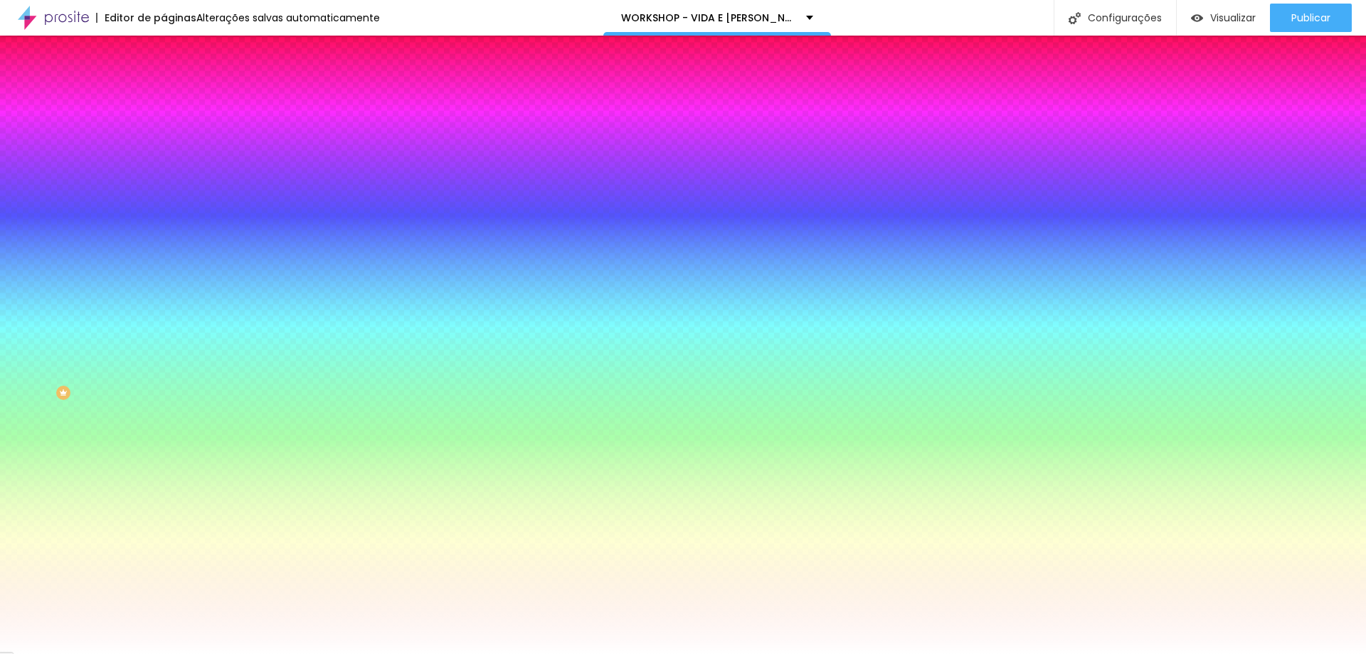
click at [164, 97] on li "Avançado" at bounding box center [246, 104] width 164 height 14
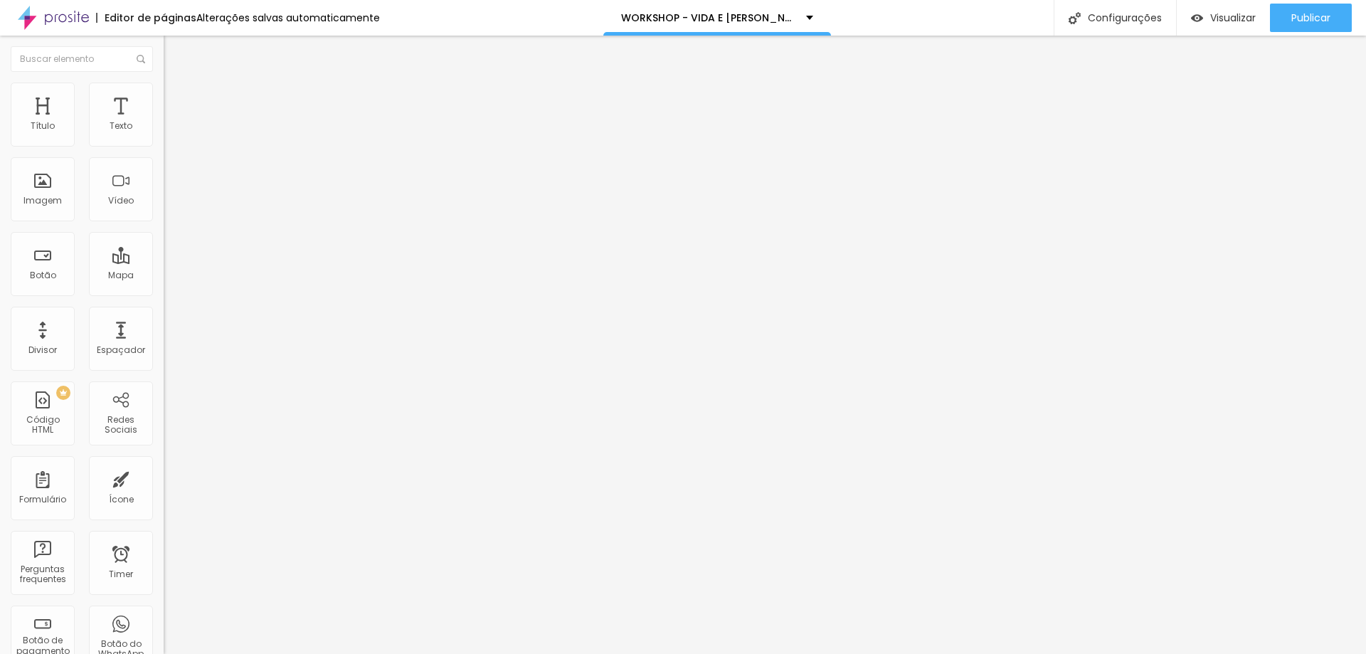
click at [164, 81] on img at bounding box center [170, 74] width 13 height 13
click at [164, 97] on li "Estilo" at bounding box center [246, 90] width 164 height 14
drag, startPoint x: 133, startPoint y: 156, endPoint x: 179, endPoint y: 204, distance: 66.4
click at [179, 146] on input "range" at bounding box center [210, 139] width 92 height 11
click at [164, 93] on li "Estilo" at bounding box center [246, 90] width 164 height 14
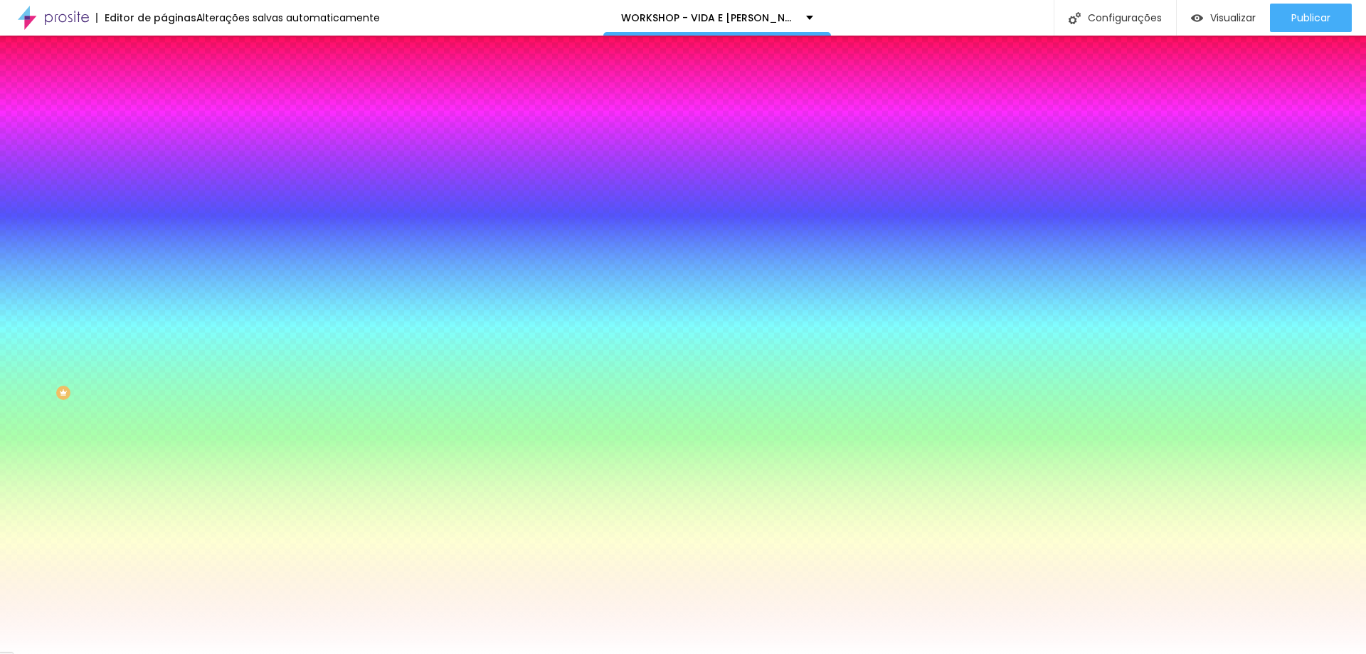
click at [164, 97] on li "Avançado" at bounding box center [246, 104] width 164 height 14
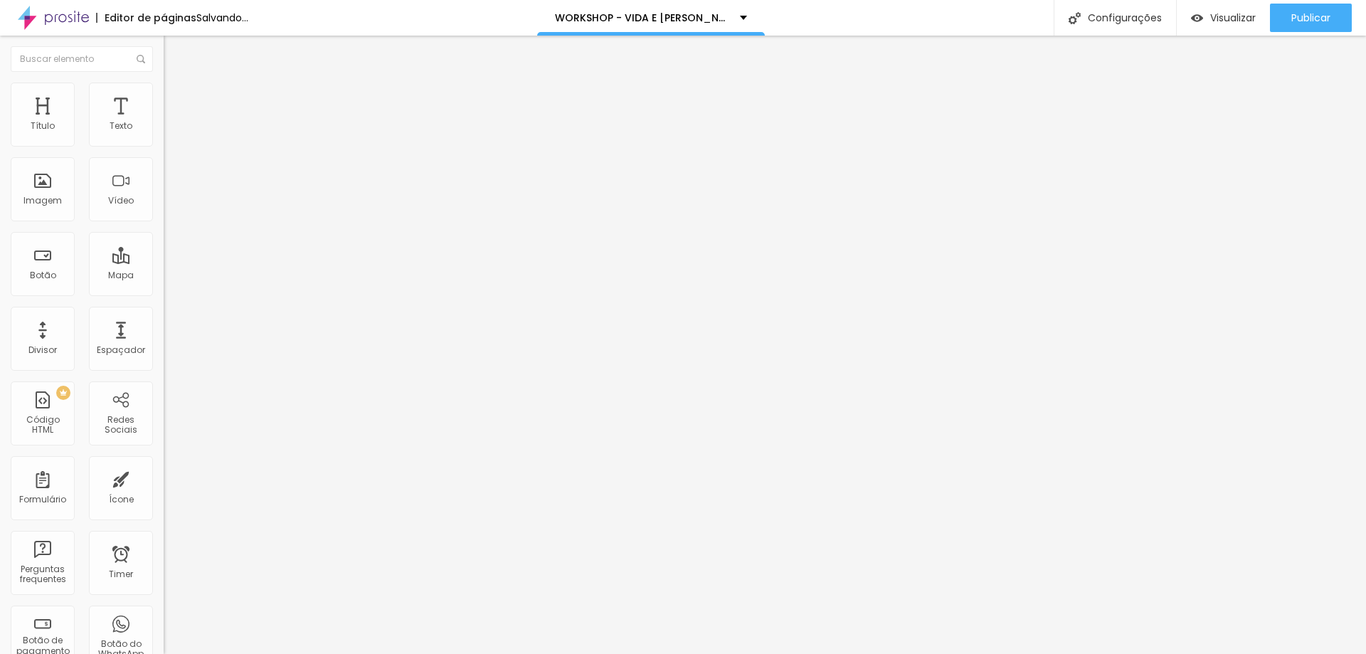
drag, startPoint x: 63, startPoint y: 138, endPoint x: 346, endPoint y: 219, distance: 294.5
click at [255, 276] on input "range" at bounding box center [210, 281] width 92 height 11
click at [164, 419] on div at bounding box center [246, 419] width 164 height 0
click at [164, 410] on div at bounding box center [246, 410] width 164 height 0
click at [176, 98] on span "Estilo" at bounding box center [187, 92] width 22 height 12
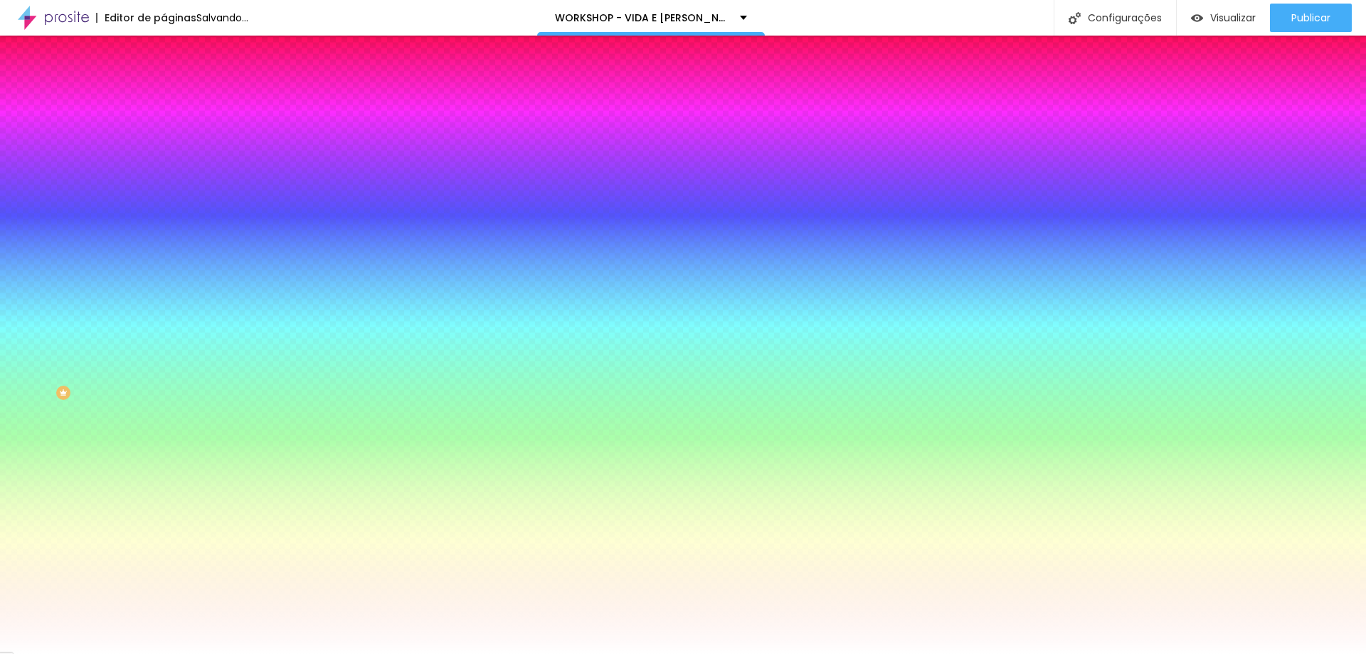
click at [176, 84] on span "Conteúdo" at bounding box center [198, 78] width 44 height 12
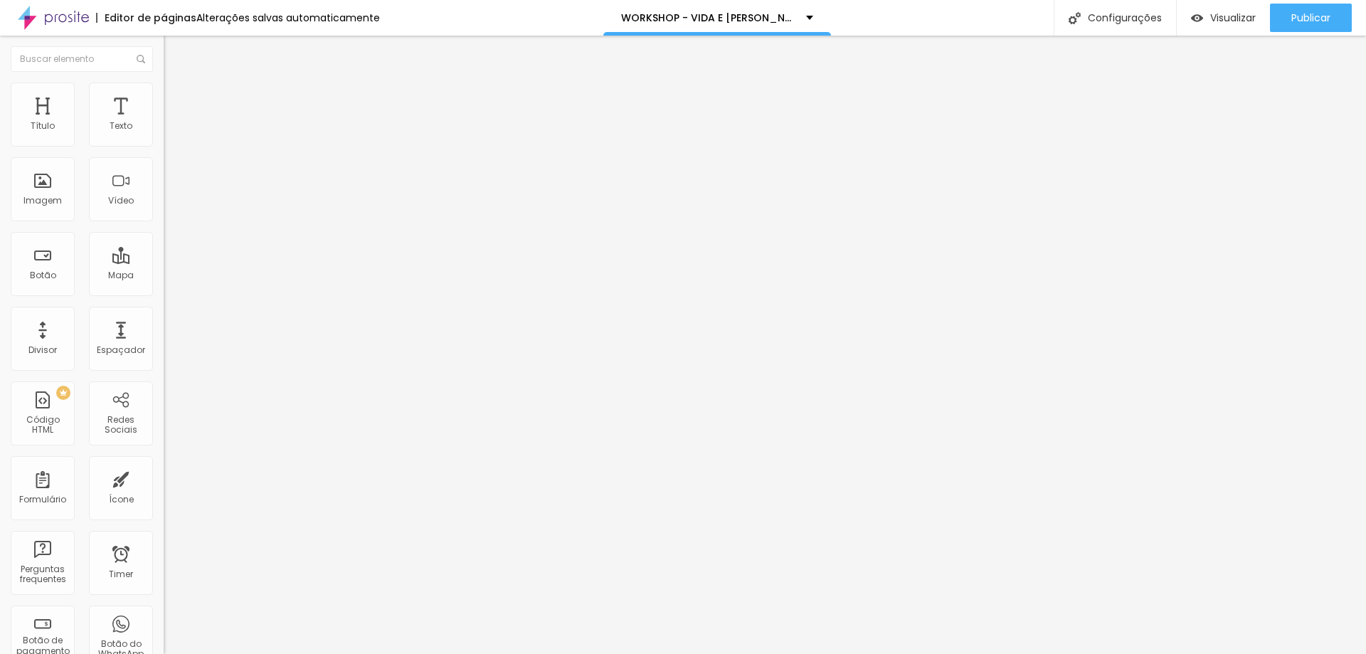
click at [164, 40] on button "Editar Coluna" at bounding box center [246, 52] width 164 height 33
click at [164, 141] on img at bounding box center [169, 136] width 10 height 10
click at [164, 93] on li "Estilo" at bounding box center [246, 90] width 164 height 14
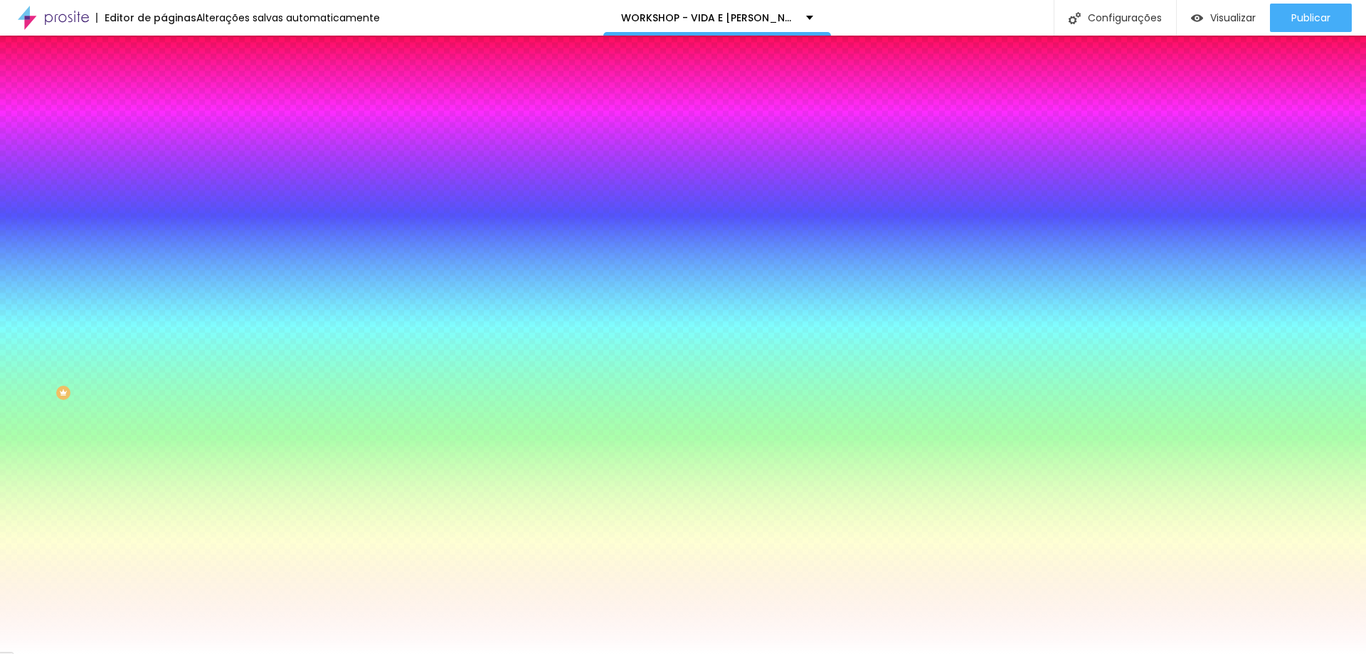
click at [176, 100] on span "Avançado" at bounding box center [199, 106] width 47 height 12
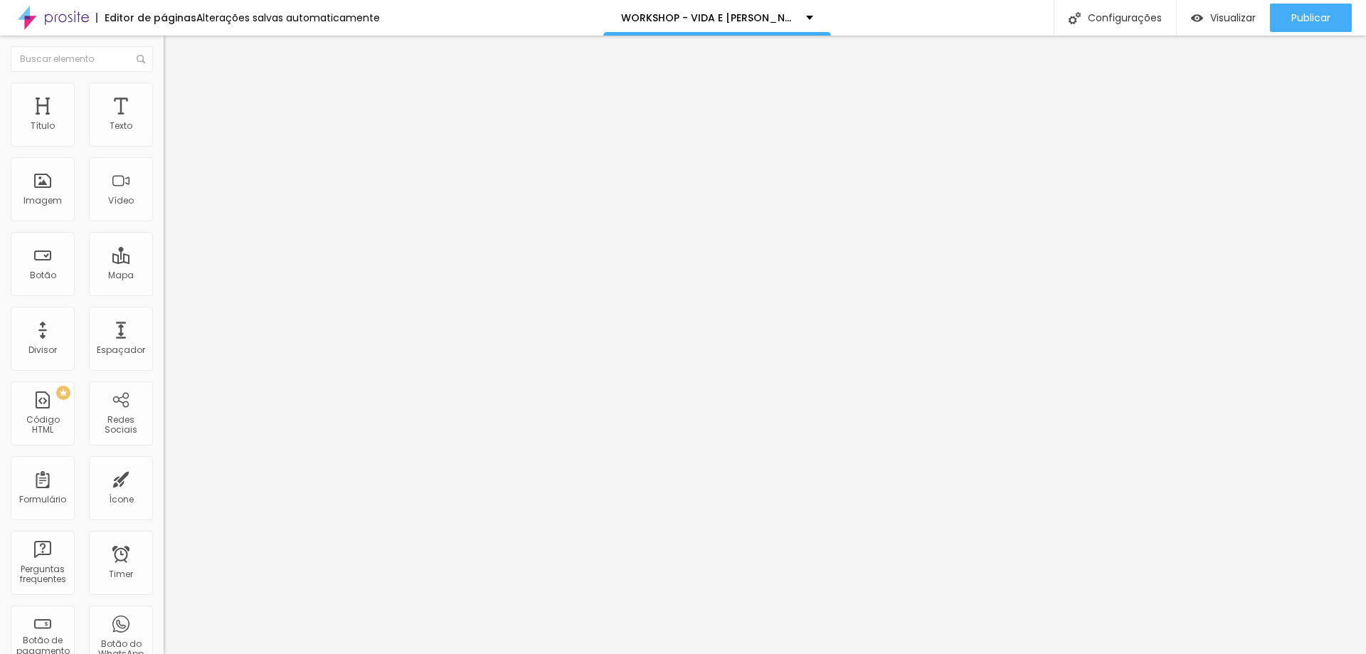
drag, startPoint x: 29, startPoint y: 141, endPoint x: 105, endPoint y: 151, distance: 76.1
click at [164, 276] on input "range" at bounding box center [210, 281] width 92 height 11
click at [174, 53] on img "button" at bounding box center [179, 51] width 11 height 11
click at [164, 95] on li "Estilo" at bounding box center [246, 90] width 164 height 14
click at [176, 100] on span "Avançado" at bounding box center [199, 106] width 47 height 12
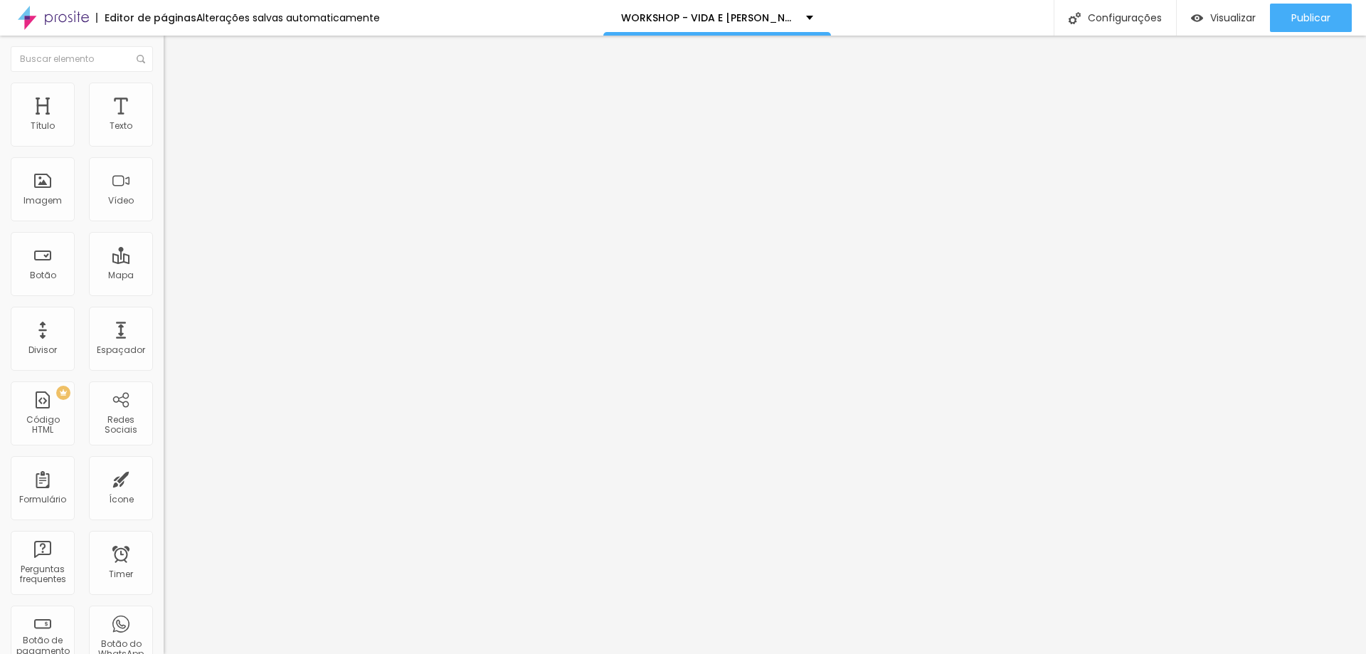
click at [164, 46] on button "Editar Imagem" at bounding box center [246, 52] width 164 height 33
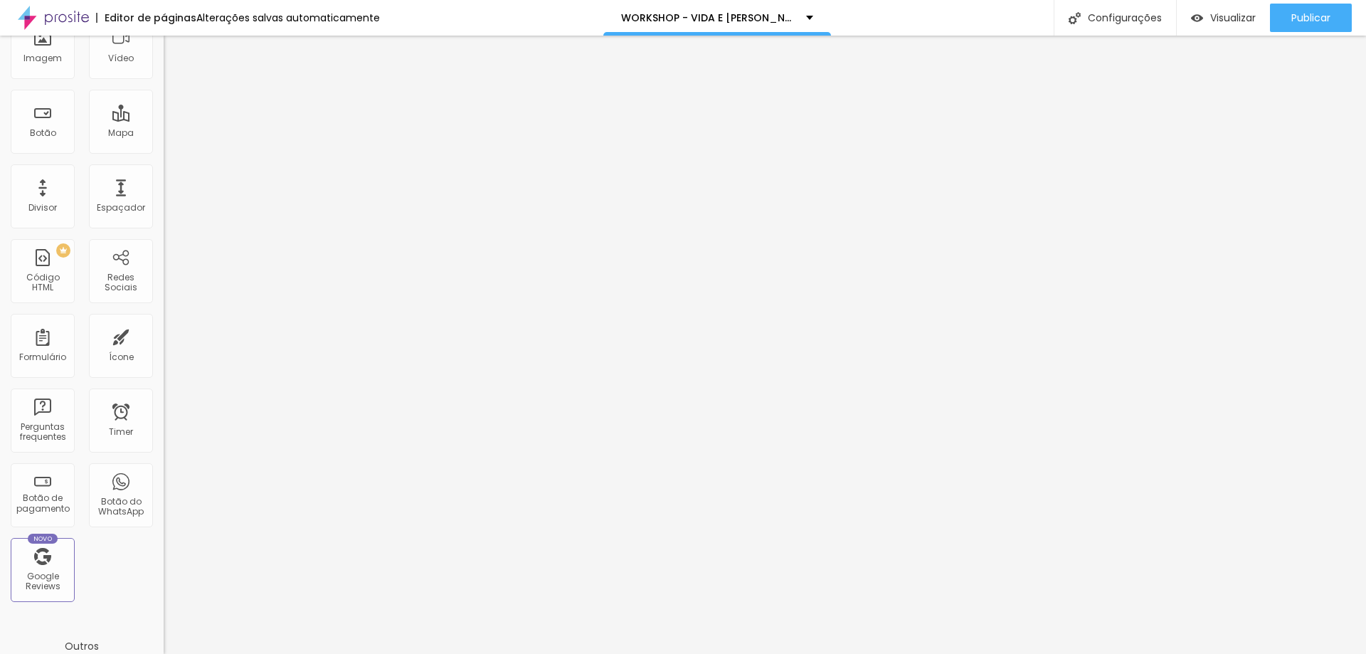
scroll to position [0, 0]
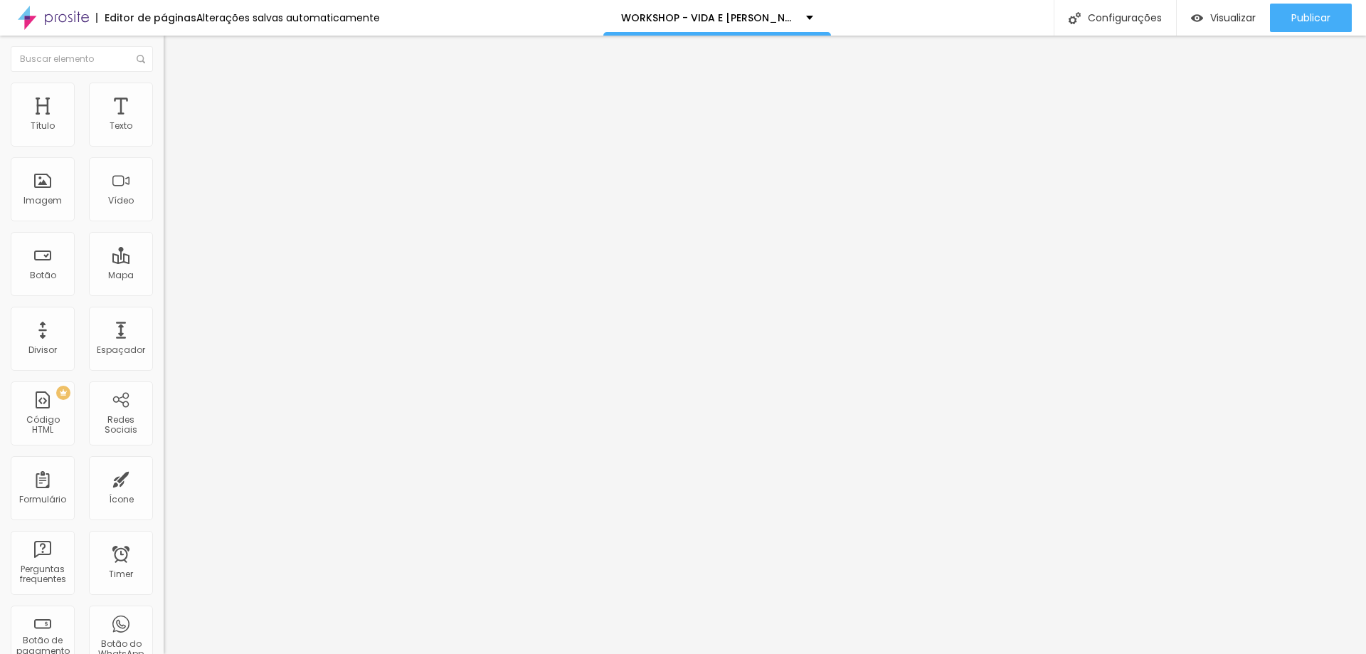
click at [164, 97] on li "Avançado" at bounding box center [246, 90] width 164 height 14
click at [164, 97] on ul "Estilo Avançado" at bounding box center [246, 82] width 164 height 28
click at [164, 43] on button "Editar Título" at bounding box center [246, 52] width 164 height 33
click at [53, 180] on div "Imagem" at bounding box center [43, 189] width 64 height 64
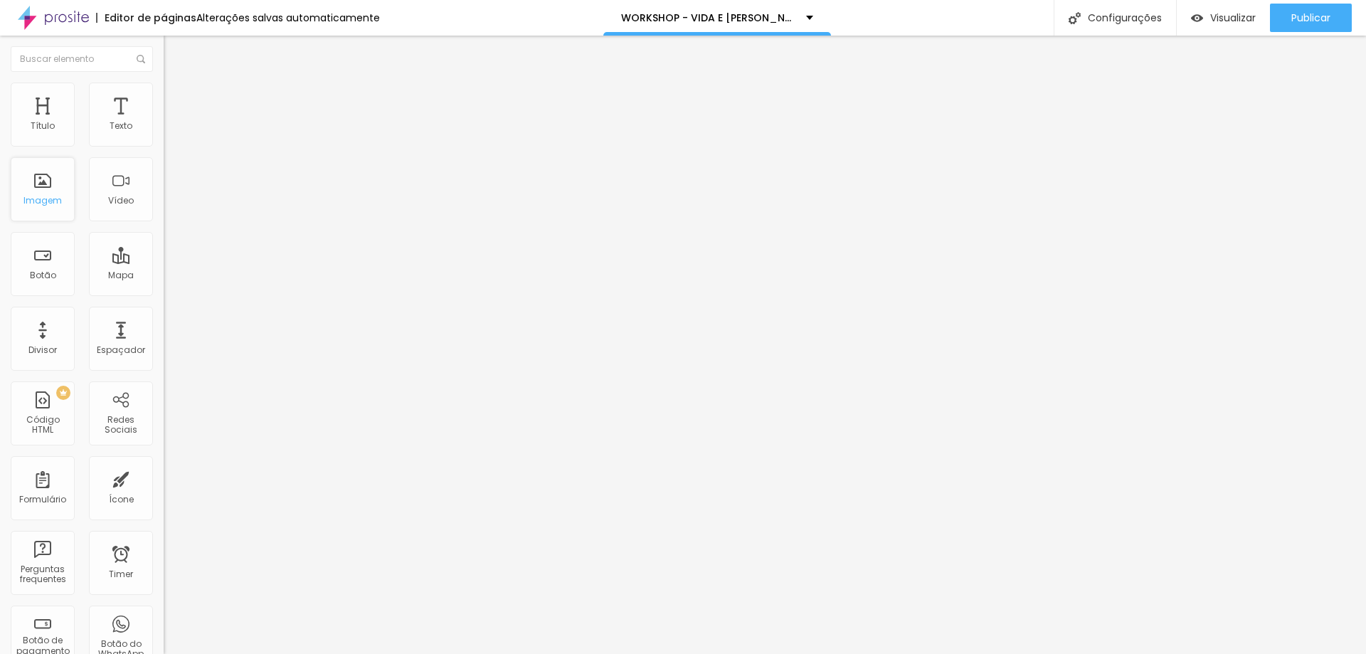
click at [53, 180] on div "Imagem" at bounding box center [43, 189] width 64 height 64
click at [1200, 22] on div "Visualizar" at bounding box center [1223, 18] width 65 height 12
click at [164, 141] on img at bounding box center [169, 136] width 10 height 10
click at [164, 89] on img at bounding box center [170, 89] width 13 height 13
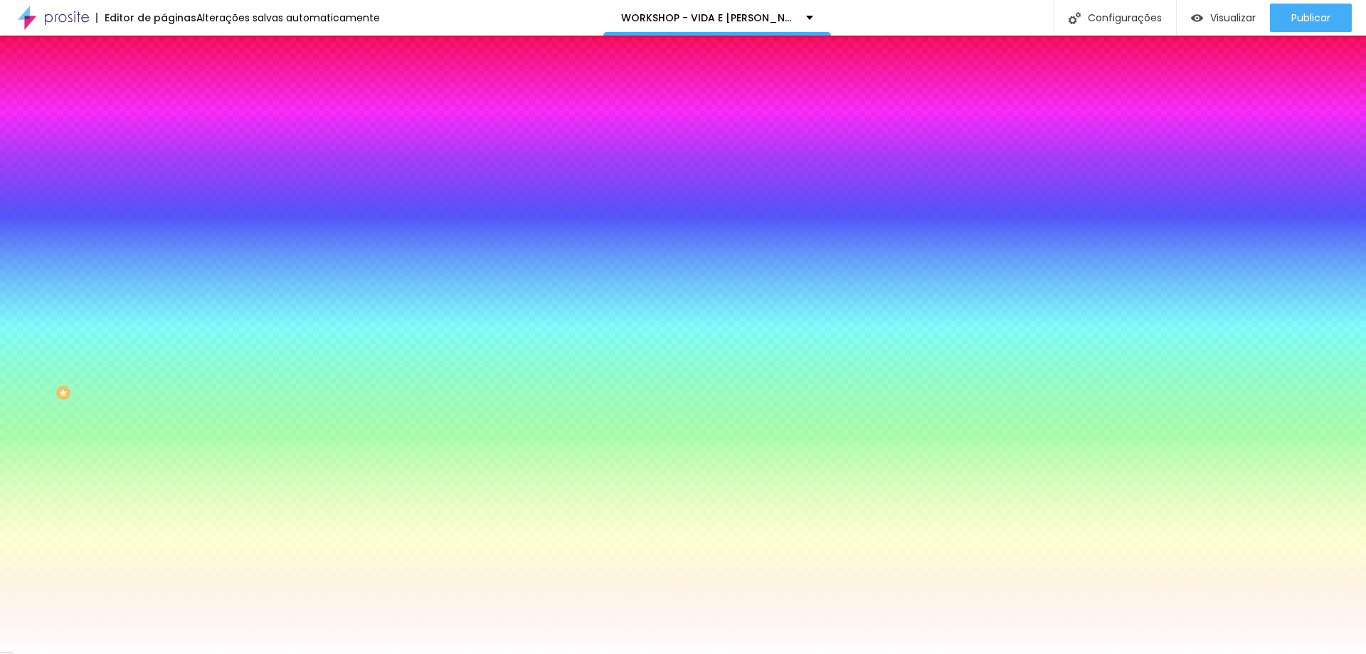
click at [164, 136] on div at bounding box center [246, 136] width 164 height 0
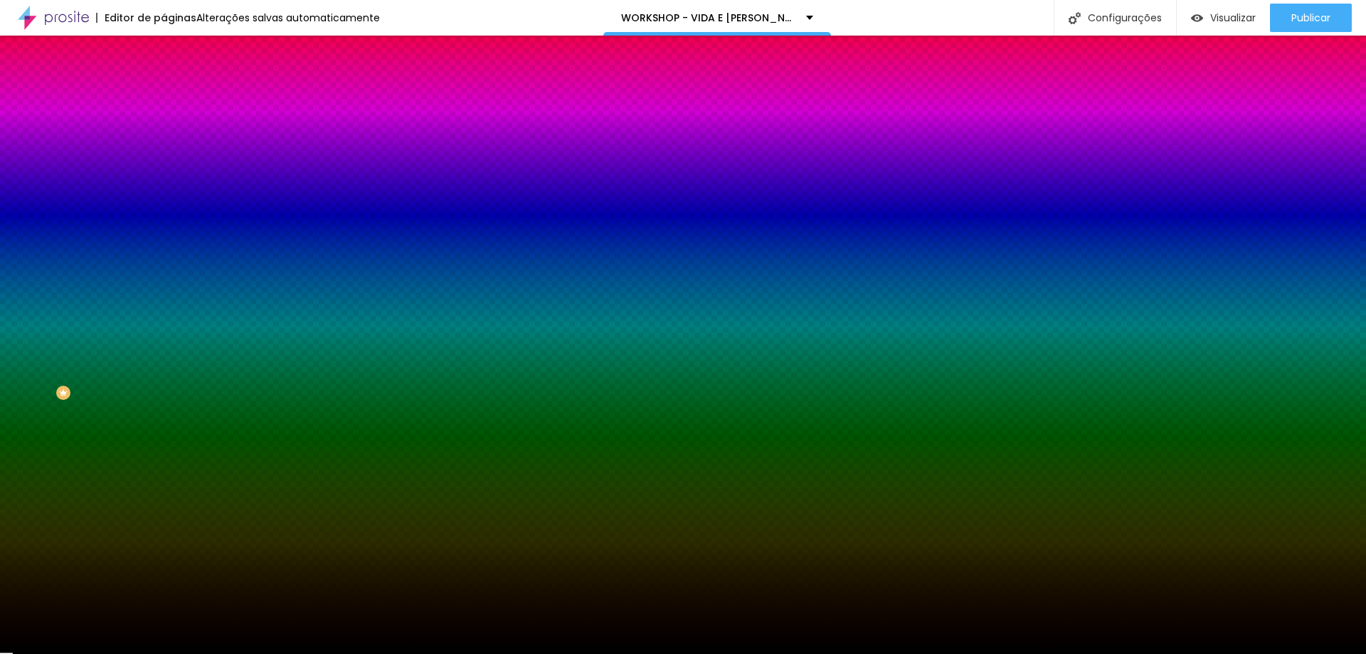
drag, startPoint x: 61, startPoint y: 248, endPoint x: 14, endPoint y: 269, distance: 52.2
click at [164, 269] on div "Editar Coluna Conteúdo Estilo Avançado Cor de fundo Voltar ao padrão #000000 So…" at bounding box center [246, 345] width 164 height 618
click at [164, 136] on div at bounding box center [246, 136] width 164 height 0
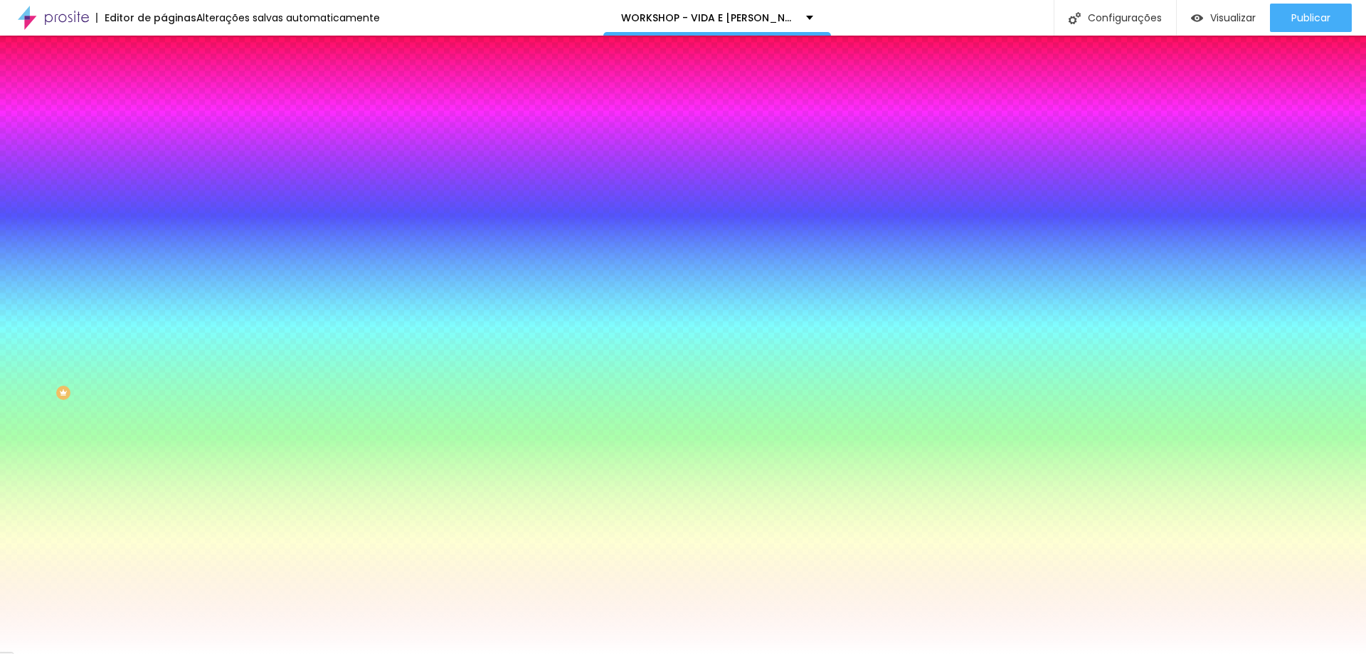
drag, startPoint x: 32, startPoint y: 161, endPoint x: 21, endPoint y: 146, distance: 18.8
click at [164, 146] on div "Cor de fundo Voltar ao padrão #FFFFFF" at bounding box center [246, 130] width 164 height 39
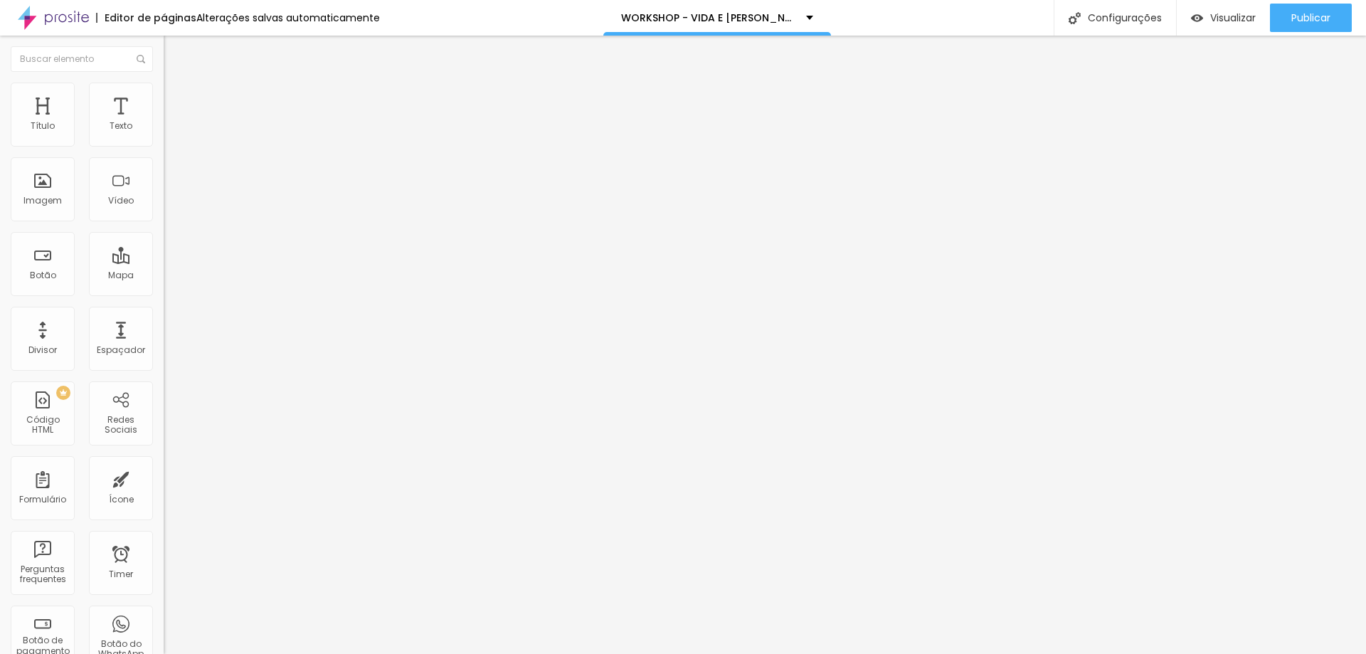
click at [164, 122] on span "Adicionar imagem" at bounding box center [210, 116] width 92 height 12
click at [164, 90] on img at bounding box center [170, 89] width 13 height 13
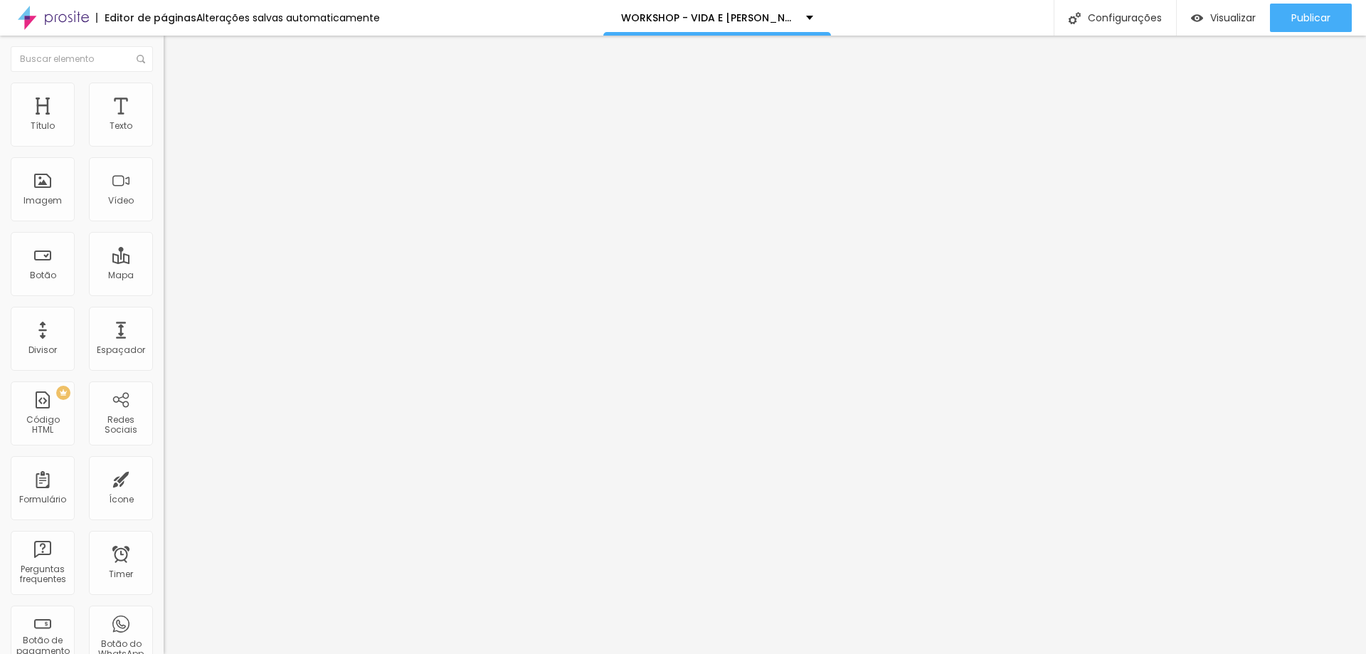
click at [164, 97] on img at bounding box center [170, 103] width 13 height 13
click at [164, 83] on li "Conteúdo" at bounding box center [246, 75] width 164 height 14
click at [43, 191] on div "Imagem" at bounding box center [43, 189] width 64 height 64
click at [1218, 16] on span "Visualizar" at bounding box center [1233, 17] width 46 height 11
click at [164, 440] on div "Editar Título Estilo Avançado Tamanho Titulo 1 H1 Titulo 2 H2 Titulo 3 H3 Titul…" at bounding box center [246, 345] width 164 height 618
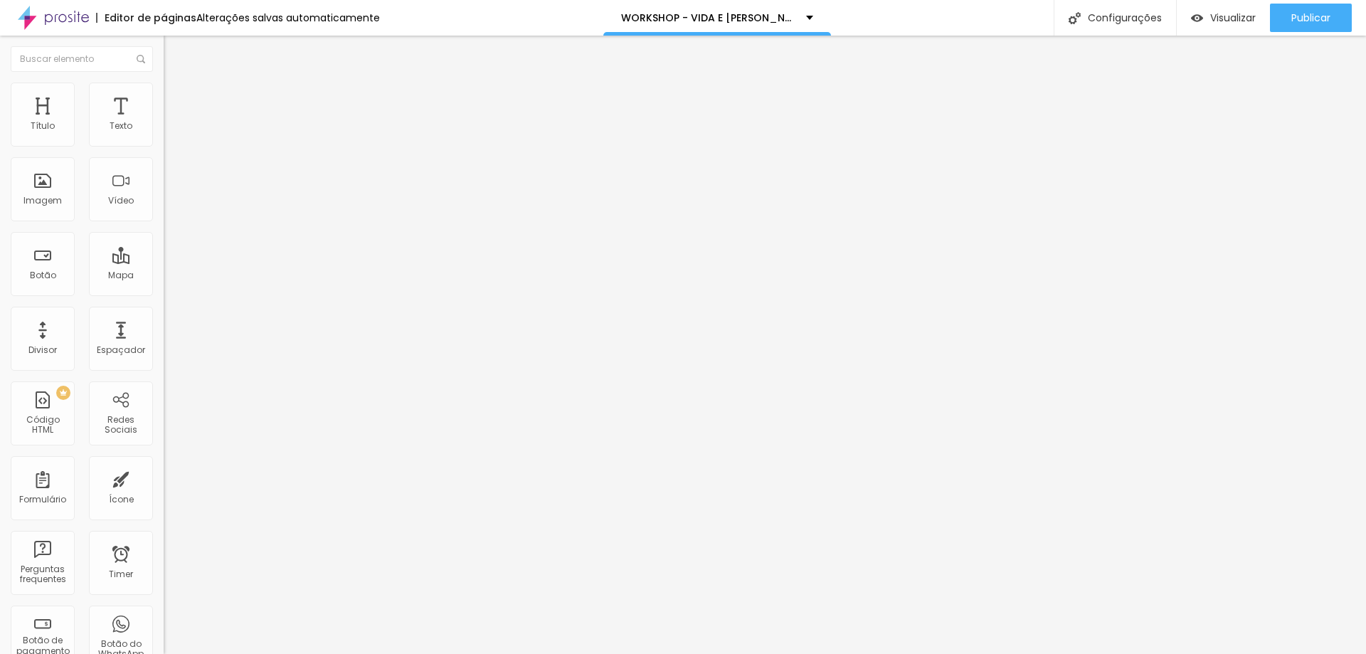
click at [176, 120] on span "Titulo 1" at bounding box center [199, 114] width 46 height 12
click at [164, 196] on img at bounding box center [169, 191] width 10 height 10
drag, startPoint x: 63, startPoint y: 136, endPoint x: 80, endPoint y: 142, distance: 18.0
click at [164, 262] on input "range" at bounding box center [210, 267] width 92 height 11
drag, startPoint x: 79, startPoint y: 193, endPoint x: 65, endPoint y: 202, distance: 16.6
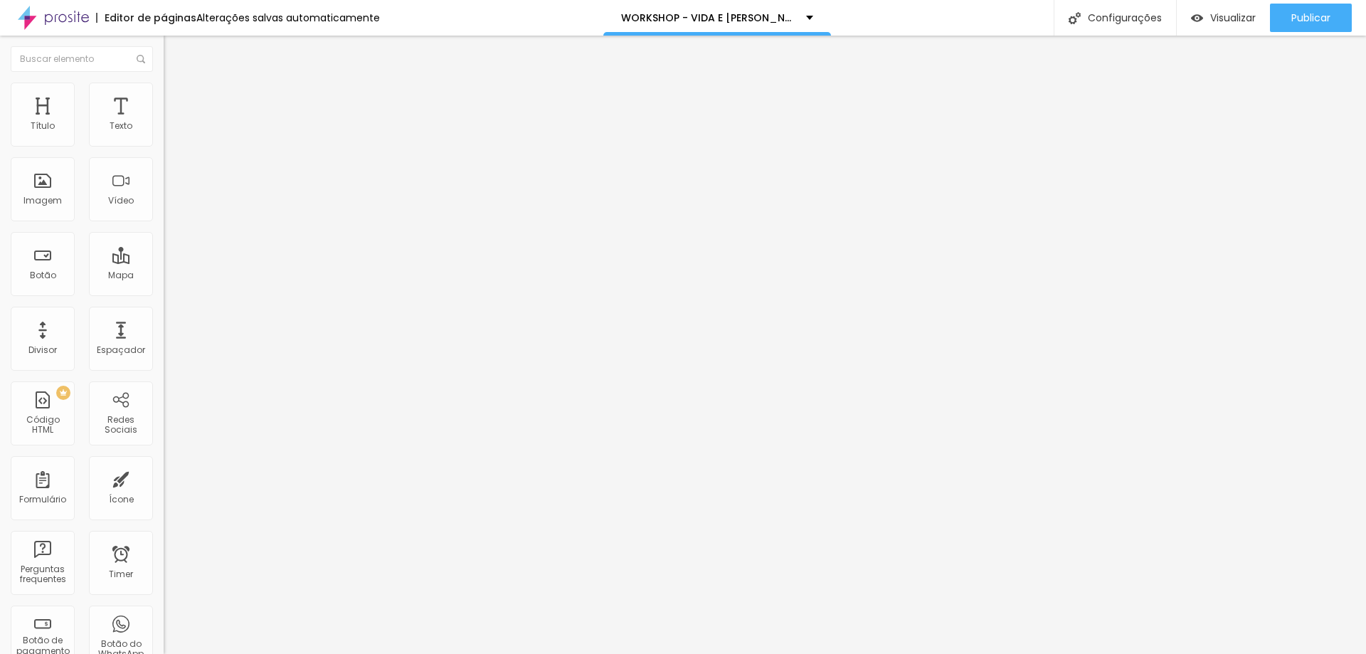
drag, startPoint x: 79, startPoint y: 307, endPoint x: 80, endPoint y: 299, distance: 7.1
click at [164, 307] on div "Editar Texto Estilo Avançado 21 Tamanho do texto 0 Espaço entre letras 1 Altura…" at bounding box center [246, 345] width 164 height 618
click at [164, 60] on button "Editar Texto" at bounding box center [246, 52] width 164 height 33
click at [119, 129] on div "Texto" at bounding box center [121, 126] width 23 height 10
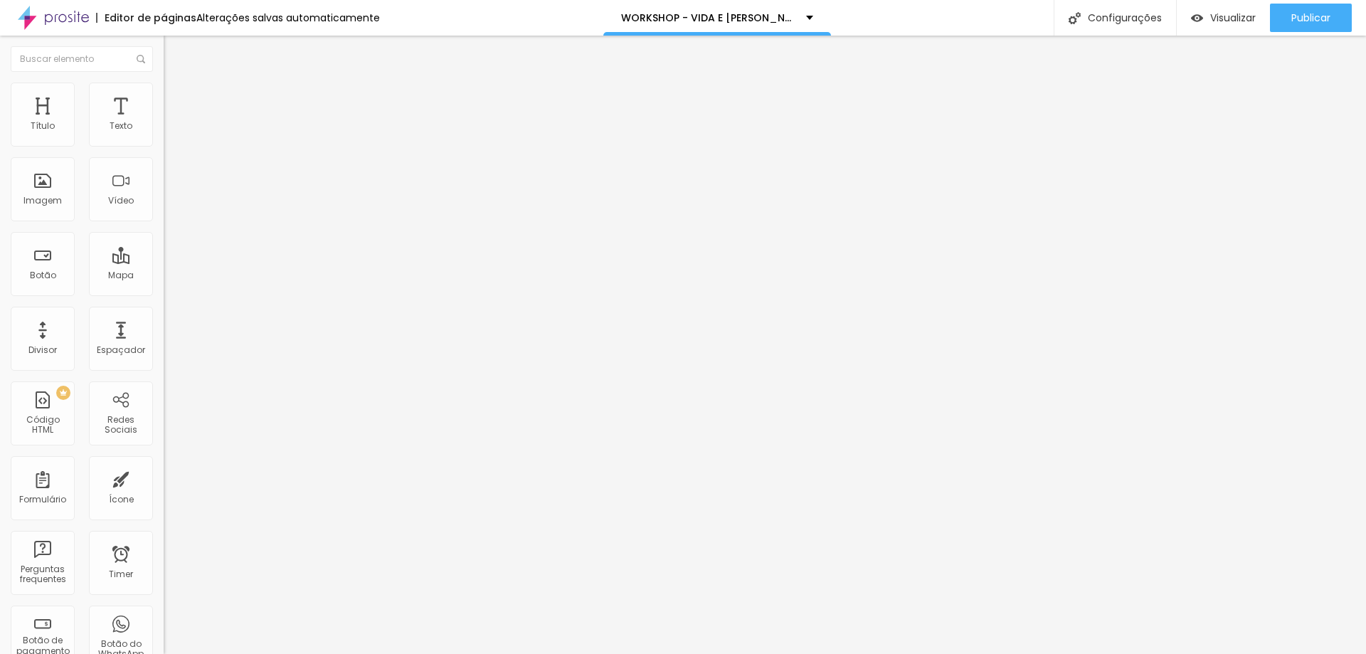
drag, startPoint x: 83, startPoint y: 138, endPoint x: 60, endPoint y: 138, distance: 23.5
click at [164, 262] on input "range" at bounding box center [210, 267] width 92 height 11
drag, startPoint x: 87, startPoint y: 223, endPoint x: 9, endPoint y: 230, distance: 79.3
drag, startPoint x: 74, startPoint y: 198, endPoint x: 29, endPoint y: 194, distance: 45.0
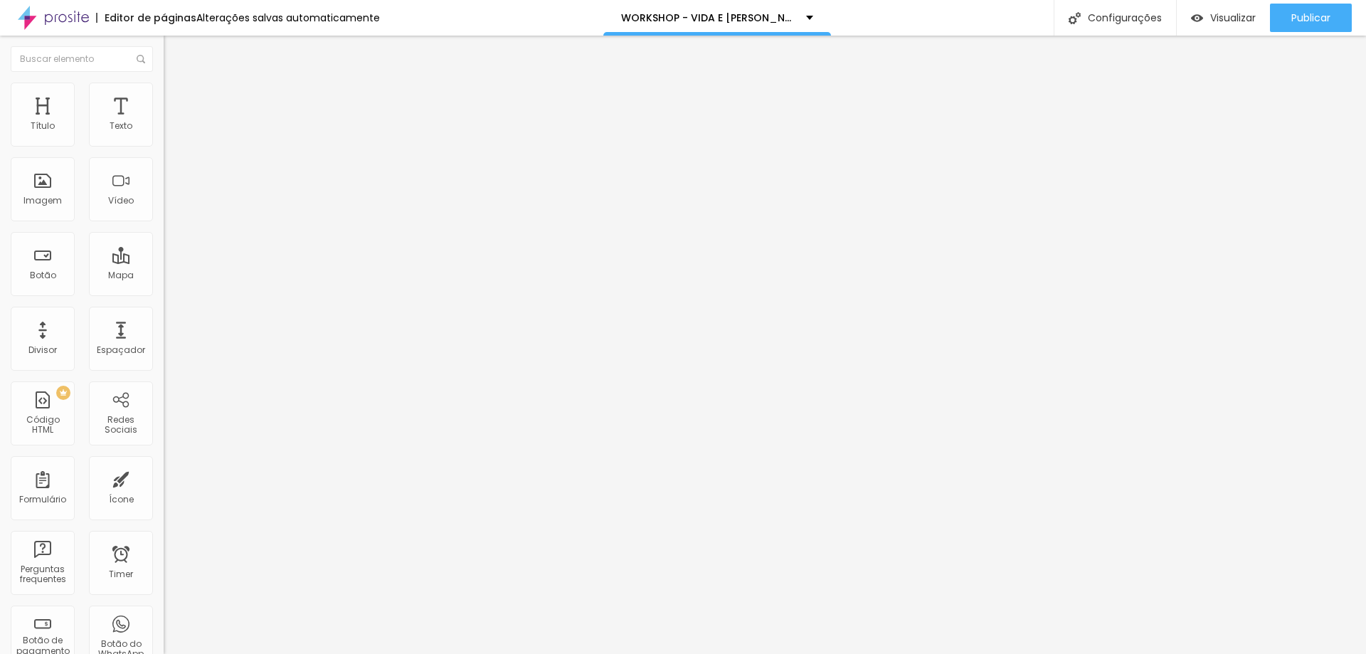
drag, startPoint x: 85, startPoint y: 169, endPoint x: 23, endPoint y: 168, distance: 61.9
click at [164, 463] on input "range" at bounding box center [210, 468] width 92 height 11
drag, startPoint x: 63, startPoint y: 141, endPoint x: 70, endPoint y: 149, distance: 10.6
click at [164, 262] on input "range" at bounding box center [210, 267] width 92 height 11
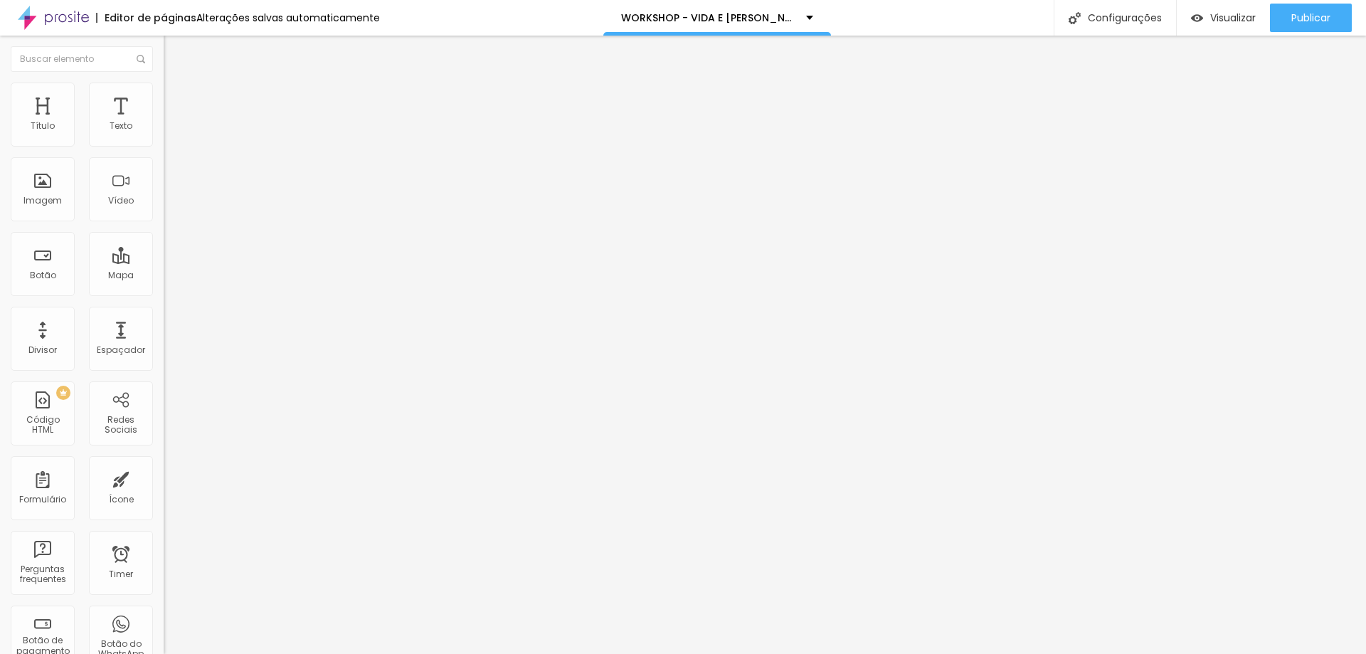
click at [164, 94] on li "Avançado" at bounding box center [246, 90] width 164 height 14
click at [174, 56] on img "button" at bounding box center [179, 51] width 11 height 11
click at [1216, 16] on span "Visualizar" at bounding box center [1233, 17] width 46 height 11
click at [174, 51] on img "button" at bounding box center [179, 51] width 11 height 11
click at [1226, 23] on span "Visualizar" at bounding box center [1233, 17] width 46 height 11
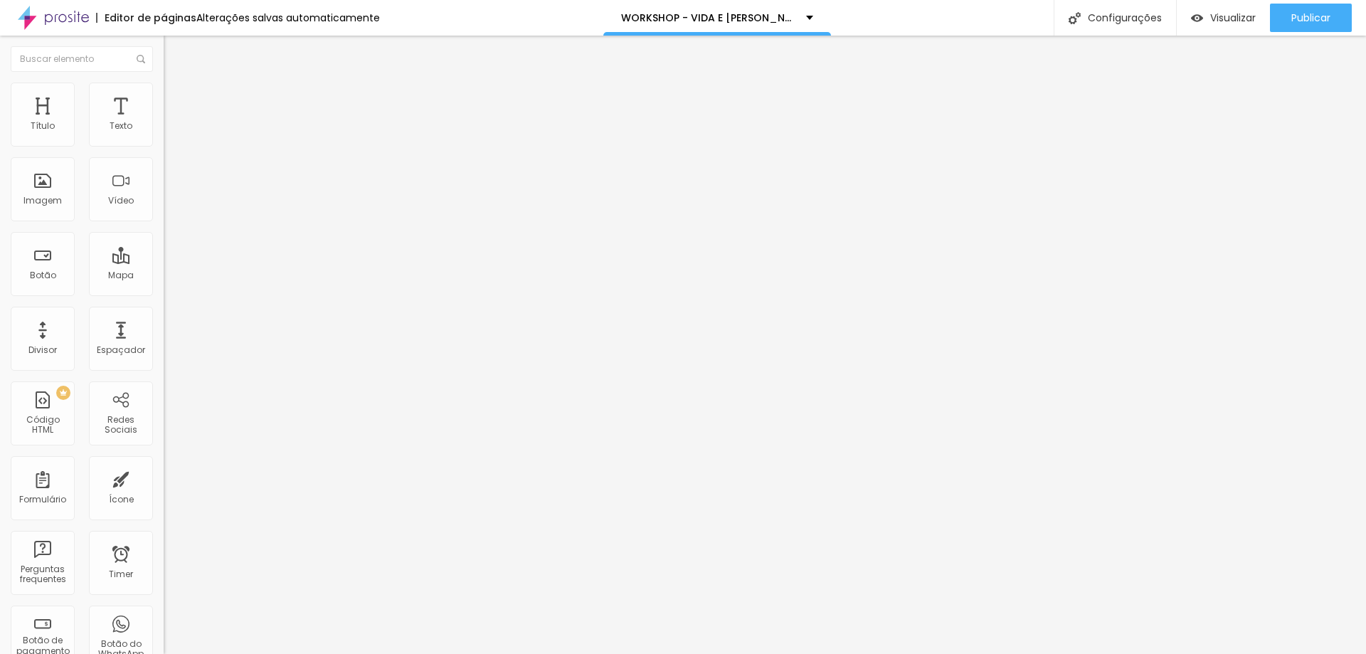
drag, startPoint x: 22, startPoint y: 55, endPoint x: 52, endPoint y: 67, distance: 32.2
click at [174, 54] on div "Editar Texto" at bounding box center [214, 51] width 81 height 11
click at [174, 51] on img "button" at bounding box center [179, 51] width 11 height 11
click at [164, 134] on span "Titulo 2" at bounding box center [187, 126] width 46 height 18
click at [164, 155] on div "Titulo 4 H4" at bounding box center [246, 150] width 164 height 10
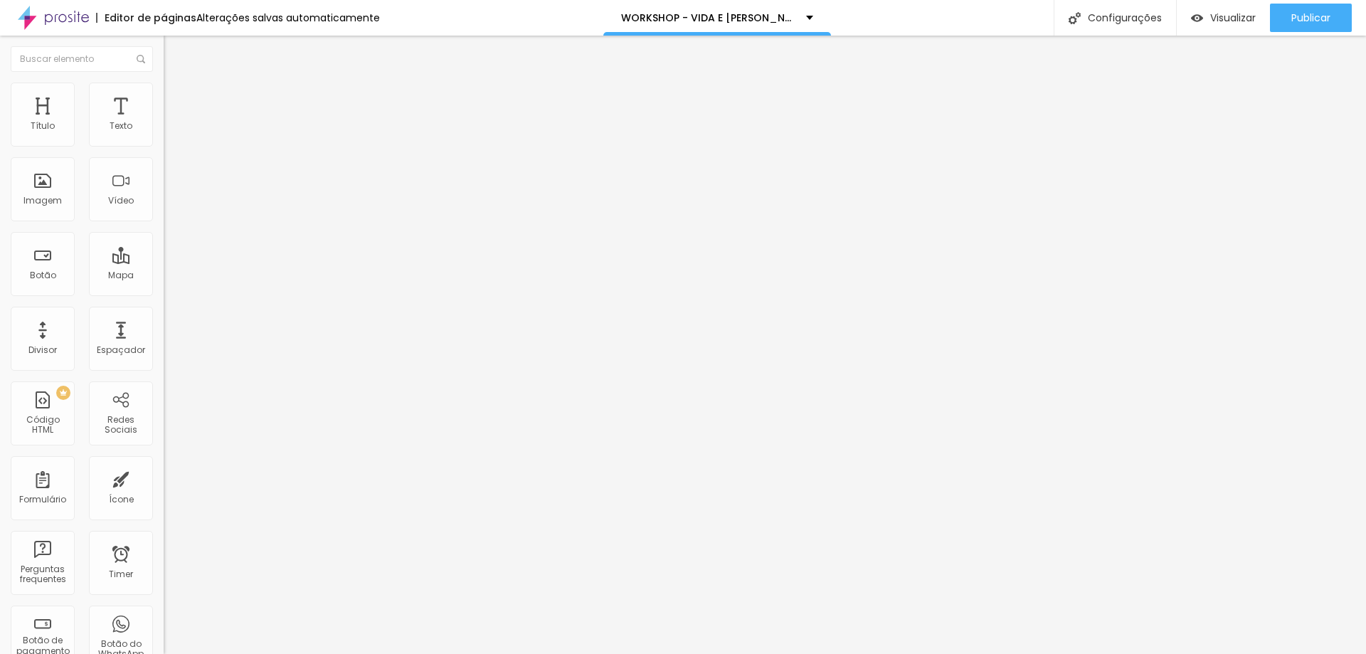
click at [176, 159] on span "Titulo 4" at bounding box center [195, 152] width 38 height 14
